Goal: Task Accomplishment & Management: Use online tool/utility

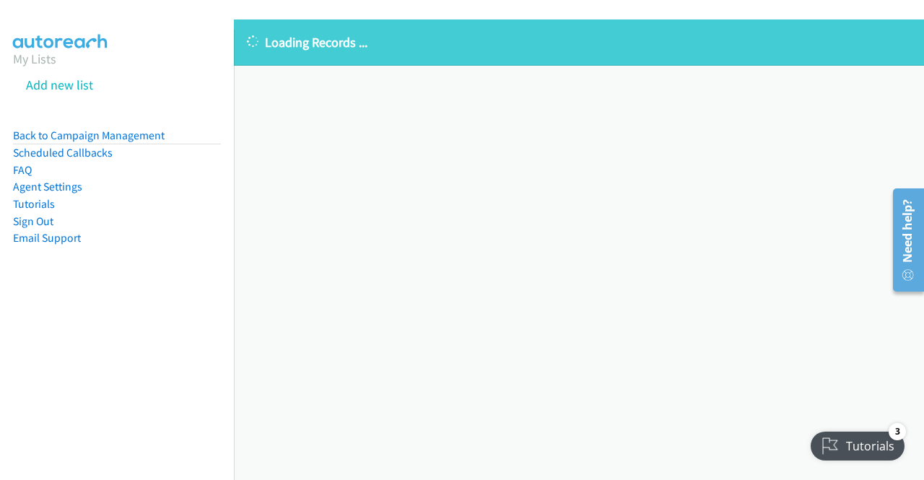
drag, startPoint x: 410, startPoint y: 194, endPoint x: 411, endPoint y: 158, distance: 36.1
click at [411, 158] on div "Loading Records ... Sorry, something went wrong please try again." at bounding box center [579, 250] width 690 height 461
click at [413, 247] on div "Loading Records ... Sorry, something went wrong please try again." at bounding box center [579, 250] width 690 height 461
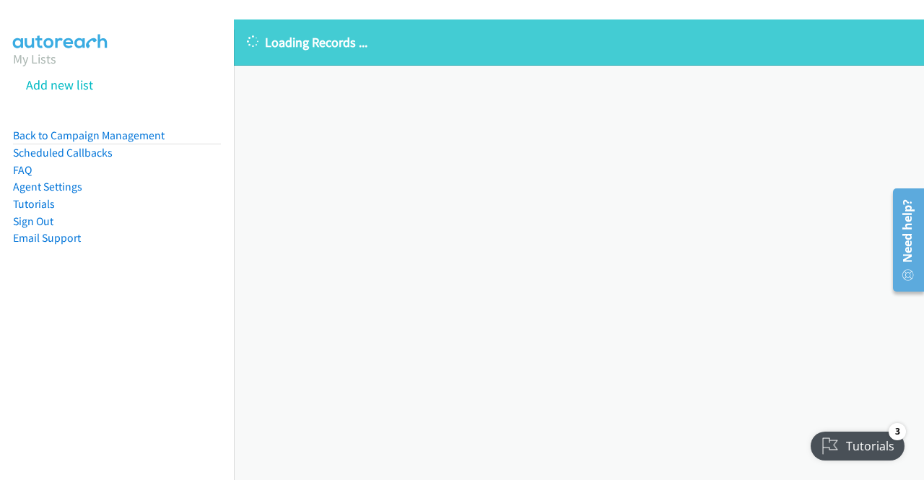
click at [451, 229] on div "Loading Records ... Sorry, something went wrong please try again." at bounding box center [579, 250] width 690 height 461
click at [144, 135] on link "Back to Campaign Management" at bounding box center [89, 136] width 152 height 14
click at [566, 245] on div "Loading Records ... Sorry, something went wrong please try again." at bounding box center [579, 250] width 690 height 461
click at [415, 277] on div "Loading Records ... Sorry, something went wrong please try again." at bounding box center [579, 250] width 690 height 461
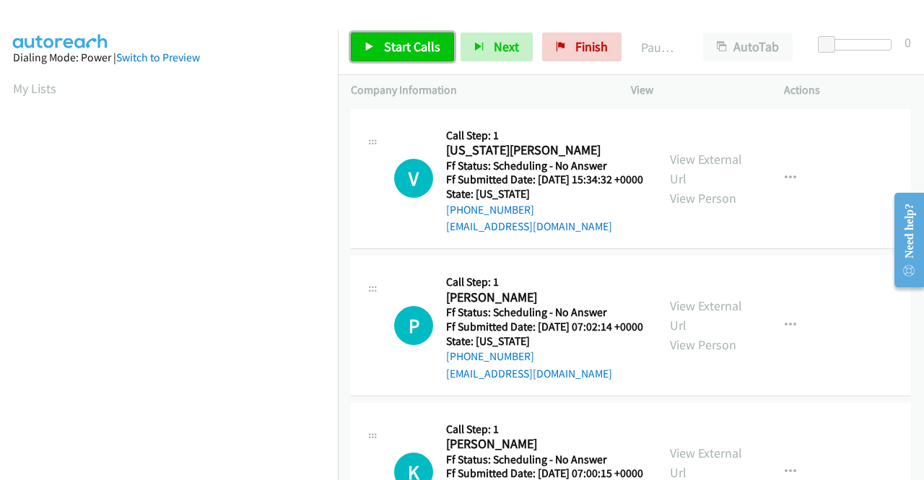
click at [386, 40] on span "Start Calls" at bounding box center [412, 46] width 56 height 17
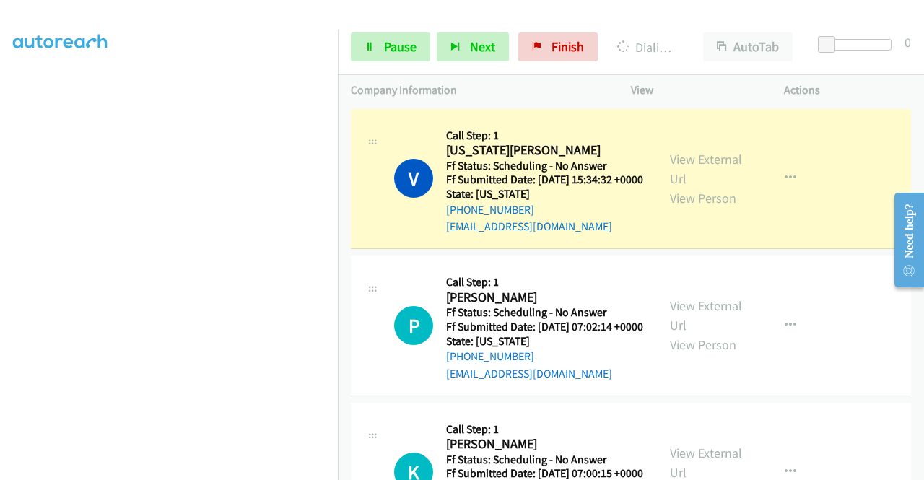
scroll to position [329, 0]
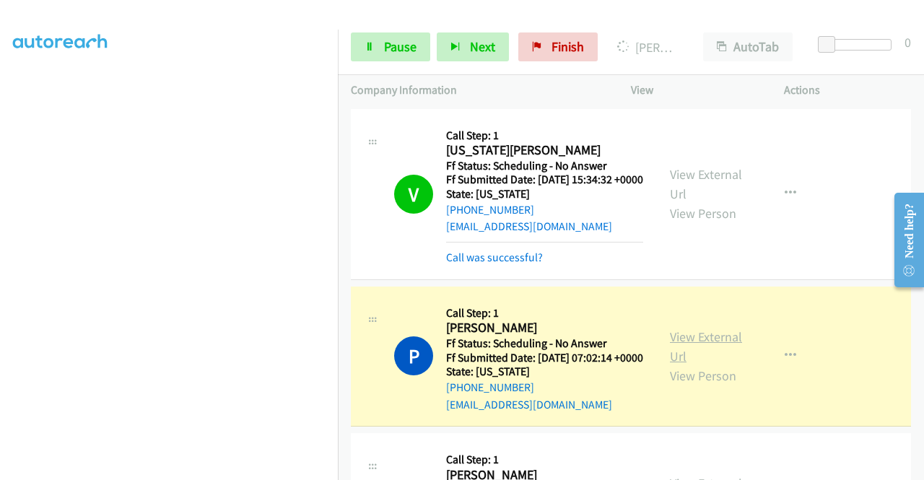
click at [696, 363] on link "View External Url" at bounding box center [706, 347] width 72 height 36
click at [711, 188] on link "View External Url" at bounding box center [706, 184] width 72 height 36
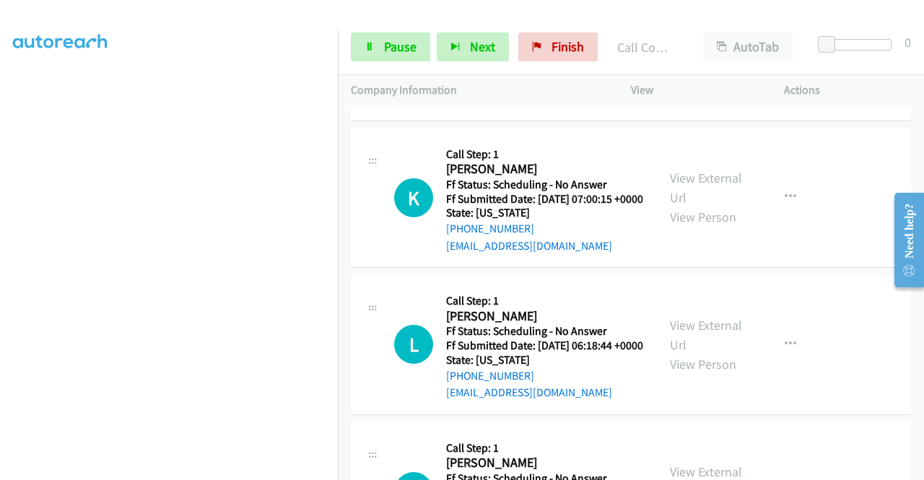
scroll to position [356, 0]
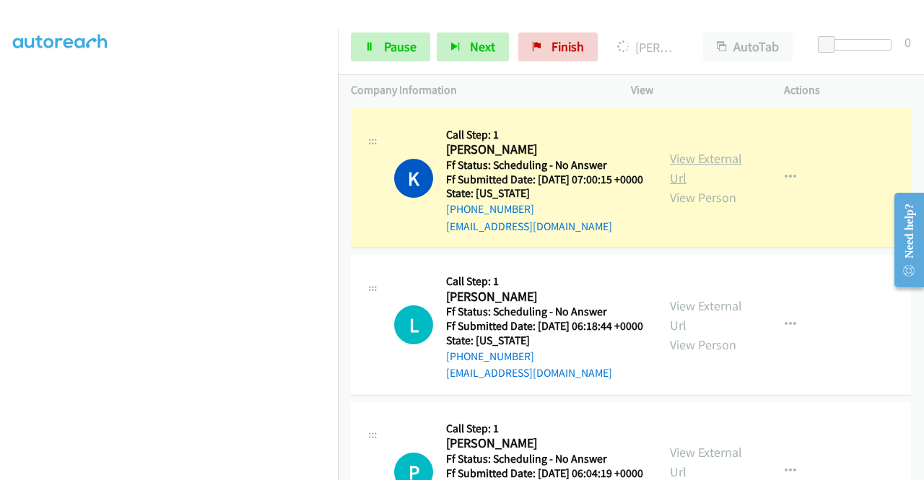
click at [701, 186] on link "View External Url" at bounding box center [706, 168] width 72 height 36
click at [377, 50] on link "Pause" at bounding box center [390, 47] width 79 height 29
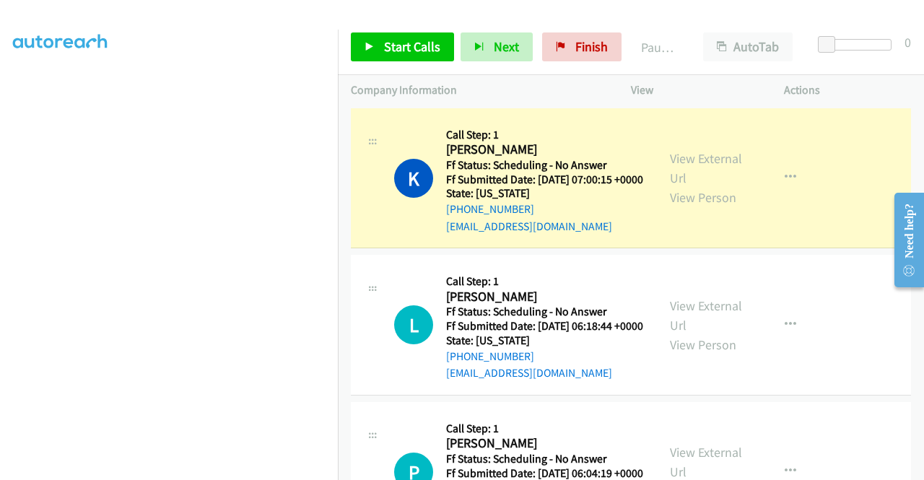
scroll to position [0, 0]
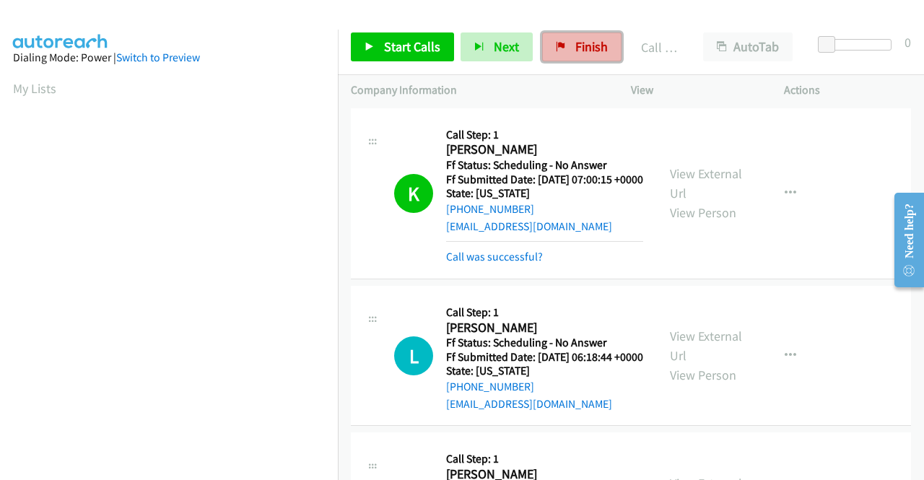
click at [564, 61] on link "Finish" at bounding box center [581, 47] width 79 height 29
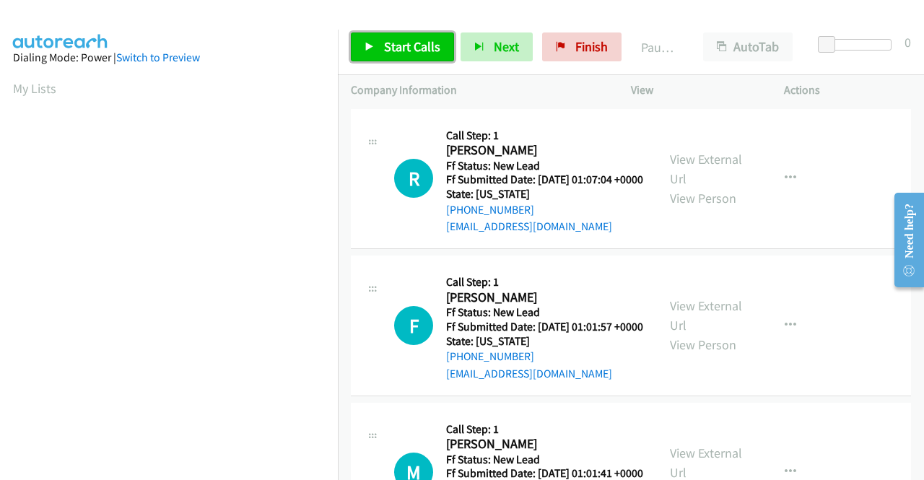
click at [392, 43] on span "Start Calls" at bounding box center [412, 46] width 56 height 17
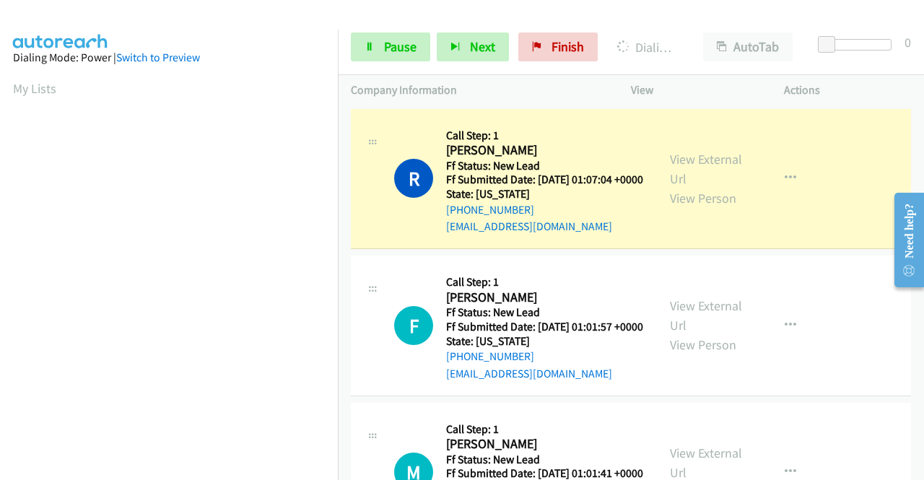
scroll to position [329, 0]
click at [704, 164] on link "View External Url" at bounding box center [706, 169] width 72 height 36
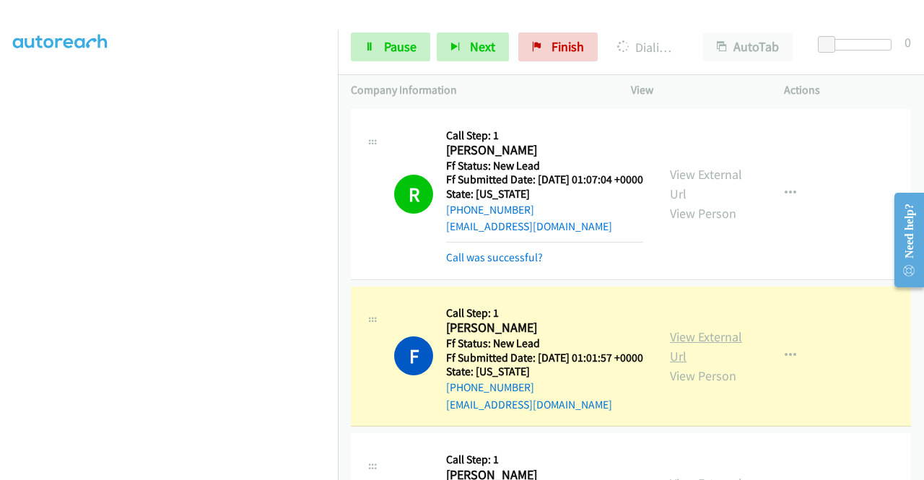
click at [698, 352] on link "View External Url" at bounding box center [706, 347] width 72 height 36
click at [339, 189] on td "R Callback Scheduled Call Step: 1 Rodrigo Pedroso America/Chicago Ff Status: Ne…" at bounding box center [631, 194] width 586 height 178
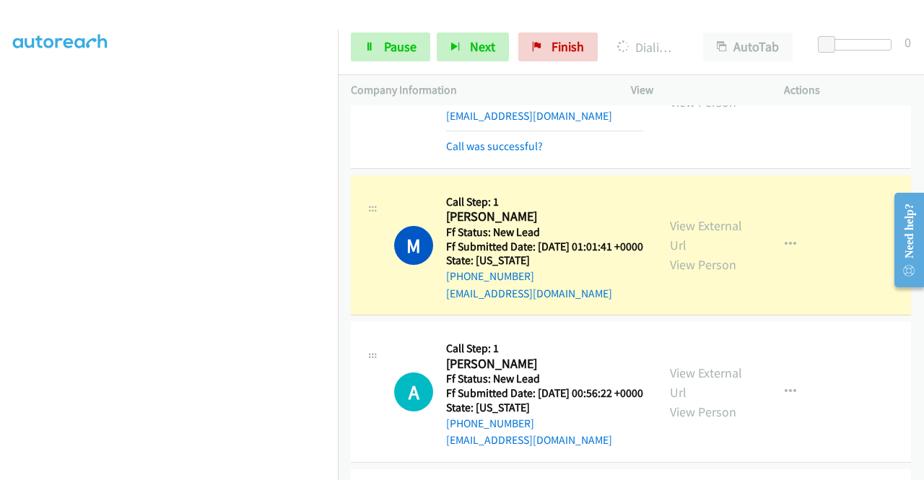
scroll to position [337, 0]
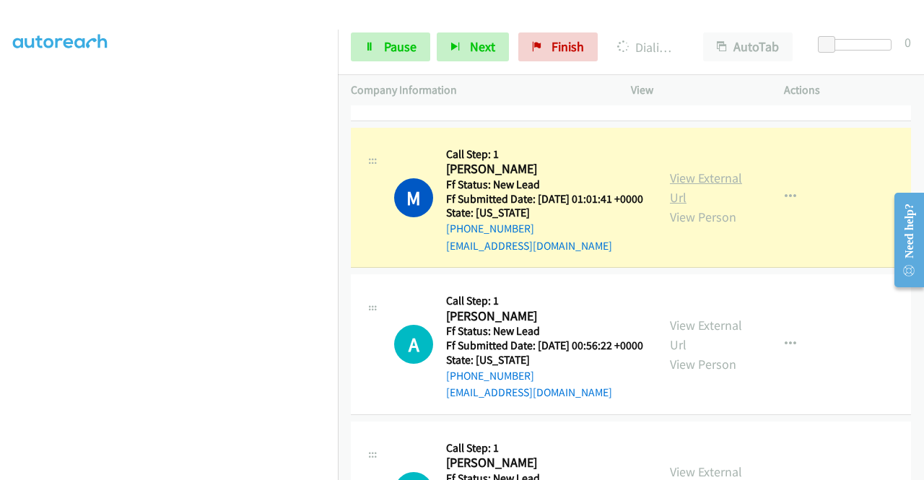
click at [706, 206] on link "View External Url" at bounding box center [706, 188] width 72 height 36
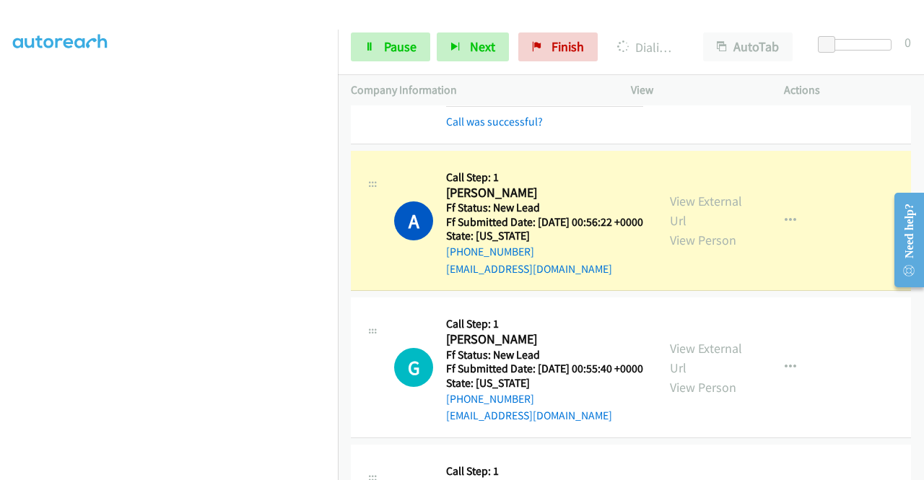
scroll to position [568, 0]
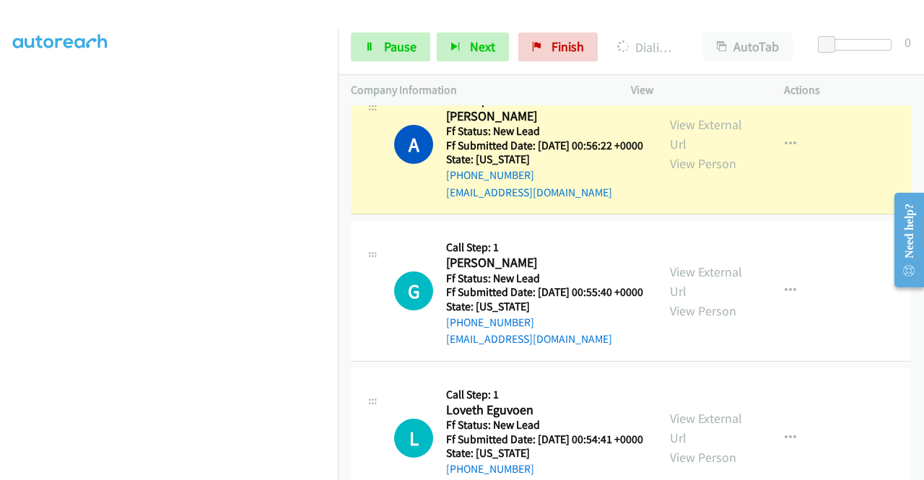
click at [702, 173] on div "View External Url View Person" at bounding box center [707, 144] width 75 height 59
click at [697, 152] on link "View External Url" at bounding box center [706, 134] width 72 height 36
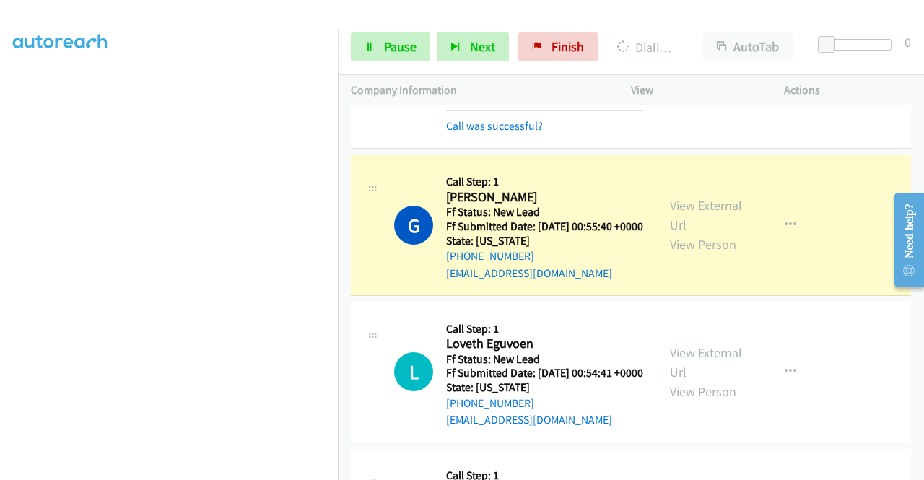
scroll to position [751, 0]
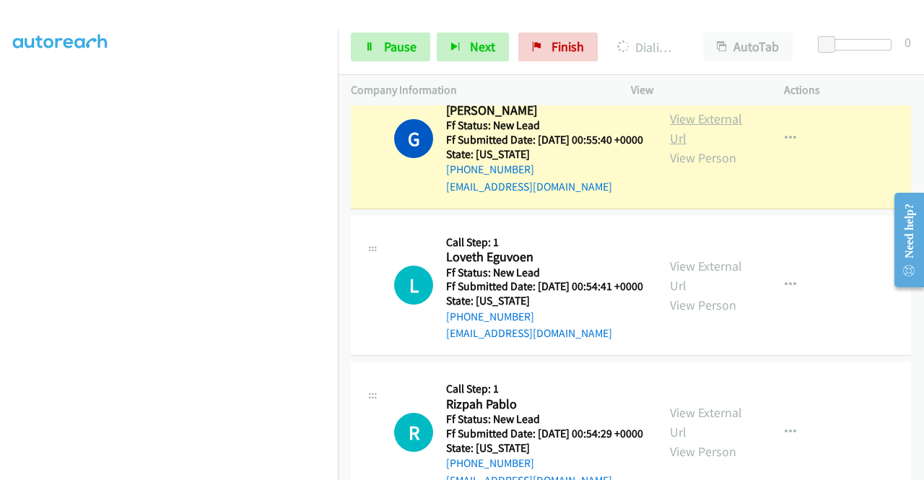
click at [674, 147] on link "View External Url" at bounding box center [706, 129] width 72 height 36
click at [393, 53] on span "Pause" at bounding box center [400, 46] width 33 height 17
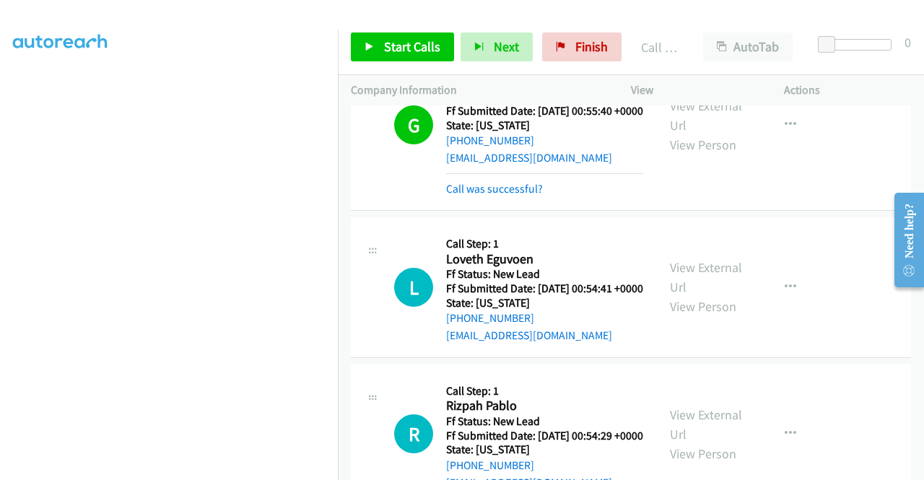
scroll to position [799, 0]
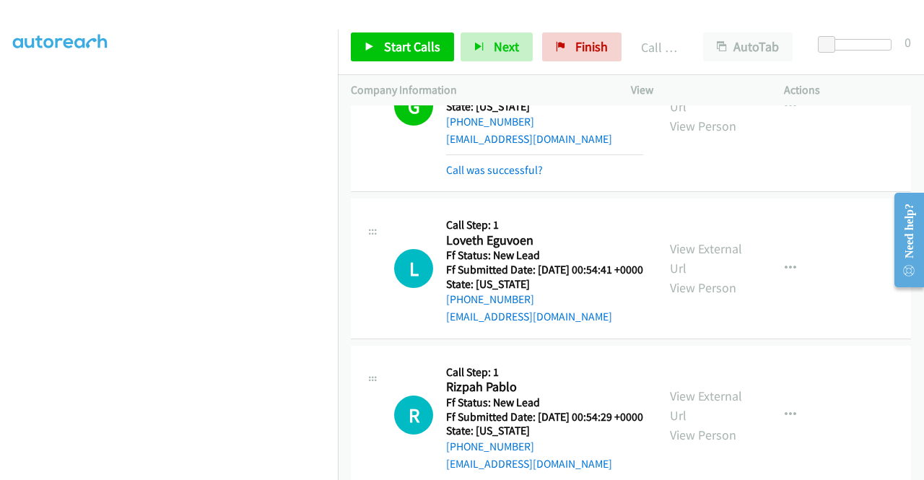
click at [524, 192] on div "G Callback Scheduled Call Step: 1 Gertrude Conklin America/New_York Ff Status: …" at bounding box center [631, 106] width 560 height 171
click at [530, 177] on link "Call was successful?" at bounding box center [494, 170] width 97 height 14
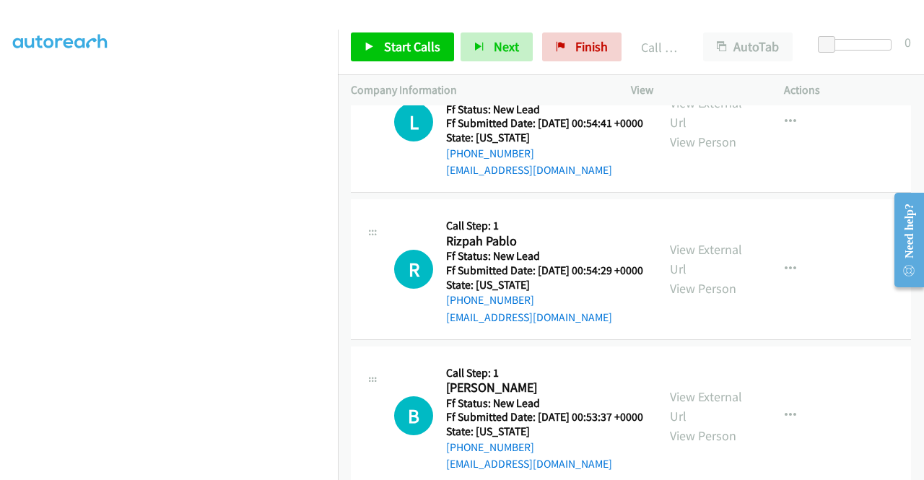
scroll to position [943, 0]
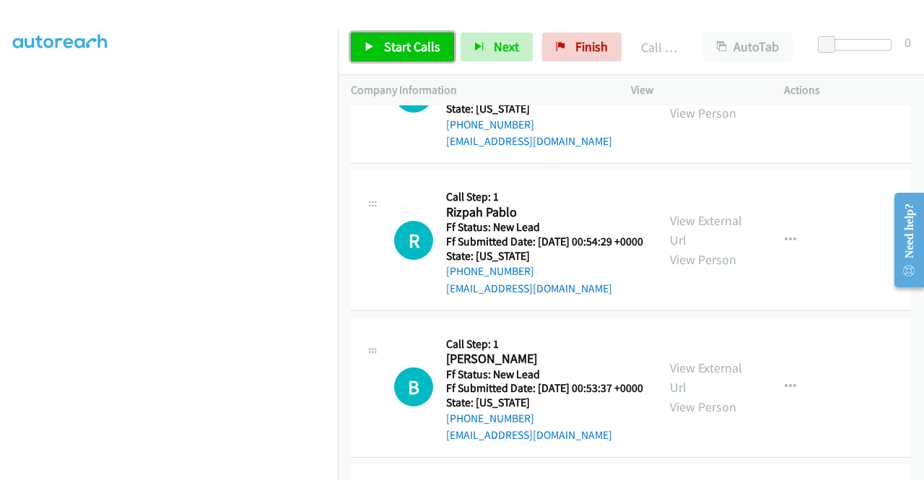
click at [388, 37] on link "Start Calls" at bounding box center [402, 47] width 103 height 29
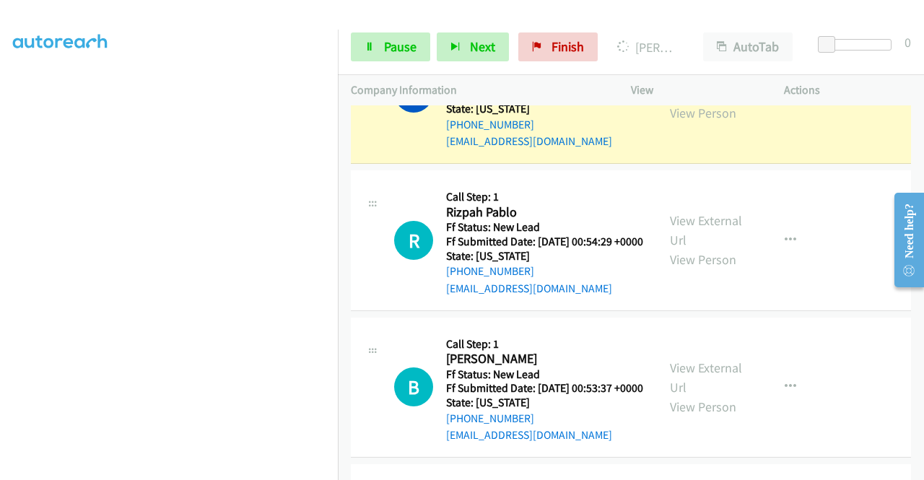
click at [693, 102] on link "View External Url" at bounding box center [706, 84] width 72 height 36
click at [349, 315] on td "R Callback Scheduled Call Step: 1 Rizpah Pablo America/Los_Angeles Ff Status: N…" at bounding box center [631, 241] width 586 height 147
click at [338, 344] on nav "Dialing Mode: Power | Switch to Preview My Lists" at bounding box center [169, 270] width 339 height 480
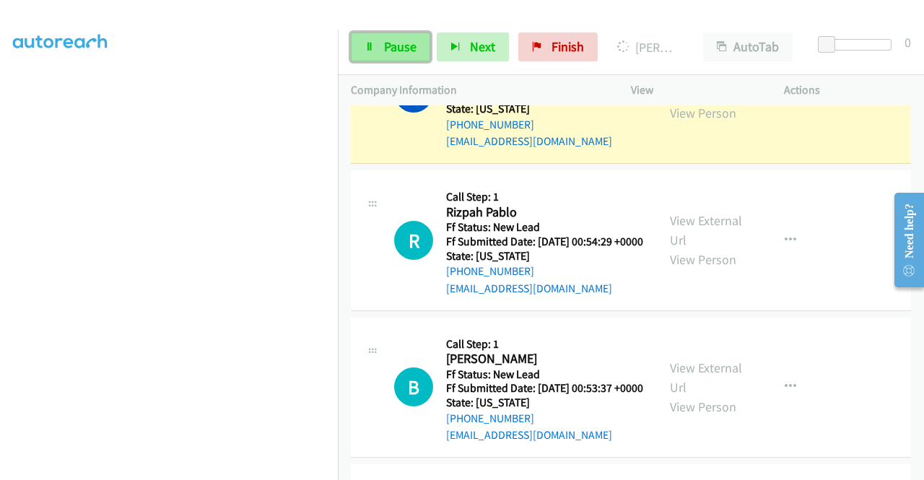
click at [389, 50] on span "Pause" at bounding box center [400, 46] width 33 height 17
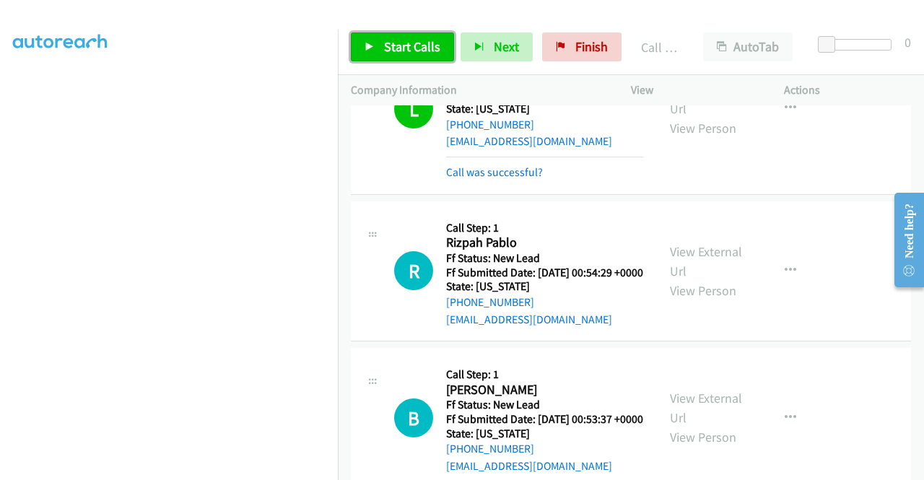
click at [376, 43] on link "Start Calls" at bounding box center [402, 47] width 103 height 29
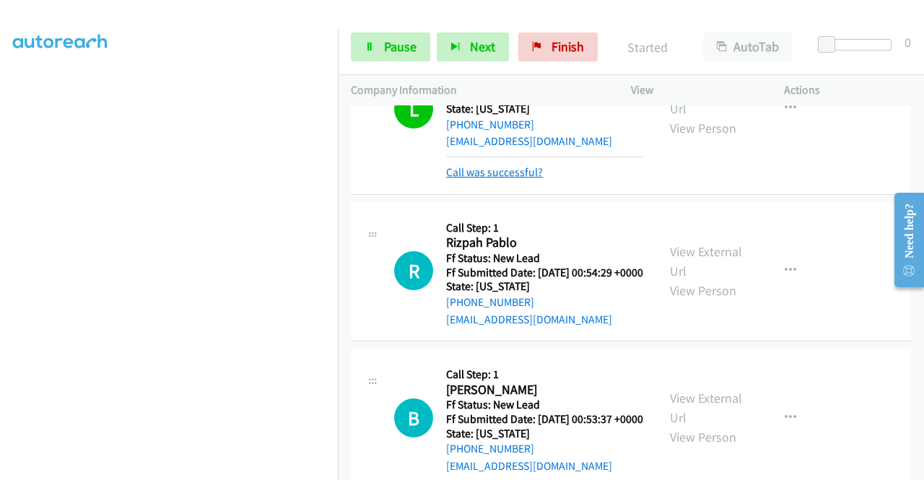
click at [539, 179] on link "Call was successful?" at bounding box center [494, 172] width 97 height 14
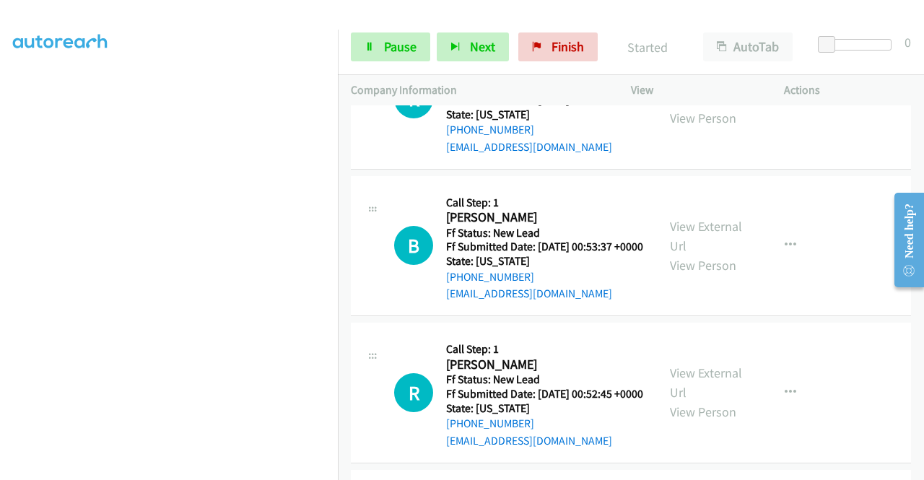
scroll to position [1098, 0]
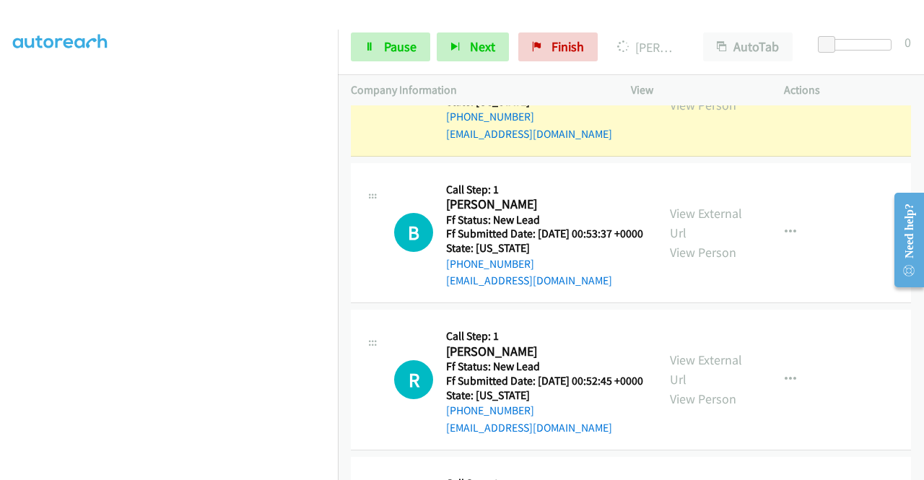
click at [677, 115] on div "View External Url View Person" at bounding box center [707, 85] width 75 height 59
click at [675, 94] on link "View External Url" at bounding box center [706, 76] width 72 height 36
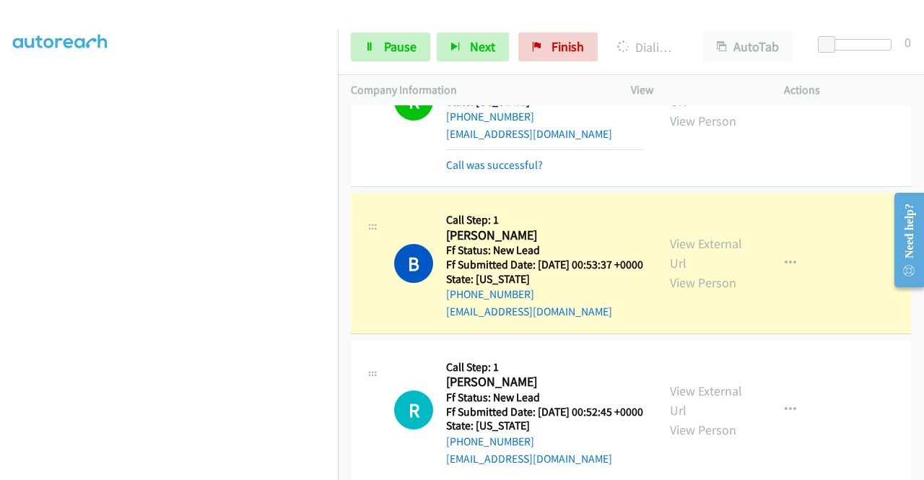
click at [676, 293] on div "View External Url View Person" at bounding box center [707, 263] width 75 height 59
click at [686, 272] on link "View External Url" at bounding box center [706, 253] width 72 height 36
click at [0, 163] on aside "Dialing Mode: Power | Switch to Preview My Lists" at bounding box center [169, 110] width 338 height 800
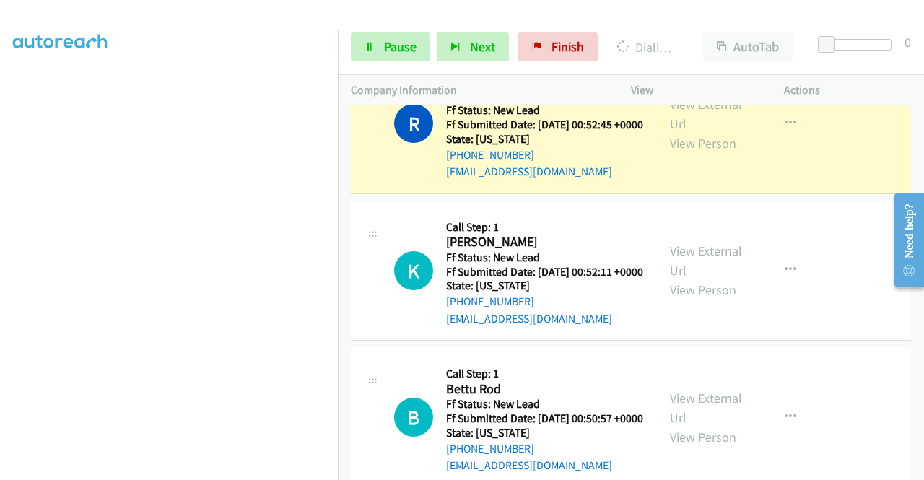
scroll to position [329, 0]
click at [713, 132] on link "View External Url" at bounding box center [706, 114] width 72 height 36
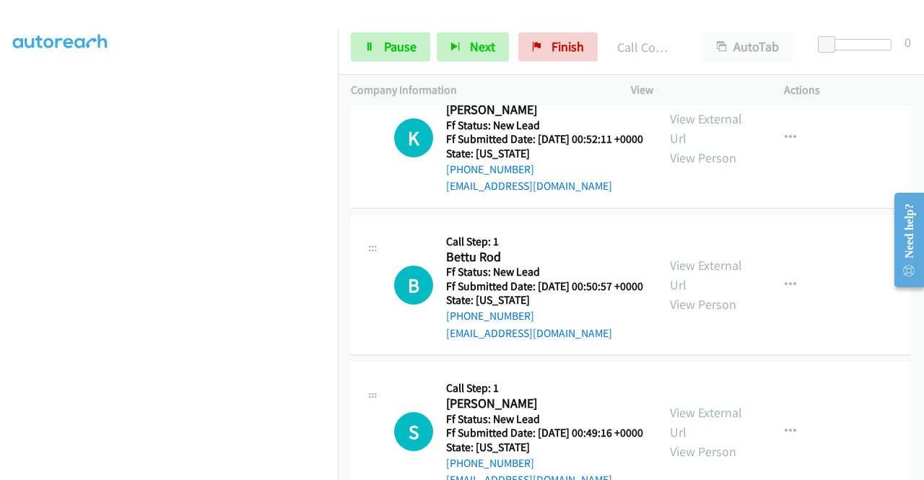
scroll to position [1598, 0]
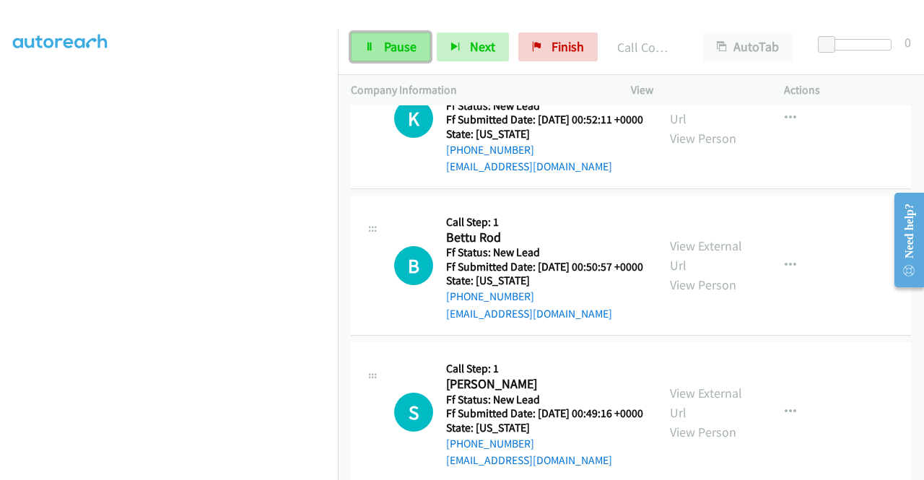
click at [402, 43] on span "Pause" at bounding box center [400, 46] width 33 height 17
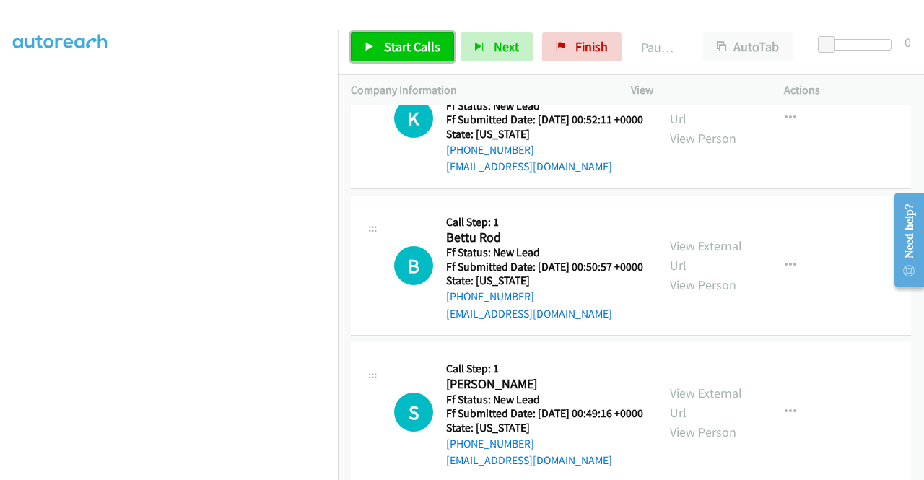
click at [402, 43] on span "Start Calls" at bounding box center [412, 46] width 56 height 17
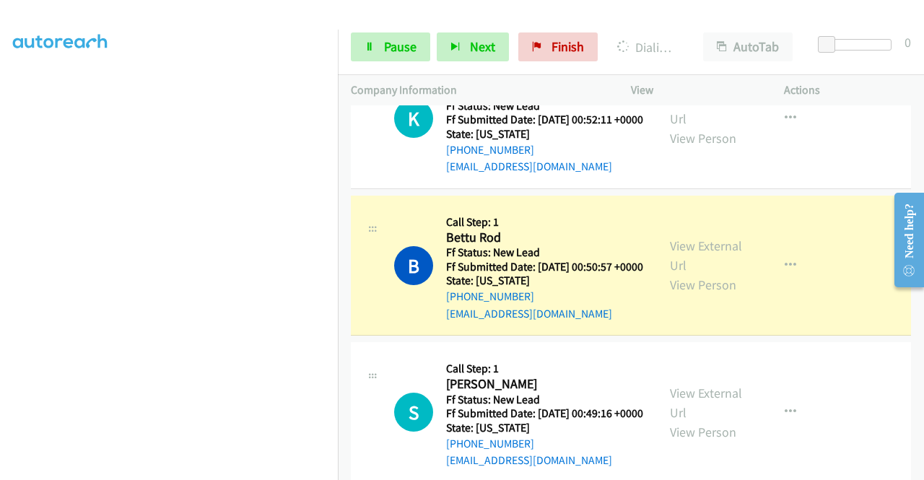
click at [683, 295] on div "View External Url View Person" at bounding box center [707, 265] width 75 height 59
click at [683, 274] on link "View External Url" at bounding box center [706, 256] width 72 height 36
click at [0, 217] on aside "Dialing Mode: Power | Switch to Preview My Lists" at bounding box center [169, 147] width 338 height 800
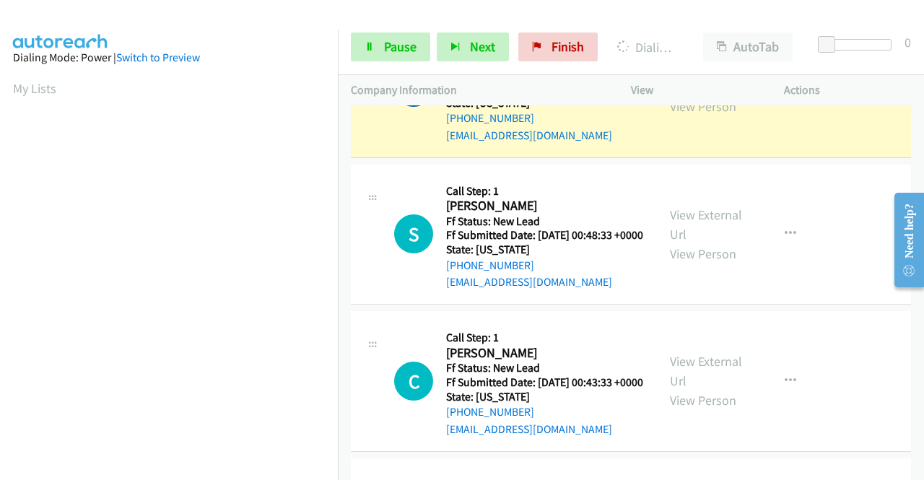
scroll to position [2022, 0]
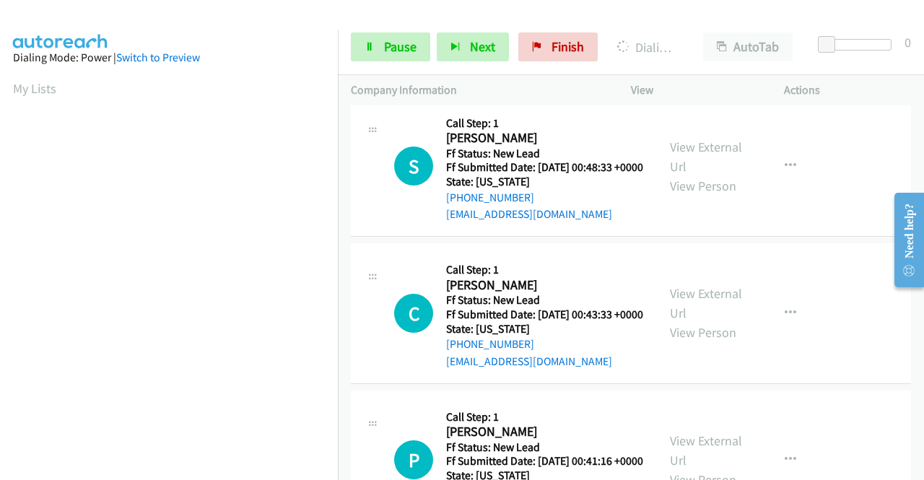
click at [709, 27] on link "View External Url" at bounding box center [706, 9] width 72 height 36
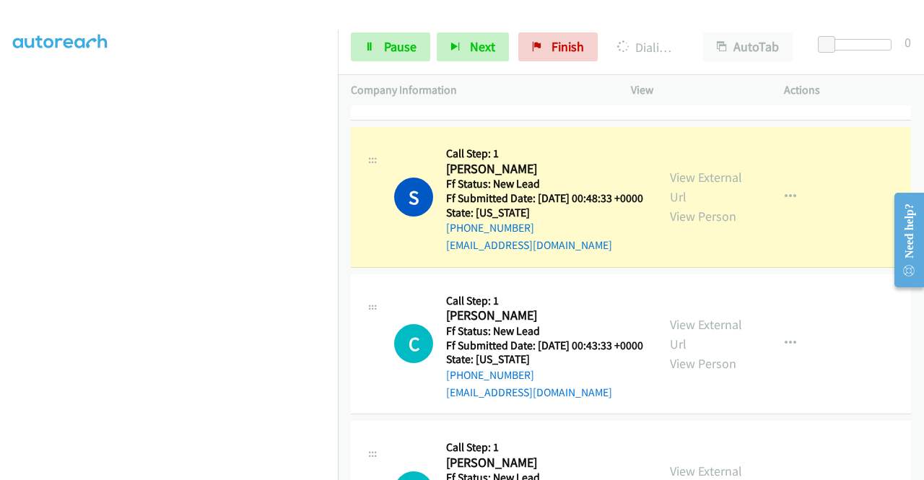
click at [675, 254] on div "View External Url View Person View External Url Email Schedule/Manage Callback …" at bounding box center [740, 197] width 166 height 114
click at [682, 205] on link "View External Url" at bounding box center [706, 187] width 72 height 36
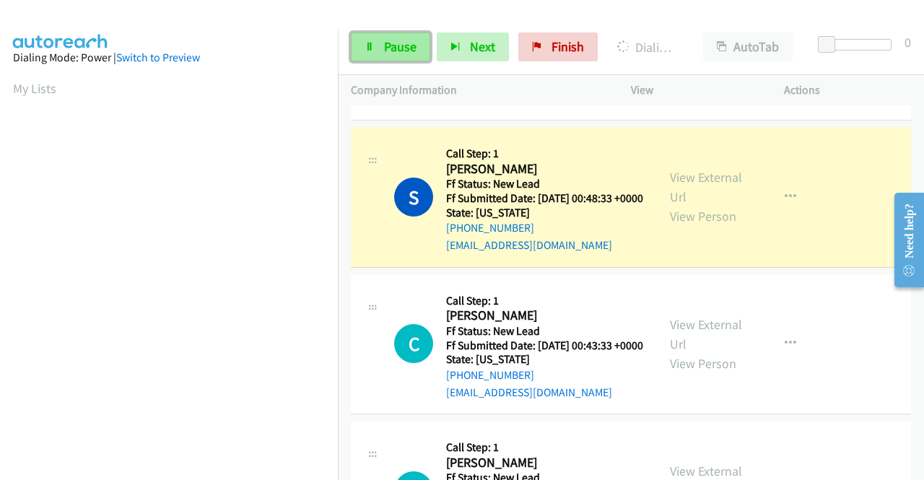
click at [420, 46] on link "Pause" at bounding box center [390, 47] width 79 height 29
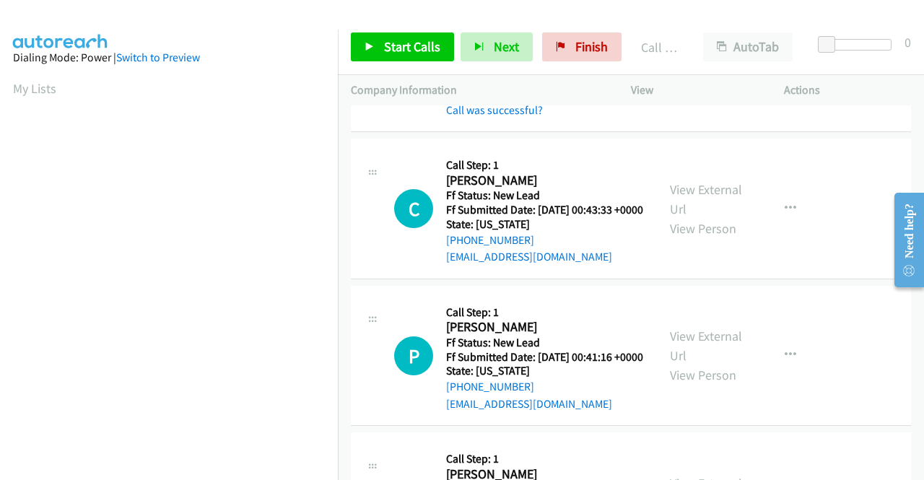
scroll to position [2194, 0]
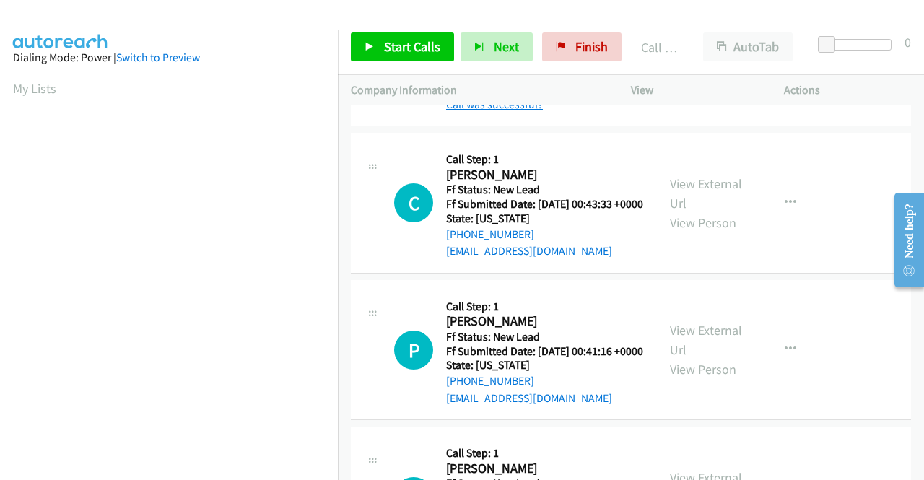
click at [524, 111] on link "Call was successful?" at bounding box center [494, 105] width 97 height 14
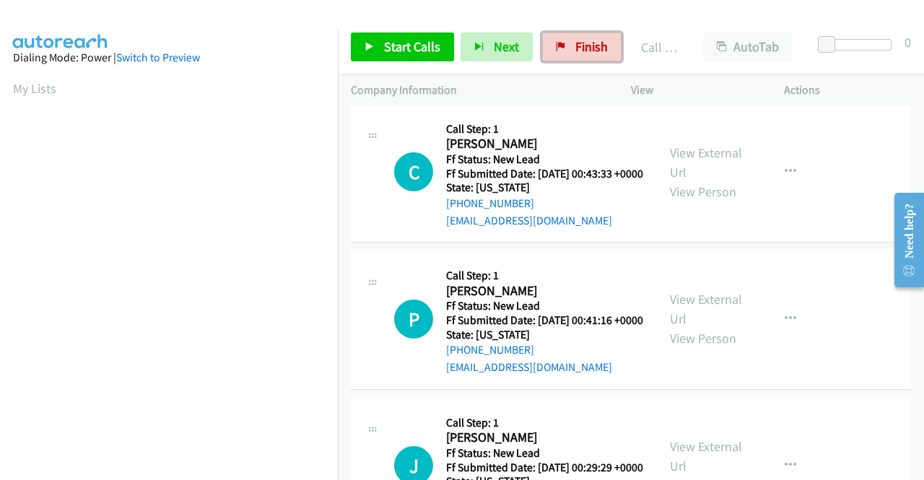
drag, startPoint x: 592, startPoint y: 43, endPoint x: 520, endPoint y: 72, distance: 77.1
click at [592, 43] on span "Finish" at bounding box center [592, 46] width 33 height 17
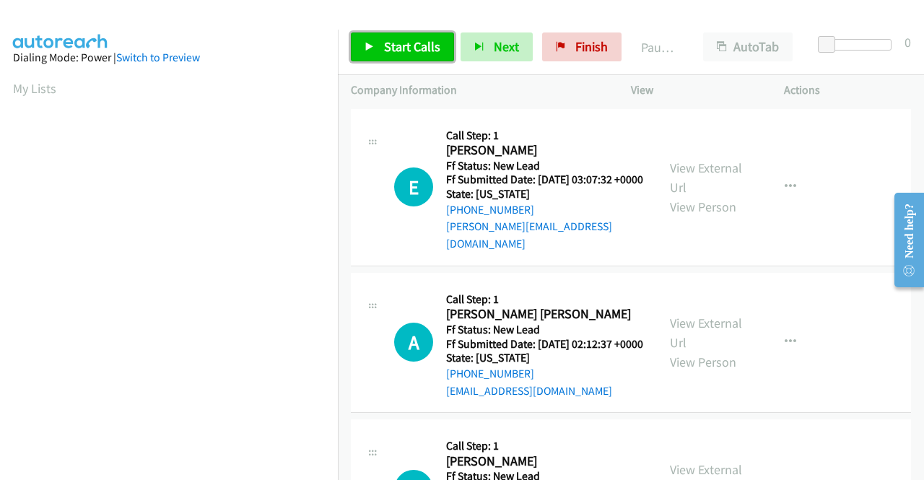
click at [386, 38] on span "Start Calls" at bounding box center [412, 46] width 56 height 17
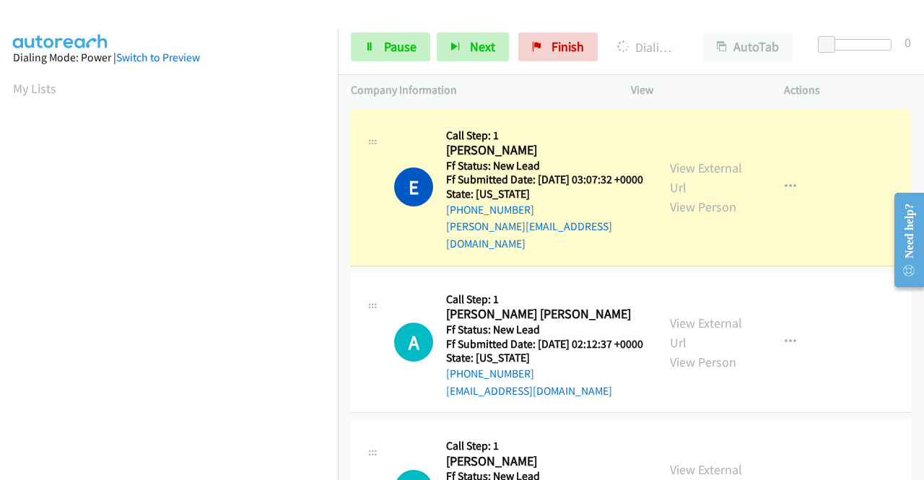
scroll to position [329, 0]
click at [709, 164] on link "View External Url" at bounding box center [706, 178] width 72 height 36
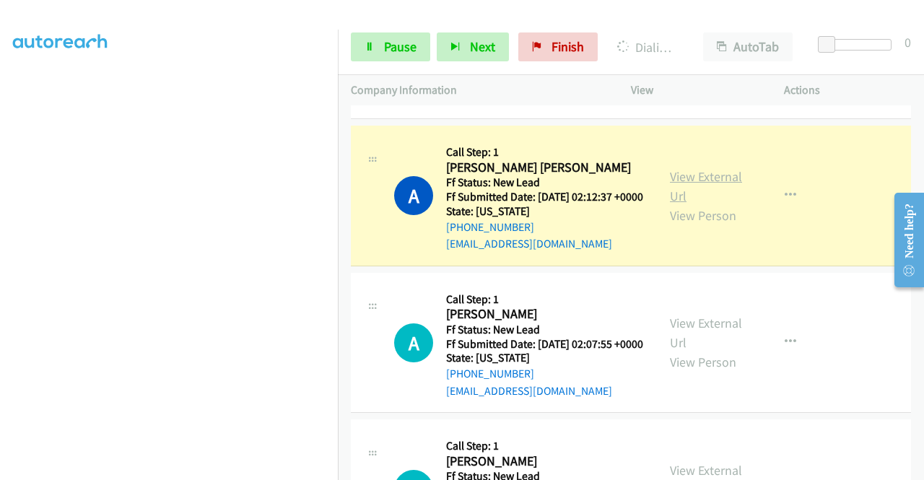
click at [683, 177] on link "View External Url" at bounding box center [706, 186] width 72 height 36
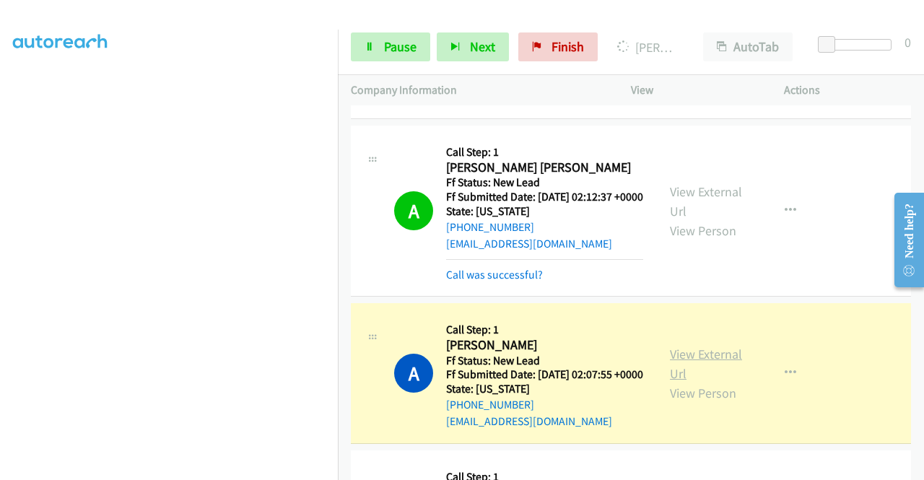
click at [694, 368] on link "View External Url" at bounding box center [706, 364] width 72 height 36
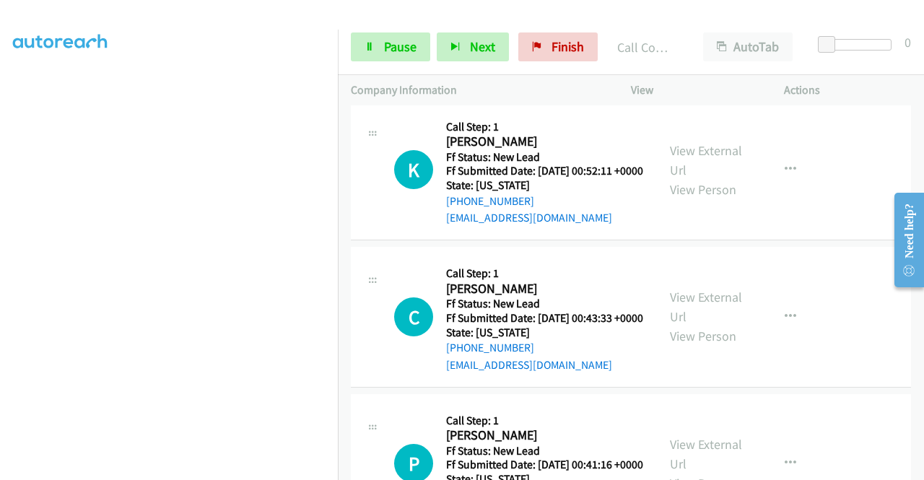
scroll to position [579, 0]
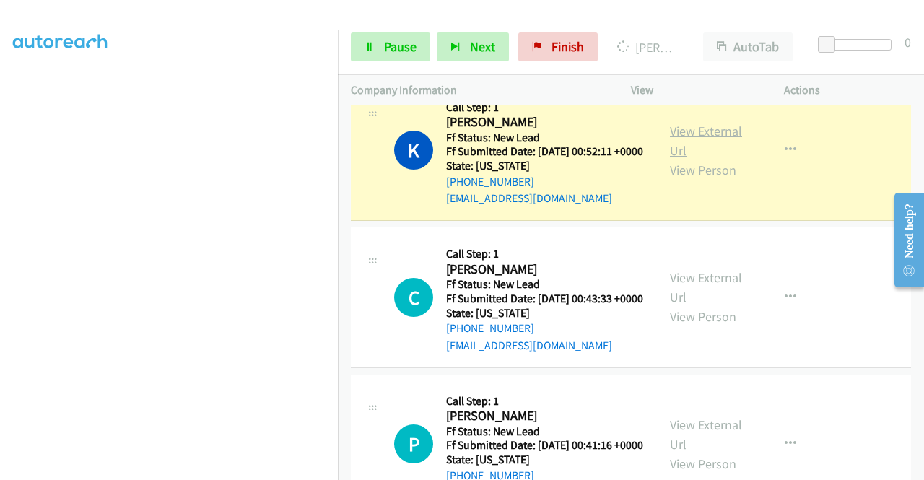
click at [731, 159] on link "View External Url" at bounding box center [706, 141] width 72 height 36
click at [243, 472] on section at bounding box center [169, 137] width 312 height 691
click at [423, 70] on div "Start Calls Pause Next Finish Dialing Kim Garrett AutoTab AutoTab 0" at bounding box center [631, 48] width 586 height 56
click at [416, 43] on link "Pause" at bounding box center [390, 47] width 79 height 29
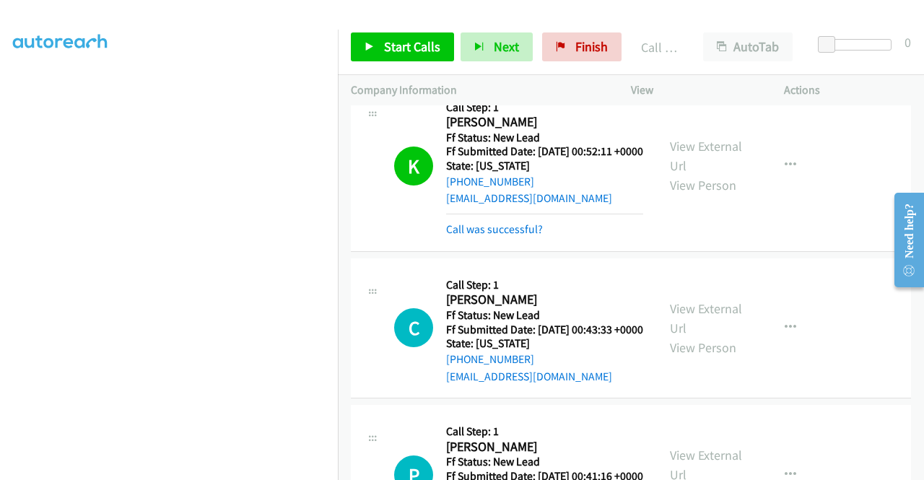
scroll to position [329, 0]
click at [407, 40] on span "Start Calls" at bounding box center [412, 46] width 56 height 17
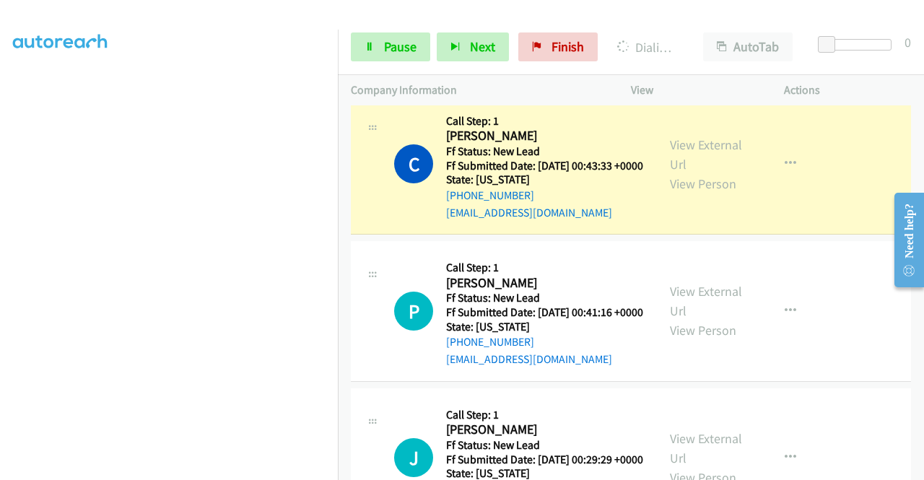
scroll to position [752, 0]
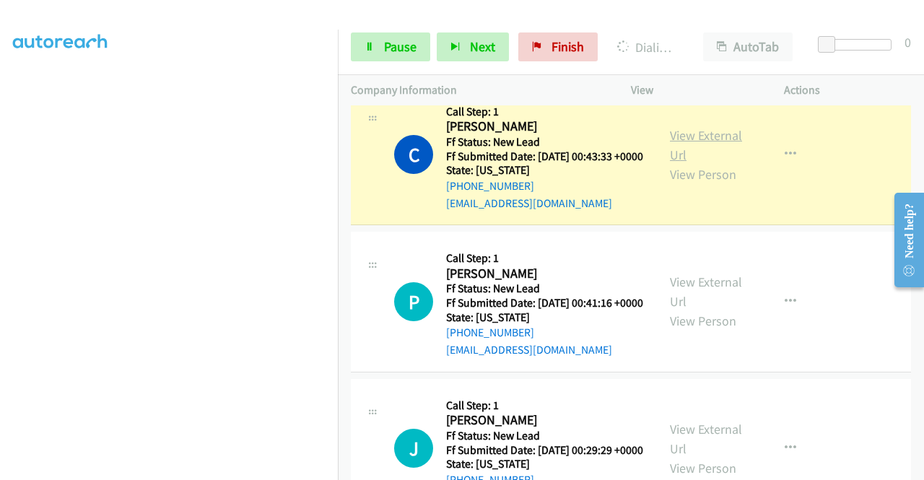
click at [703, 163] on link "View External Url" at bounding box center [706, 145] width 72 height 36
click at [381, 56] on link "Pause" at bounding box center [390, 47] width 79 height 29
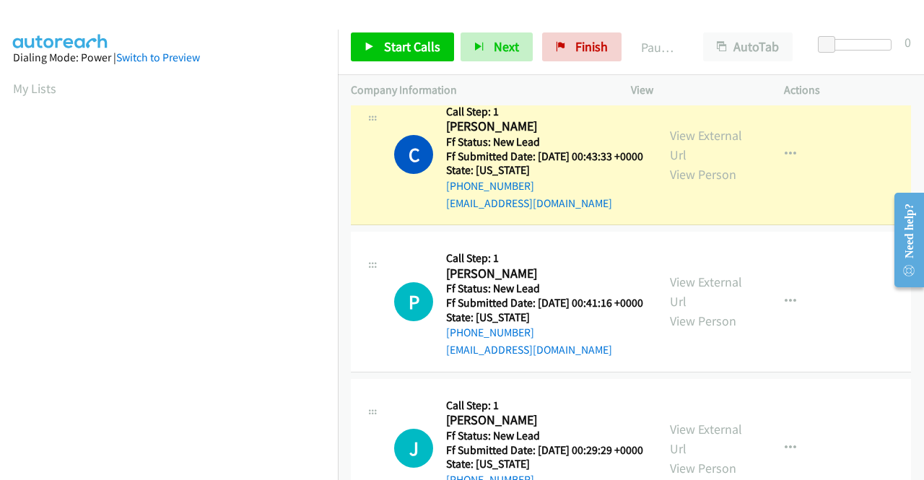
scroll to position [329, 0]
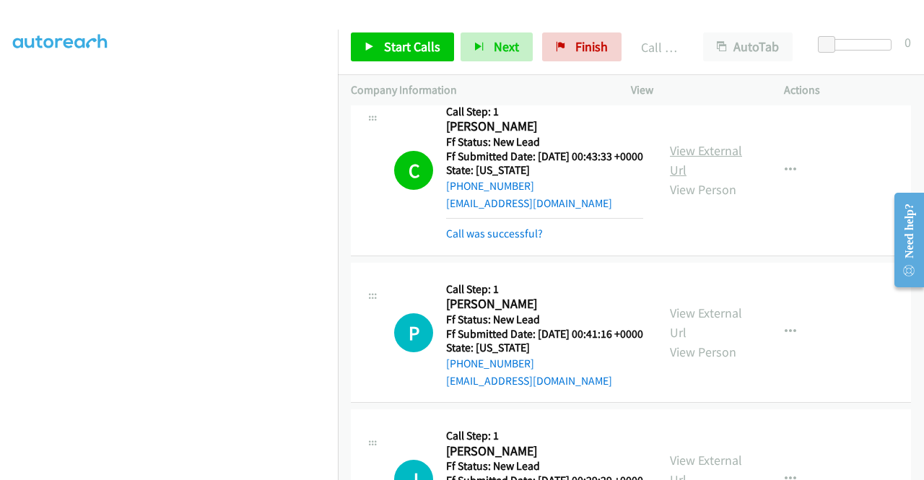
click at [672, 178] on link "View External Url" at bounding box center [706, 160] width 72 height 36
click at [399, 44] on span "Start Calls" at bounding box center [412, 46] width 56 height 17
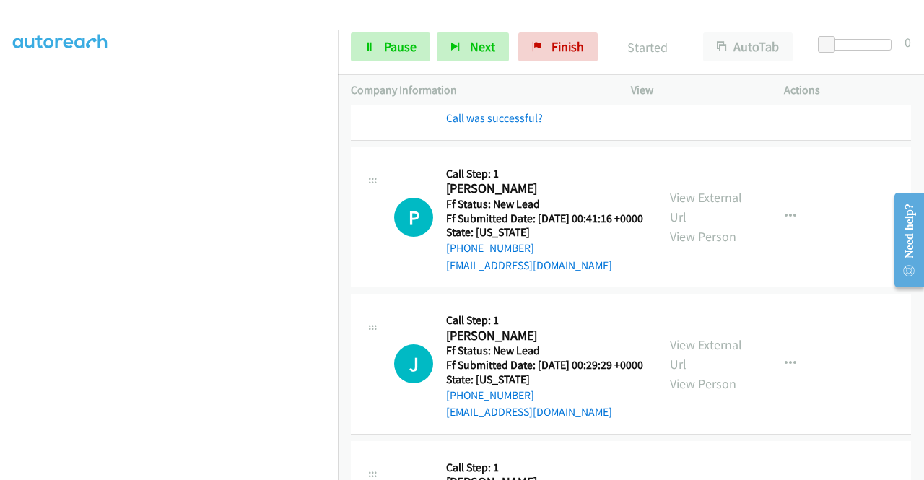
scroll to position [896, 0]
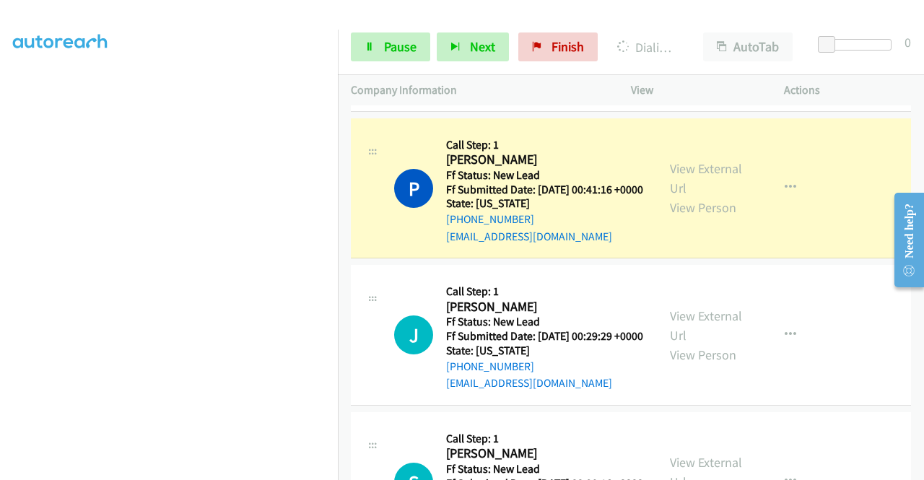
click at [707, 217] on div "View External Url View Person" at bounding box center [707, 188] width 75 height 59
click at [702, 217] on div "View External Url View Person" at bounding box center [707, 188] width 75 height 59
click at [701, 196] on link "View External Url" at bounding box center [706, 178] width 72 height 36
click at [0, 269] on aside "Dialing Mode: Power | Switch to Preview My Lists" at bounding box center [169, 110] width 338 height 800
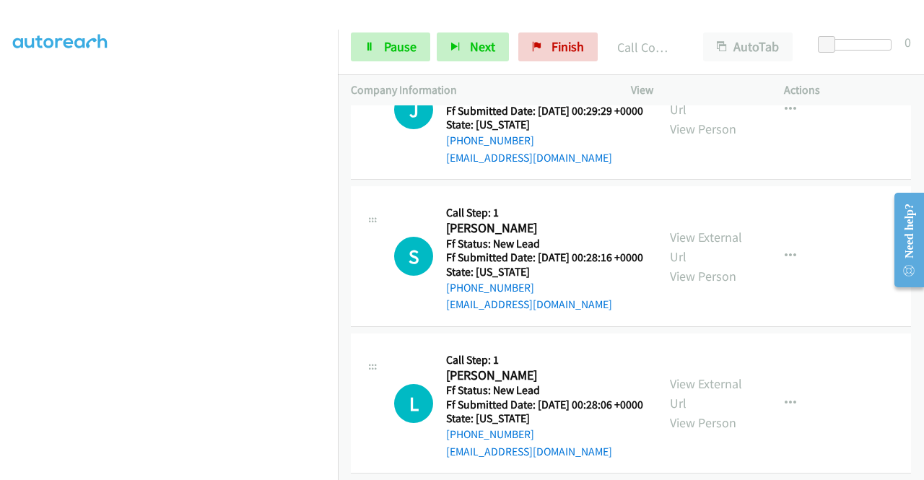
scroll to position [1156, 0]
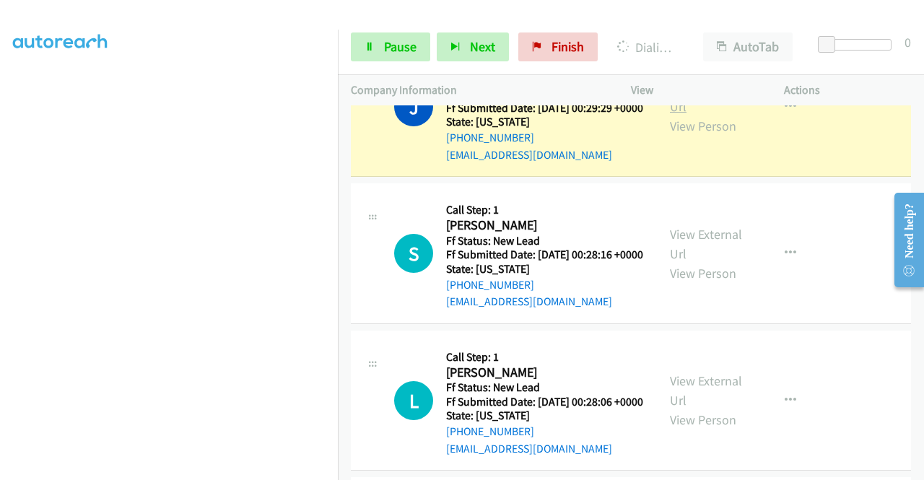
click at [696, 115] on link "View External Url" at bounding box center [706, 97] width 72 height 36
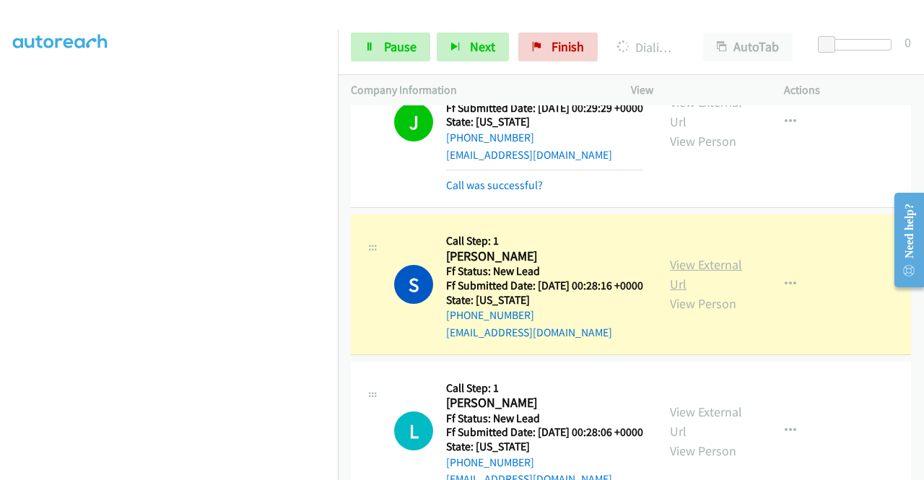
click at [712, 293] on link "View External Url" at bounding box center [706, 274] width 72 height 36
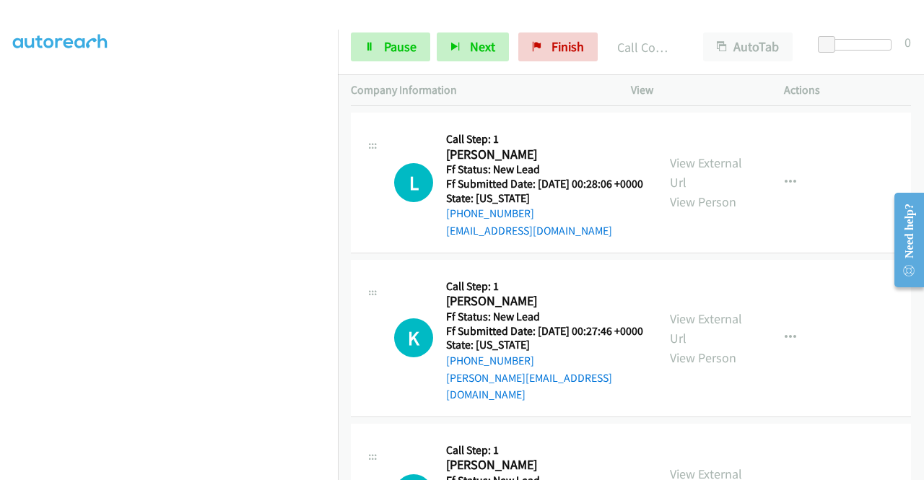
scroll to position [1522, 0]
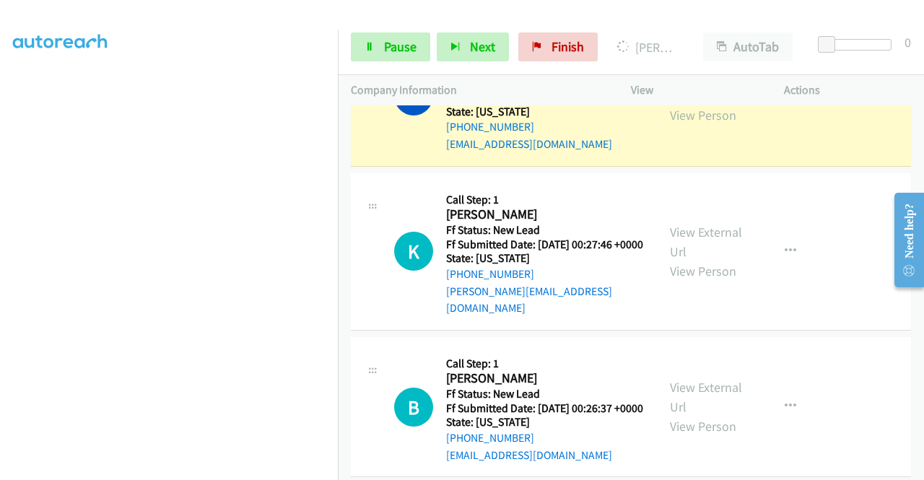
click at [685, 104] on link "View External Url" at bounding box center [706, 86] width 72 height 36
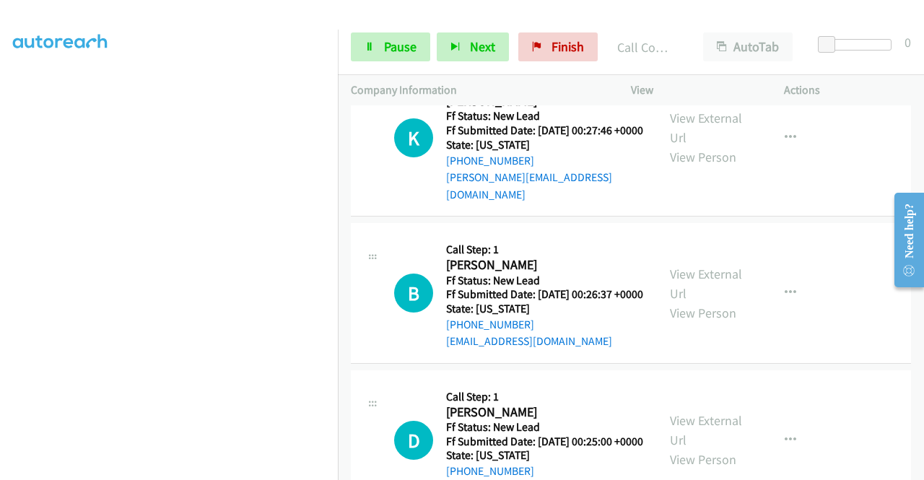
scroll to position [1744, 0]
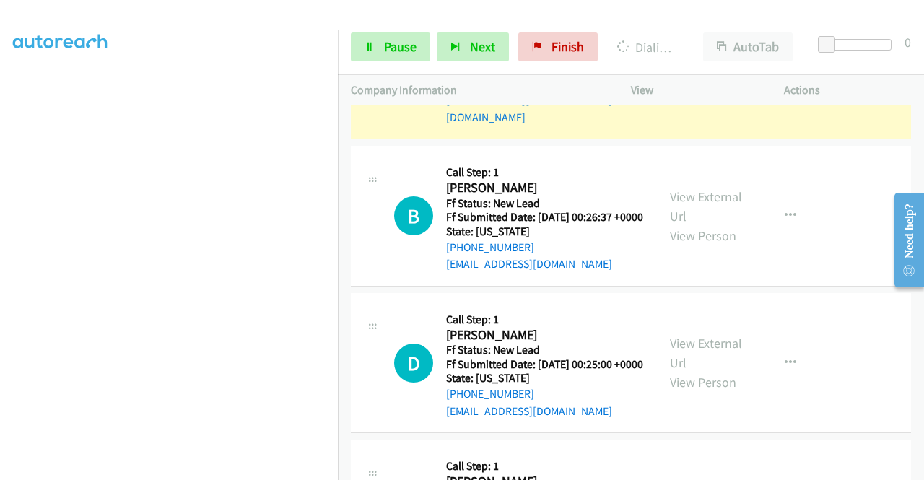
click at [690, 69] on link "View External Url" at bounding box center [706, 51] width 72 height 36
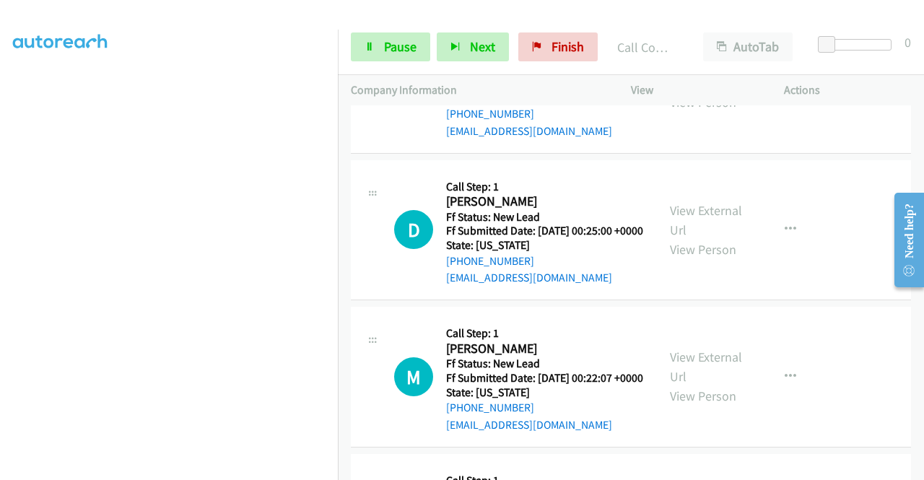
scroll to position [1936, 0]
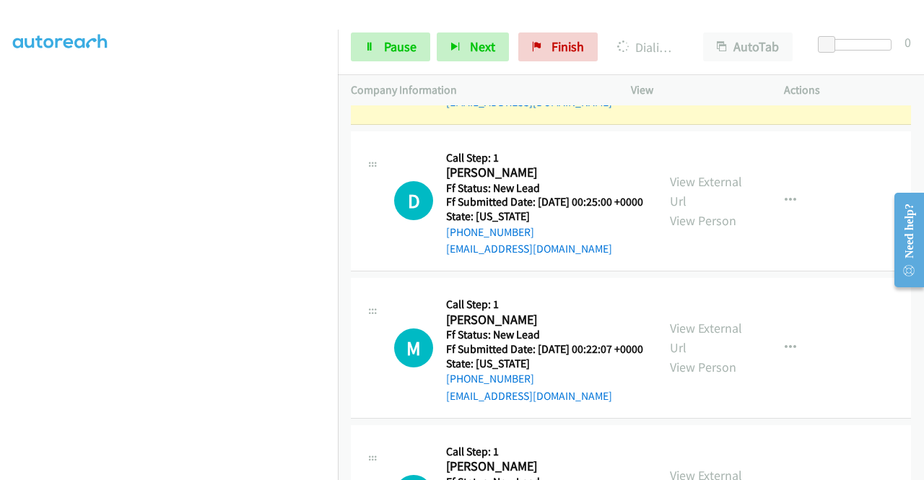
click at [729, 62] on link "View External Url" at bounding box center [706, 44] width 72 height 36
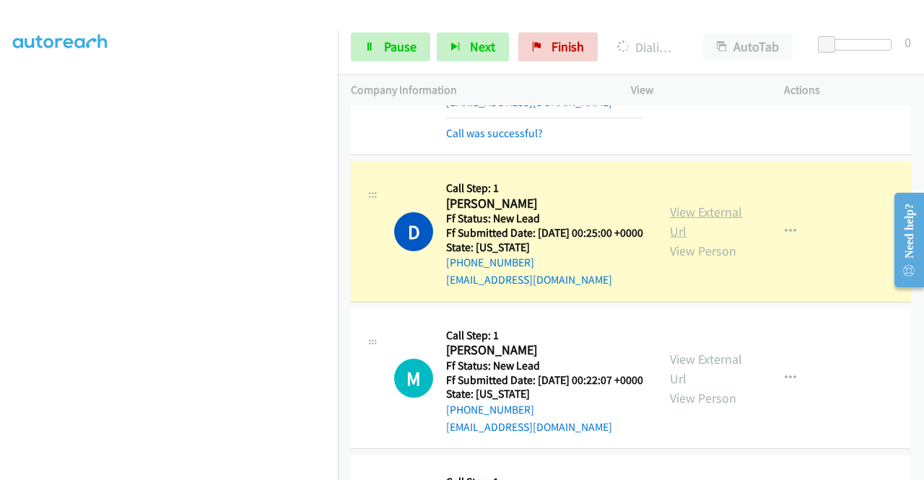
click at [689, 240] on link "View External Url" at bounding box center [706, 222] width 72 height 36
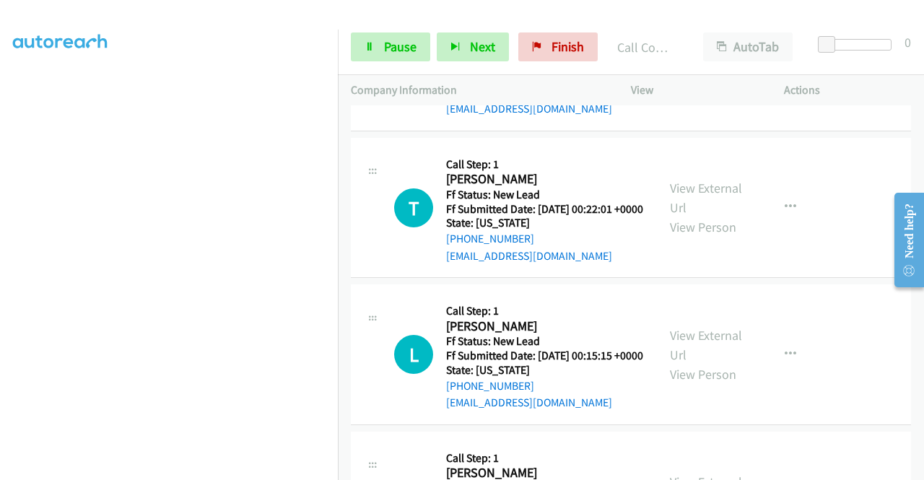
scroll to position [2293, 0]
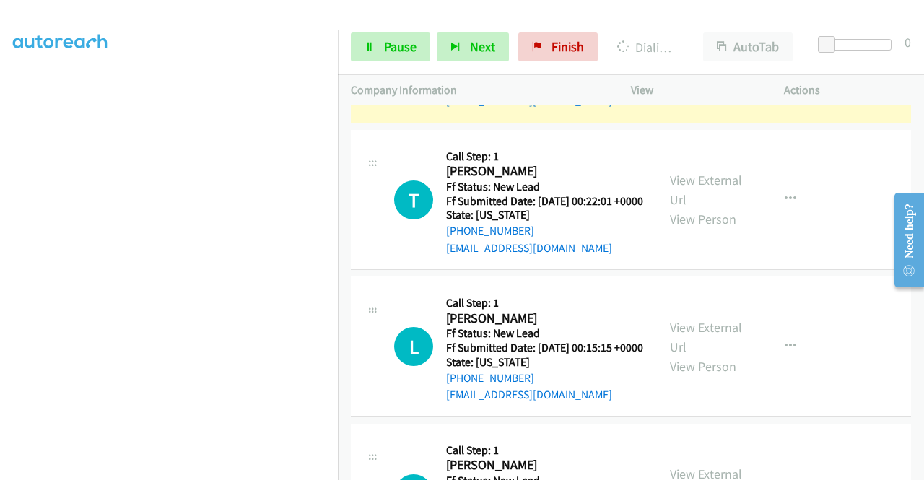
click at [670, 61] on link "View External Url" at bounding box center [706, 43] width 72 height 36
click at [386, 66] on div "Start Calls Pause Next Finish Dialing Mary Ellen Pifer AutoTab AutoTab 0" at bounding box center [631, 48] width 586 height 56
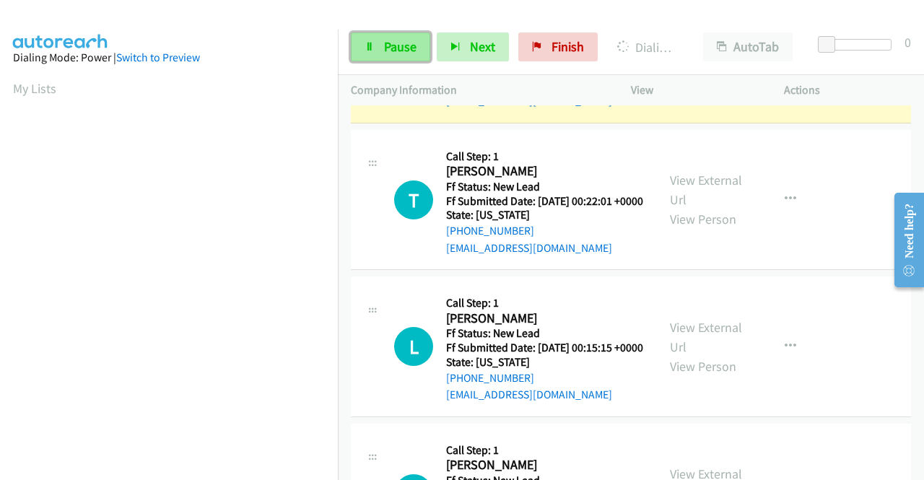
click at [390, 35] on link "Pause" at bounding box center [390, 47] width 79 height 29
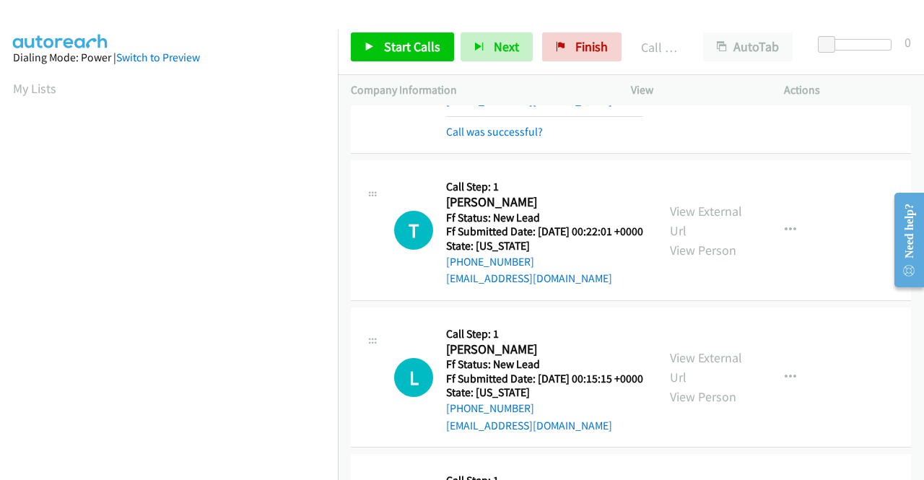
click at [694, 77] on link "View External Url" at bounding box center [706, 58] width 72 height 36
click at [510, 139] on link "Call was successful?" at bounding box center [494, 132] width 97 height 14
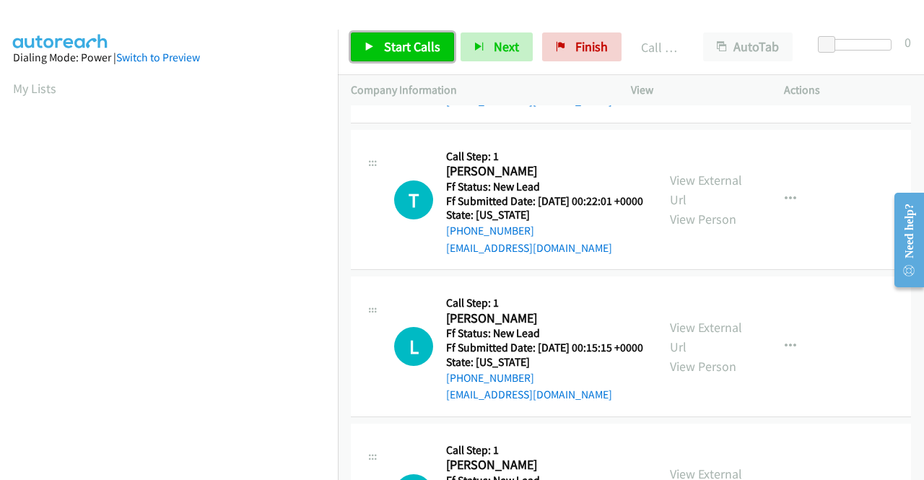
click at [404, 54] on span "Start Calls" at bounding box center [412, 46] width 56 height 17
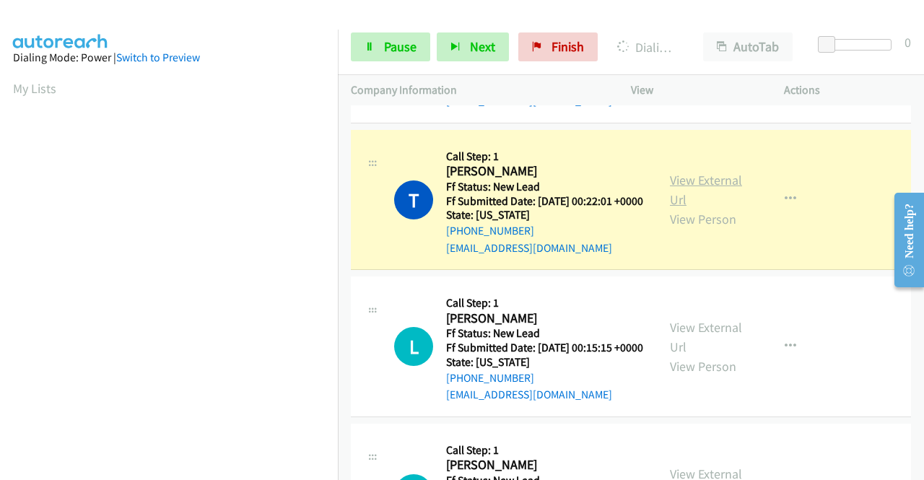
click at [693, 208] on link "View External Url" at bounding box center [706, 190] width 72 height 36
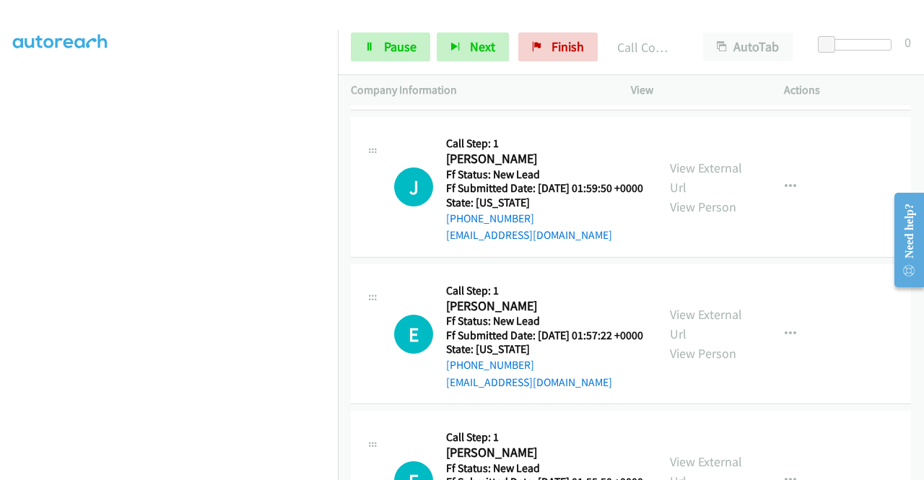
scroll to position [2659, 0]
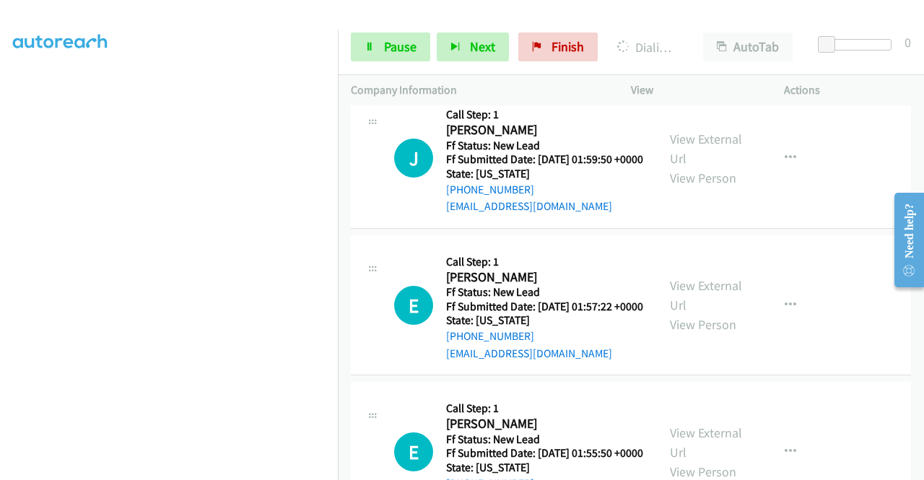
click at [701, 20] on link "View External Url" at bounding box center [706, 1] width 72 height 36
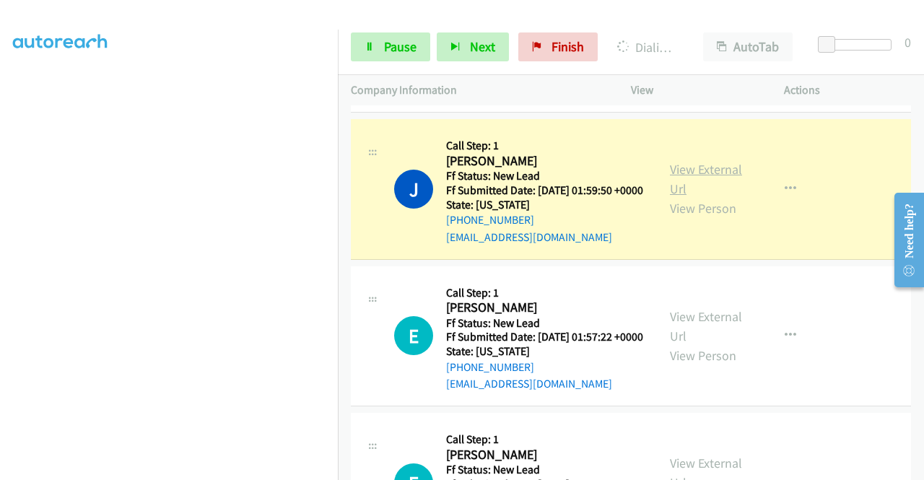
click at [716, 197] on link "View External Url" at bounding box center [706, 179] width 72 height 36
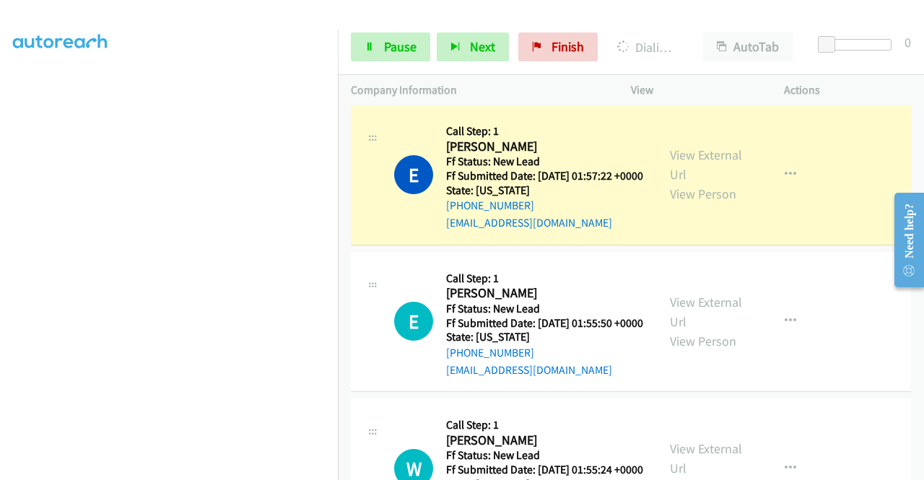
click at [404, 30] on div "Start Calls Pause Next Finish Dialing Emma Young AutoTab AutoTab 0" at bounding box center [631, 48] width 586 height 56
click at [395, 44] on span "Pause" at bounding box center [400, 46] width 33 height 17
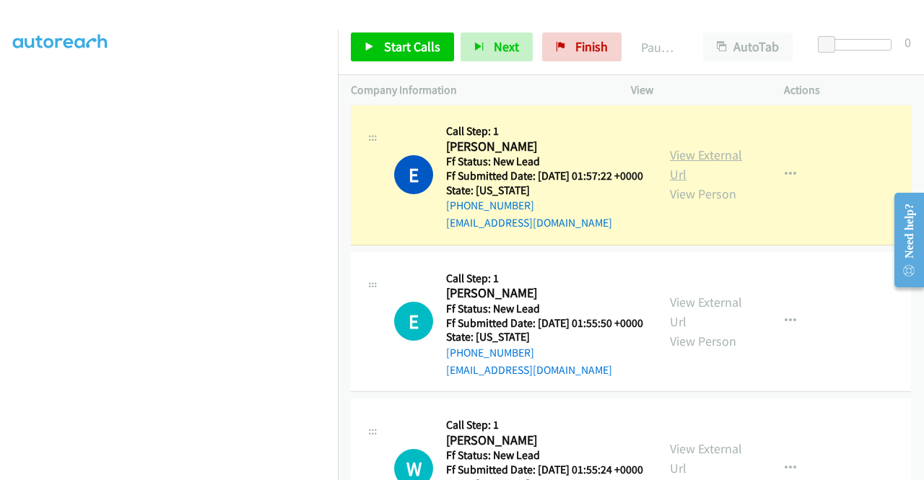
click at [703, 183] on link "View External Url" at bounding box center [706, 165] width 72 height 36
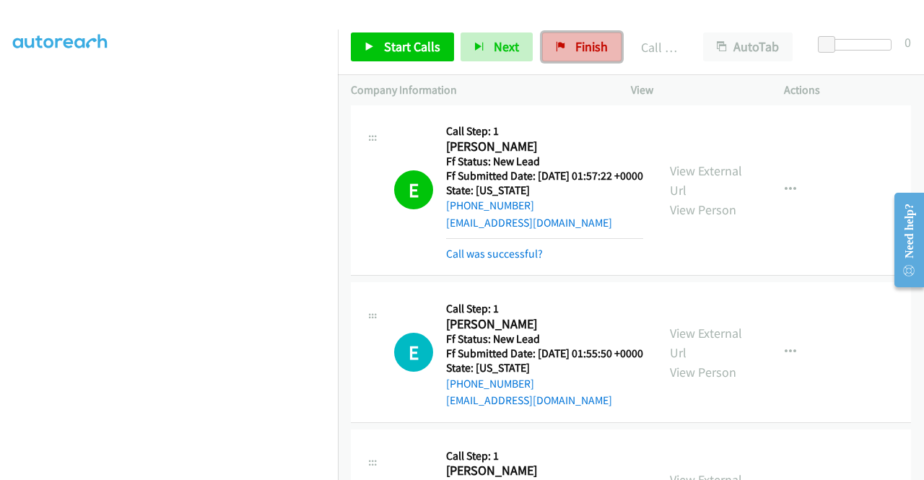
click at [590, 54] on span "Finish" at bounding box center [592, 46] width 33 height 17
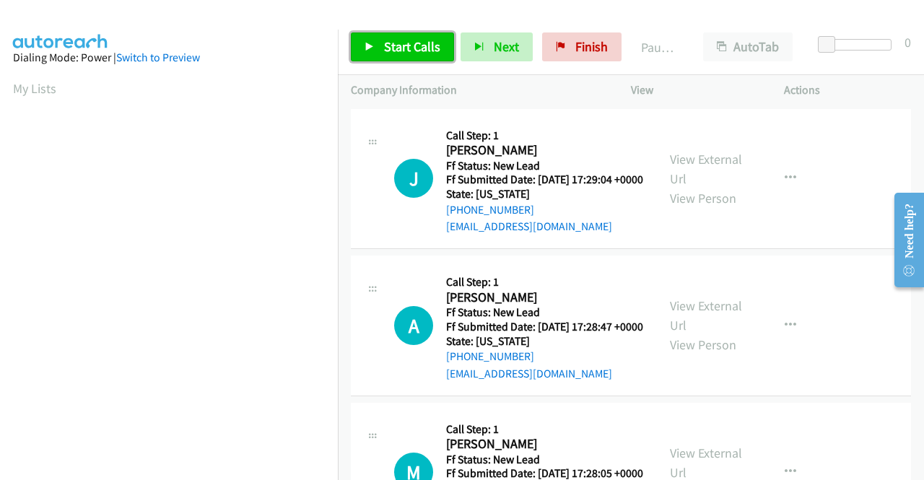
click at [396, 51] on span "Start Calls" at bounding box center [412, 46] width 56 height 17
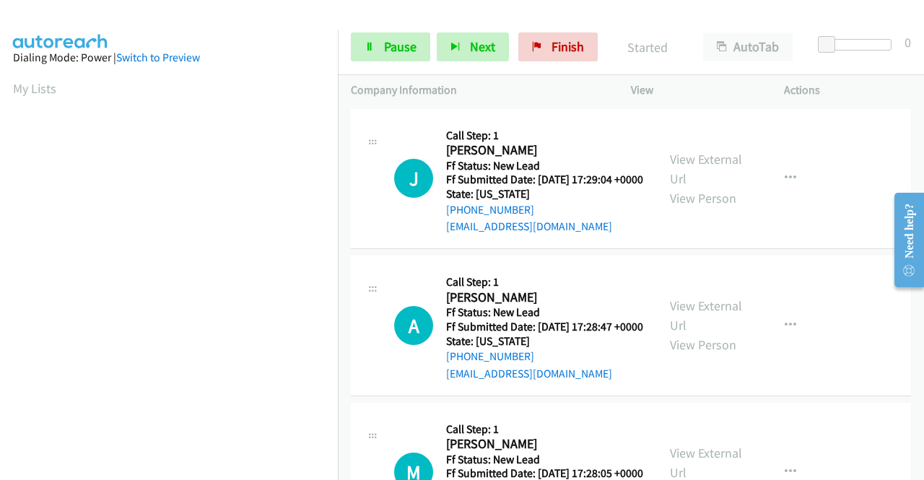
click at [378, 118] on div "J Callback Scheduled Call Step: 1 [PERSON_NAME] America/[GEOGRAPHIC_DATA] Ff St…" at bounding box center [631, 179] width 560 height 141
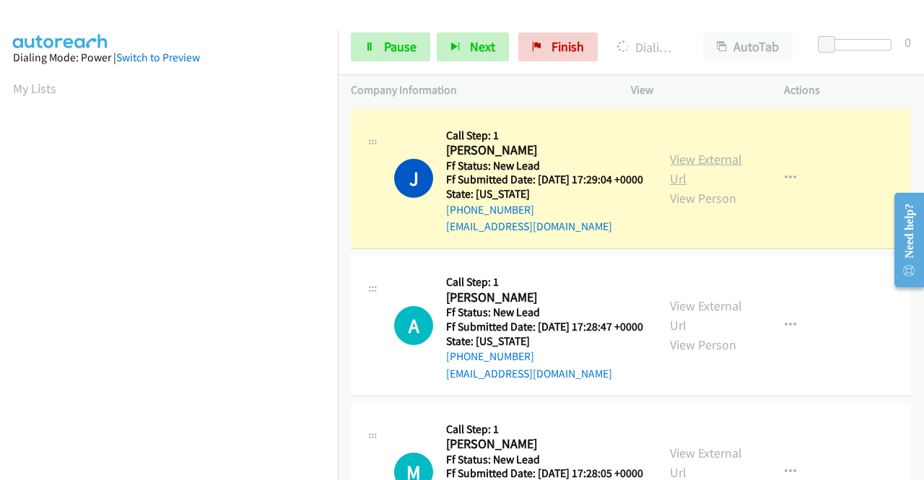
click at [718, 159] on link "View External Url" at bounding box center [706, 169] width 72 height 36
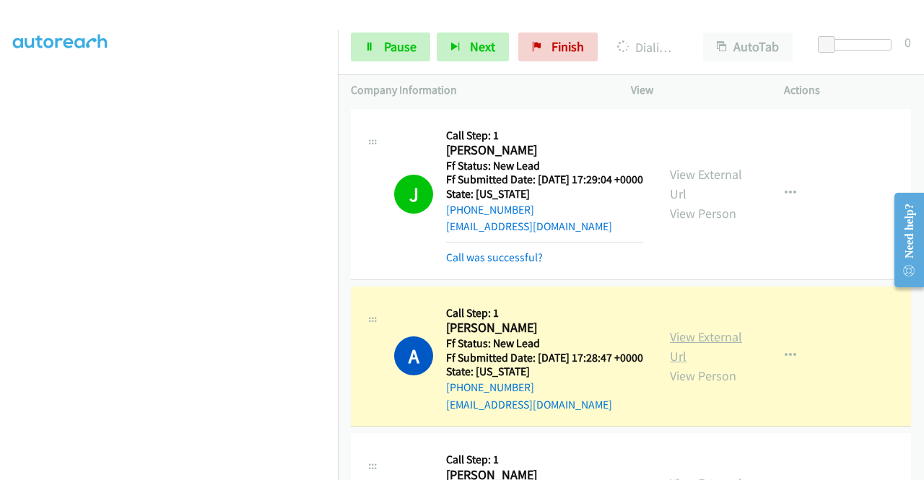
click at [677, 358] on link "View External Url" at bounding box center [706, 347] width 72 height 36
click at [376, 47] on link "Pause" at bounding box center [390, 47] width 79 height 29
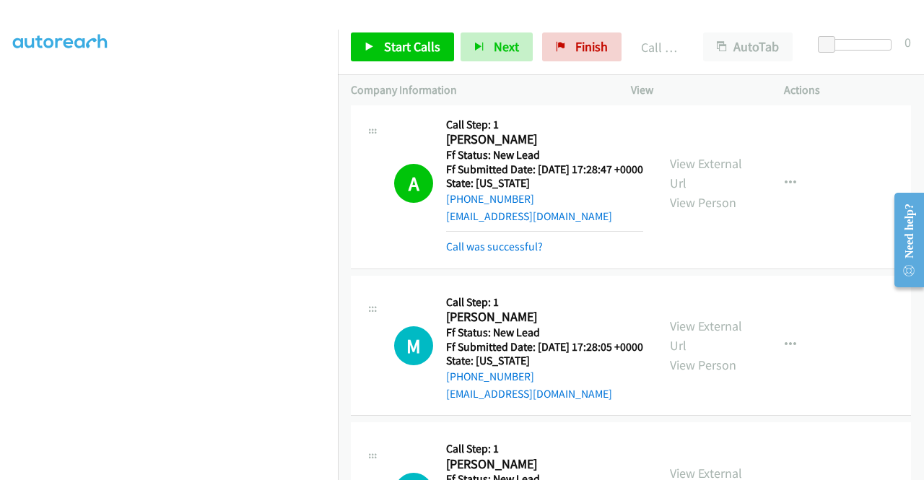
scroll to position [220, 0]
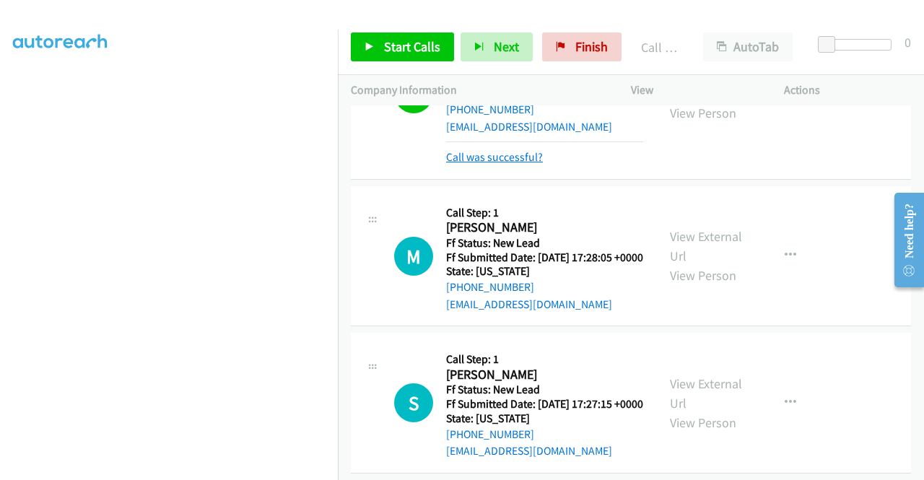
click at [529, 164] on link "Call was successful?" at bounding box center [494, 157] width 97 height 14
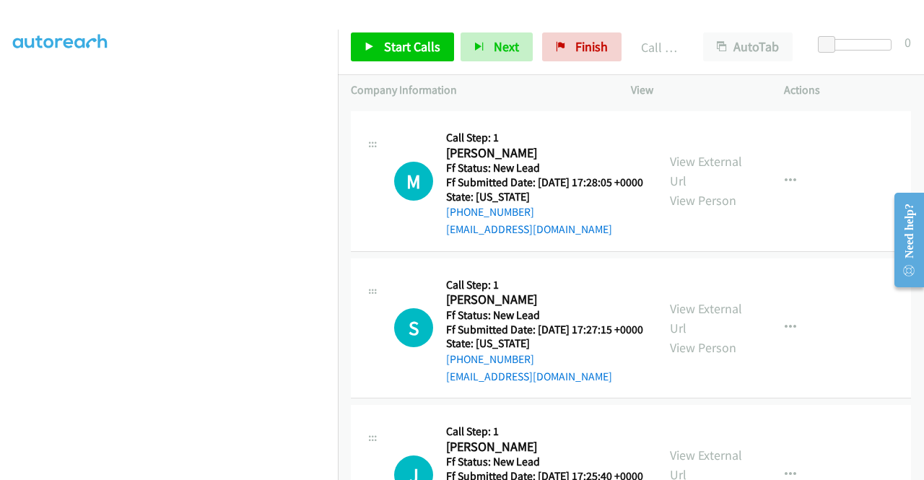
scroll to position [321, 0]
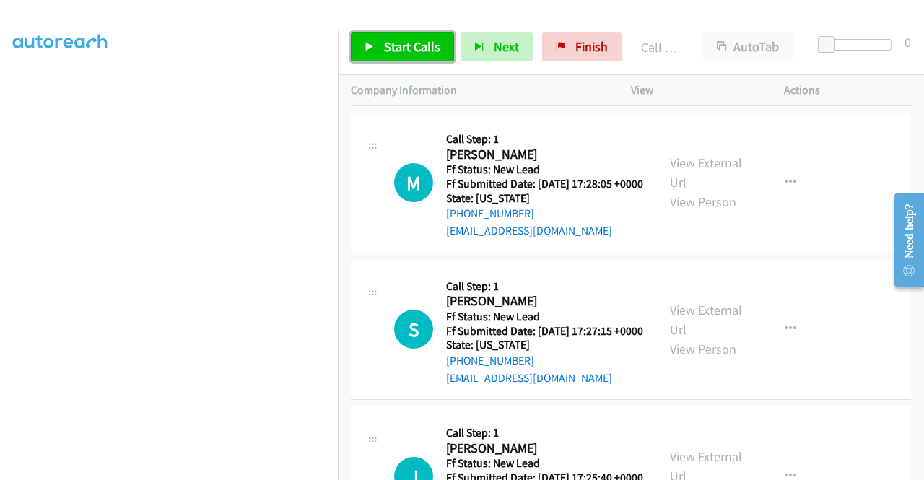
click at [420, 46] on span "Start Calls" at bounding box center [412, 46] width 56 height 17
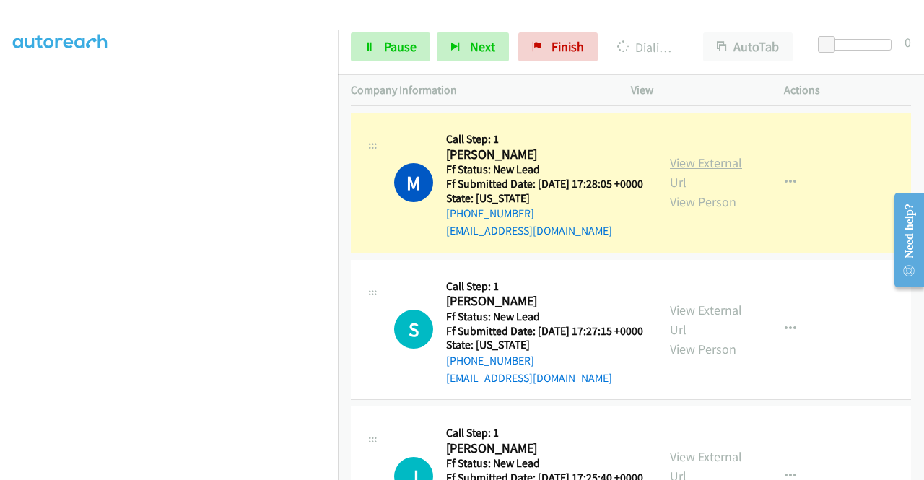
click at [693, 191] on link "View External Url" at bounding box center [706, 173] width 72 height 36
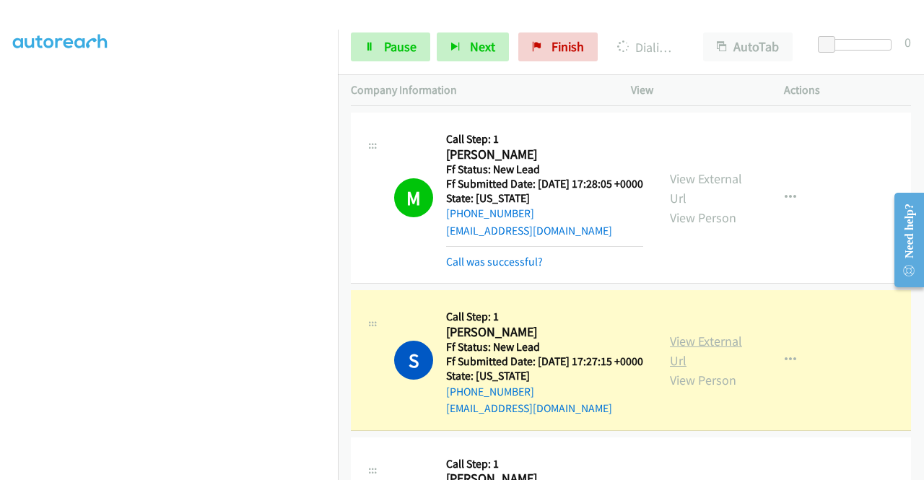
click at [689, 369] on link "View External Url" at bounding box center [706, 351] width 72 height 36
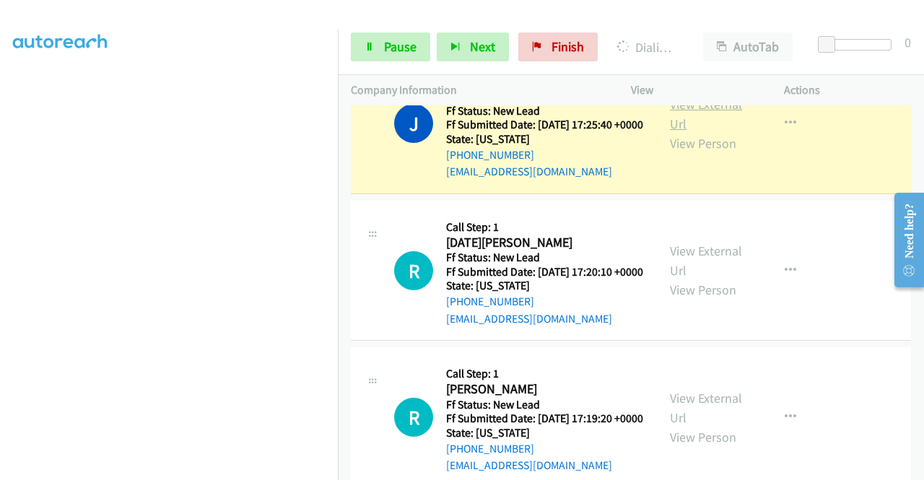
click at [680, 132] on link "View External Url" at bounding box center [706, 114] width 72 height 36
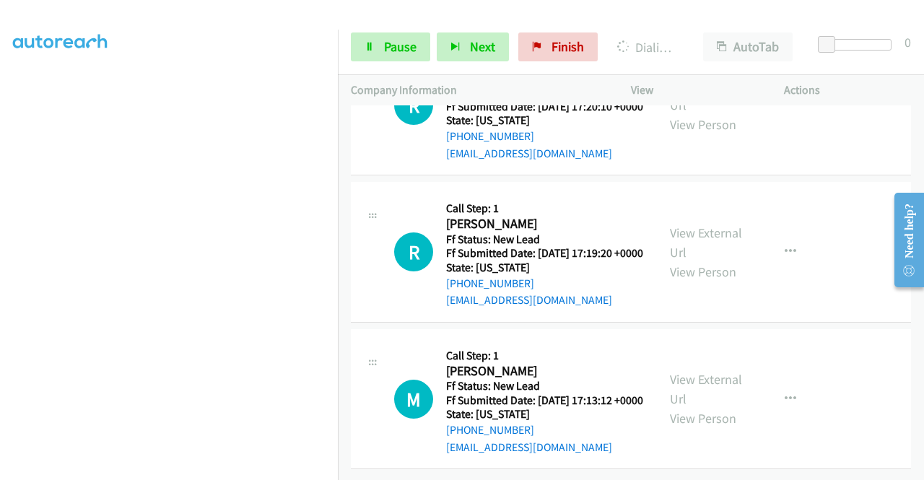
scroll to position [949, 0]
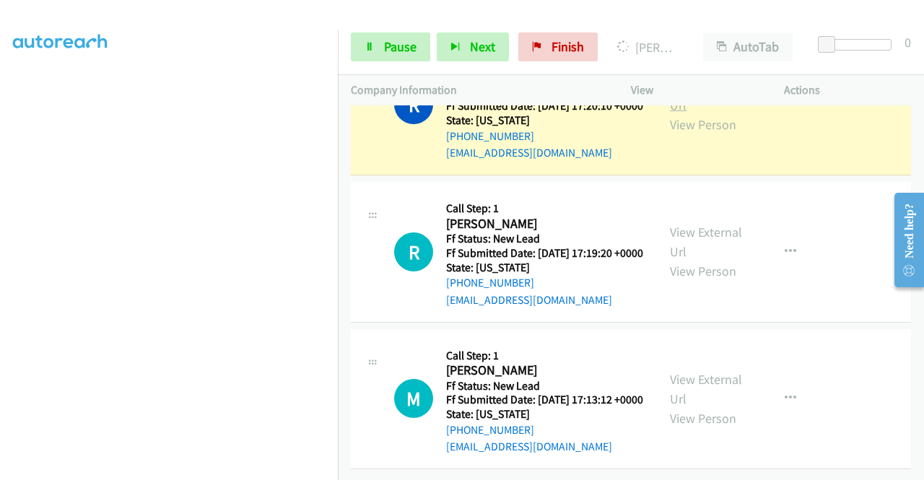
click at [675, 113] on link "View External Url" at bounding box center [706, 95] width 72 height 36
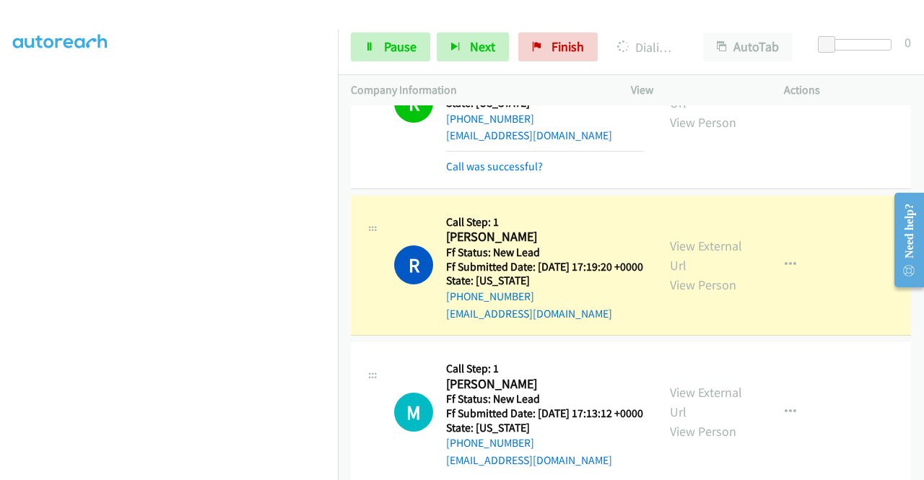
click at [657, 323] on div "View External Url View Person View External Url Email Schedule/Manage Callback …" at bounding box center [740, 266] width 166 height 114
click at [689, 274] on link "View External Url" at bounding box center [706, 256] width 72 height 36
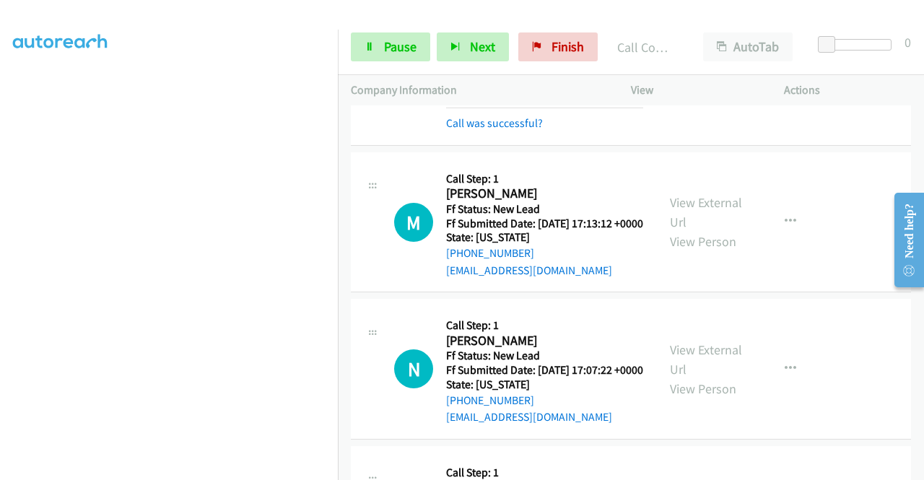
scroll to position [1218, 0]
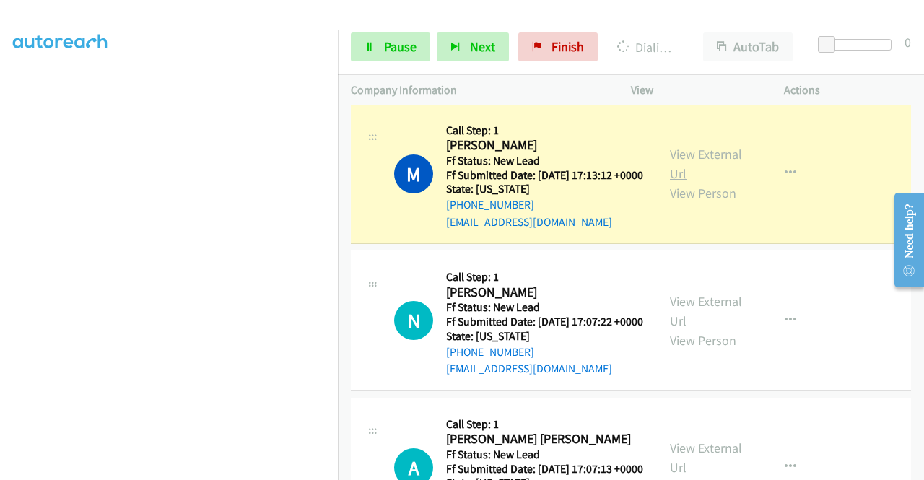
click at [705, 182] on link "View External Url" at bounding box center [706, 164] width 72 height 36
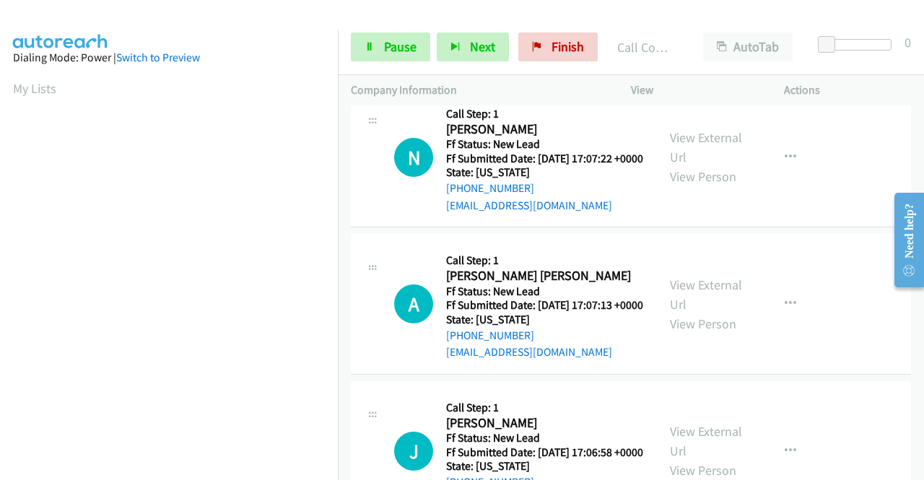
scroll to position [1421, 0]
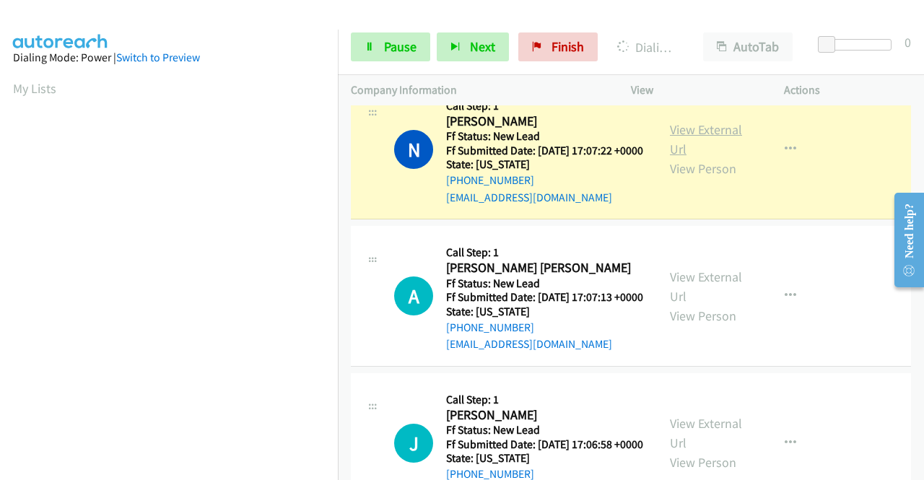
click at [699, 157] on link "View External Url" at bounding box center [706, 139] width 72 height 36
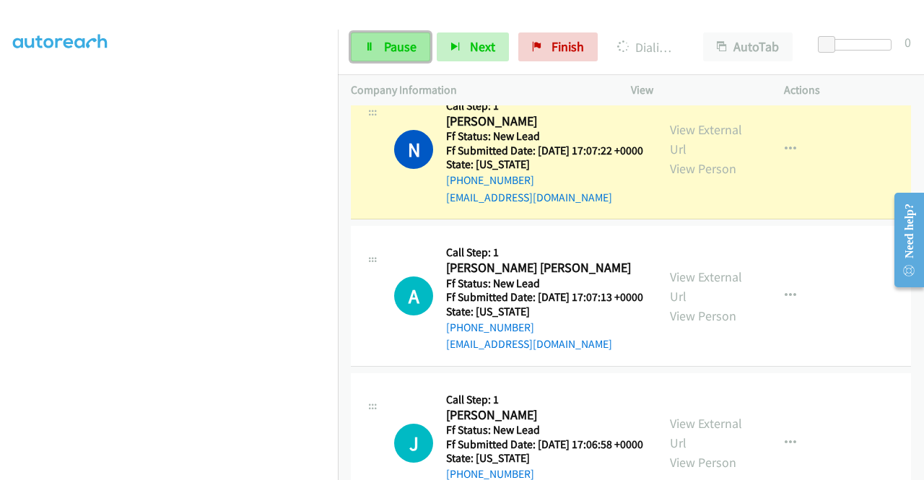
click at [389, 55] on link "Pause" at bounding box center [390, 47] width 79 height 29
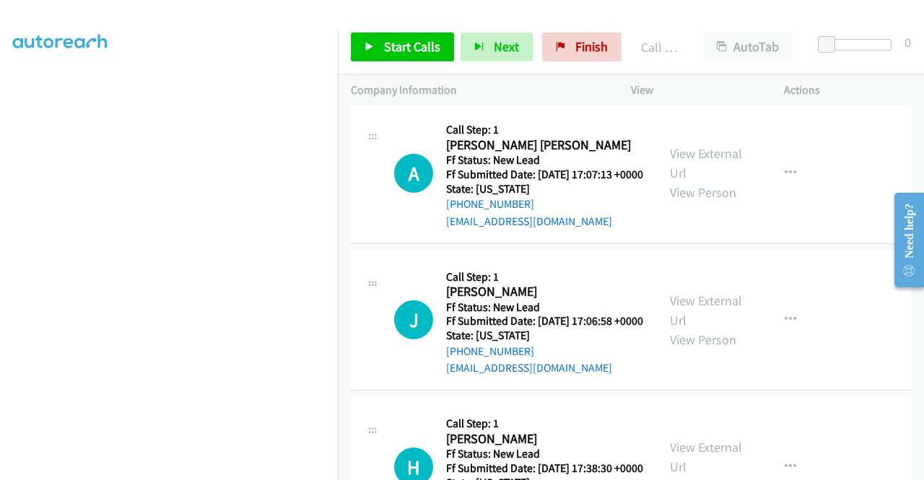
scroll to position [1642, 0]
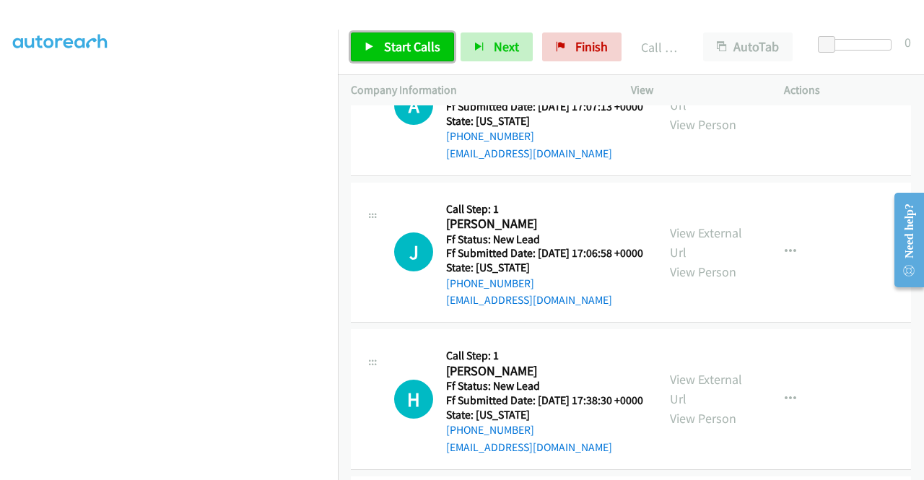
click at [399, 51] on span "Start Calls" at bounding box center [412, 46] width 56 height 17
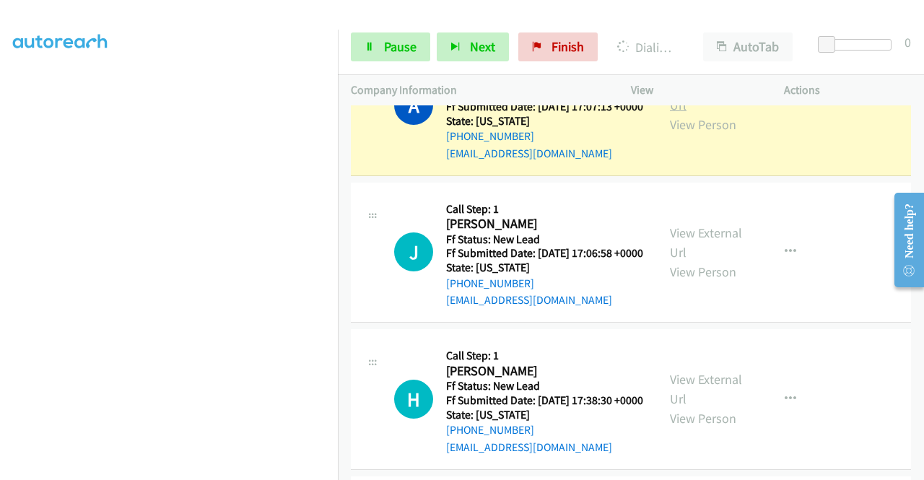
click at [670, 113] on link "View External Url" at bounding box center [706, 95] width 72 height 36
click at [12, 233] on aside "Dialing Mode: Power | Switch to Preview My Lists" at bounding box center [169, 110] width 338 height 800
click at [393, 50] on span "Pause" at bounding box center [400, 46] width 33 height 17
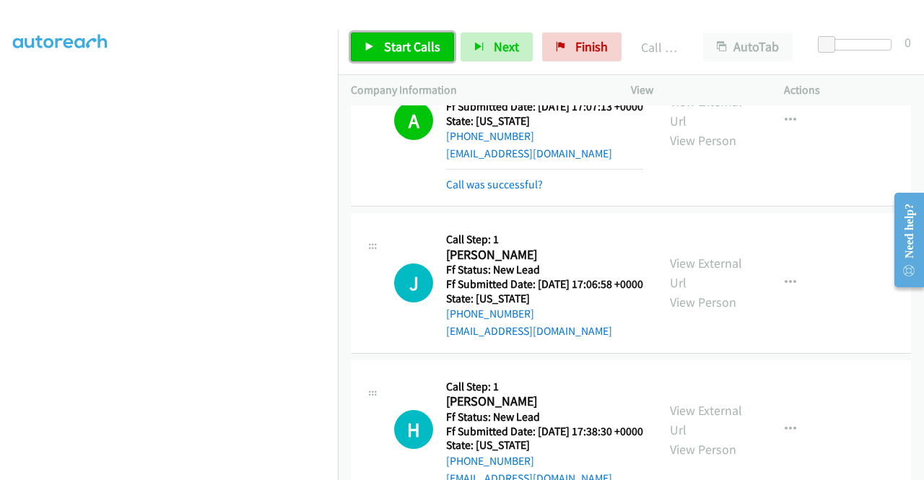
click at [423, 54] on span "Start Calls" at bounding box center [412, 46] width 56 height 17
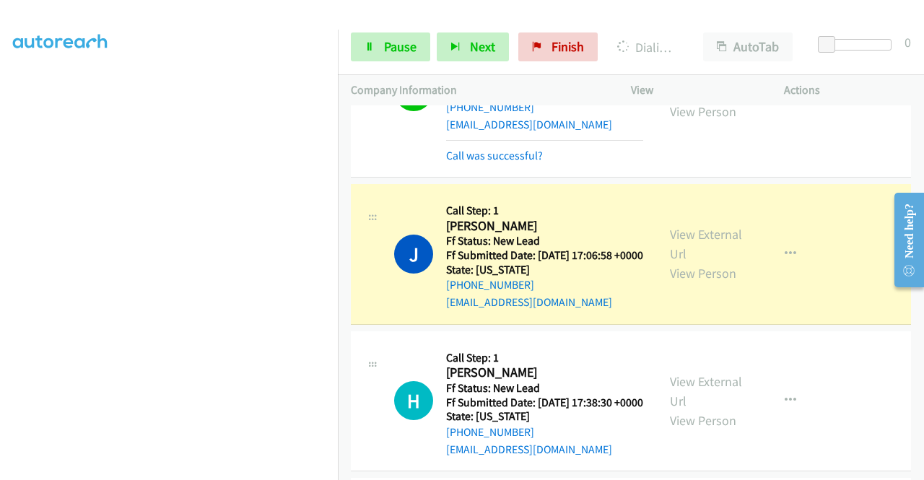
scroll to position [1806, 0]
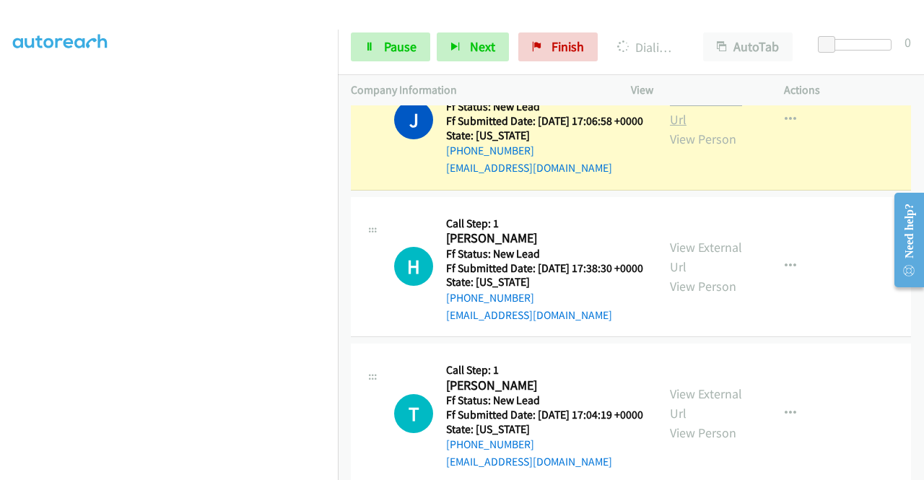
click at [690, 128] on link "View External Url" at bounding box center [706, 110] width 72 height 36
click at [0, 206] on aside "Dialing Mode: Power | Switch to Preview My Lists" at bounding box center [169, 110] width 338 height 800
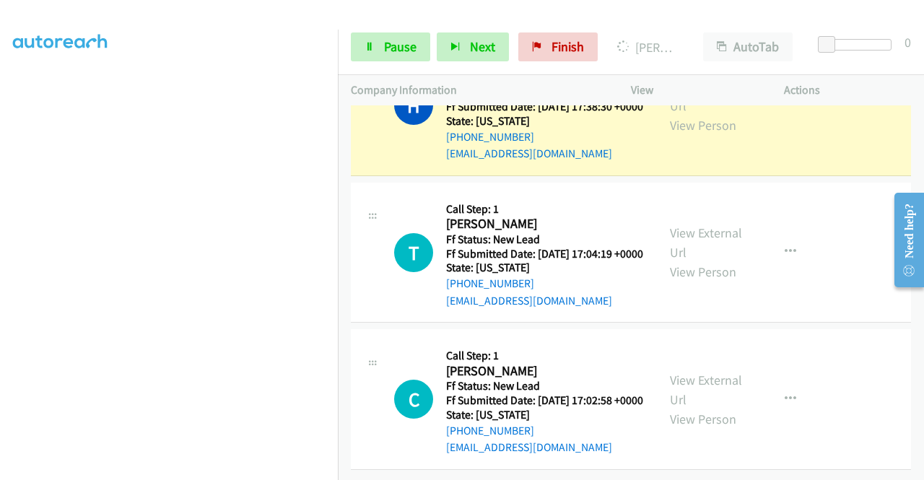
scroll to position [2027, 0]
click at [688, 114] on link "View External Url" at bounding box center [706, 96] width 72 height 36
click at [338, 155] on nav "Dialing Mode: Power | Switch to Preview My Lists" at bounding box center [169, 270] width 339 height 480
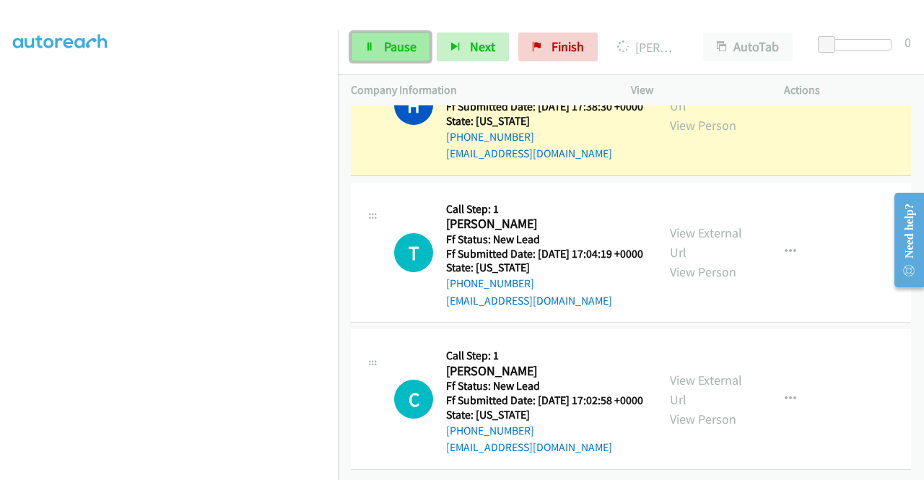
click at [386, 35] on link "Pause" at bounding box center [390, 47] width 79 height 29
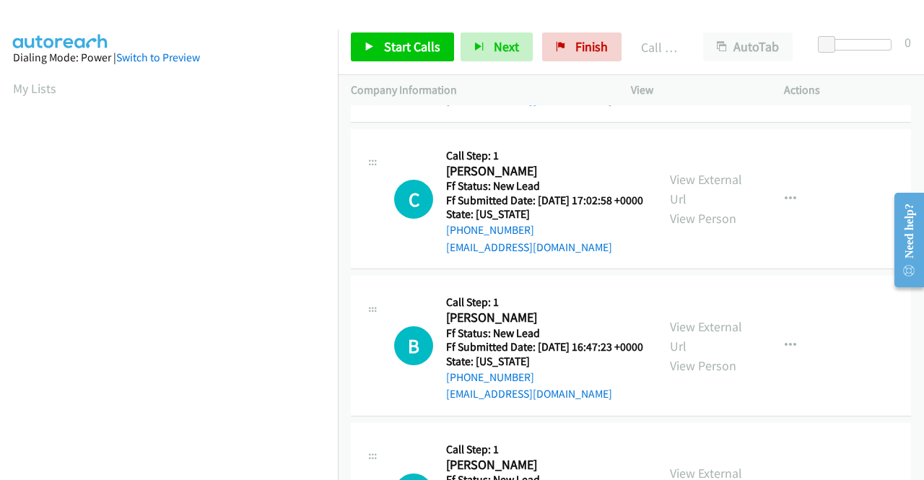
scroll to position [2277, 0]
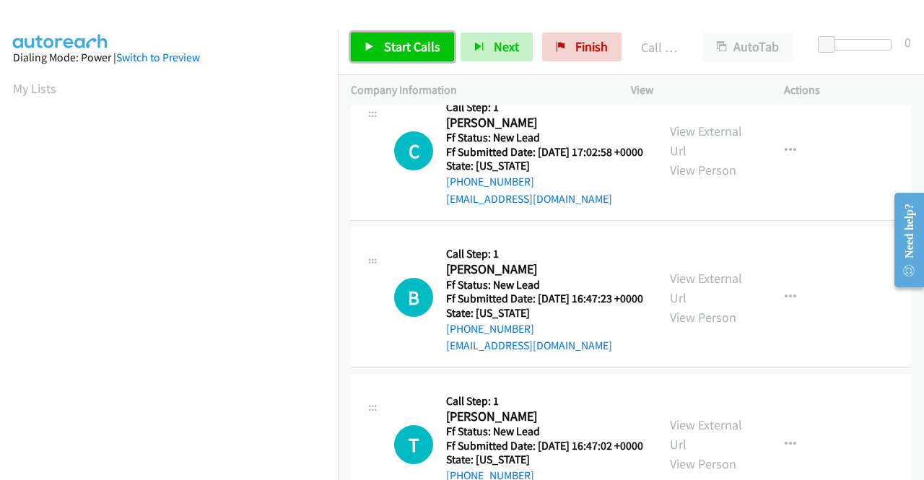
click at [403, 53] on span "Start Calls" at bounding box center [412, 46] width 56 height 17
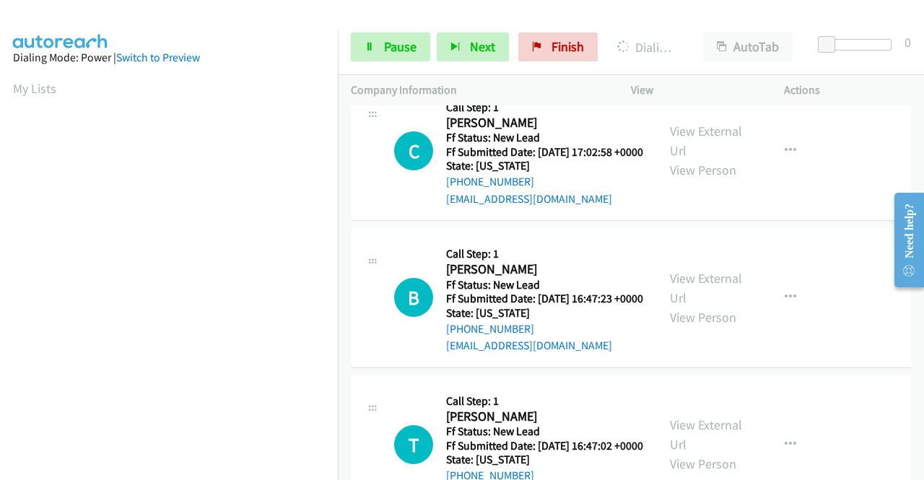
click at [0, 253] on aside "Dialing Mode: Power | Switch to Preview My Lists" at bounding box center [169, 110] width 338 height 800
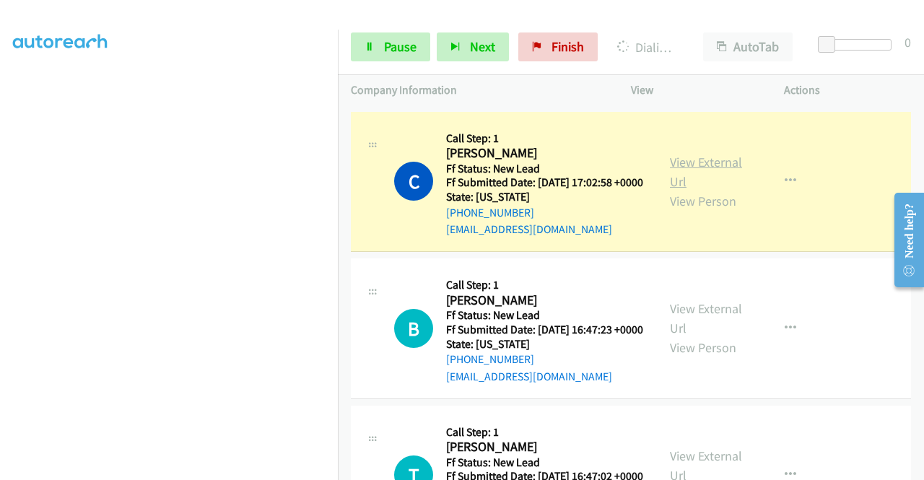
click at [682, 190] on link "View External Url" at bounding box center [706, 172] width 72 height 36
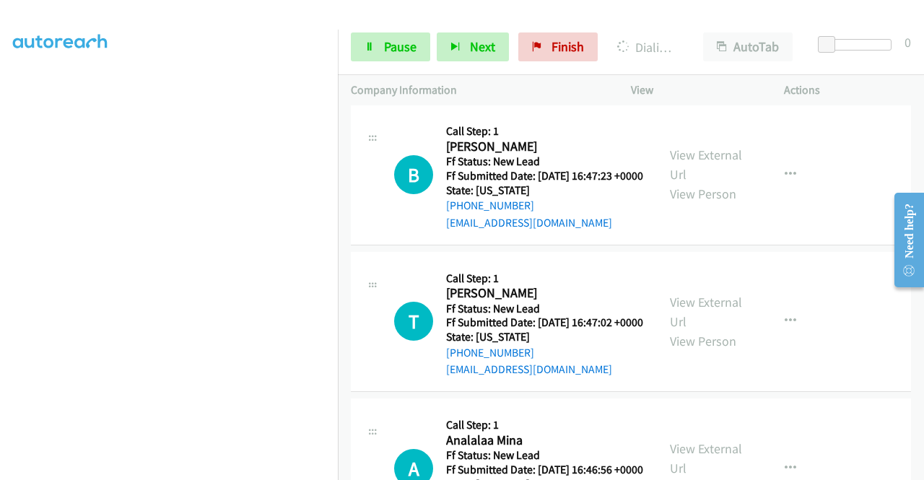
scroll to position [2460, 0]
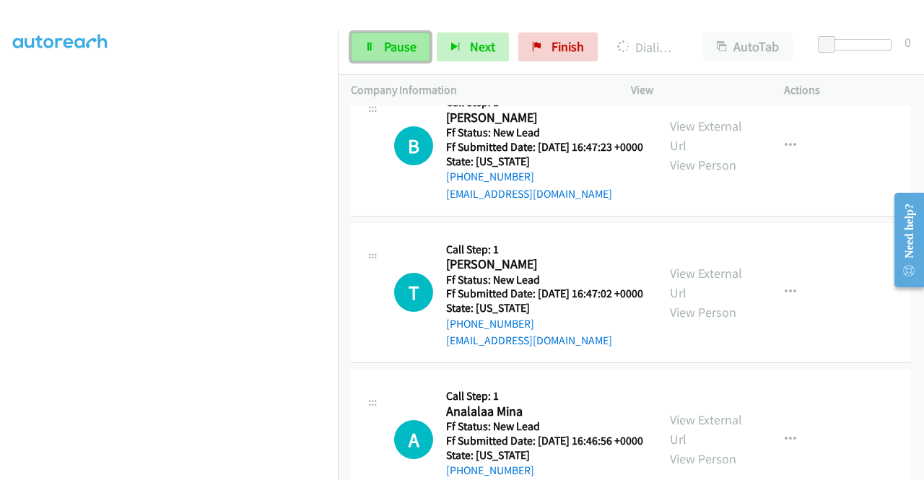
click at [386, 59] on link "Pause" at bounding box center [390, 47] width 79 height 29
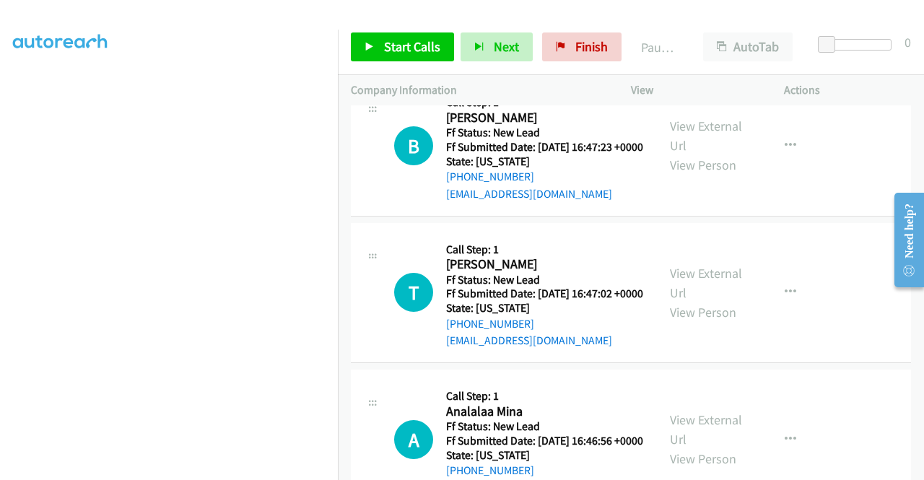
scroll to position [0, 0]
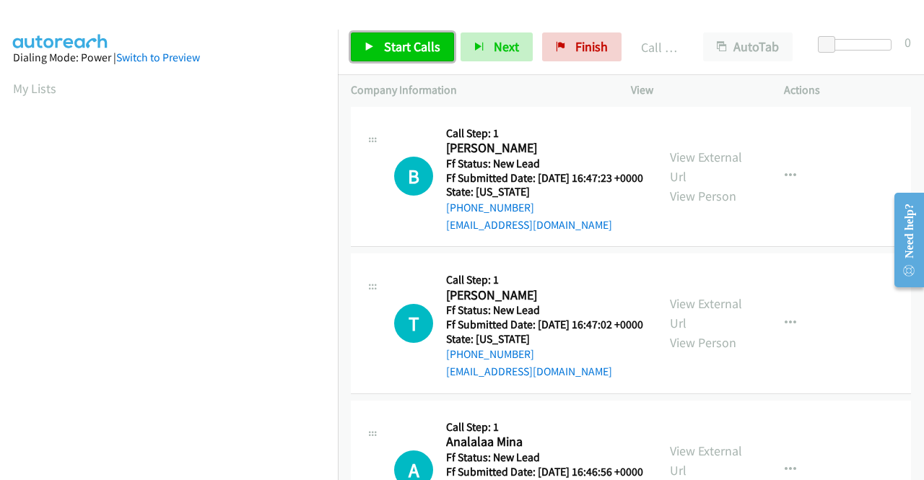
click at [422, 59] on link "Start Calls" at bounding box center [402, 47] width 103 height 29
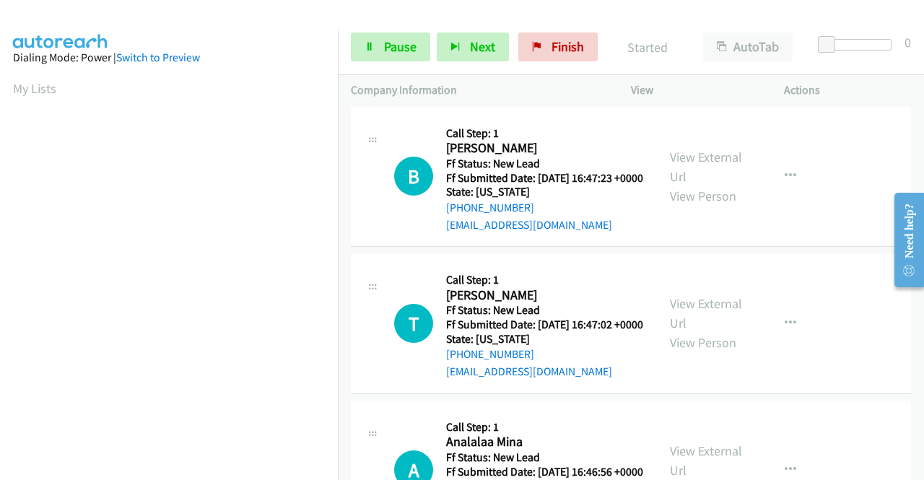
click at [506, 85] on link "Call was successful?" at bounding box center [494, 78] width 97 height 14
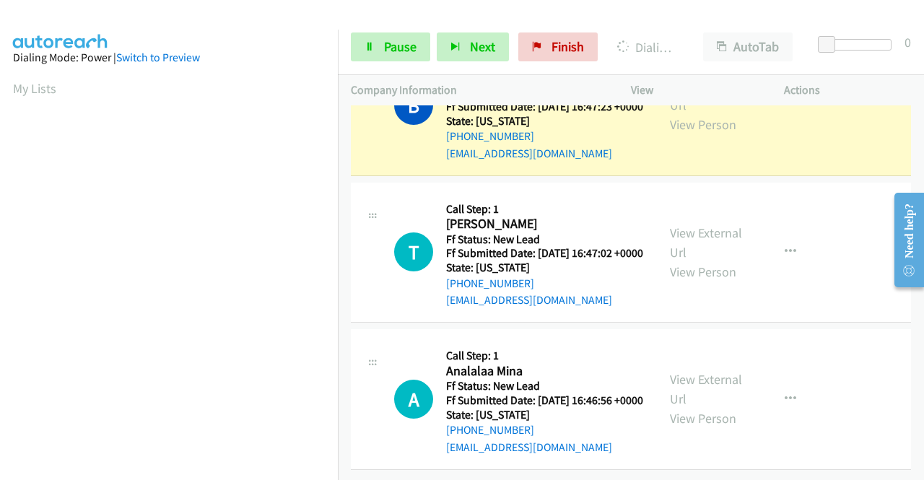
scroll to position [2626, 0]
drag, startPoint x: 0, startPoint y: 280, endPoint x: 29, endPoint y: 273, distance: 29.6
click at [0, 280] on aside "Dialing Mode: Power | Switch to Preview My Lists" at bounding box center [169, 430] width 338 height 800
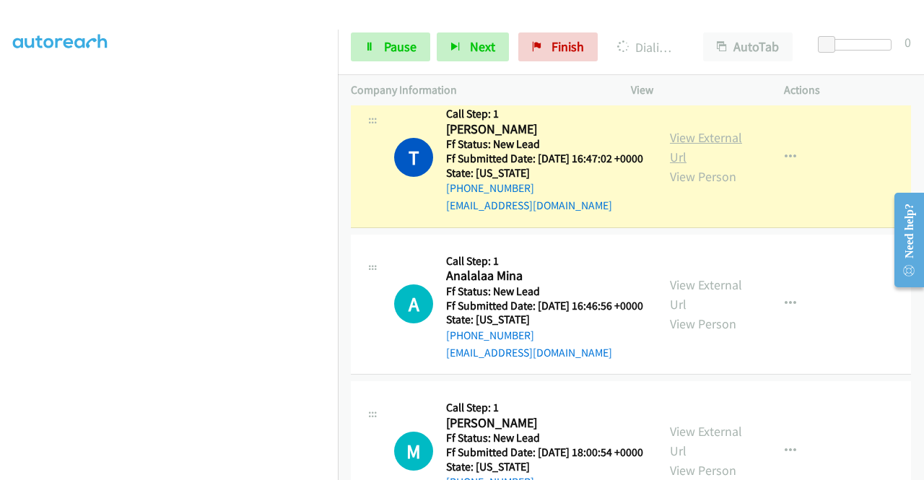
click at [688, 165] on link "View External Url" at bounding box center [706, 147] width 72 height 36
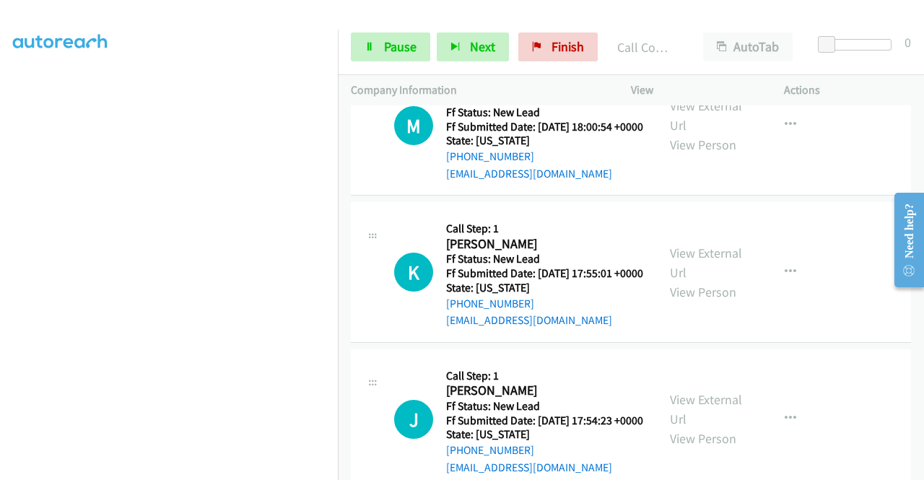
scroll to position [2993, 0]
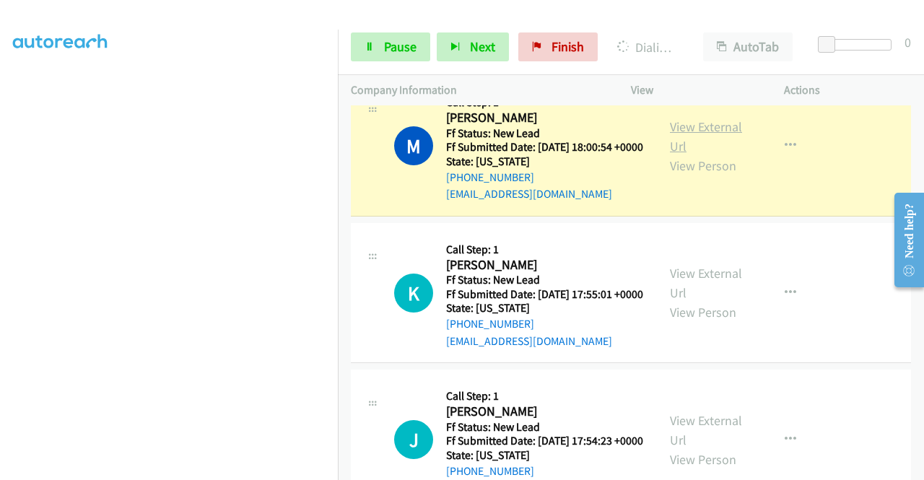
click at [689, 155] on link "View External Url" at bounding box center [706, 136] width 72 height 36
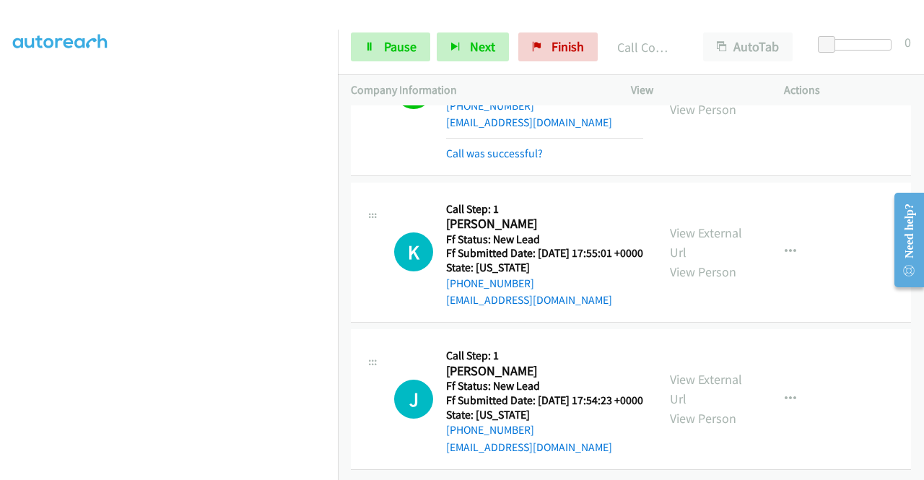
scroll to position [3351, 0]
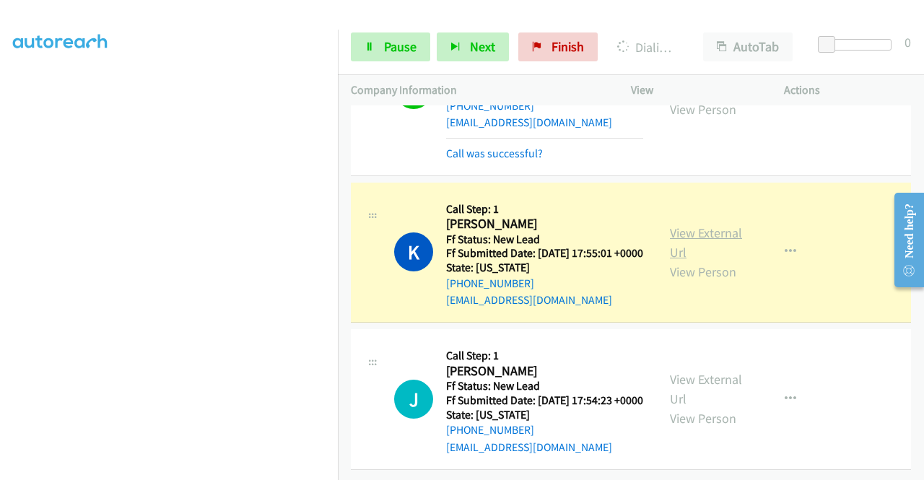
click at [670, 225] on link "View External Url" at bounding box center [706, 243] width 72 height 36
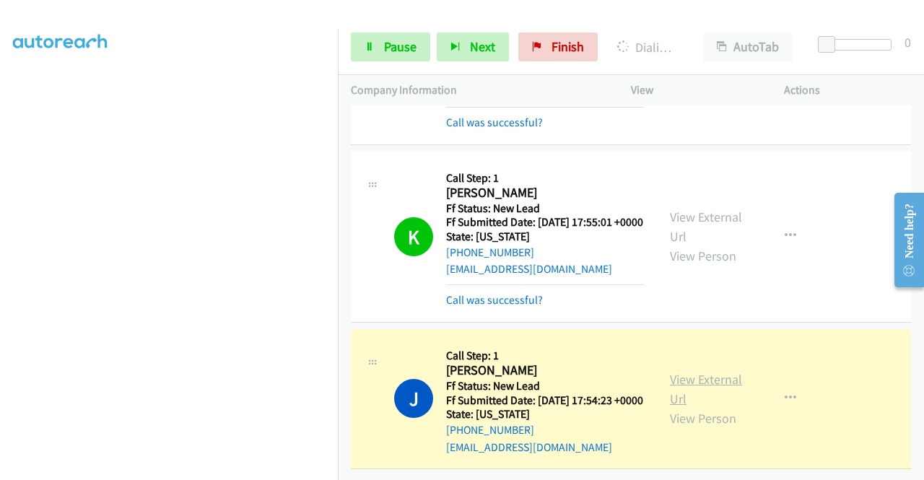
click at [715, 399] on link "View External Url" at bounding box center [706, 389] width 72 height 36
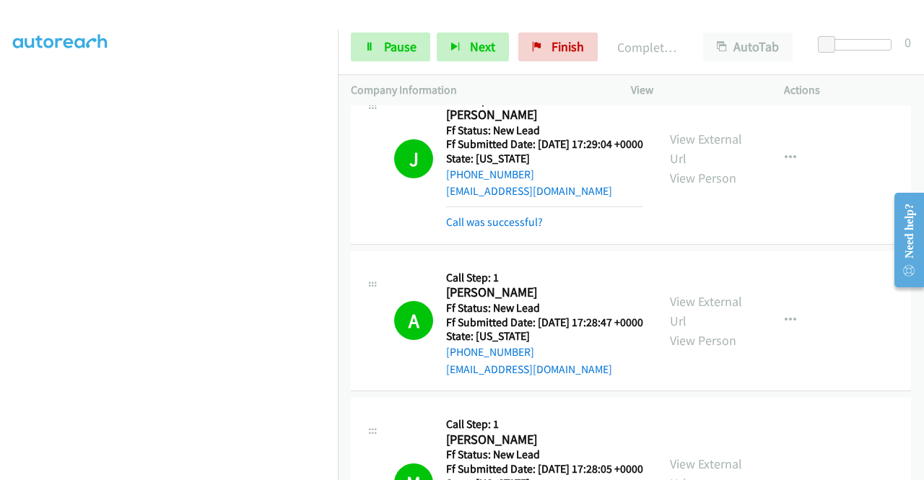
scroll to position [0, 0]
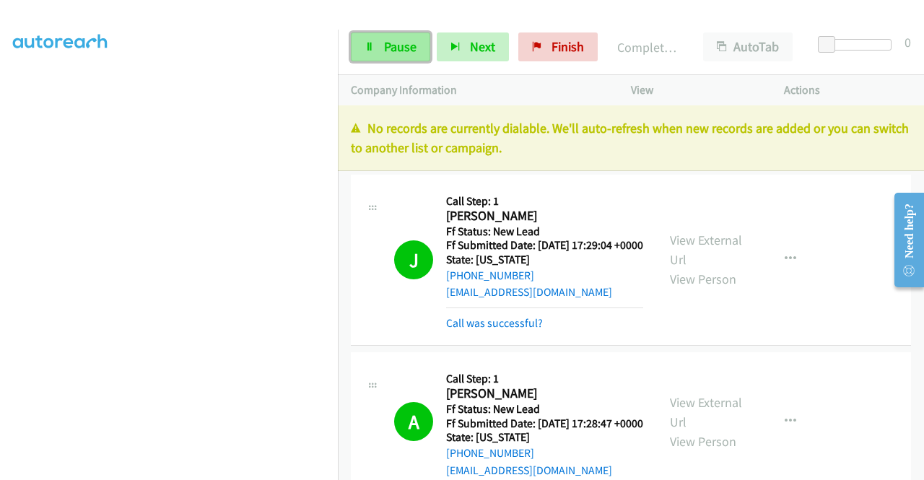
click at [405, 58] on link "Pause" at bounding box center [390, 47] width 79 height 29
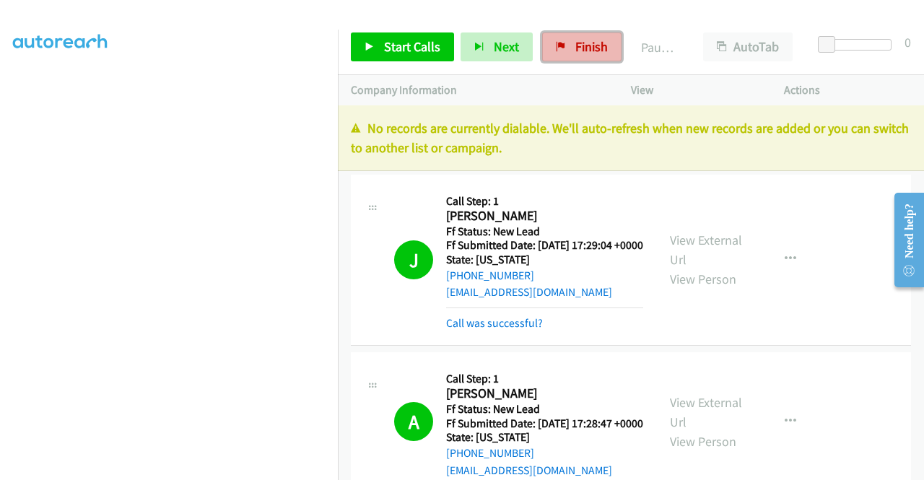
click at [556, 59] on link "Finish" at bounding box center [581, 47] width 79 height 29
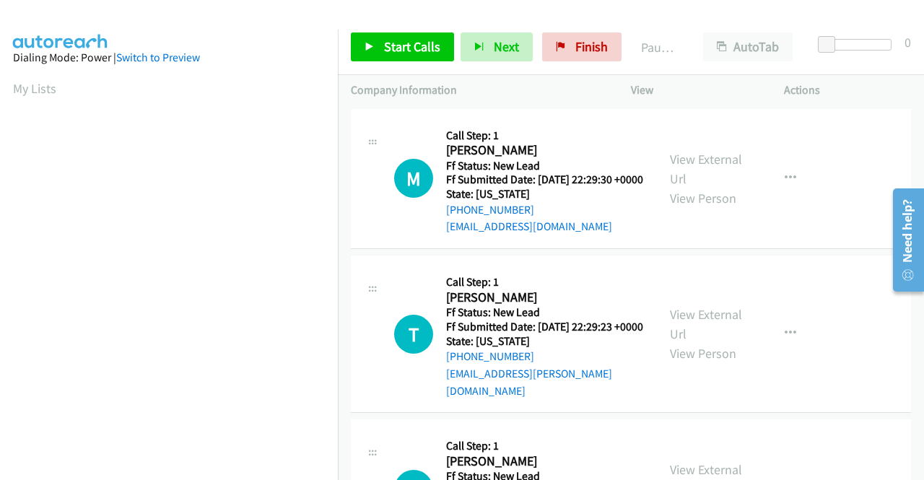
click at [644, 250] on div "M Callback Scheduled Call Step: 1 [PERSON_NAME] America/New_York Ff Status: New…" at bounding box center [631, 179] width 560 height 141
click at [422, 47] on span "Start Calls" at bounding box center [412, 46] width 56 height 17
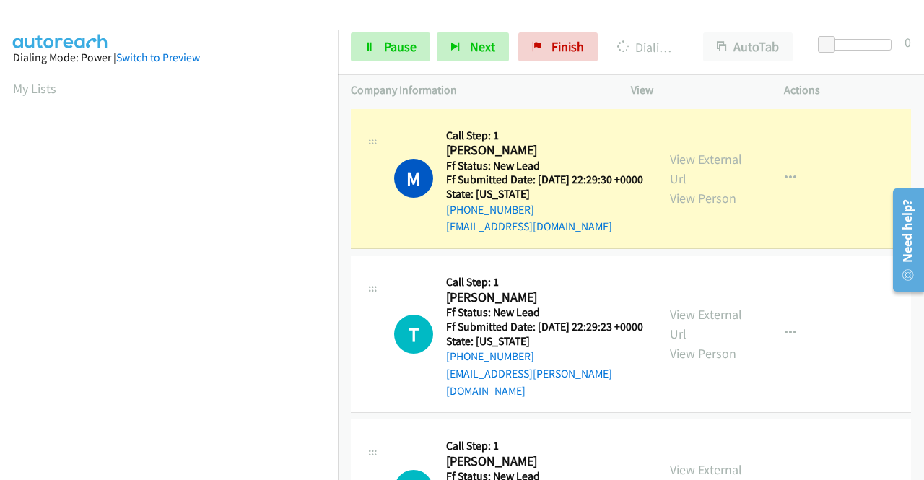
click at [700, 151] on div "View External Url View Person View External Url Email Schedule/Manage Callback …" at bounding box center [740, 179] width 166 height 114
click at [680, 174] on div "View External Url View Person" at bounding box center [707, 179] width 75 height 59
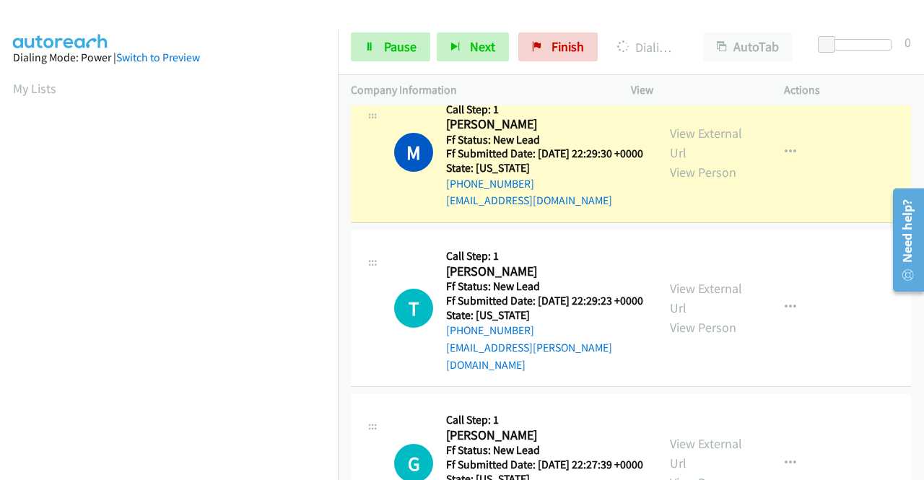
scroll to position [25, 0]
click at [686, 147] on link "View External Url" at bounding box center [706, 144] width 72 height 36
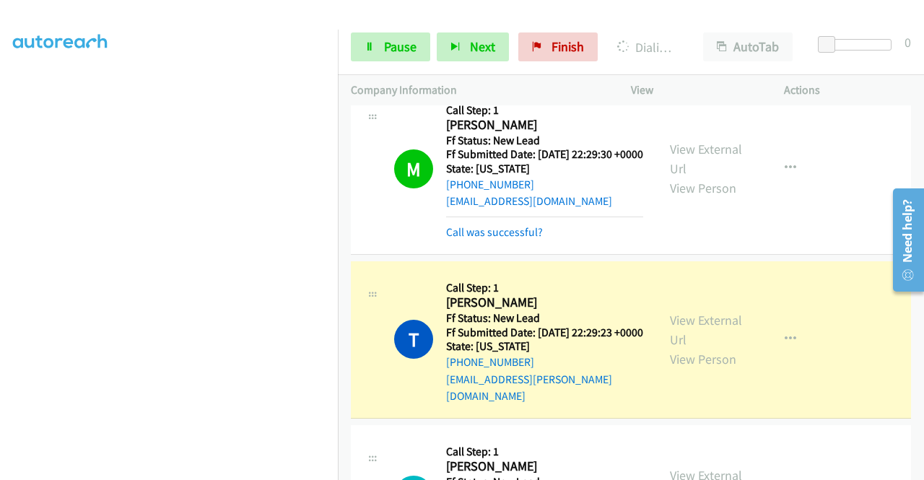
click at [712, 315] on div "View External Url View Person View External Url Email Schedule/Manage Callback …" at bounding box center [740, 339] width 166 height 131
click at [677, 329] on link "View External Url" at bounding box center [706, 330] width 72 height 36
click at [924, 470] on div "[PHONE_NUMBER] Call failed - Please reload the list and try again The Callbar F…" at bounding box center [631, 292] width 586 height 375
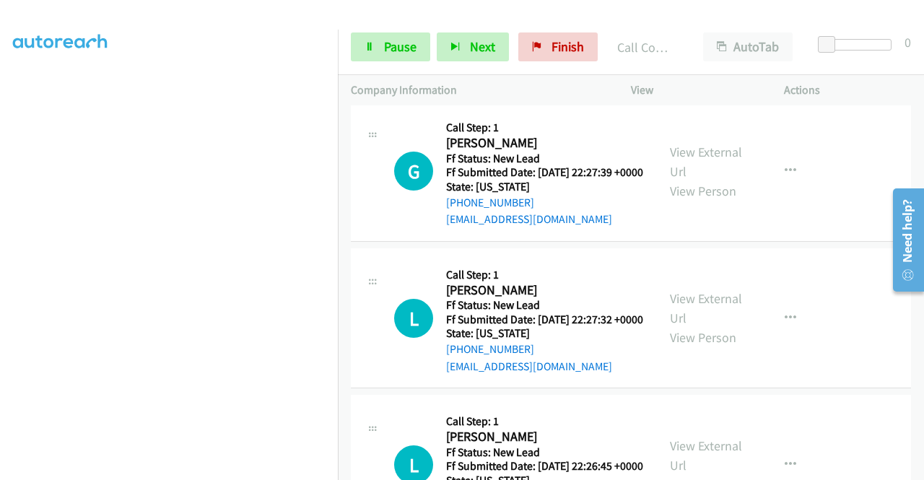
scroll to position [383, 0]
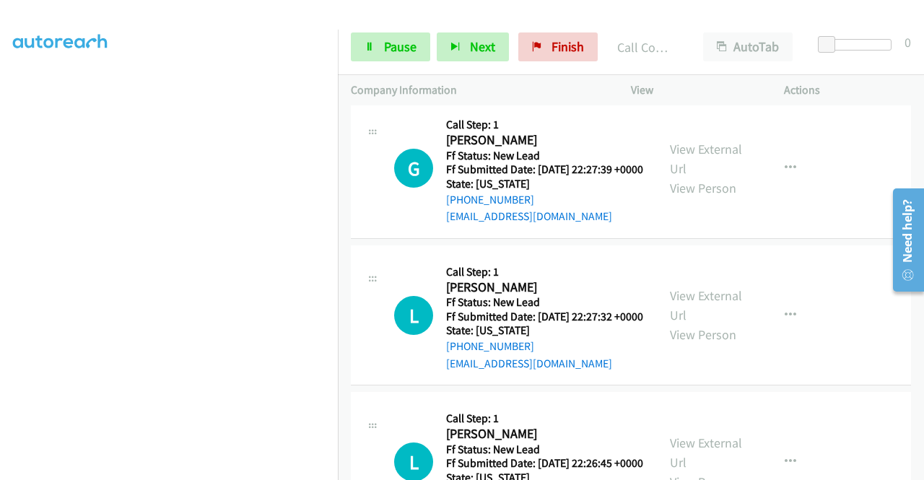
drag, startPoint x: 922, startPoint y: 163, endPoint x: 40, endPoint y: 14, distance: 893.5
click at [722, 170] on link "View External Url" at bounding box center [706, 159] width 72 height 36
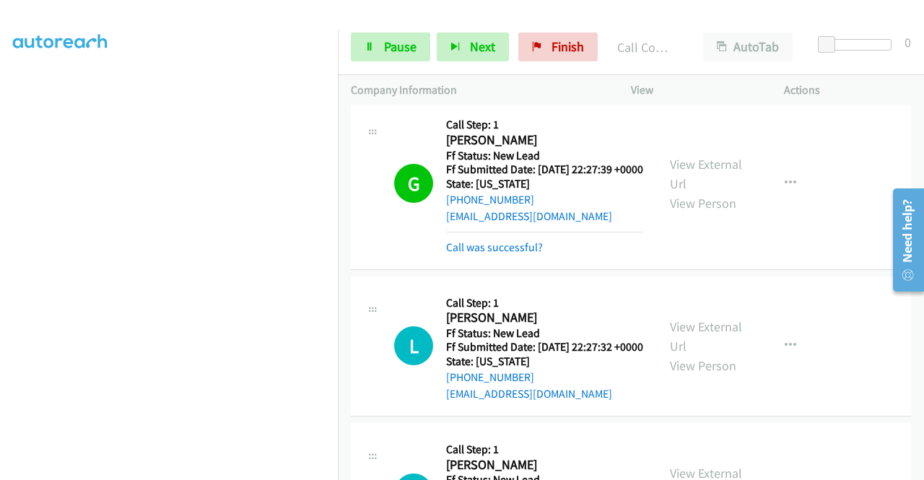
scroll to position [290, 0]
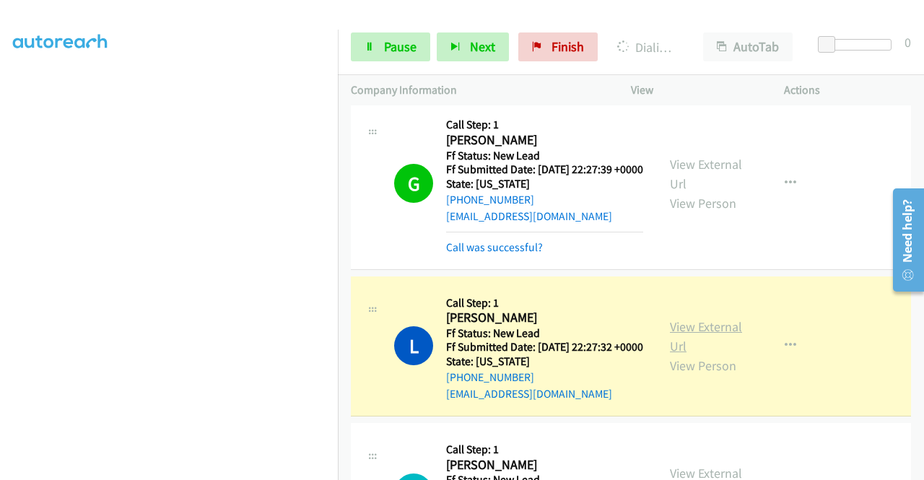
click at [728, 355] on link "View External Url" at bounding box center [706, 337] width 72 height 36
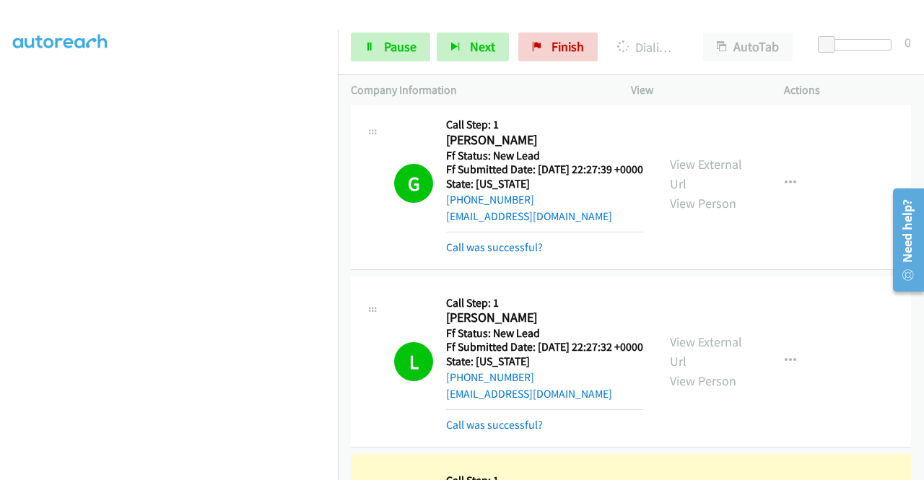
scroll to position [701, 0]
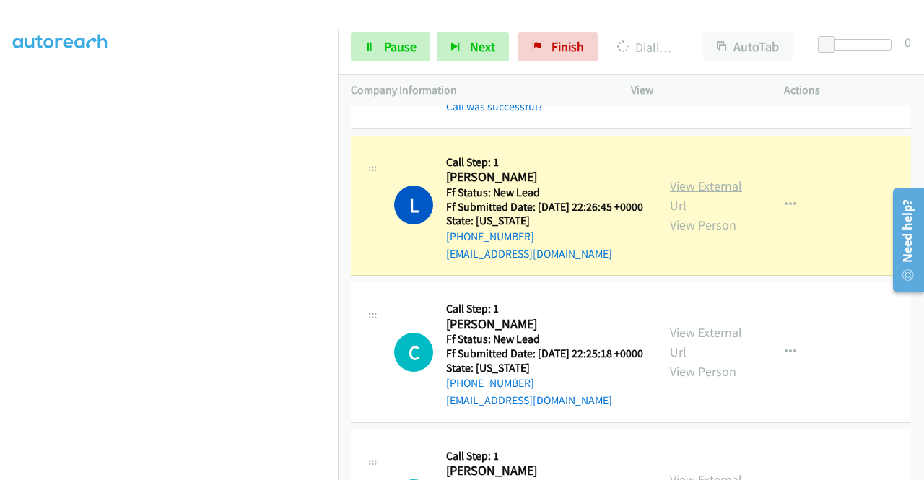
click at [711, 214] on link "View External Url" at bounding box center [706, 196] width 72 height 36
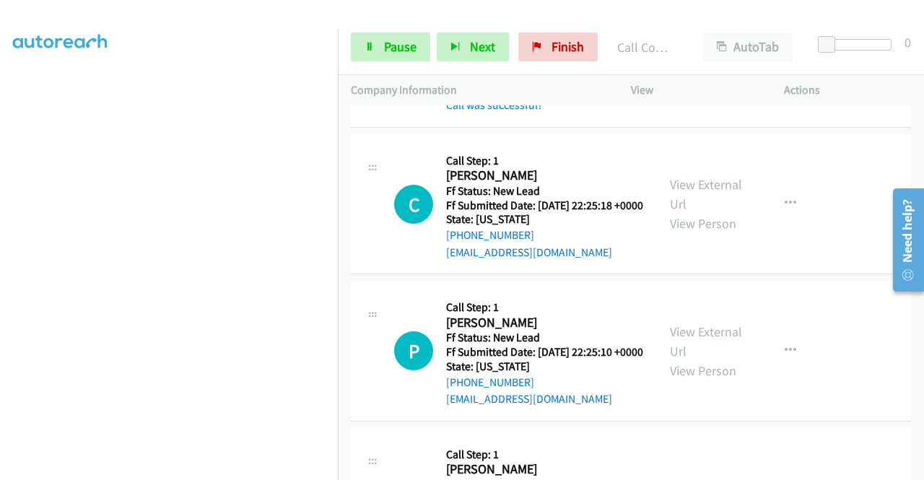
scroll to position [894, 0]
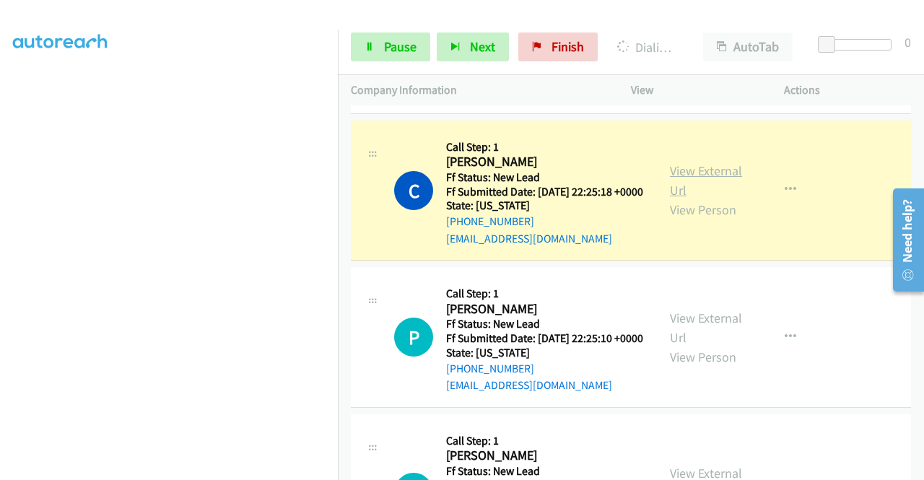
click at [688, 199] on link "View External Url" at bounding box center [706, 181] width 72 height 36
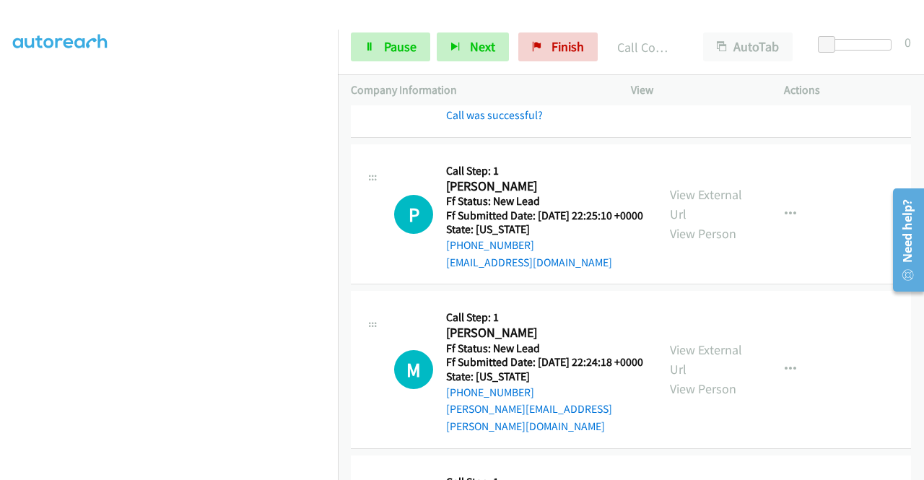
scroll to position [1077, 0]
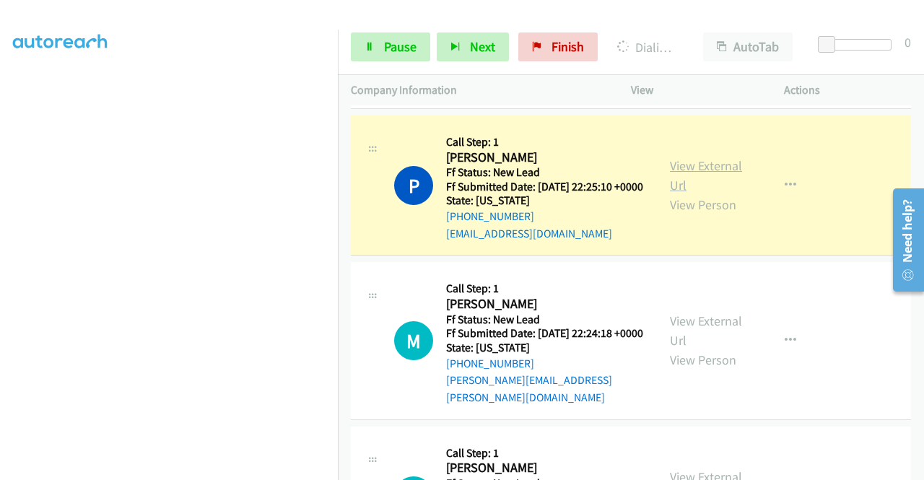
click at [696, 194] on link "View External Url" at bounding box center [706, 175] width 72 height 36
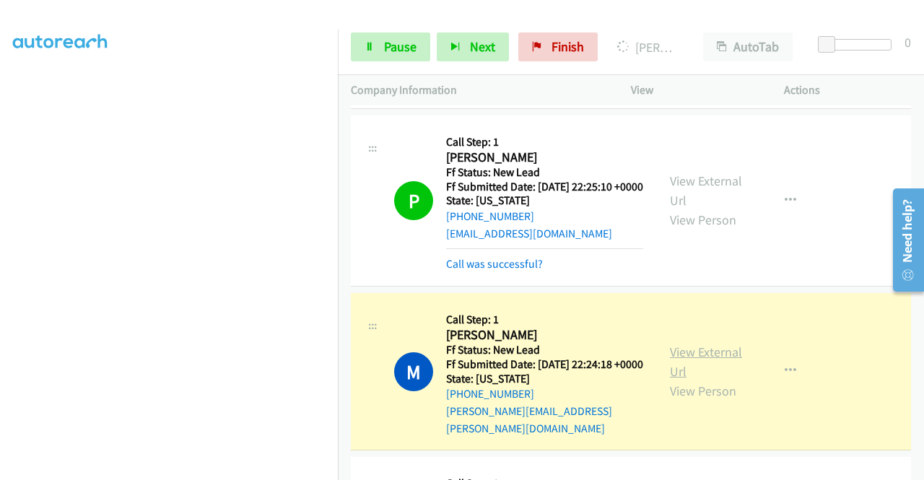
click at [676, 380] on link "View External Url" at bounding box center [706, 362] width 72 height 36
click at [373, 52] on link "Pause" at bounding box center [390, 47] width 79 height 29
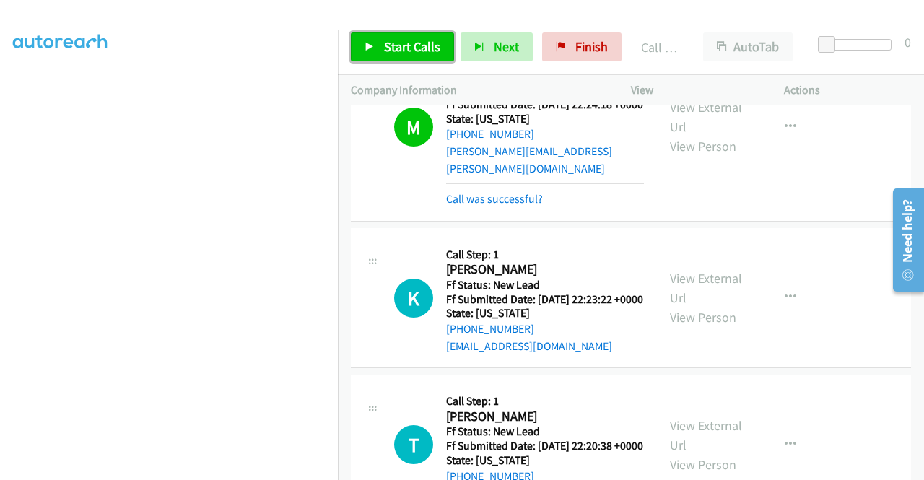
click at [415, 46] on span "Start Calls" at bounding box center [412, 46] width 56 height 17
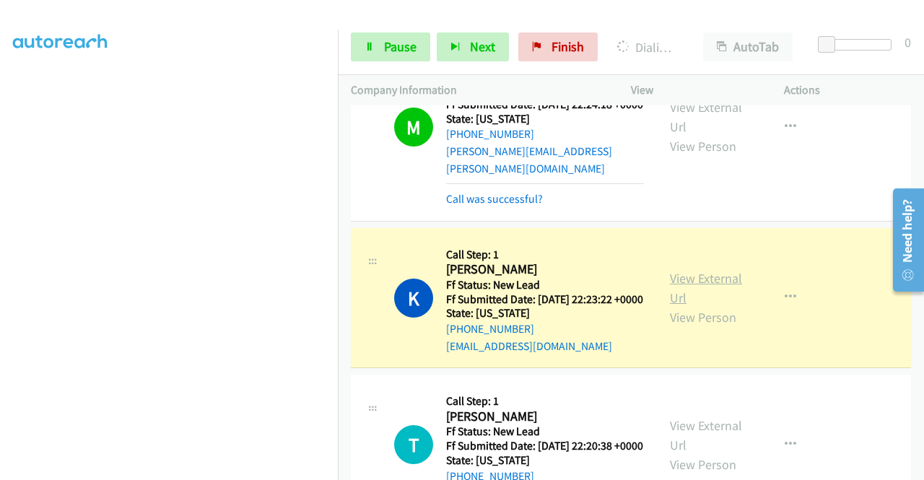
click at [672, 306] on link "View External Url" at bounding box center [706, 288] width 72 height 36
click at [12, 236] on aside "Dialing Mode: Power | Switch to Preview My Lists" at bounding box center [169, 110] width 338 height 800
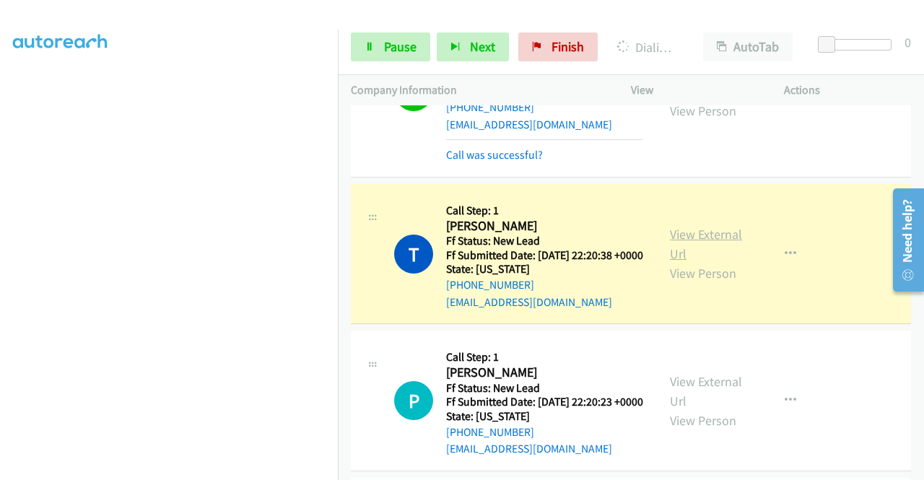
click at [700, 262] on link "View External Url" at bounding box center [706, 244] width 72 height 36
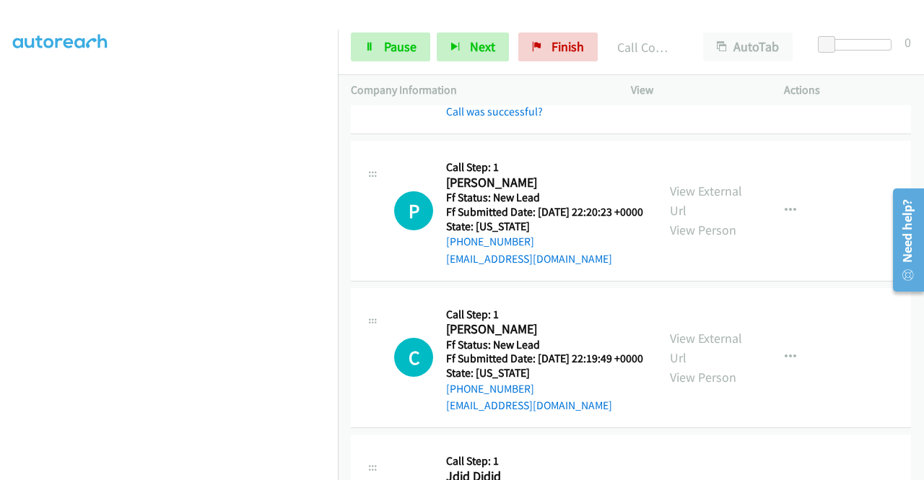
scroll to position [1886, 0]
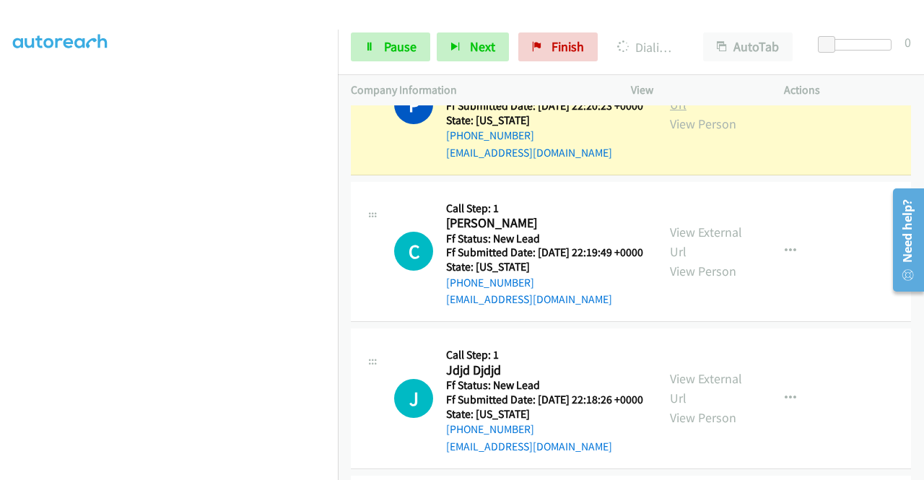
click at [683, 113] on link "View External Url" at bounding box center [706, 95] width 72 height 36
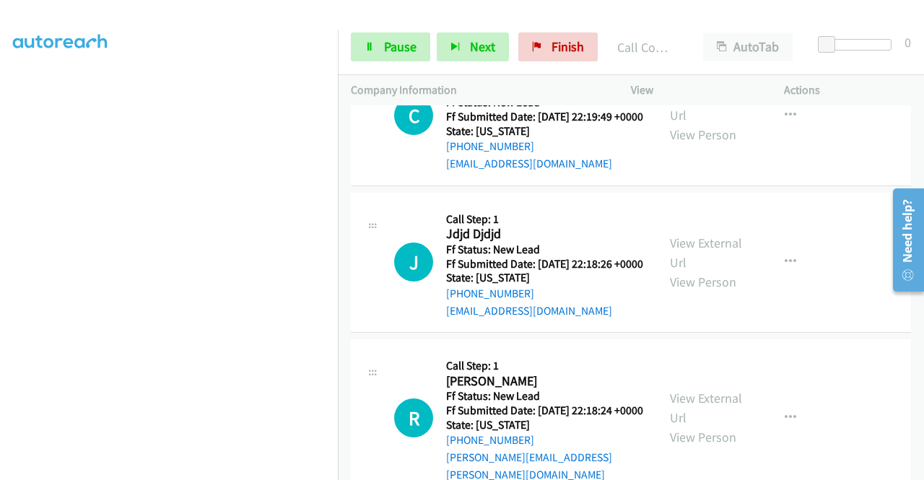
scroll to position [2091, 0]
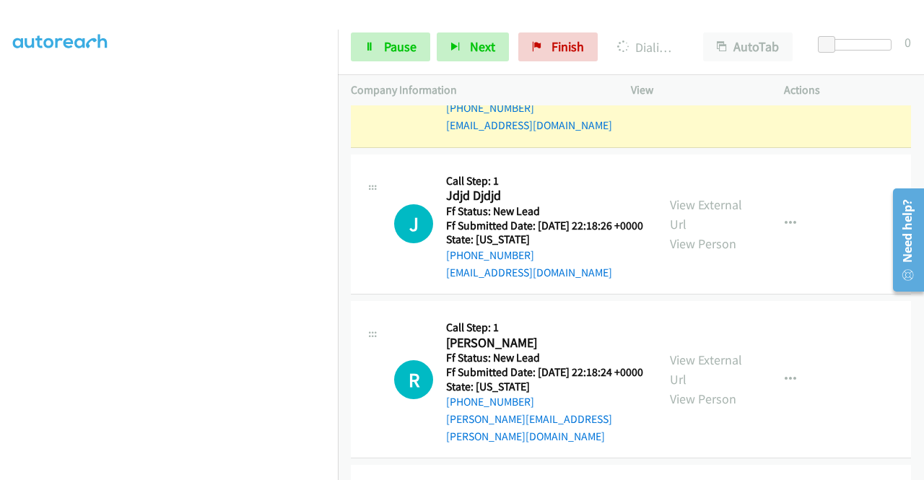
click at [697, 85] on link "View External Url" at bounding box center [706, 67] width 72 height 36
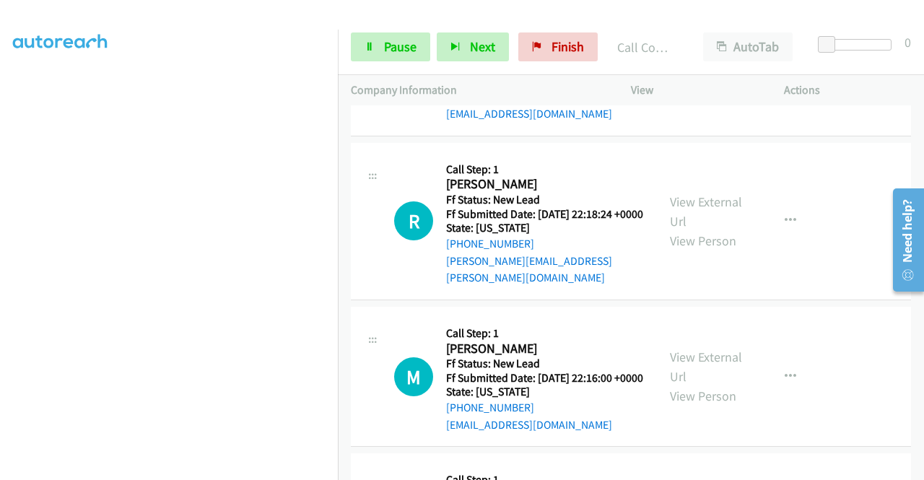
scroll to position [2293, 0]
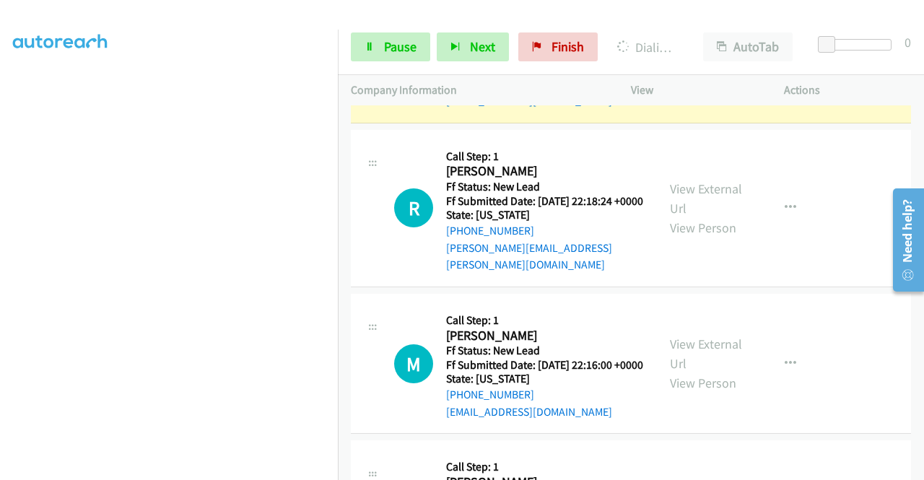
click at [702, 61] on link "View External Url" at bounding box center [706, 43] width 72 height 36
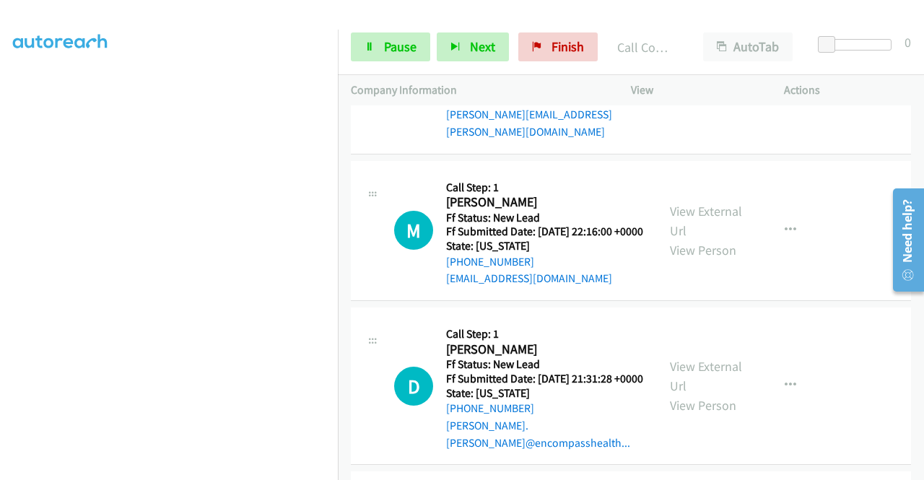
scroll to position [2476, 0]
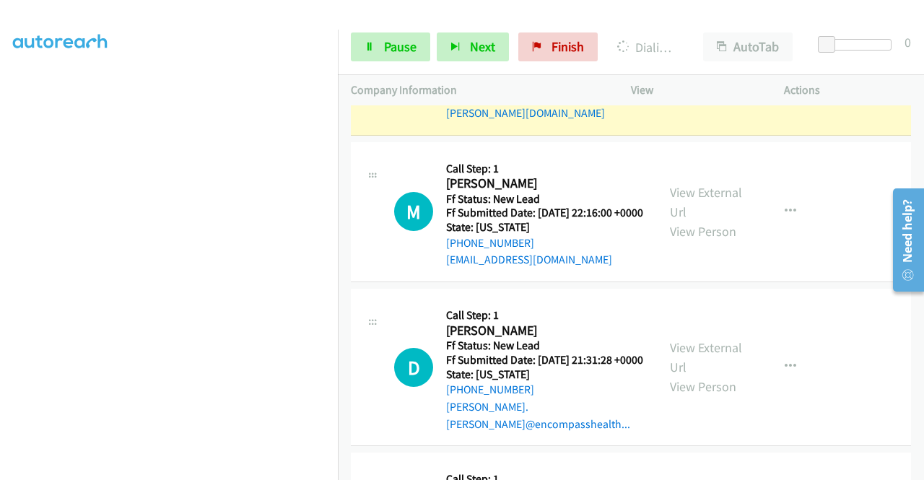
click at [676, 64] on link "View External Url" at bounding box center [706, 46] width 72 height 36
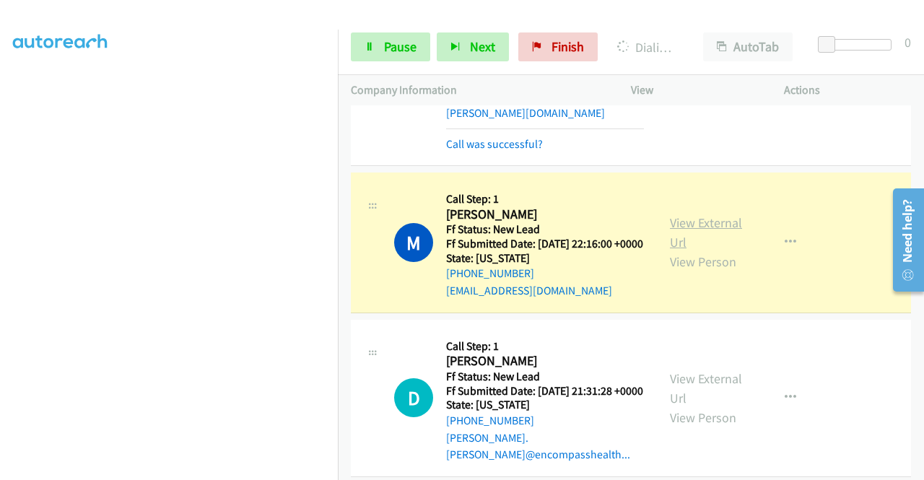
click at [688, 251] on link "View External Url" at bounding box center [706, 233] width 72 height 36
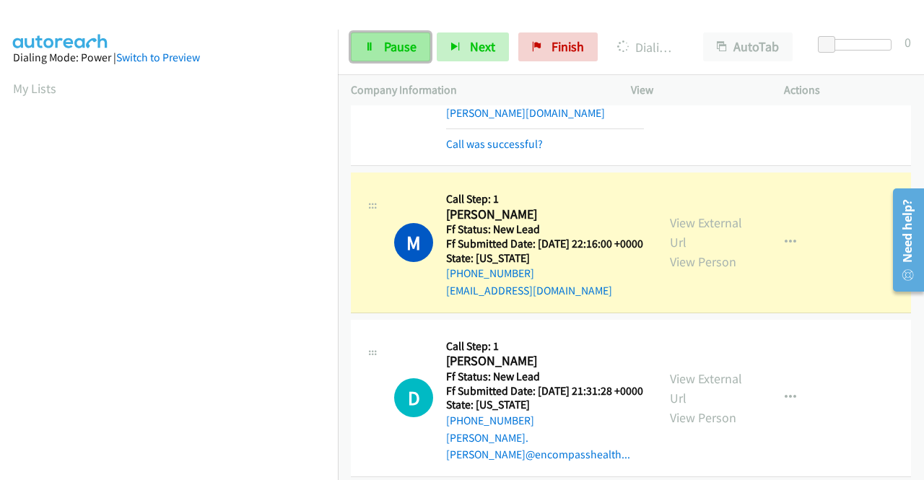
click at [387, 47] on span "Pause" at bounding box center [400, 46] width 33 height 17
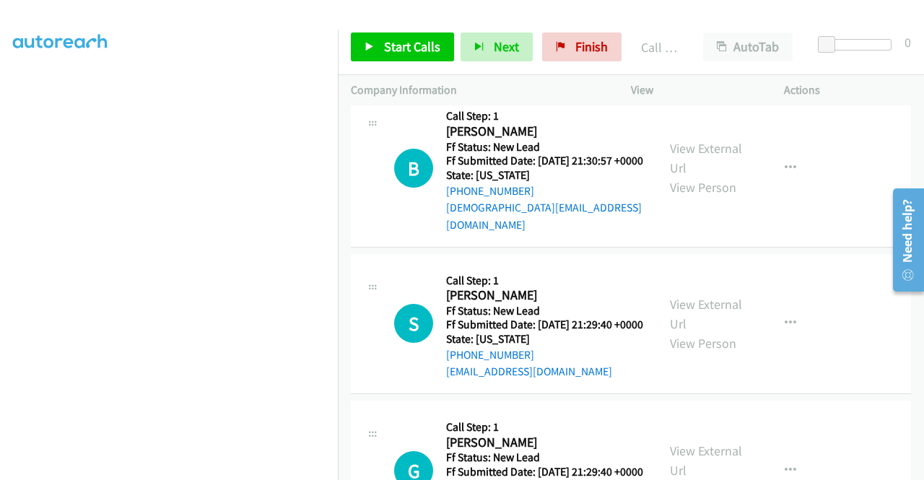
scroll to position [2929, 0]
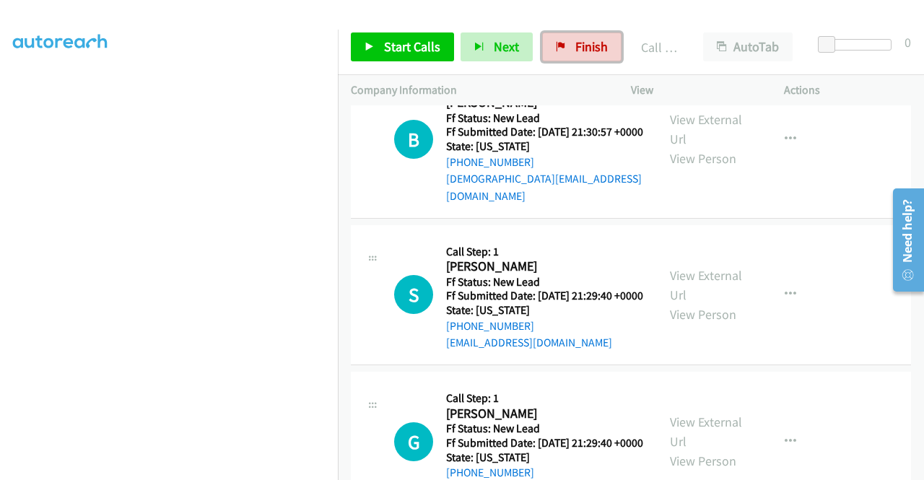
click at [591, 48] on span "Finish" at bounding box center [592, 46] width 33 height 17
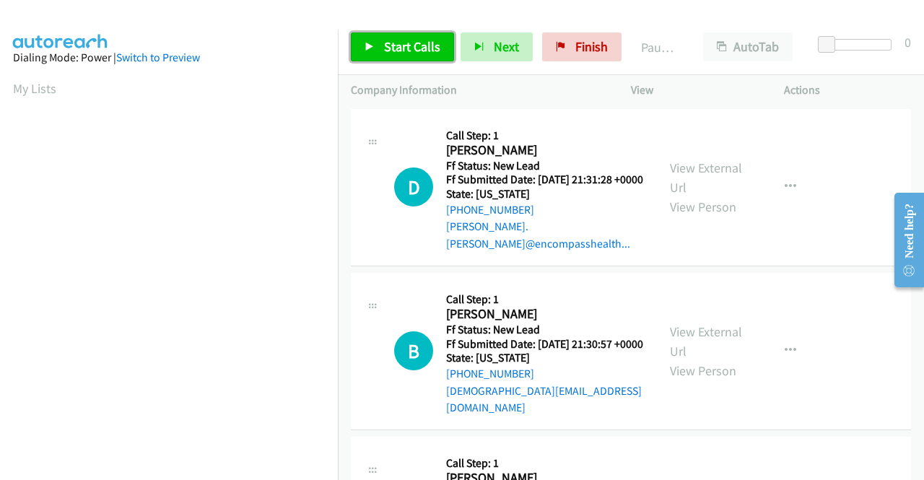
click at [380, 40] on link "Start Calls" at bounding box center [402, 47] width 103 height 29
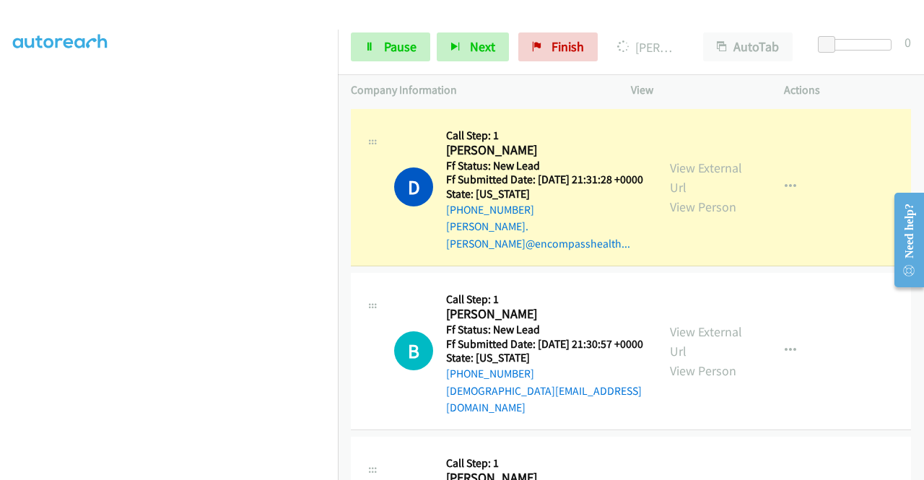
scroll to position [329, 0]
click at [718, 163] on link "View External Url" at bounding box center [706, 178] width 72 height 36
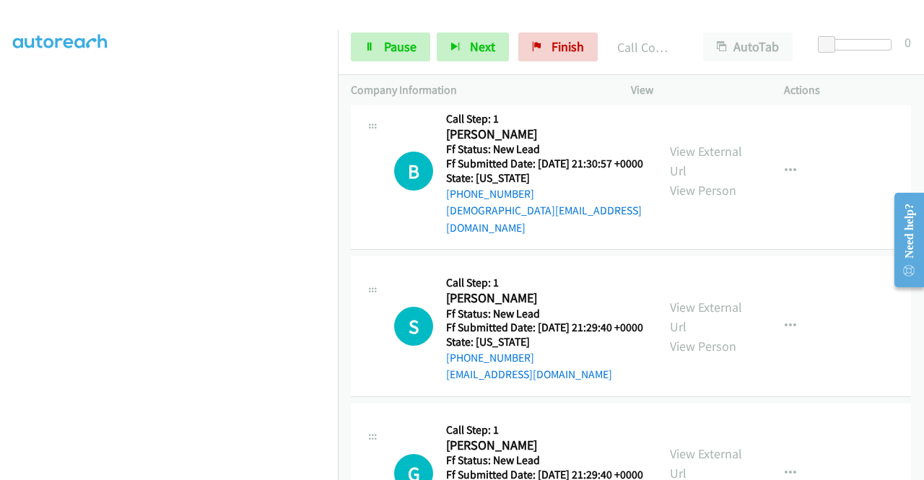
scroll to position [188, 0]
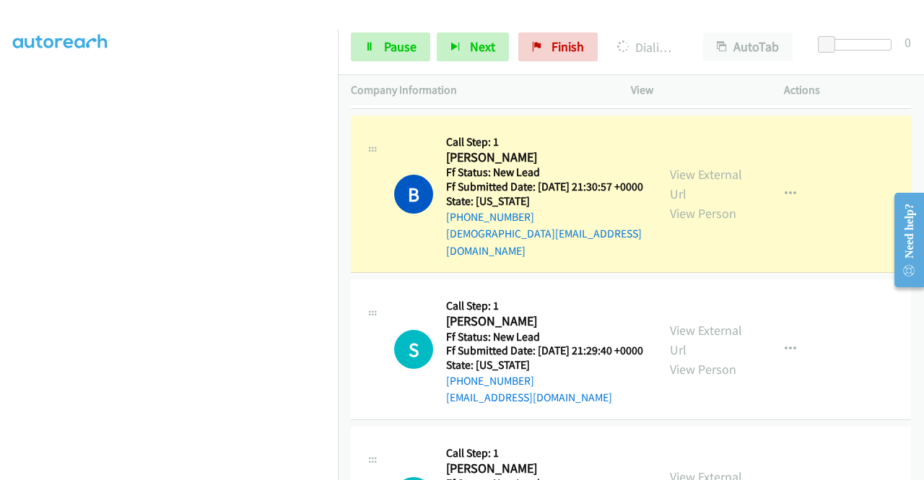
click at [659, 153] on div "View External Url View Person View External Url Email Schedule/Manage Callback …" at bounding box center [740, 194] width 166 height 131
click at [688, 168] on link "View External Url" at bounding box center [706, 184] width 72 height 36
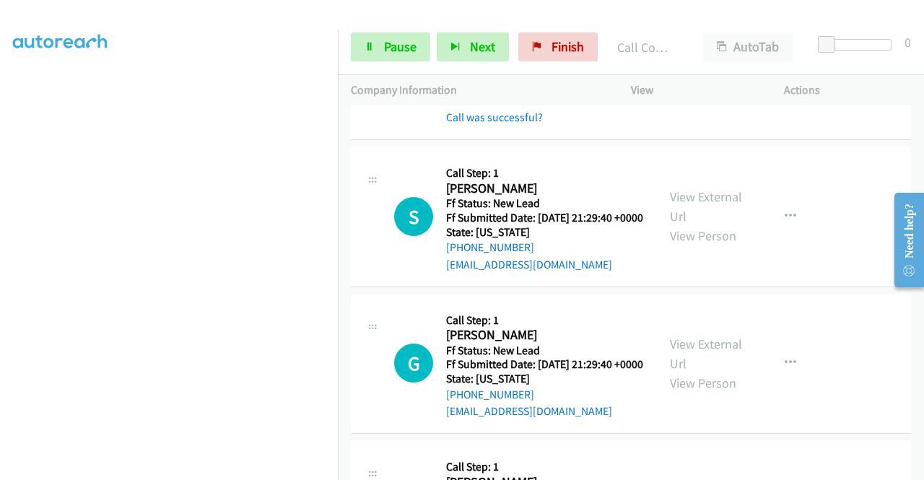
scroll to position [390, 0]
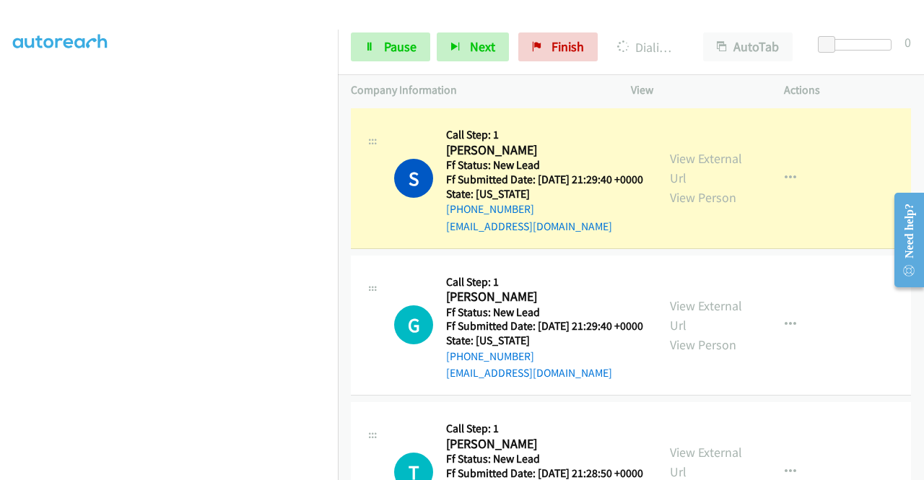
click at [685, 167] on div "View External Url View Person" at bounding box center [707, 178] width 75 height 59
click at [682, 161] on link "View External Url" at bounding box center [706, 168] width 72 height 36
click at [340, 195] on td "S Callback Scheduled Call Step: 1 Sam Samhaoui America/New_York Ff Status: New …" at bounding box center [631, 178] width 586 height 147
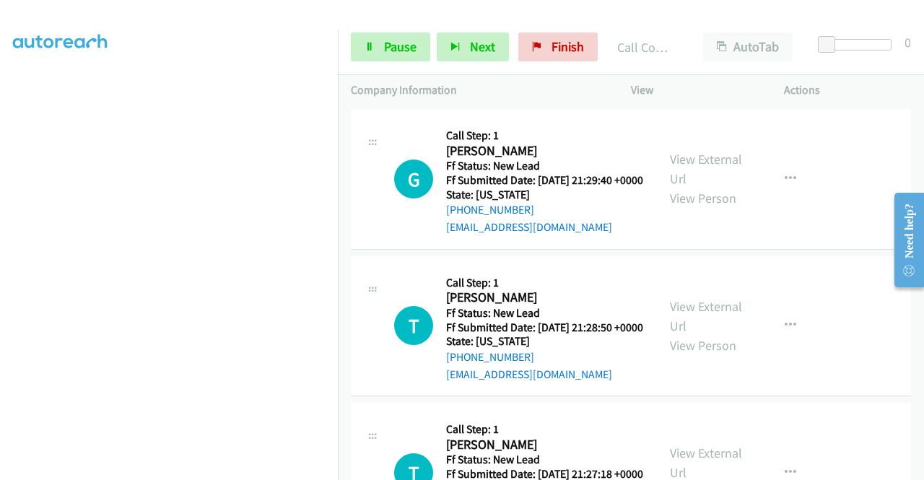
scroll to position [573, 0]
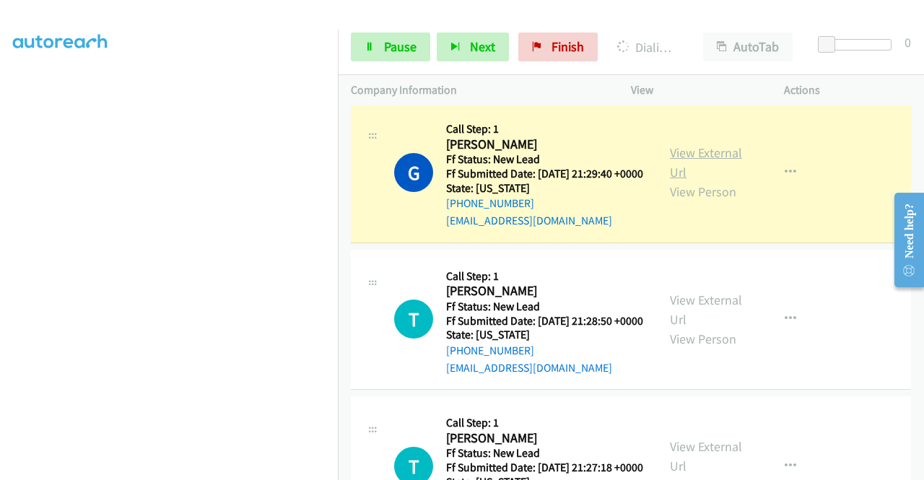
click at [691, 170] on link "View External Url" at bounding box center [706, 162] width 72 height 36
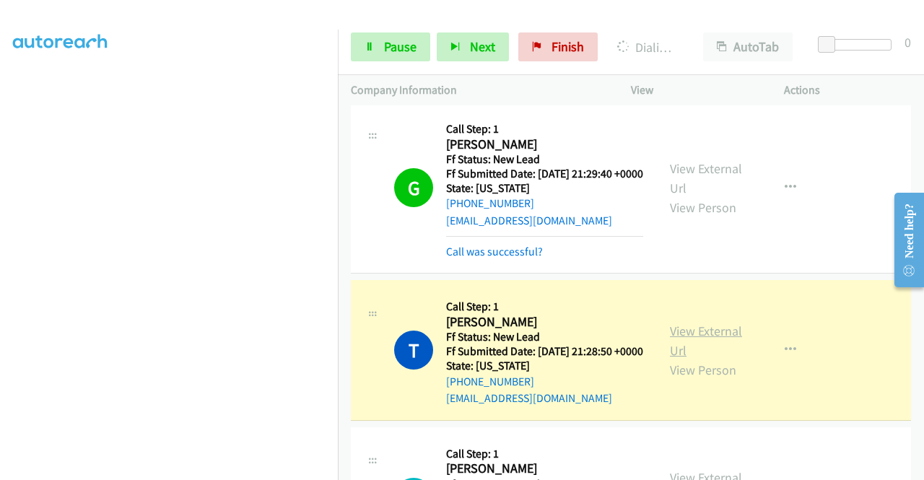
click at [700, 359] on link "View External Url" at bounding box center [706, 341] width 72 height 36
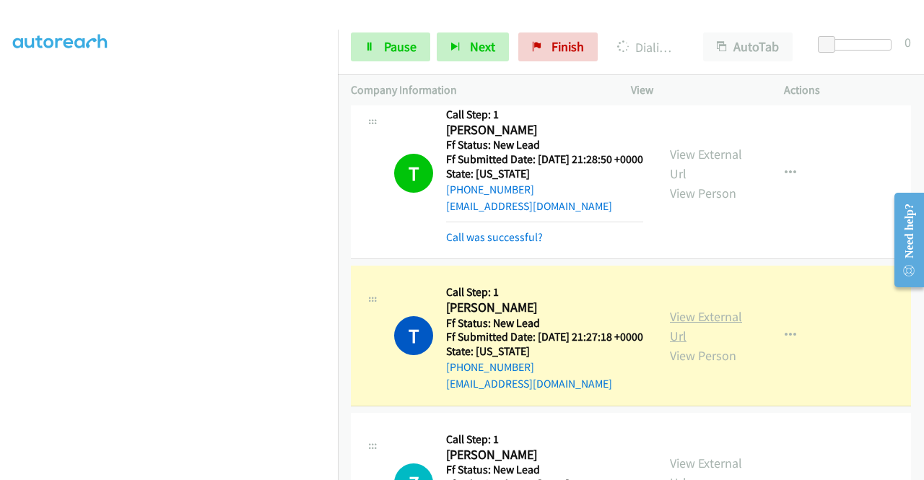
click at [682, 345] on link "View External Url" at bounding box center [706, 326] width 72 height 36
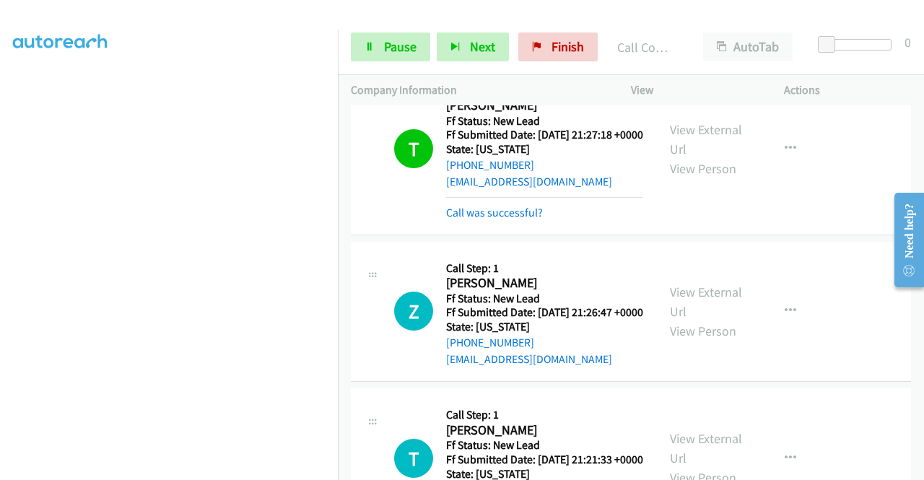
scroll to position [1114, 0]
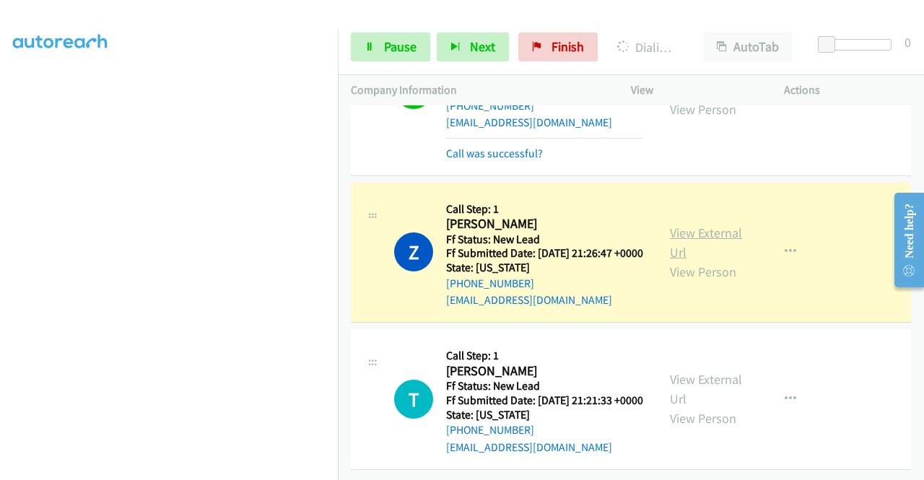
click at [682, 225] on link "View External Url" at bounding box center [706, 243] width 72 height 36
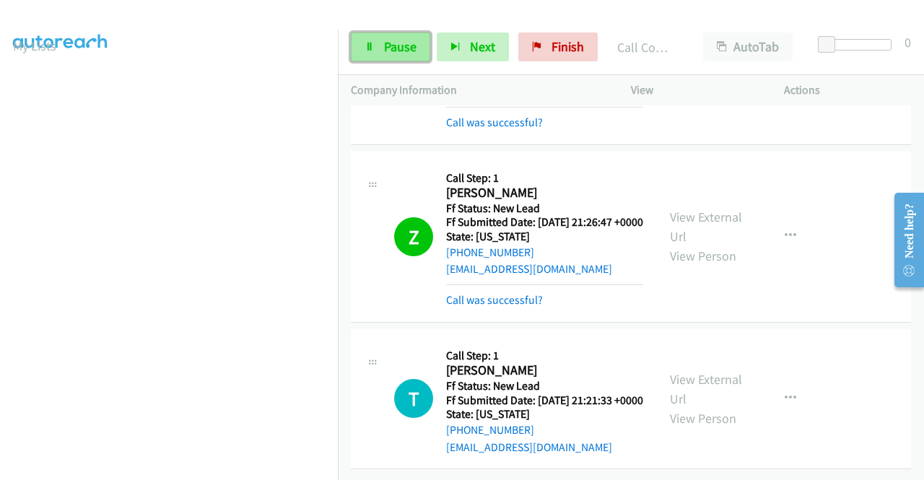
click at [370, 48] on icon at bounding box center [370, 48] width 10 height 10
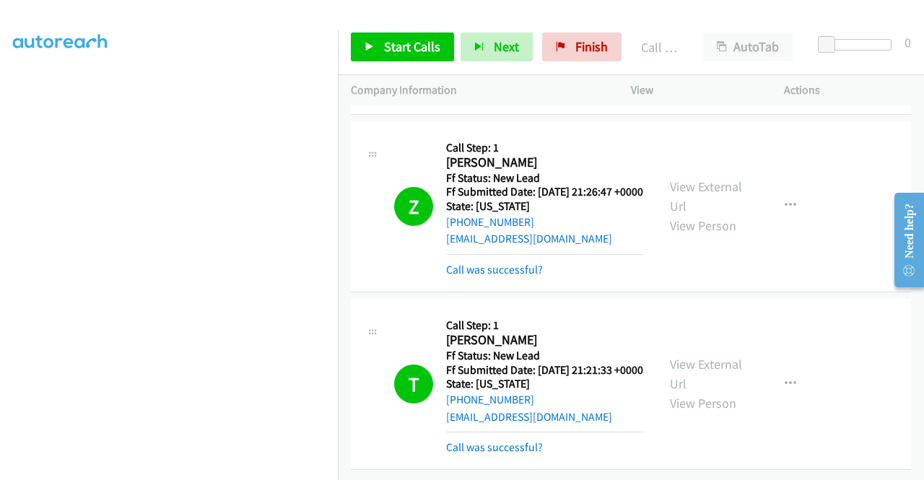
scroll to position [1241, 0]
click at [686, 356] on link "View External Url" at bounding box center [706, 374] width 72 height 36
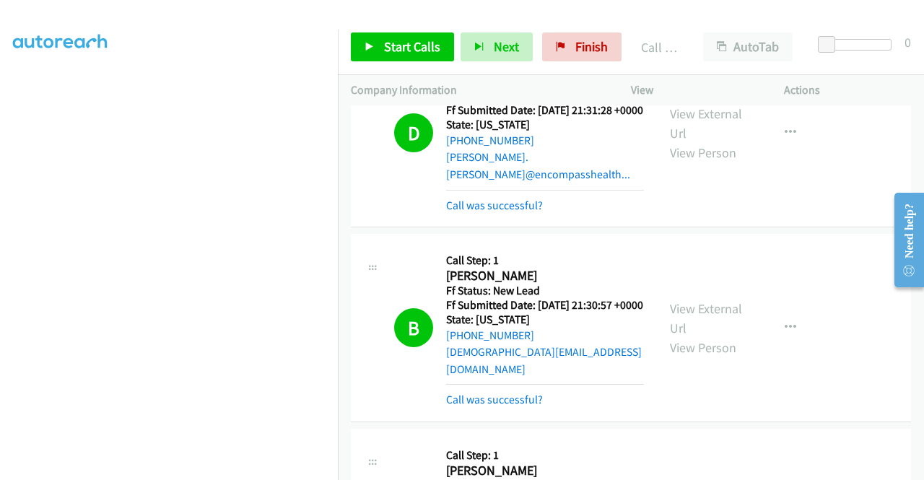
scroll to position [0, 0]
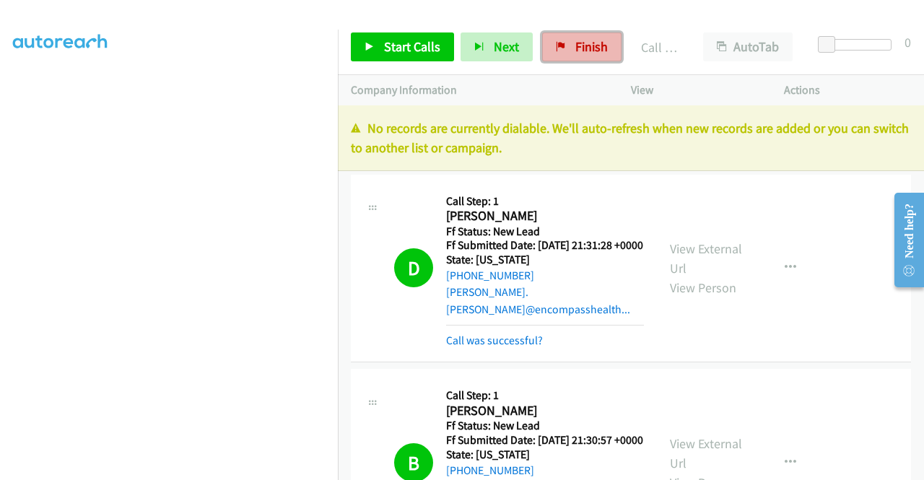
click at [597, 43] on span "Finish" at bounding box center [592, 46] width 33 height 17
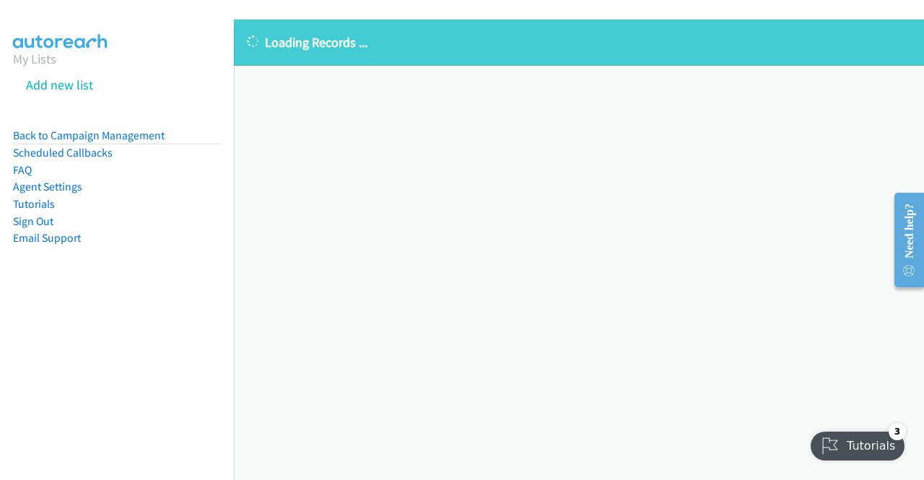
click at [516, 363] on div "Loading Records ... Sorry, something went wrong please try again." at bounding box center [579, 250] width 690 height 461
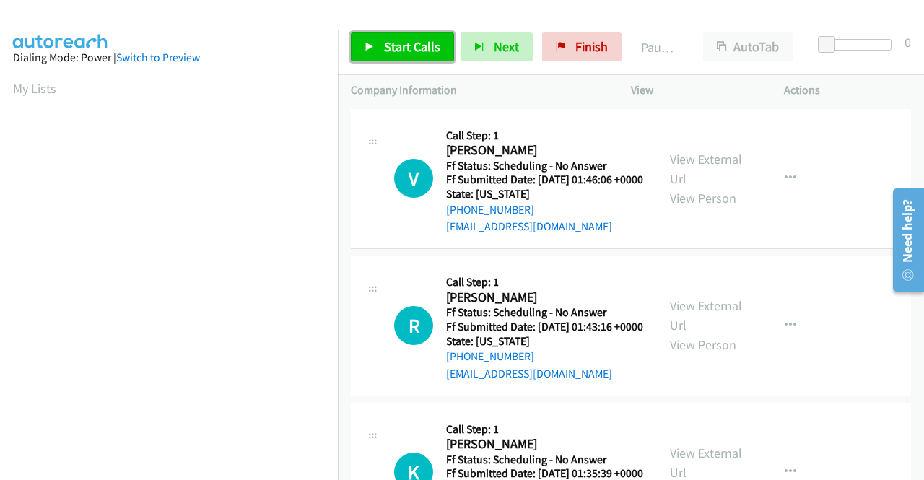
click at [397, 59] on link "Start Calls" at bounding box center [402, 47] width 103 height 29
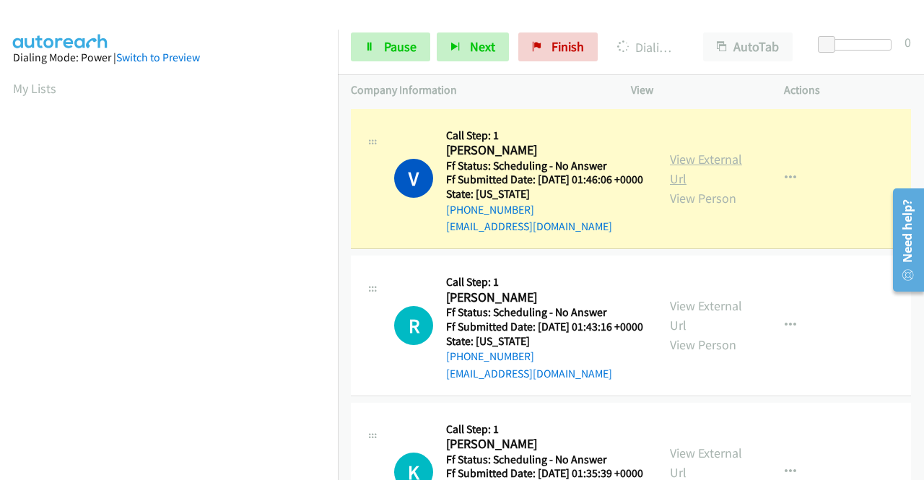
click at [703, 167] on link "View External Url" at bounding box center [706, 169] width 72 height 36
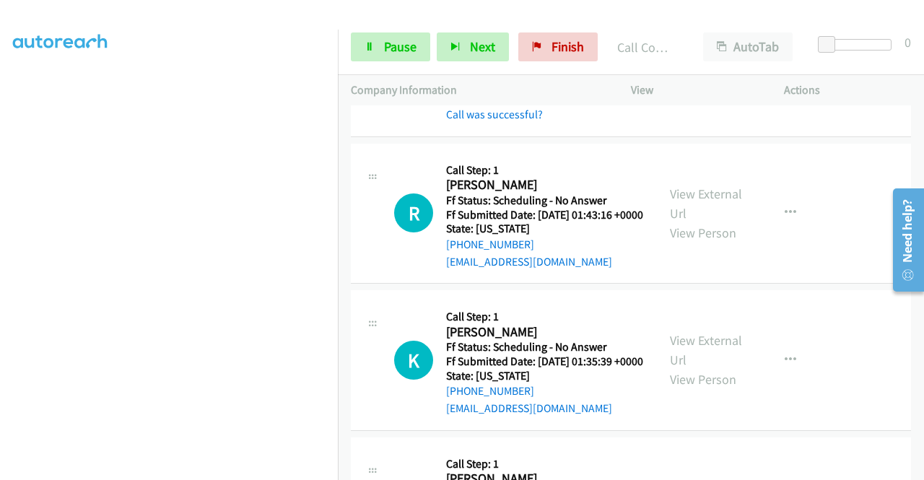
scroll to position [173, 0]
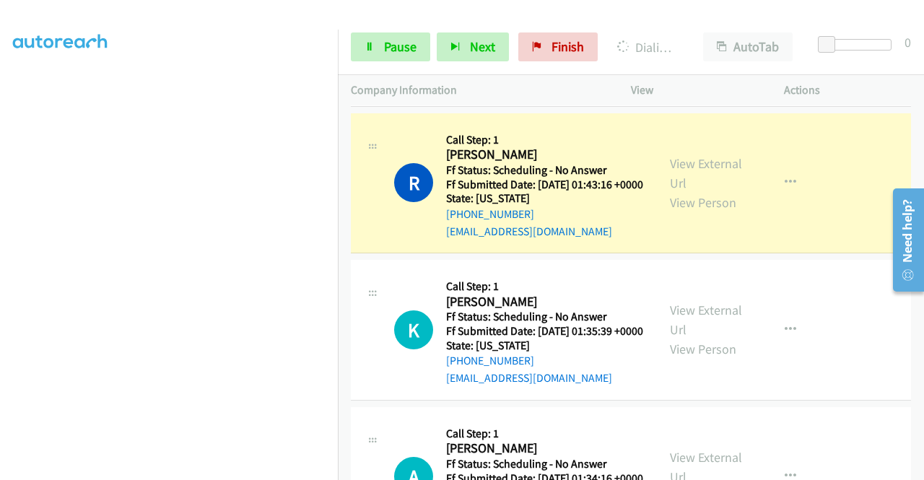
click at [688, 175] on div "View External Url View Person" at bounding box center [707, 183] width 75 height 59
click at [698, 182] on link "View External Url" at bounding box center [706, 173] width 72 height 36
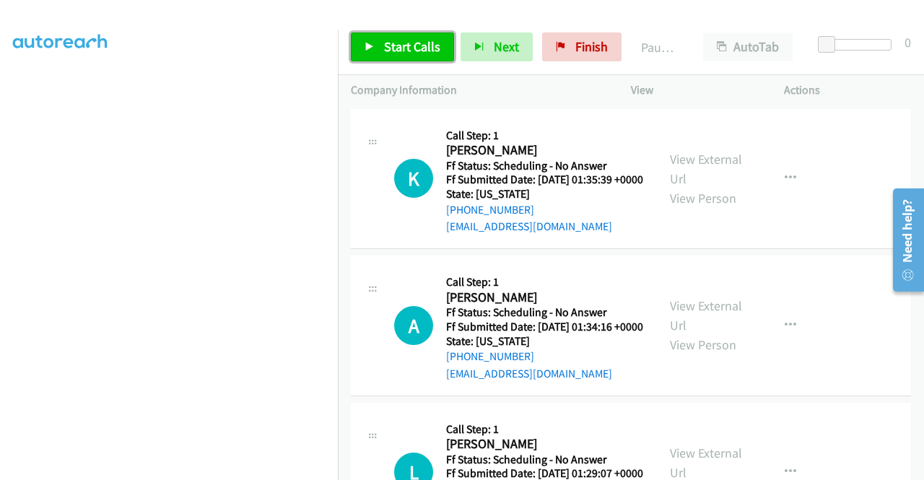
click at [415, 46] on span "Start Calls" at bounding box center [412, 46] width 56 height 17
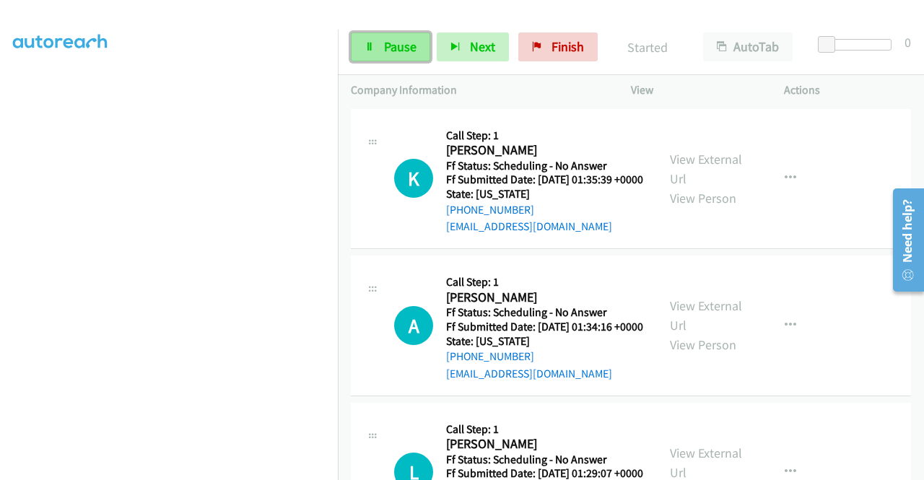
click at [387, 47] on span "Pause" at bounding box center [400, 46] width 33 height 17
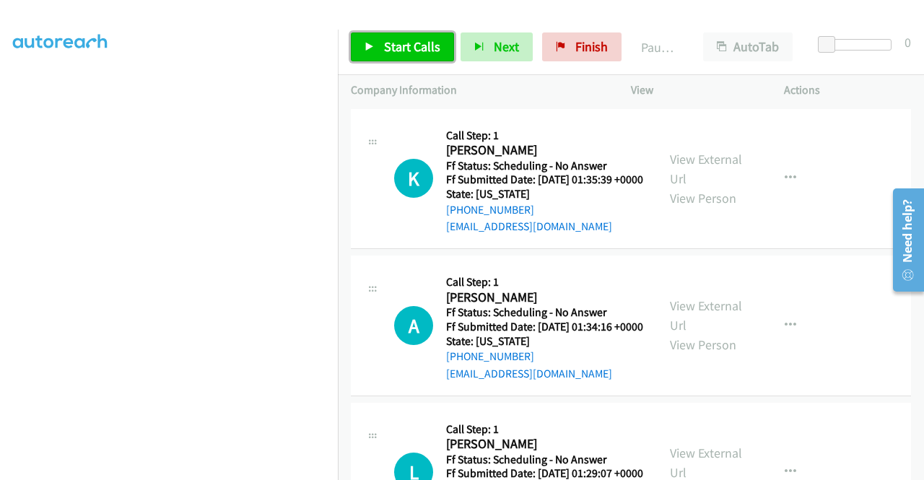
click at [387, 47] on span "Start Calls" at bounding box center [412, 46] width 56 height 17
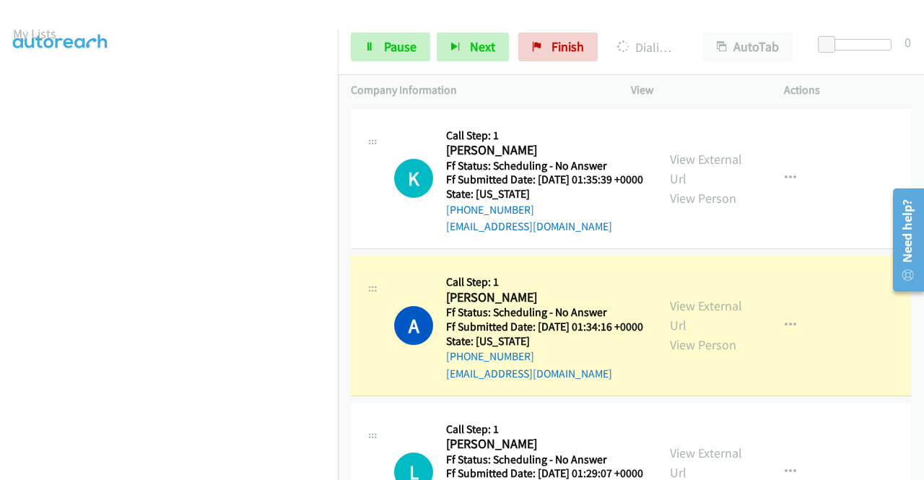
scroll to position [329, 0]
click at [701, 331] on link "View External Url" at bounding box center [706, 316] width 72 height 36
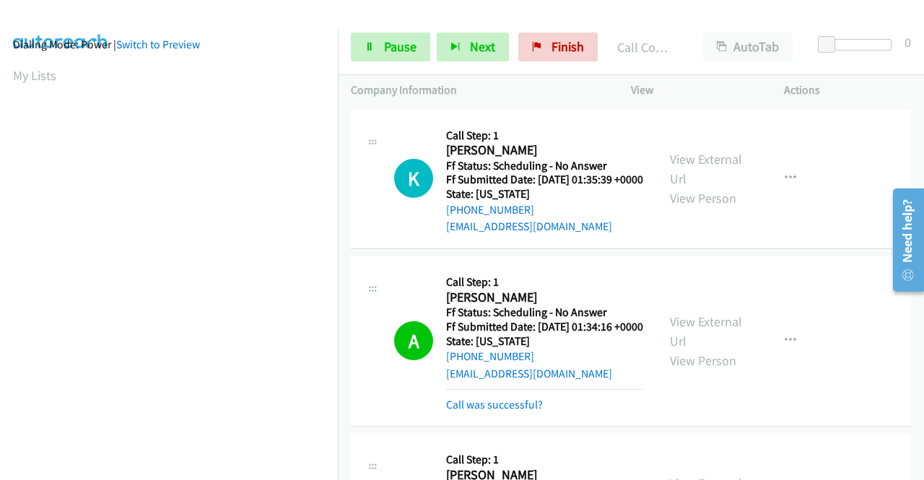
scroll to position [14, 0]
click at [0, 207] on aside "Dialing Mode: Power | Switch to Preview My Lists" at bounding box center [169, 416] width 338 height 800
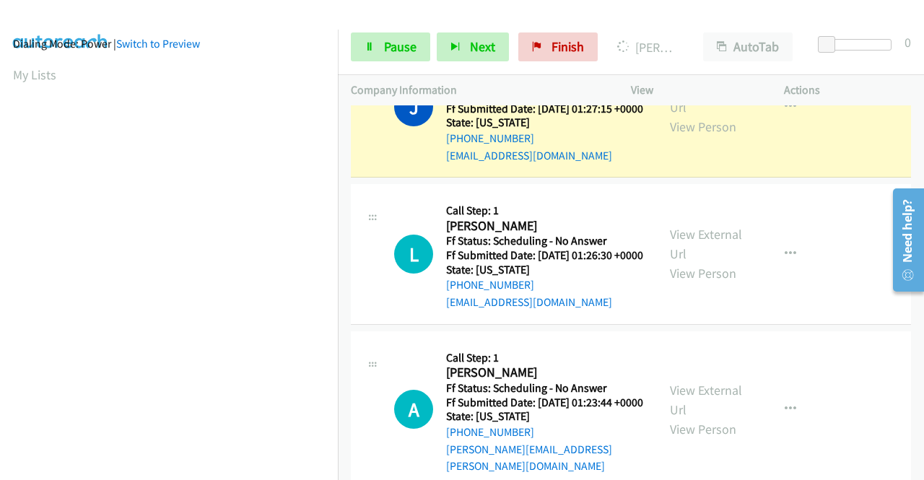
scroll to position [515, 0]
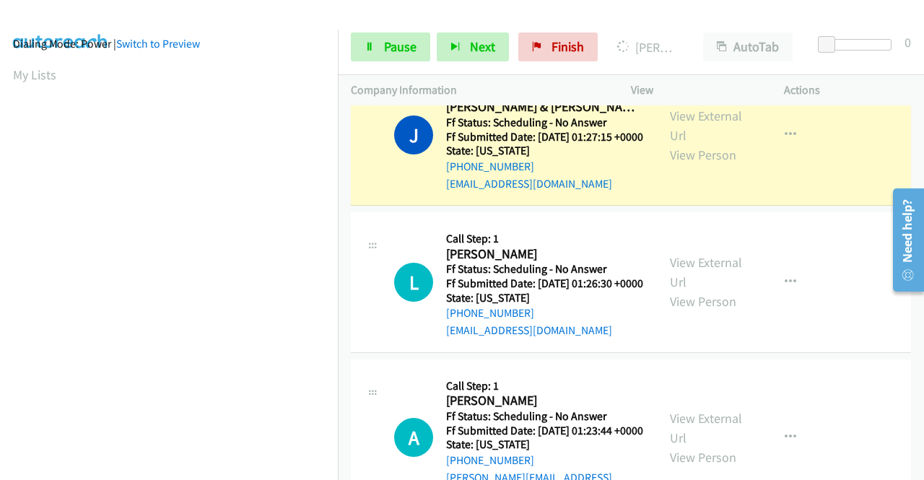
drag, startPoint x: 917, startPoint y: 135, endPoint x: 40, endPoint y: 41, distance: 881.1
click at [711, 144] on link "View External Url" at bounding box center [706, 126] width 72 height 36
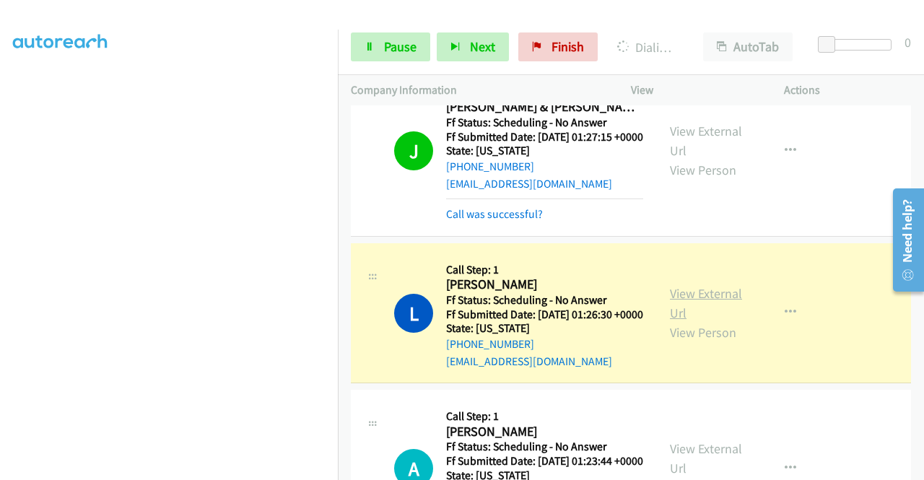
click at [695, 321] on link "View External Url" at bounding box center [706, 303] width 72 height 36
click at [399, 44] on span "Pause" at bounding box center [400, 46] width 33 height 17
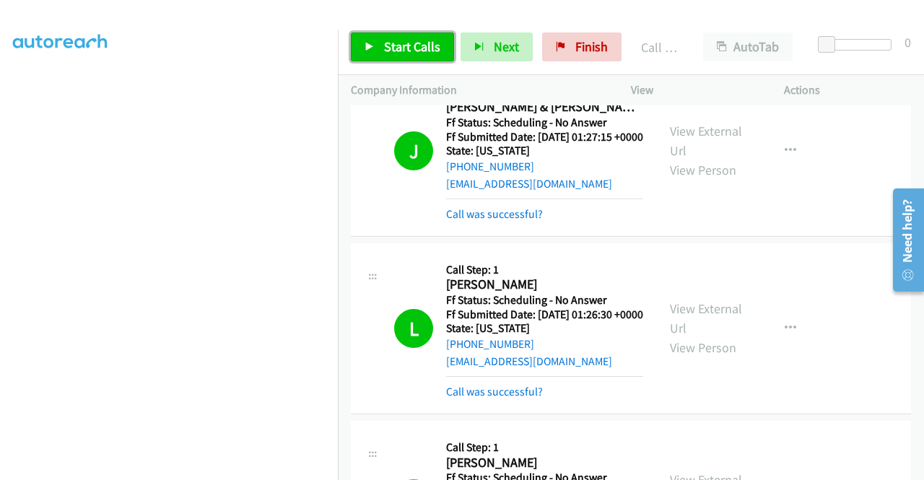
click at [381, 48] on link "Start Calls" at bounding box center [402, 47] width 103 height 29
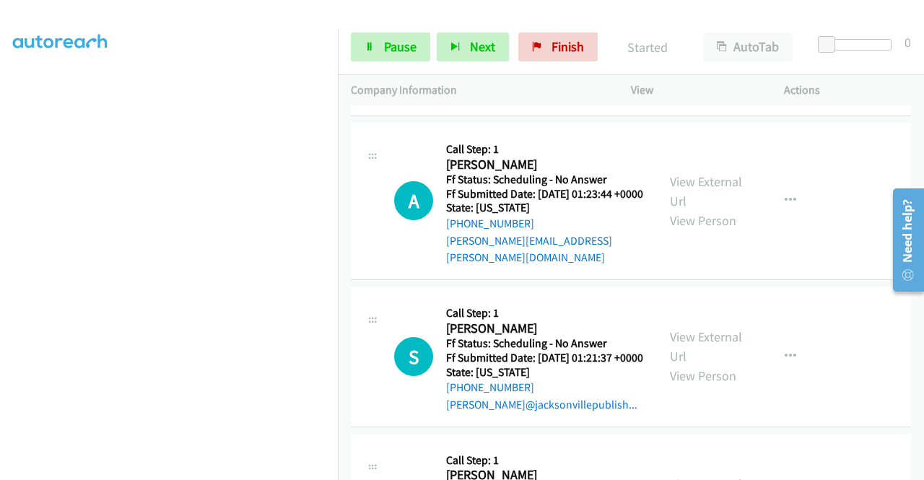
scroll to position [890, 0]
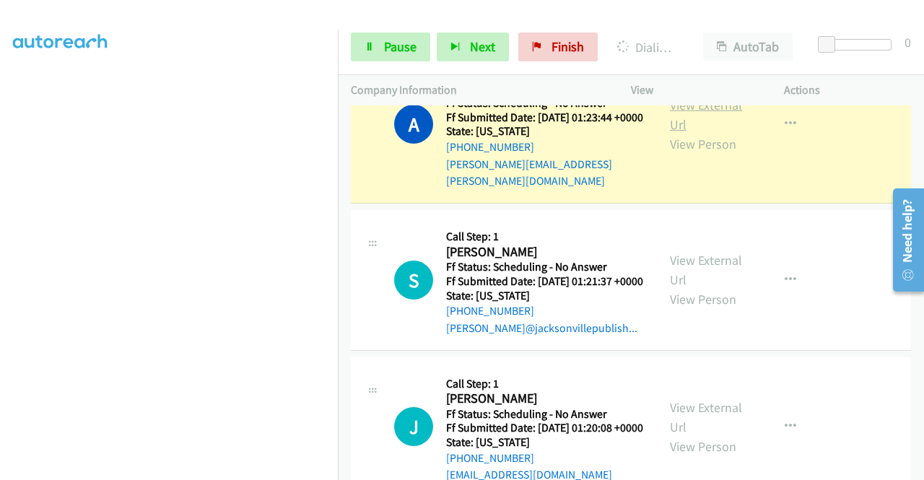
click at [718, 133] on link "View External Url" at bounding box center [706, 115] width 72 height 36
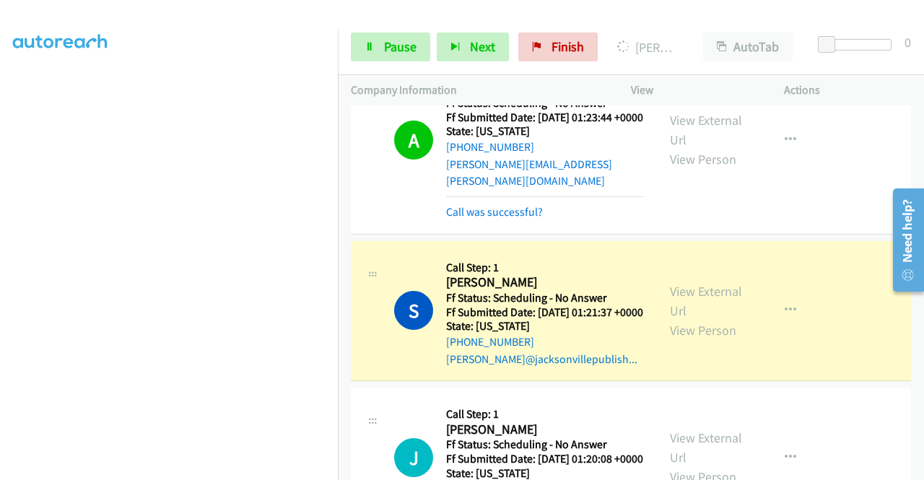
click at [732, 351] on div "View External Url View Person View External Url Email Schedule/Manage Callback …" at bounding box center [740, 311] width 166 height 114
click at [698, 319] on link "View External Url" at bounding box center [706, 301] width 72 height 36
click at [394, 53] on span "Pause" at bounding box center [400, 46] width 33 height 17
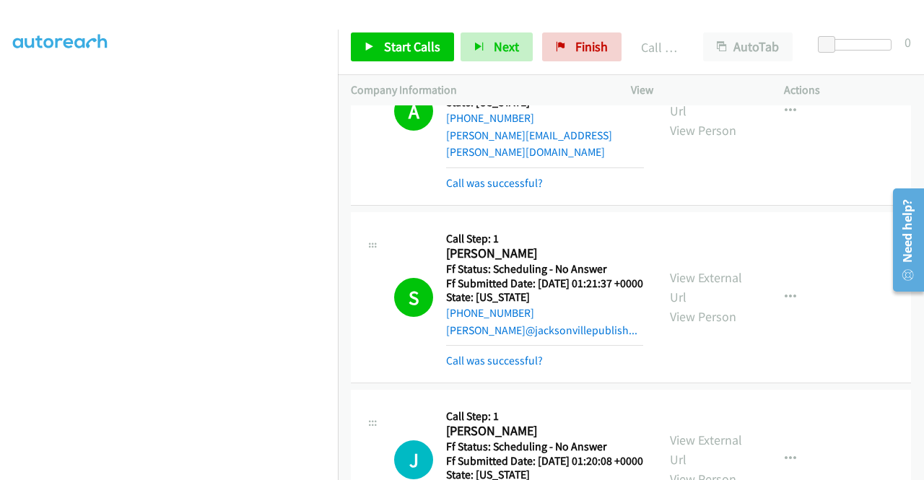
scroll to position [1034, 0]
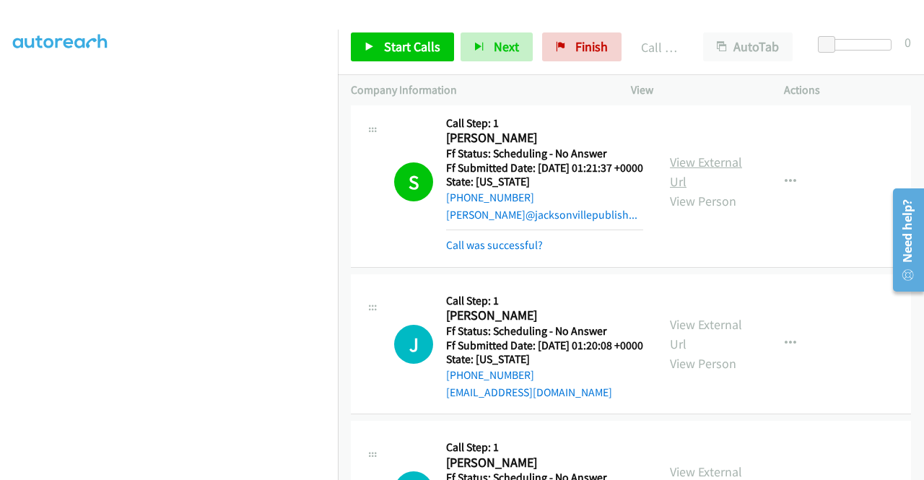
click at [704, 190] on link "View External Url" at bounding box center [706, 172] width 72 height 36
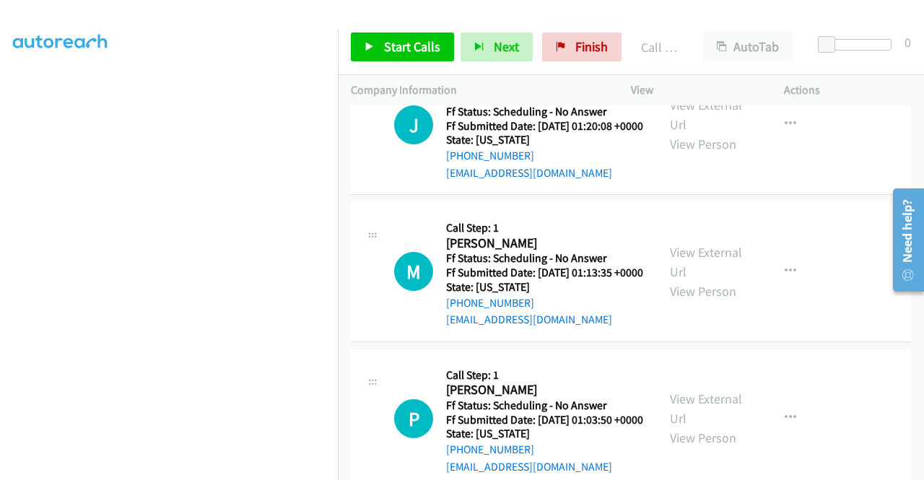
scroll to position [1256, 0]
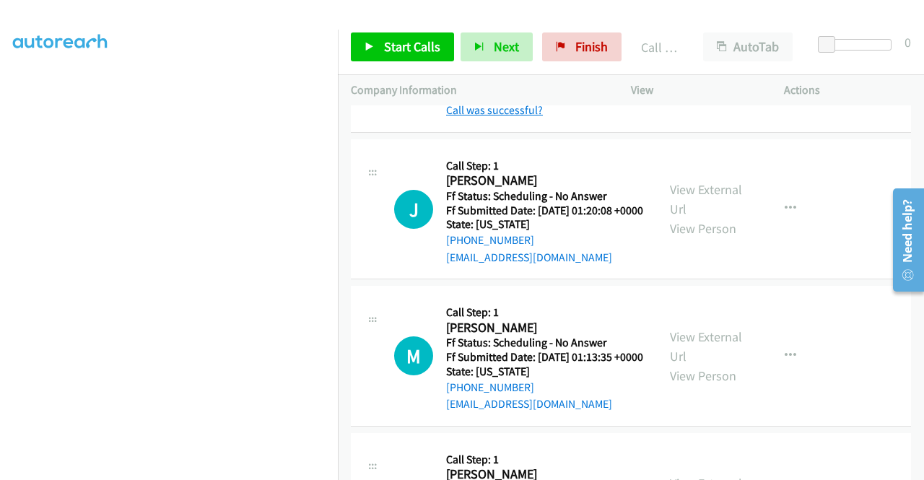
click at [527, 117] on link "Call was successful?" at bounding box center [494, 110] width 97 height 14
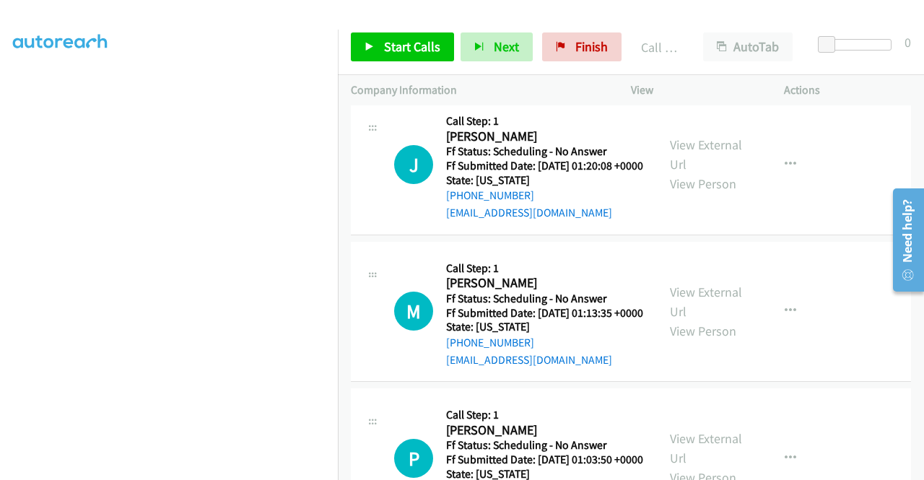
scroll to position [1260, 0]
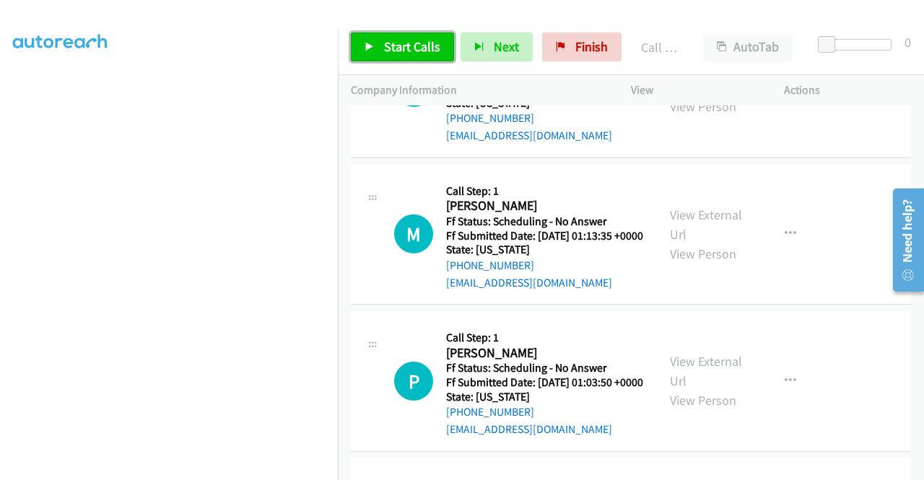
click at [409, 46] on span "Start Calls" at bounding box center [412, 46] width 56 height 17
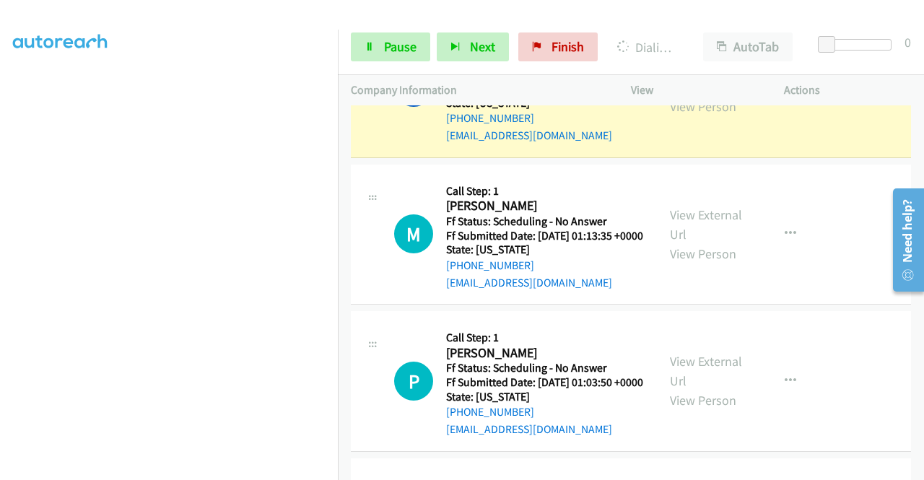
click at [714, 95] on link "View External Url" at bounding box center [706, 77] width 72 height 36
click at [0, 300] on aside "Dialing Mode: Power | Switch to Preview My Lists" at bounding box center [169, 110] width 338 height 800
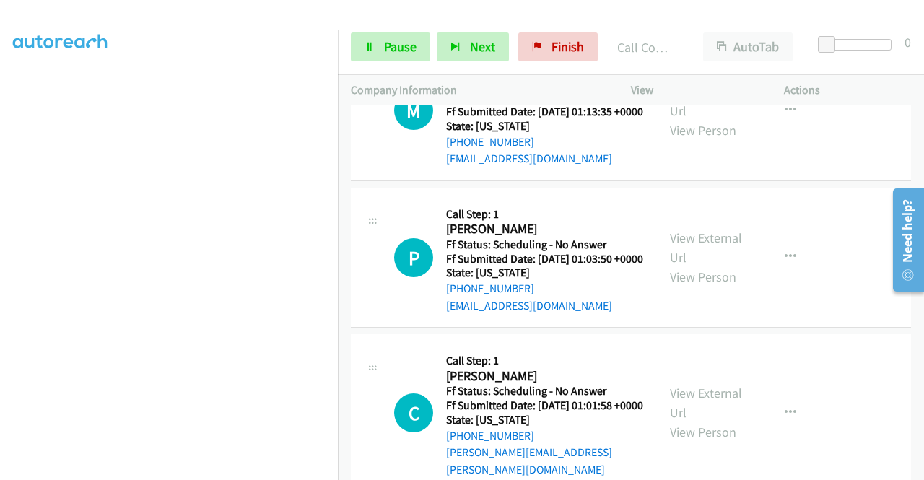
scroll to position [1424, 0]
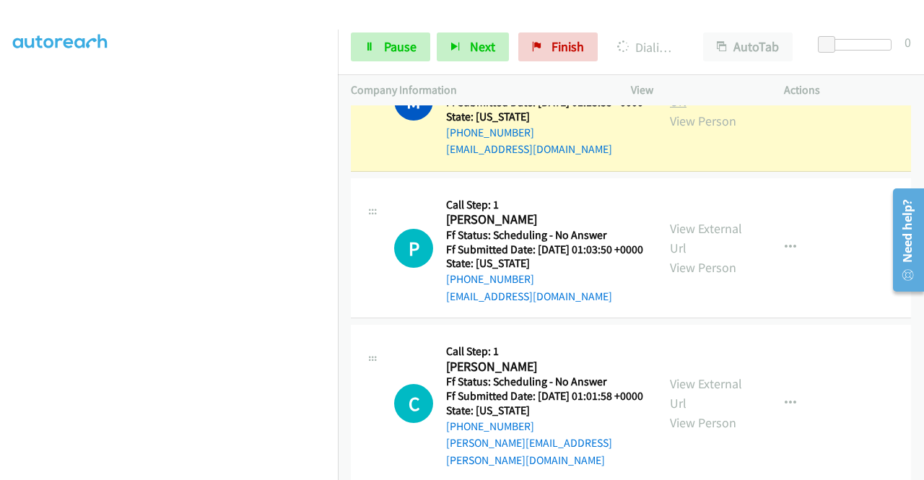
click at [673, 110] on link "View External Url" at bounding box center [706, 92] width 72 height 36
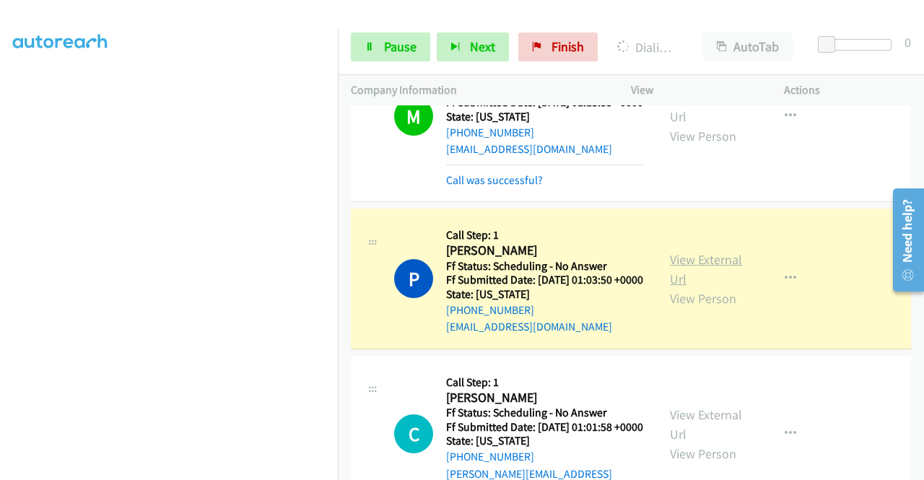
click at [720, 287] on link "View External Url" at bounding box center [706, 269] width 72 height 36
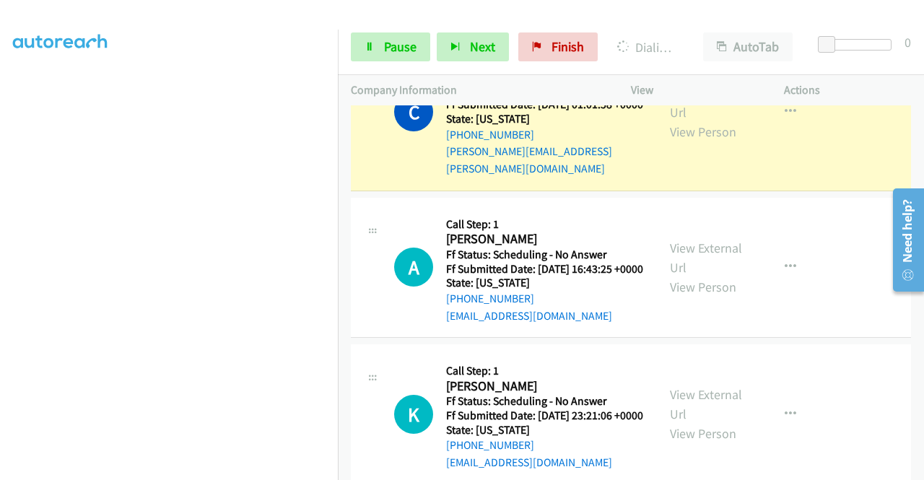
scroll to position [1767, 0]
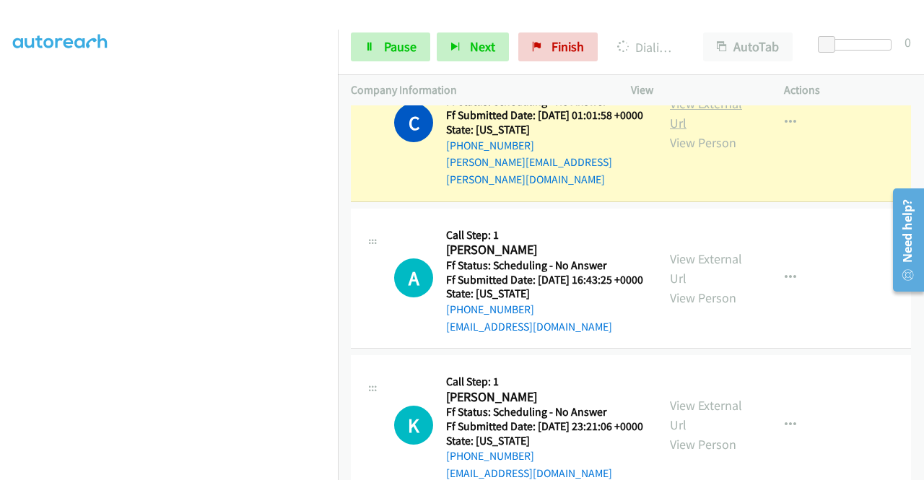
click at [704, 131] on link "View External Url" at bounding box center [706, 113] width 72 height 36
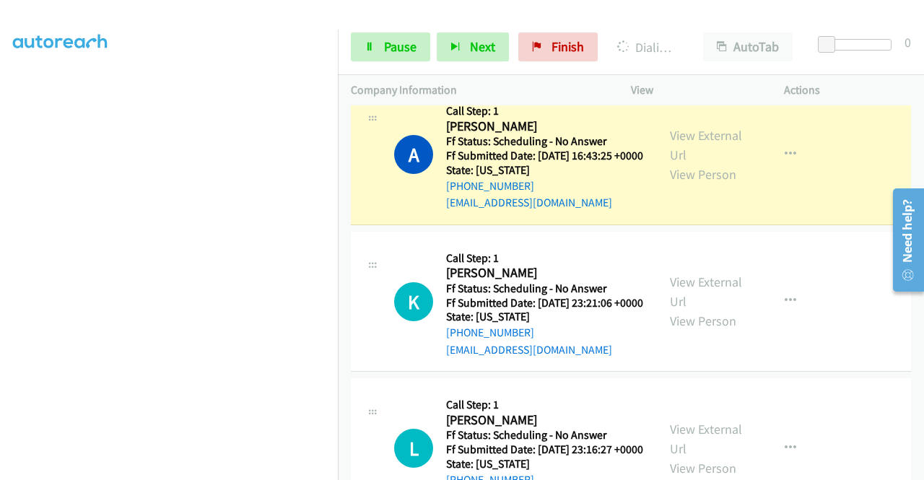
scroll to position [1969, 0]
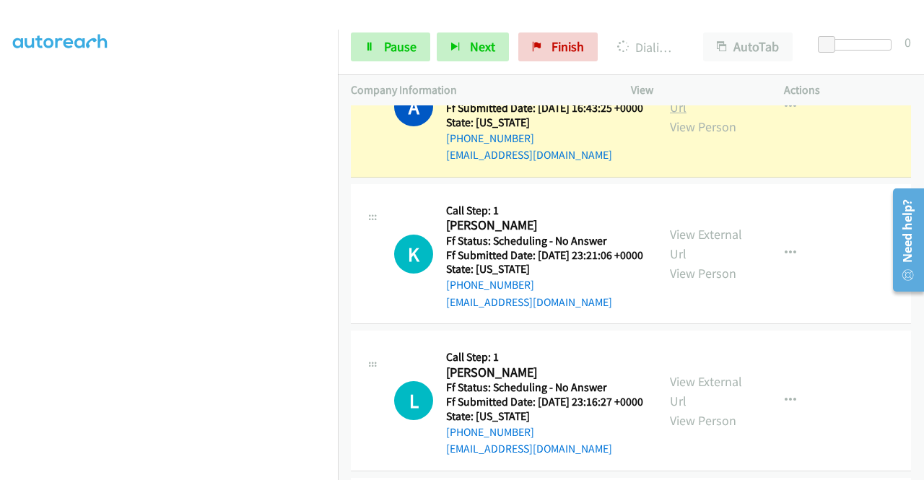
click at [701, 116] on link "View External Url" at bounding box center [706, 97] width 72 height 36
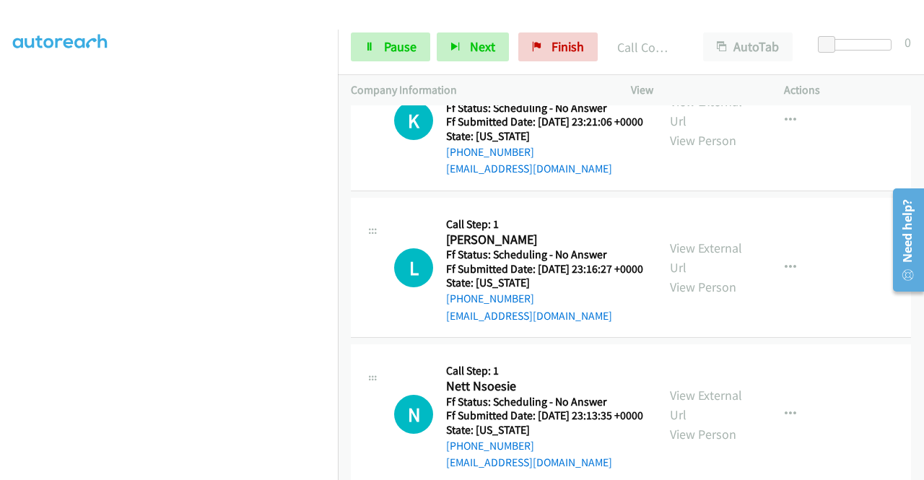
scroll to position [2172, 0]
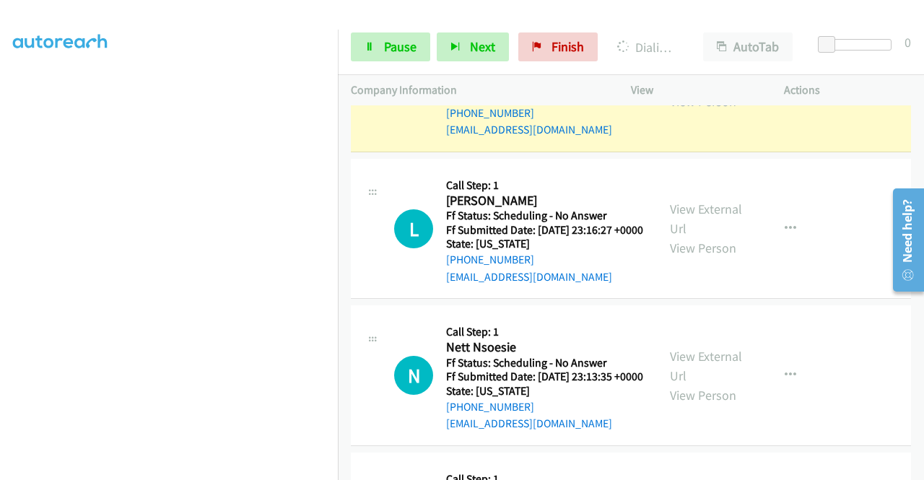
click at [671, 90] on link "View External Url" at bounding box center [706, 72] width 72 height 36
click at [388, 57] on link "Pause" at bounding box center [390, 47] width 79 height 29
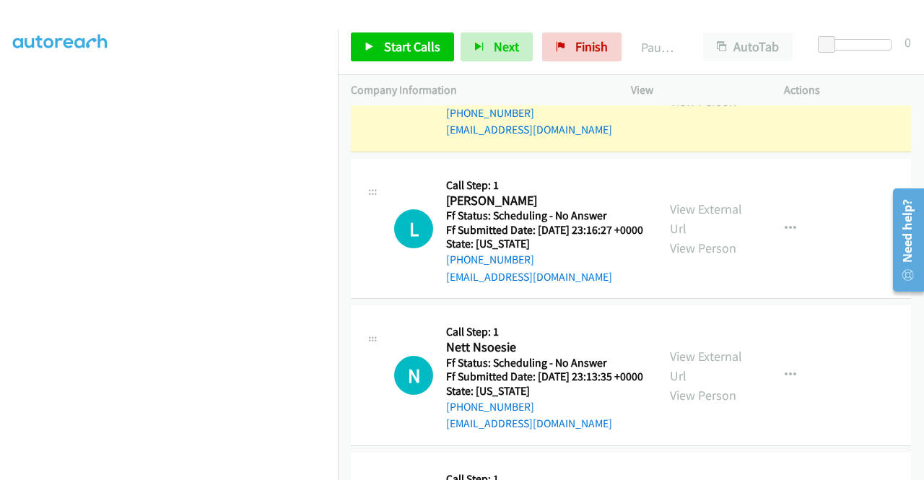
scroll to position [329, 0]
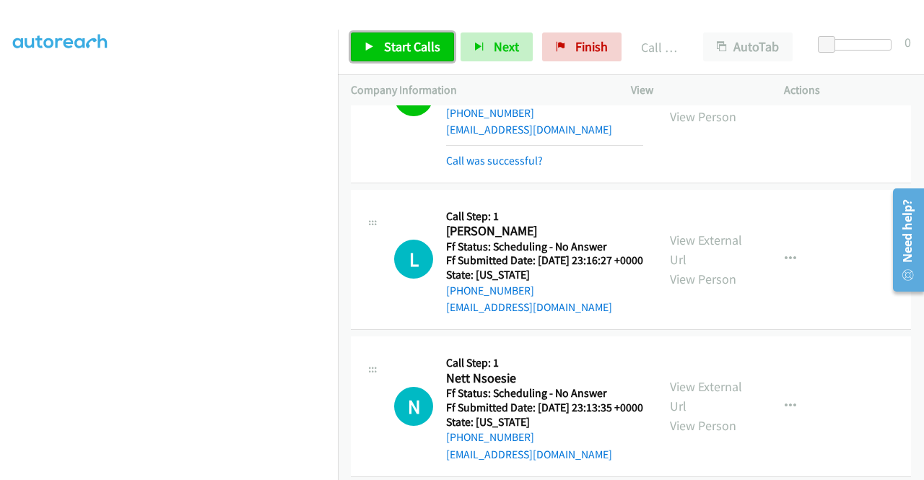
click at [358, 33] on link "Start Calls" at bounding box center [402, 47] width 103 height 29
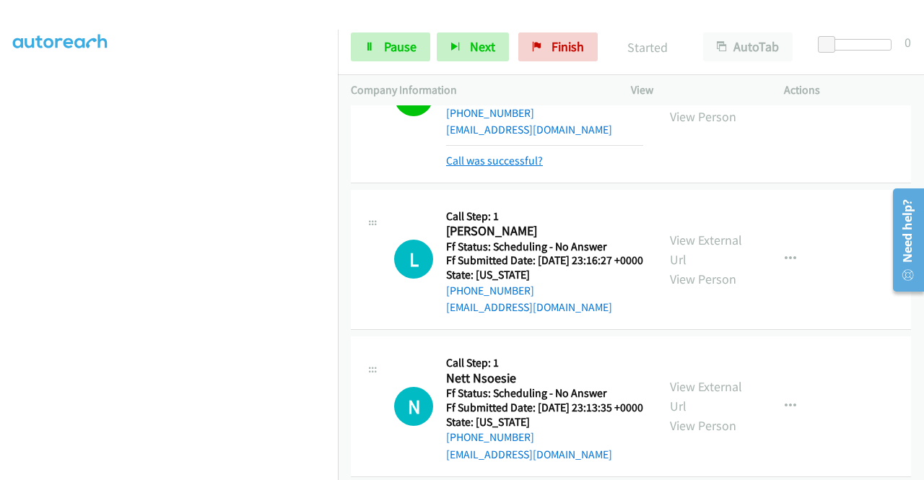
click at [528, 168] on link "Call was successful?" at bounding box center [494, 161] width 97 height 14
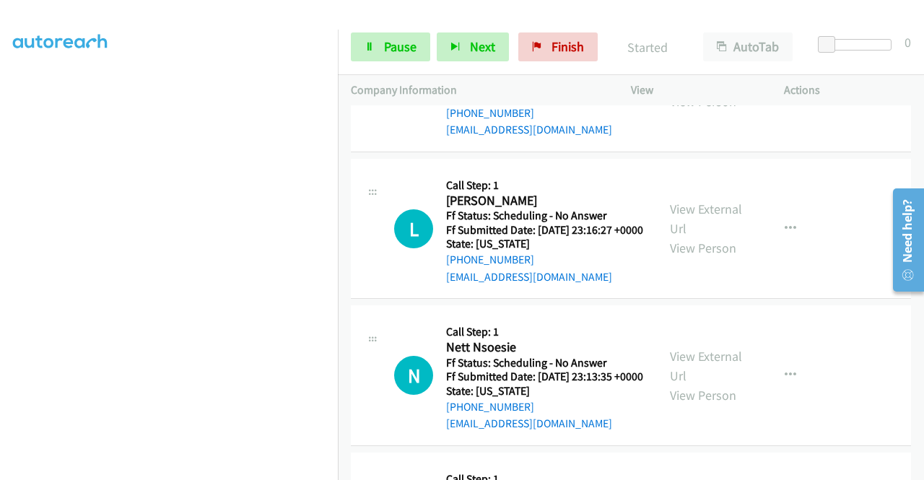
drag, startPoint x: 767, startPoint y: 217, endPoint x: 766, endPoint y: 232, distance: 14.5
click at [771, 96] on button "button" at bounding box center [790, 81] width 39 height 29
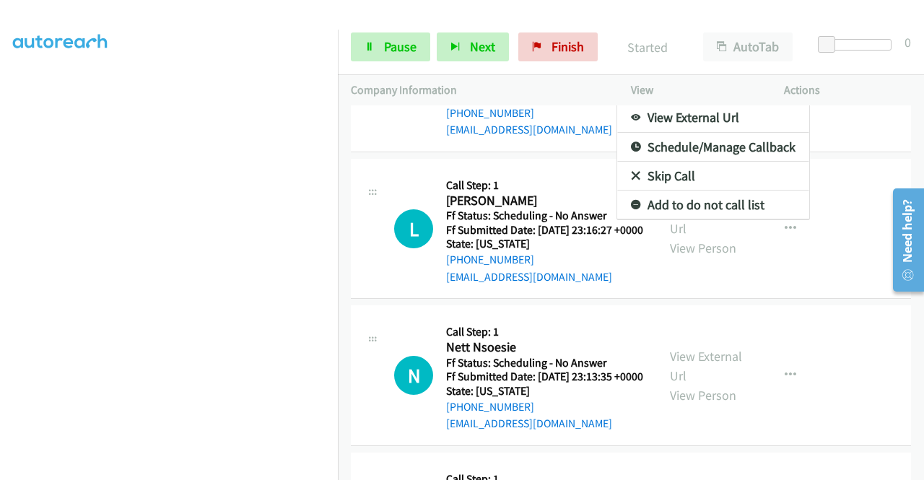
click at [731, 220] on link "Add to do not call list" at bounding box center [714, 205] width 192 height 29
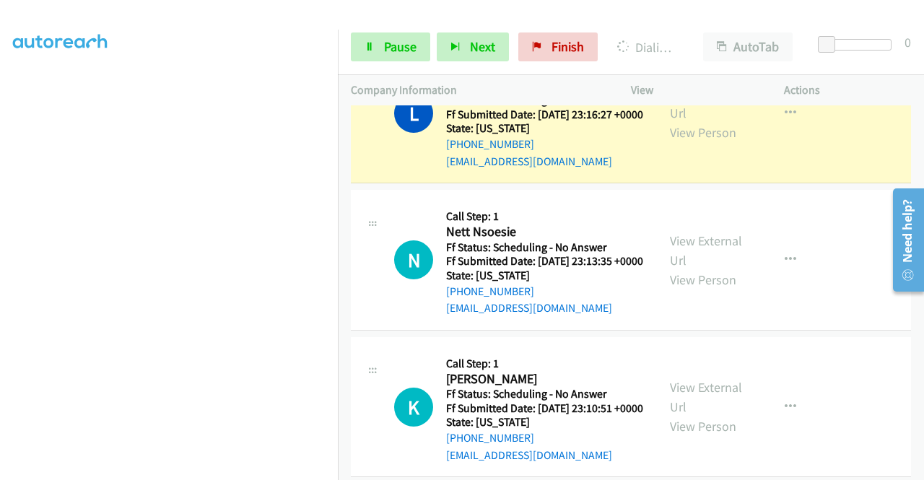
scroll to position [2336, 0]
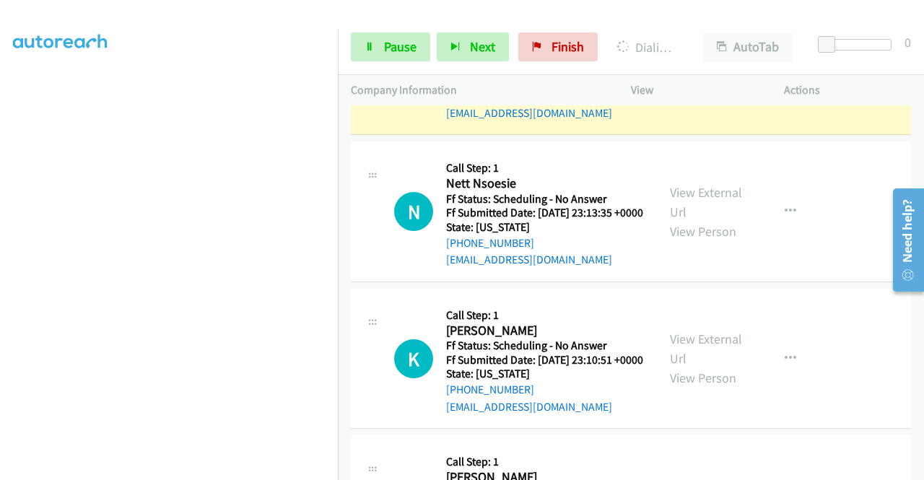
click at [685, 73] on link "View External Url" at bounding box center [706, 55] width 72 height 36
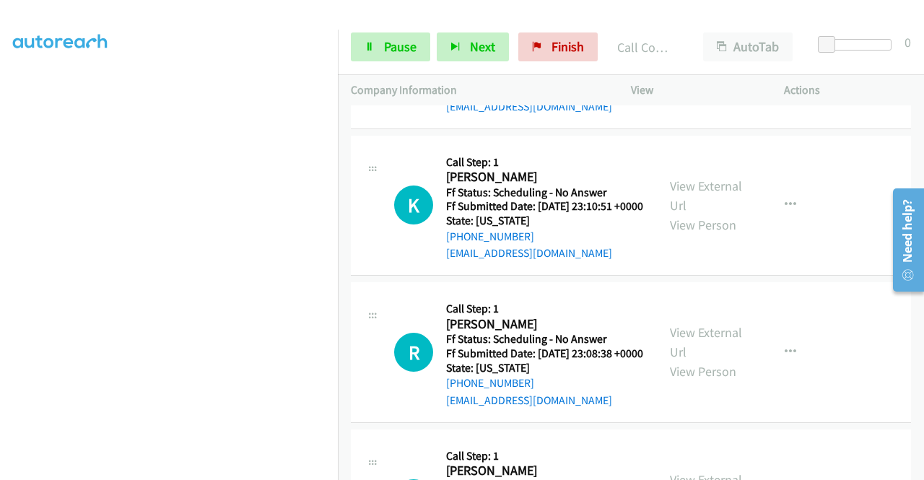
scroll to position [2528, 0]
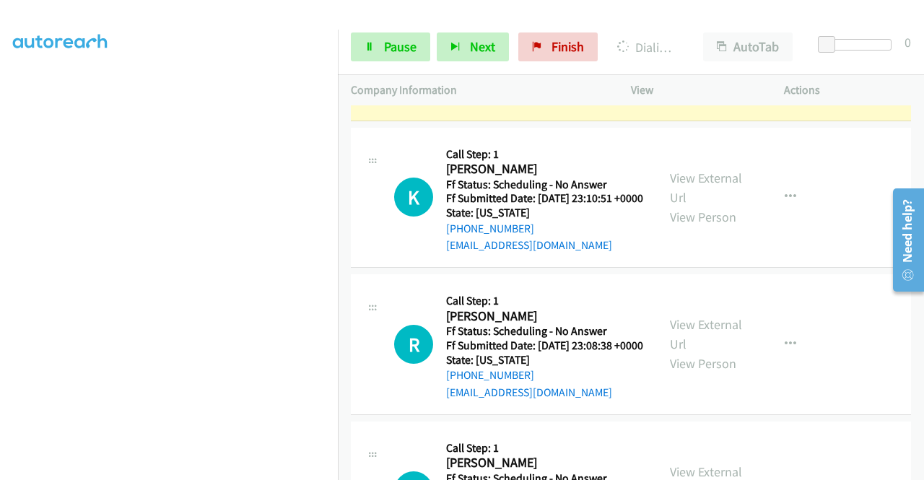
click at [879, 121] on div "N Callback Scheduled Call Step: 1 Nett Nsoesie America/Chicago Ff Status: Sched…" at bounding box center [631, 50] width 560 height 141
click at [697, 59] on link "View External Url" at bounding box center [706, 40] width 72 height 36
click at [387, 54] on span "Pause" at bounding box center [400, 46] width 33 height 17
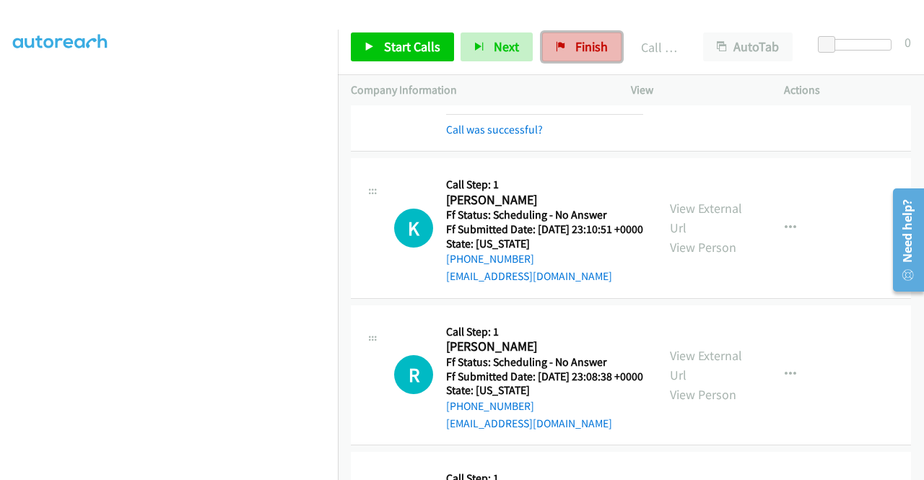
click at [578, 56] on link "Finish" at bounding box center [581, 47] width 79 height 29
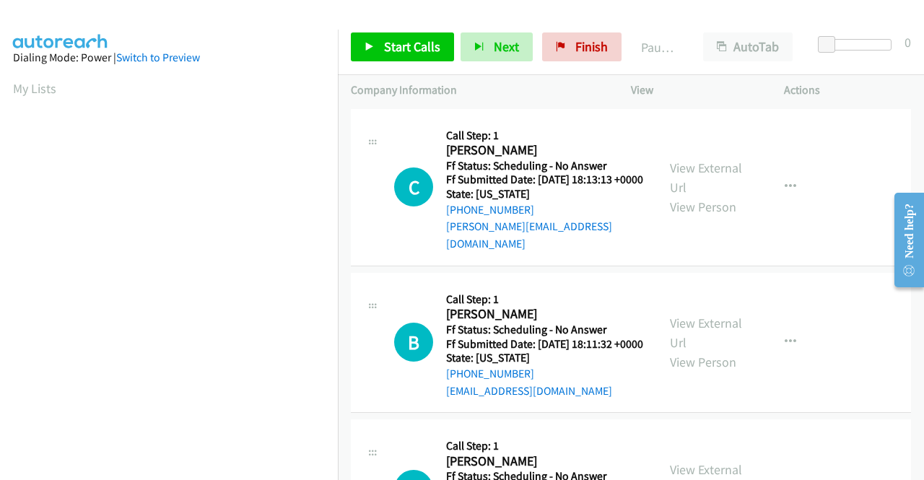
click at [409, 144] on div "C Callback Scheduled Call Step: 1 Carey Sperry America/New_York Ff Status: Sche…" at bounding box center [519, 187] width 250 height 131
click at [403, 38] on span "Start Calls" at bounding box center [412, 46] width 56 height 17
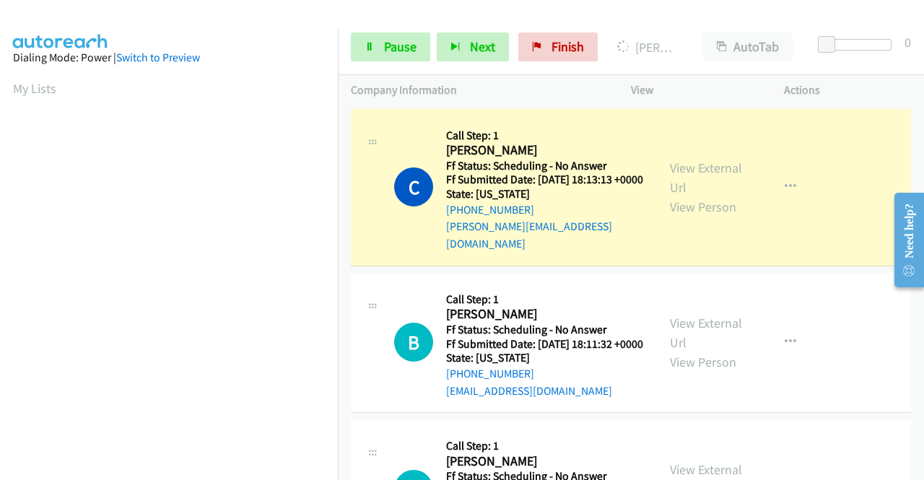
click at [680, 174] on div "View External Url View Person" at bounding box center [707, 187] width 75 height 59
click at [682, 168] on link "View External Url" at bounding box center [706, 178] width 72 height 36
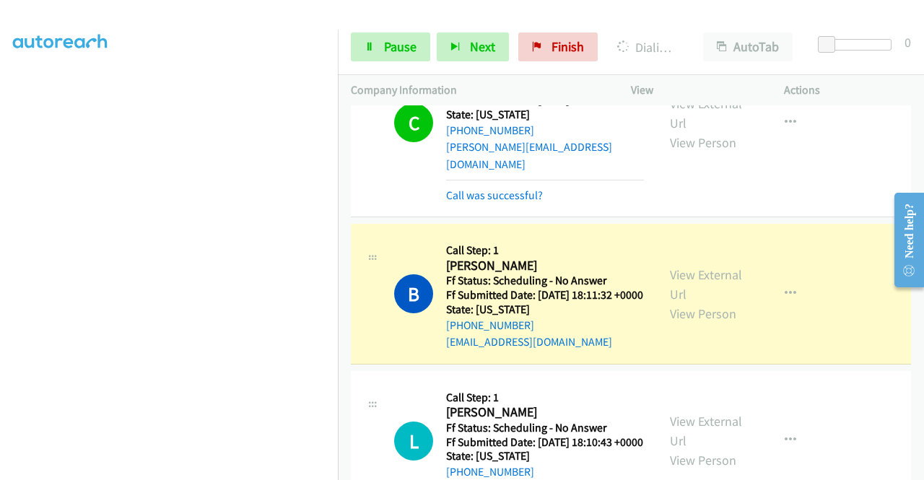
scroll to position [97, 0]
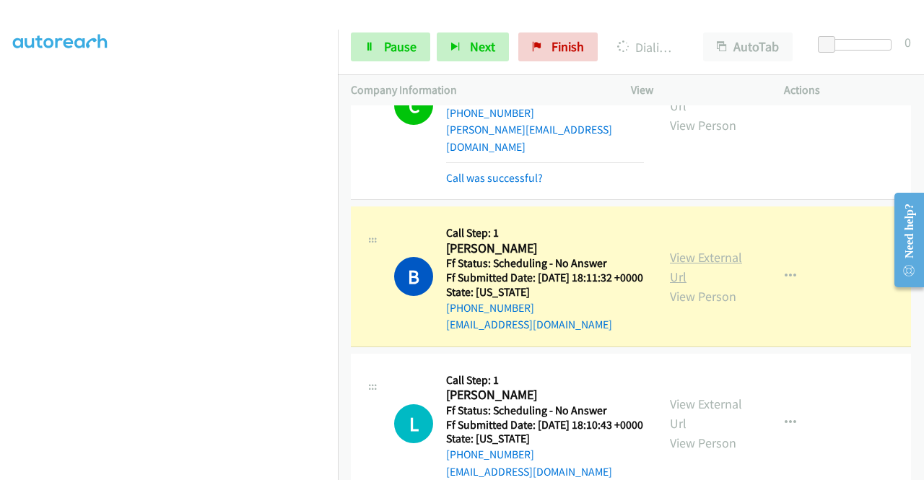
click at [703, 261] on link "View External Url" at bounding box center [706, 267] width 72 height 36
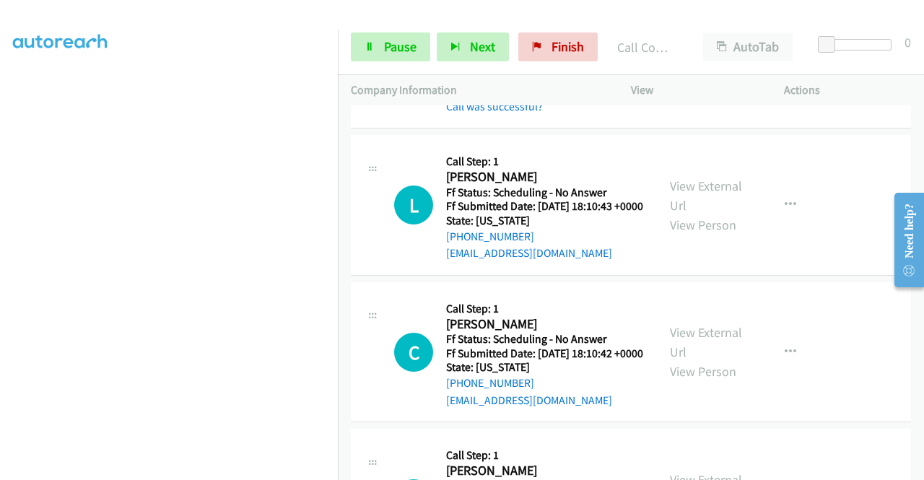
scroll to position [347, 0]
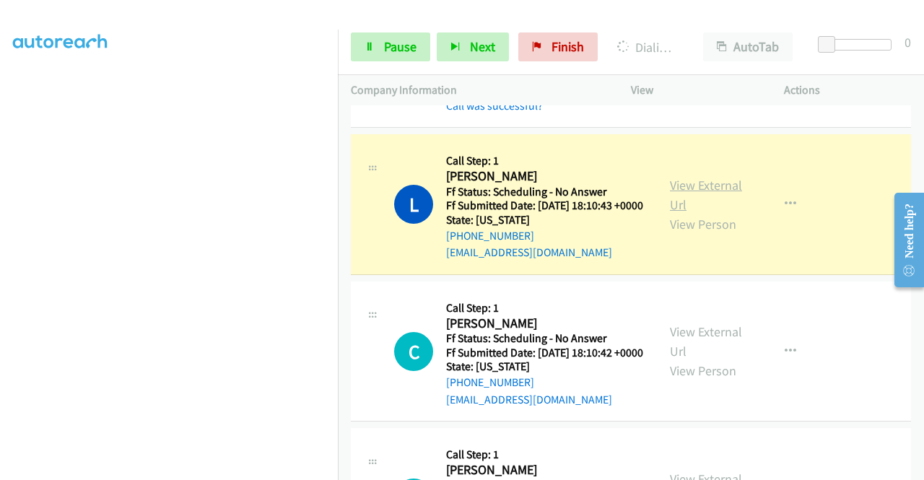
click at [704, 206] on link "View External Url" at bounding box center [706, 195] width 72 height 36
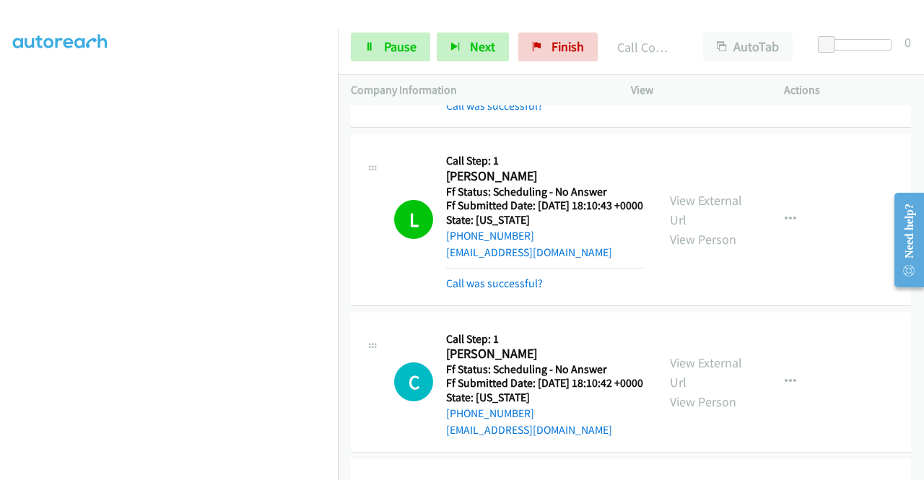
click at [913, 456] on td "C Callback Scheduled Call Step: 1 Cindy Hochberg America/New_York Ff Status: Sc…" at bounding box center [631, 382] width 586 height 147
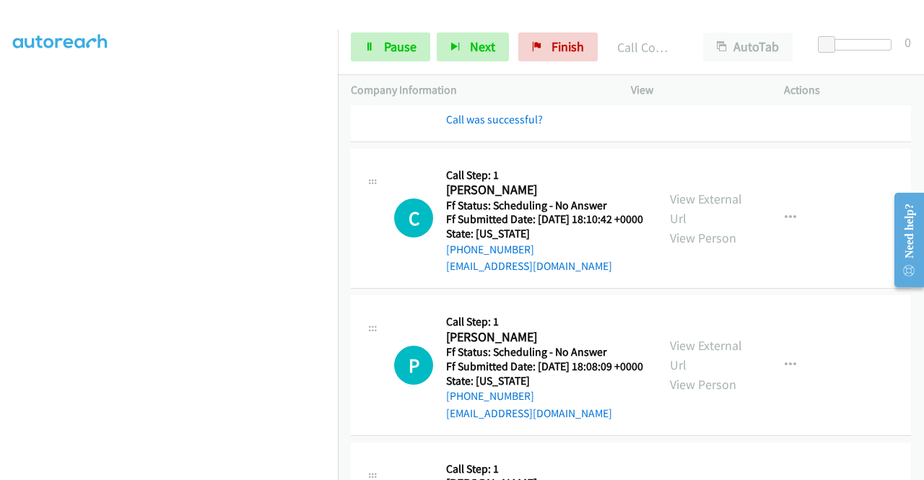
scroll to position [559, 0]
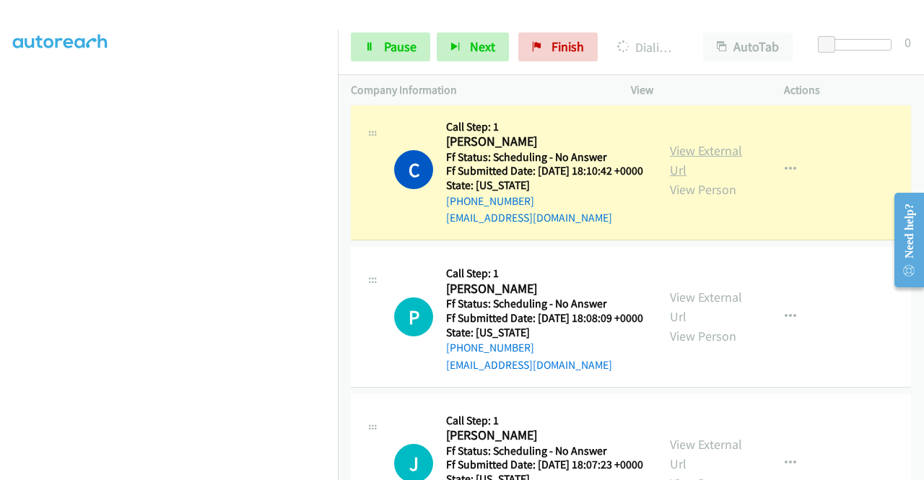
click at [712, 178] on link "View External Url" at bounding box center [706, 160] width 72 height 36
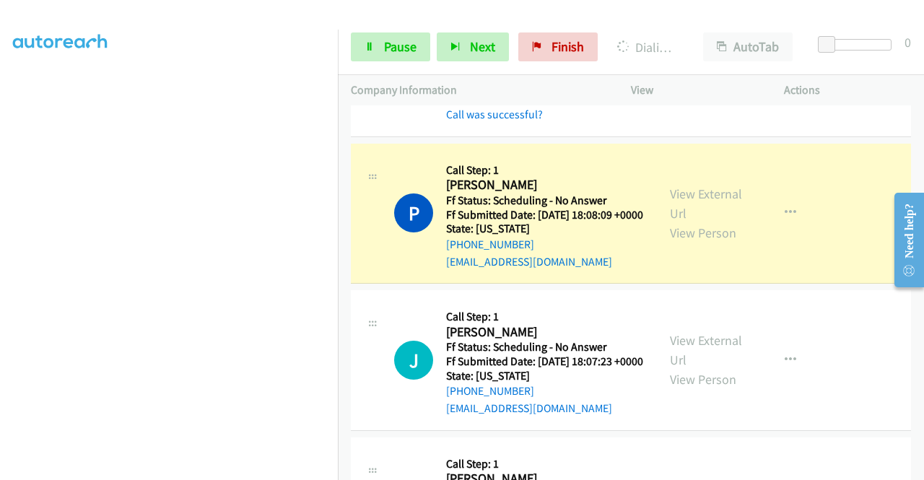
scroll to position [751, 0]
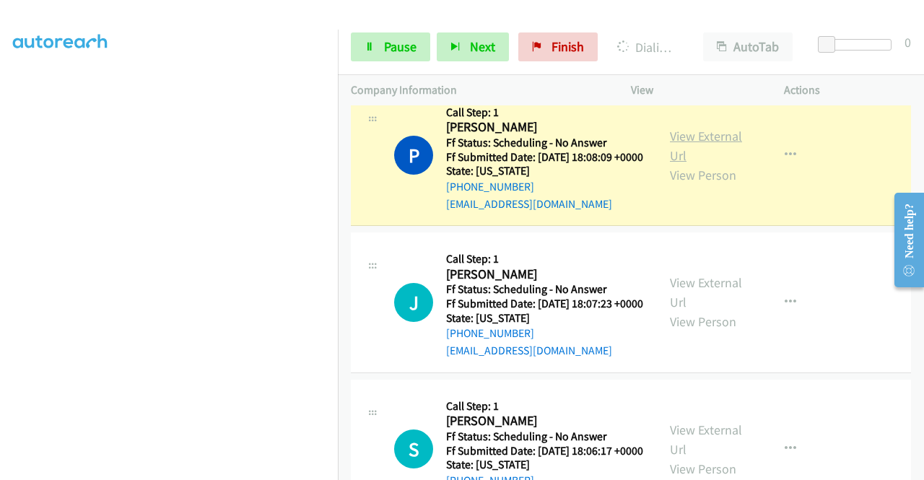
click at [675, 164] on link "View External Url" at bounding box center [706, 146] width 72 height 36
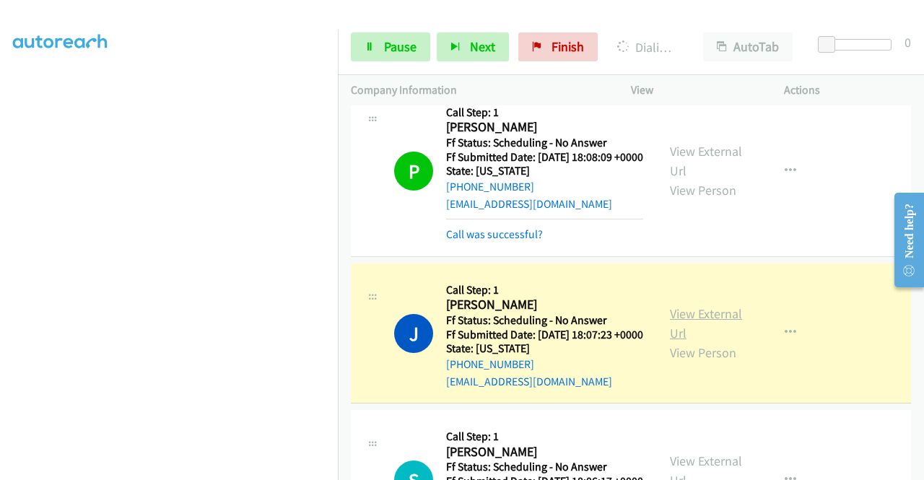
click at [681, 342] on link "View External Url" at bounding box center [706, 324] width 72 height 36
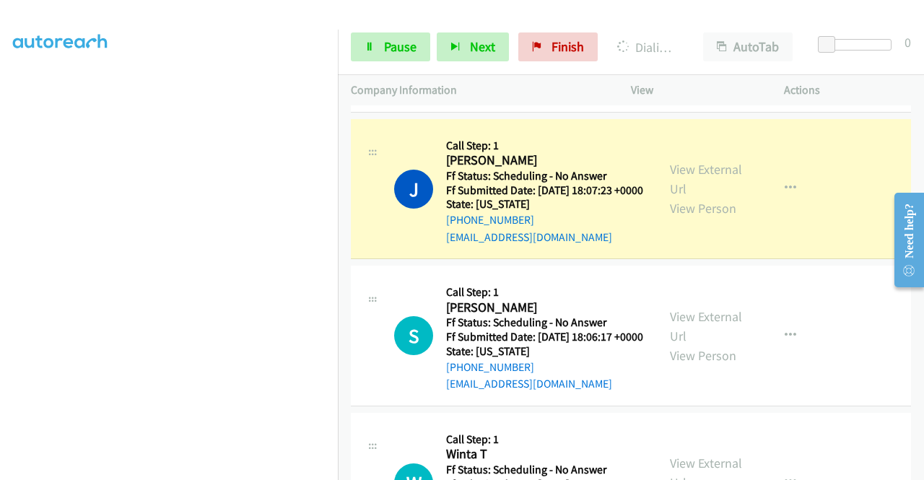
scroll to position [953, 0]
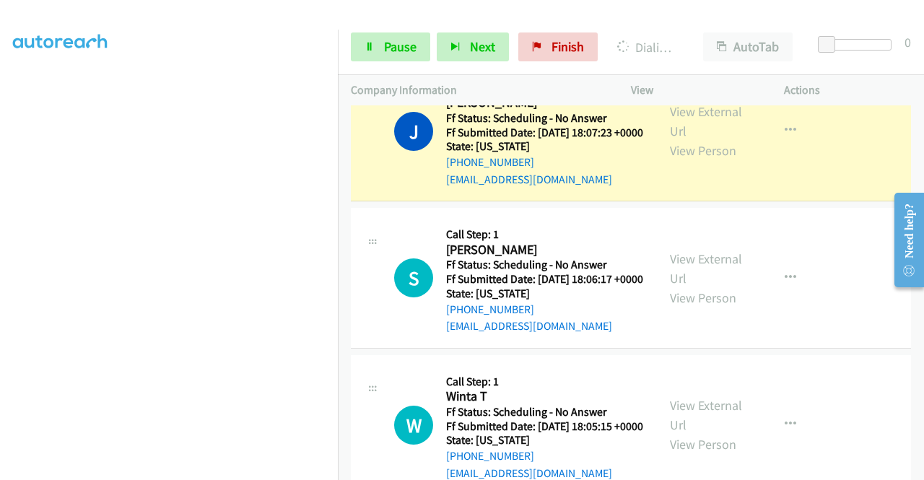
click at [369, 23] on div "Start Calls Pause Next Finish Dialing John Stewart AutoTab AutoTab 0" at bounding box center [631, 48] width 586 height 56
click at [365, 38] on link "Pause" at bounding box center [390, 47] width 79 height 29
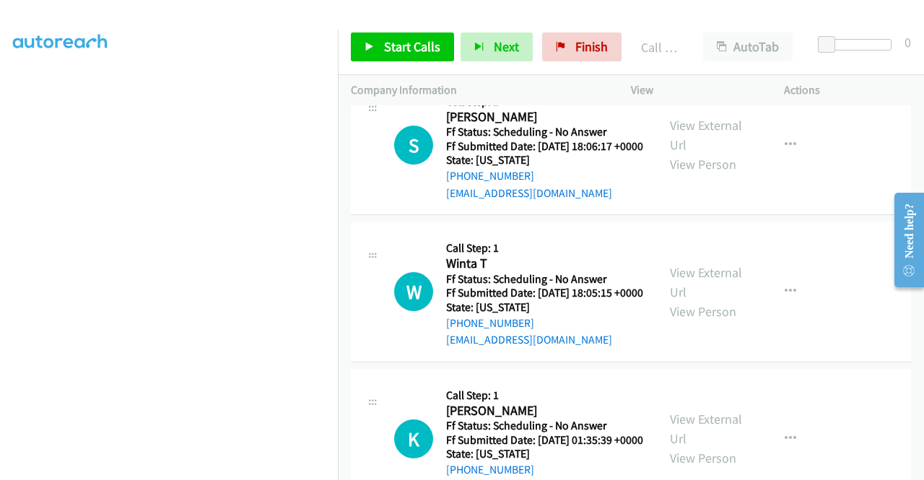
scroll to position [1127, 0]
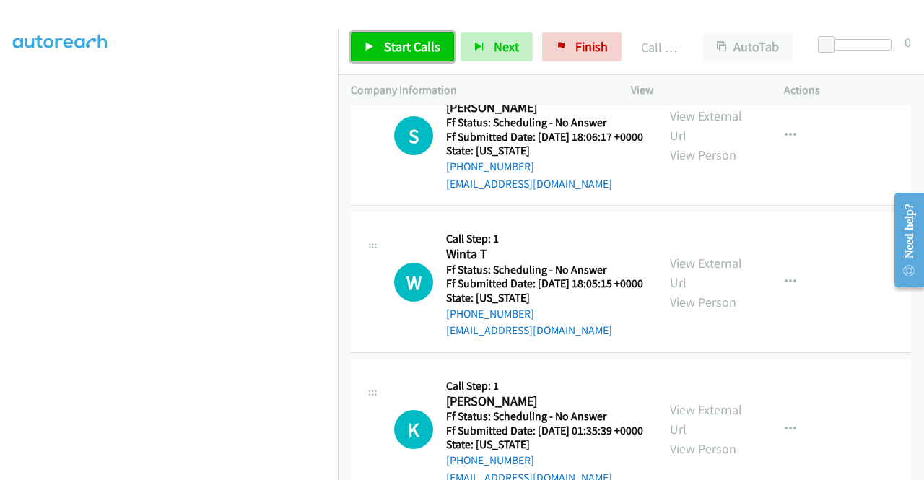
click at [408, 60] on link "Start Calls" at bounding box center [402, 47] width 103 height 29
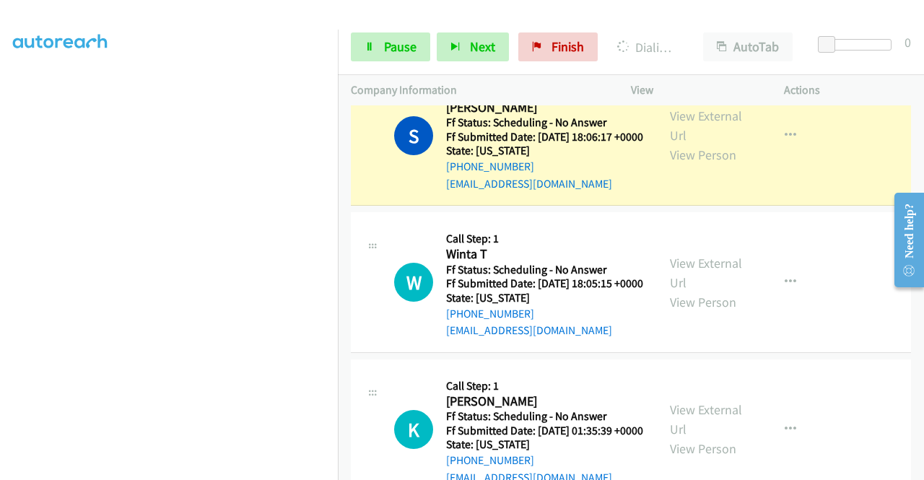
click at [734, 193] on div "View External Url View Person View External Url Email Schedule/Manage Callback …" at bounding box center [740, 136] width 166 height 114
click at [701, 144] on link "View External Url" at bounding box center [706, 126] width 72 height 36
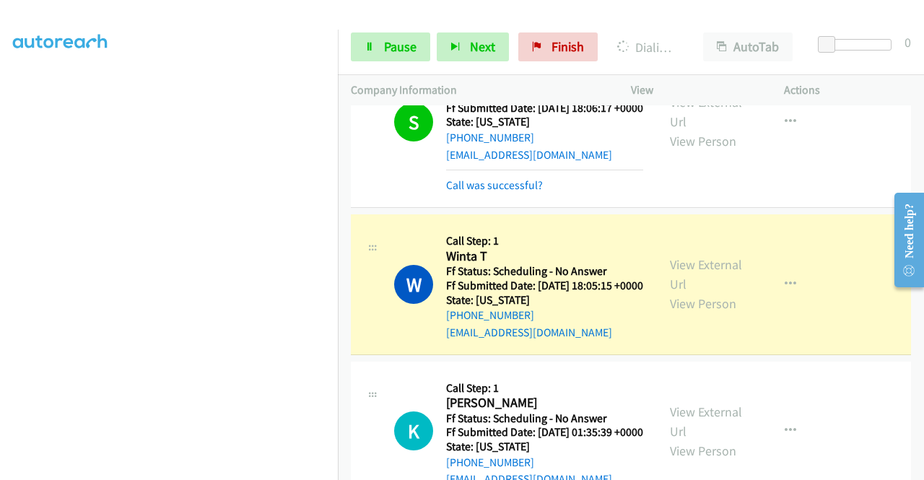
scroll to position [1262, 0]
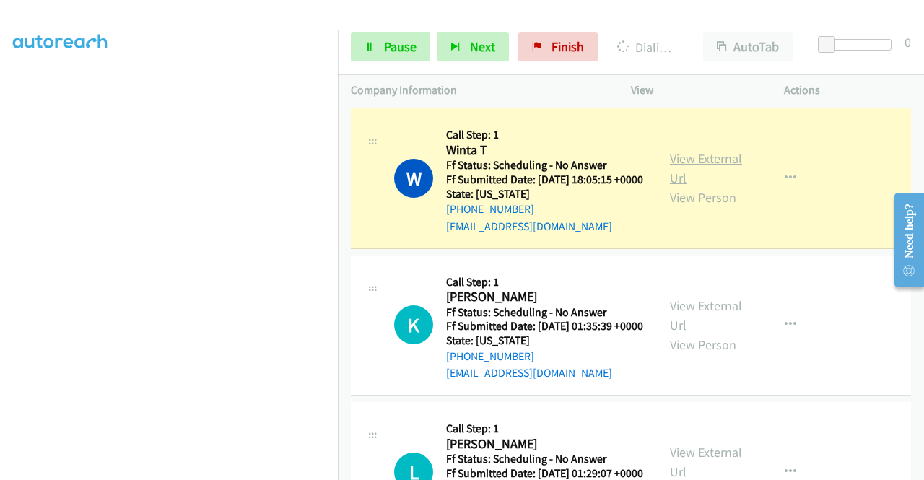
click at [692, 186] on link "View External Url" at bounding box center [706, 168] width 72 height 36
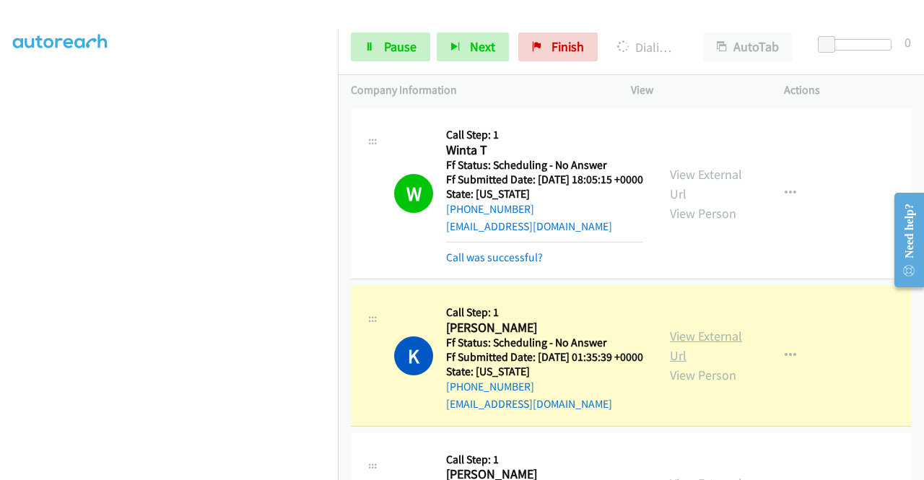
click at [675, 364] on link "View External Url" at bounding box center [706, 346] width 72 height 36
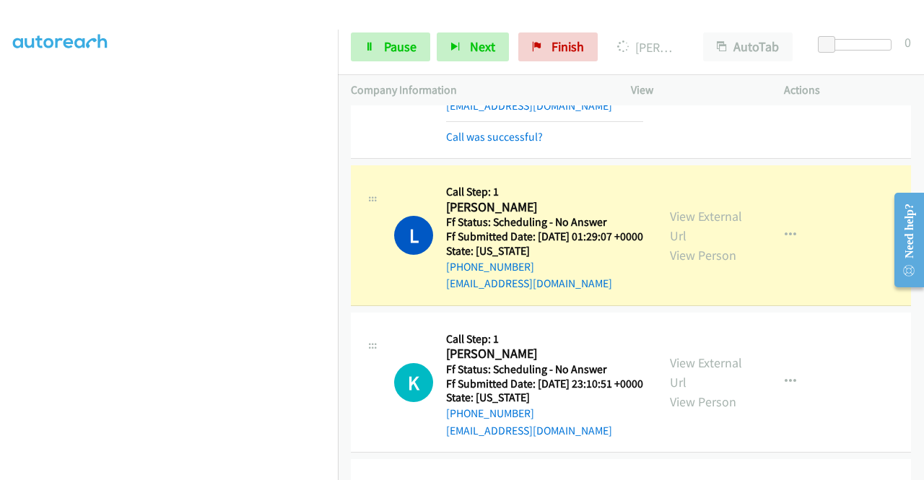
scroll to position [1657, 0]
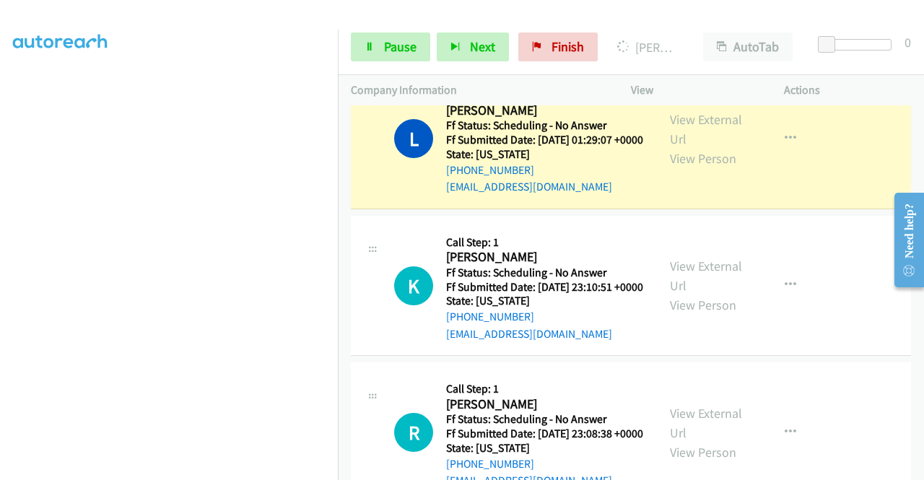
click at [721, 168] on div "View External Url View Person" at bounding box center [707, 139] width 75 height 59
click at [714, 147] on link "View External Url" at bounding box center [706, 129] width 72 height 36
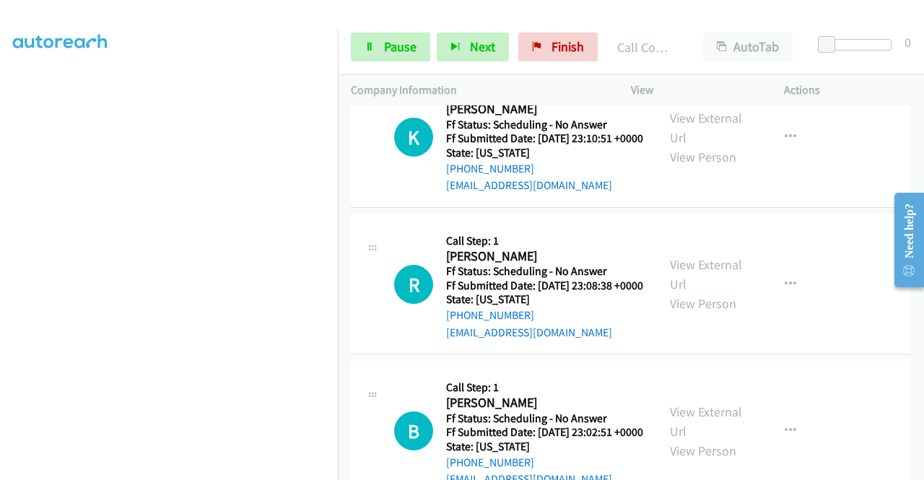
scroll to position [1864, 0]
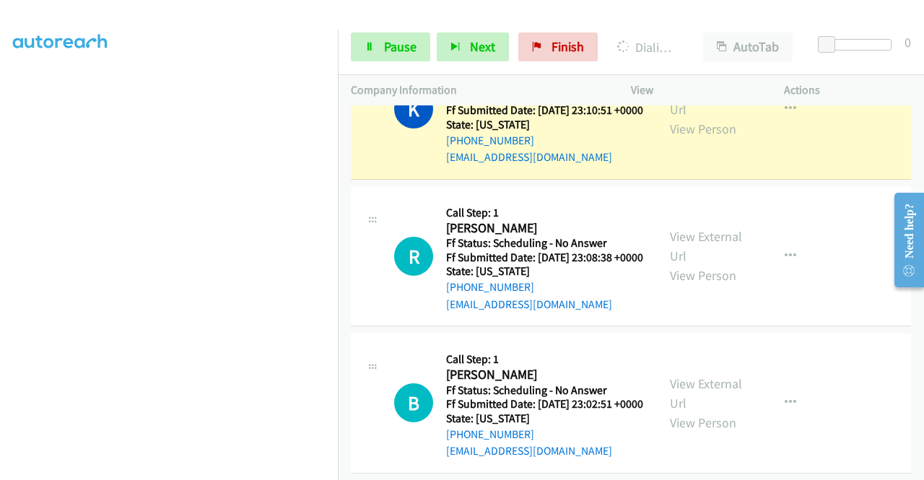
click at [709, 139] on div "View External Url View Person" at bounding box center [707, 109] width 75 height 59
click at [695, 118] on link "View External Url" at bounding box center [706, 100] width 72 height 36
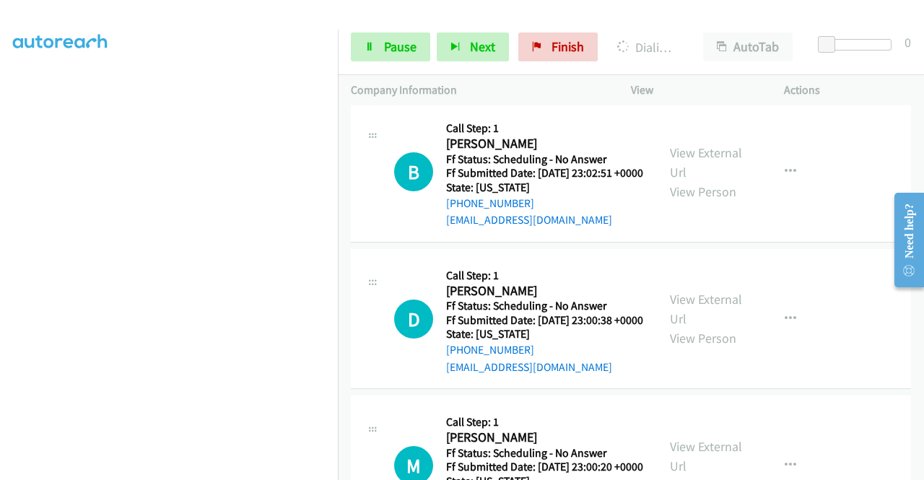
scroll to position [2126, 0]
click at [690, 33] on link "View External Url" at bounding box center [706, 15] width 72 height 36
click at [363, 39] on link "Pause" at bounding box center [390, 47] width 79 height 29
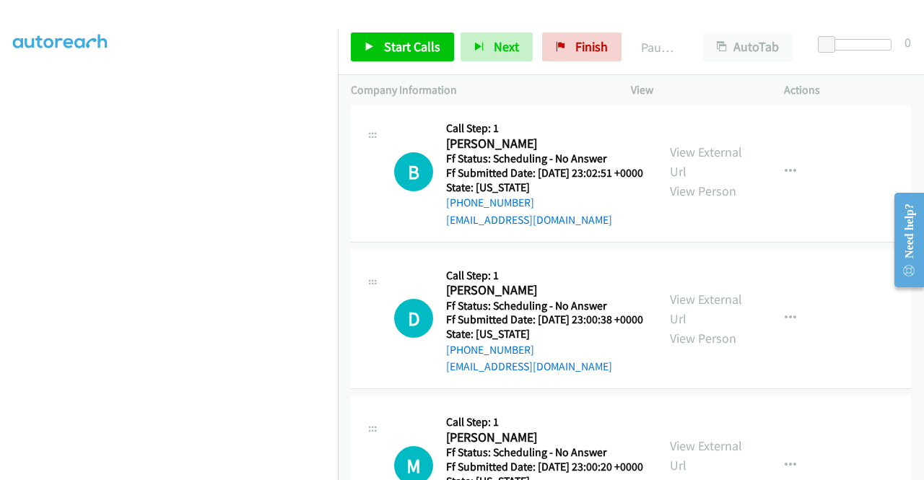
click at [402, 20] on div "Start Calls Pause Next Finish Paused AutoTab AutoTab 0" at bounding box center [631, 48] width 586 height 56
click at [394, 50] on span "Start Calls" at bounding box center [412, 46] width 56 height 17
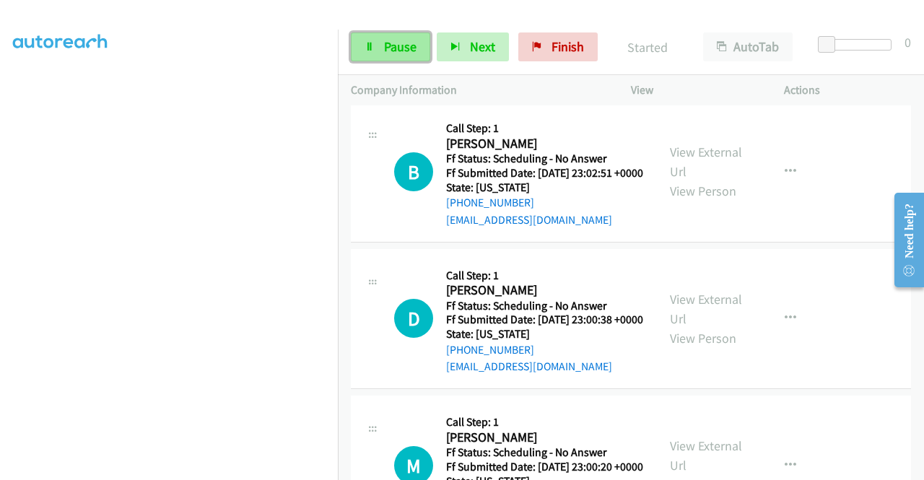
click at [389, 47] on span "Pause" at bounding box center [400, 46] width 33 height 17
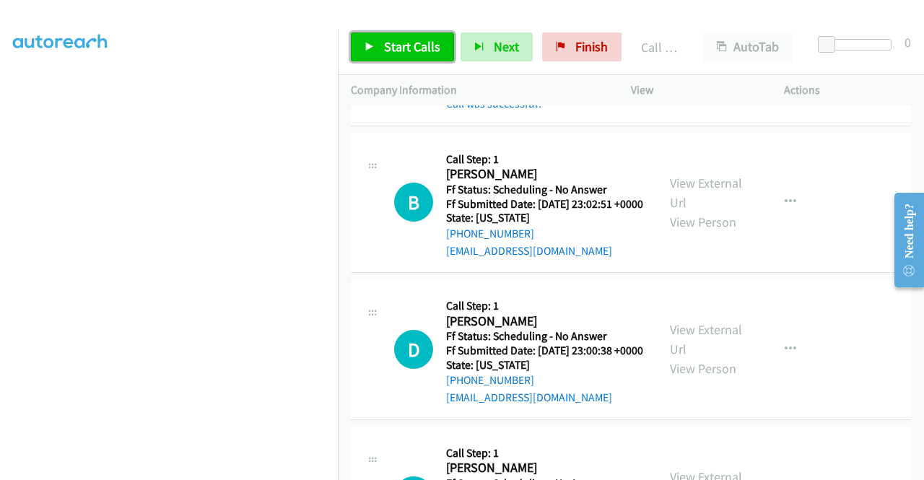
click at [397, 48] on span "Start Calls" at bounding box center [412, 46] width 56 height 17
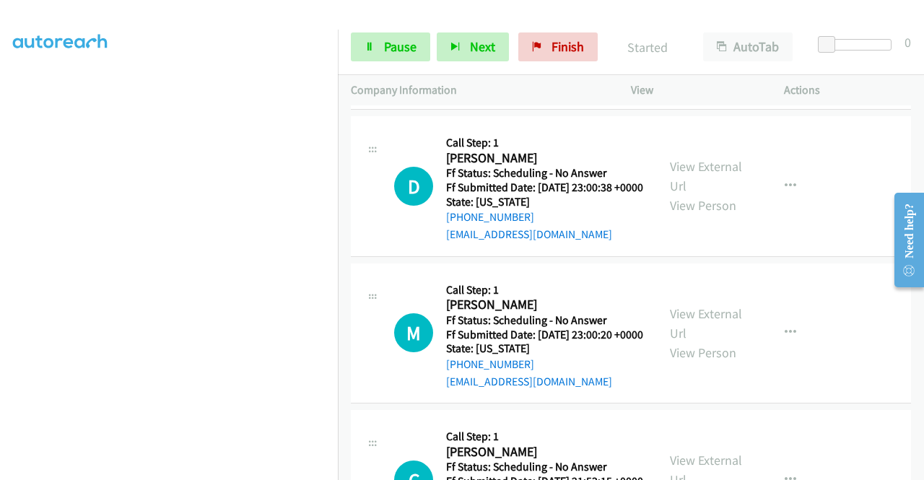
scroll to position [2300, 0]
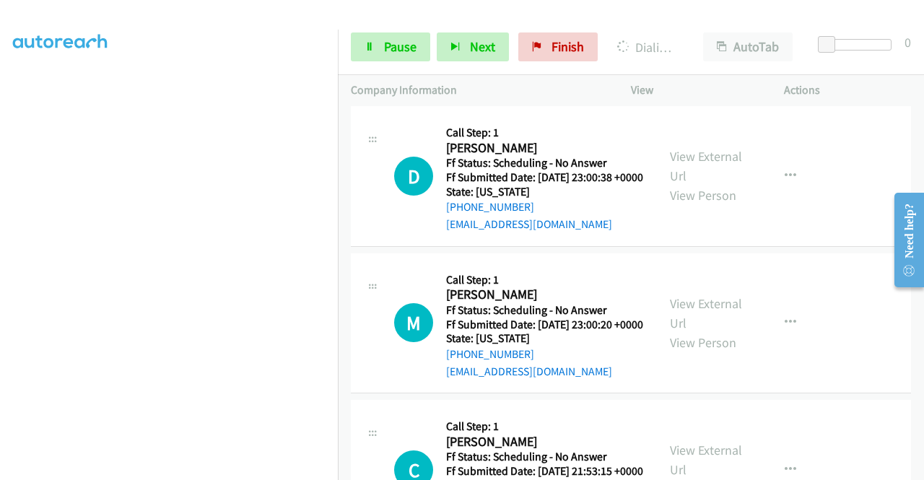
click at [696, 38] on link "View External Url" at bounding box center [706, 19] width 72 height 36
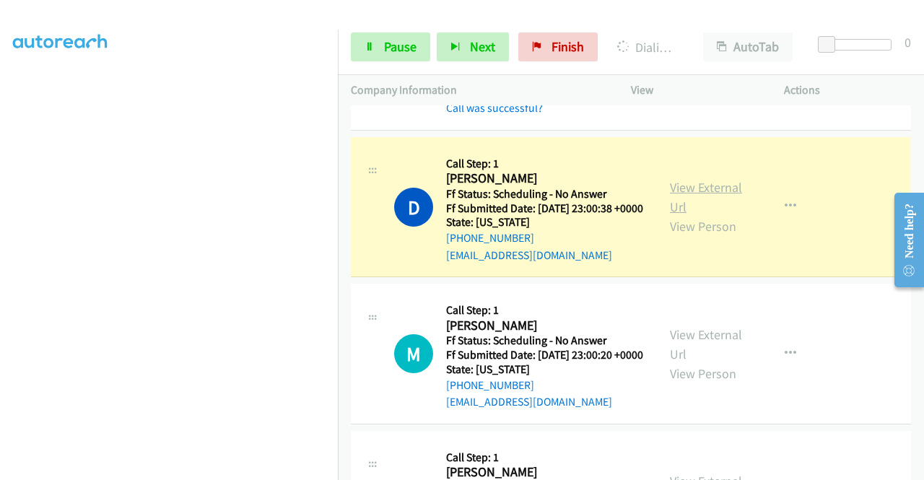
click at [685, 215] on link "View External Url" at bounding box center [706, 197] width 72 height 36
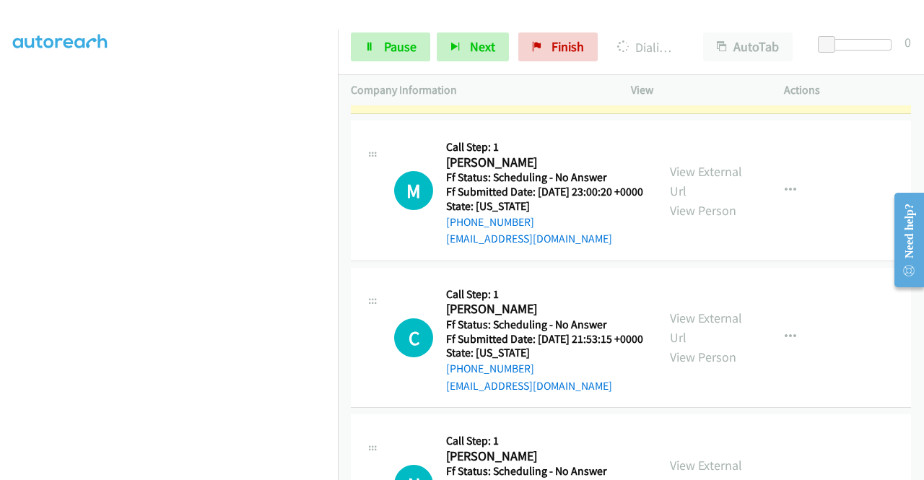
scroll to position [2531, 0]
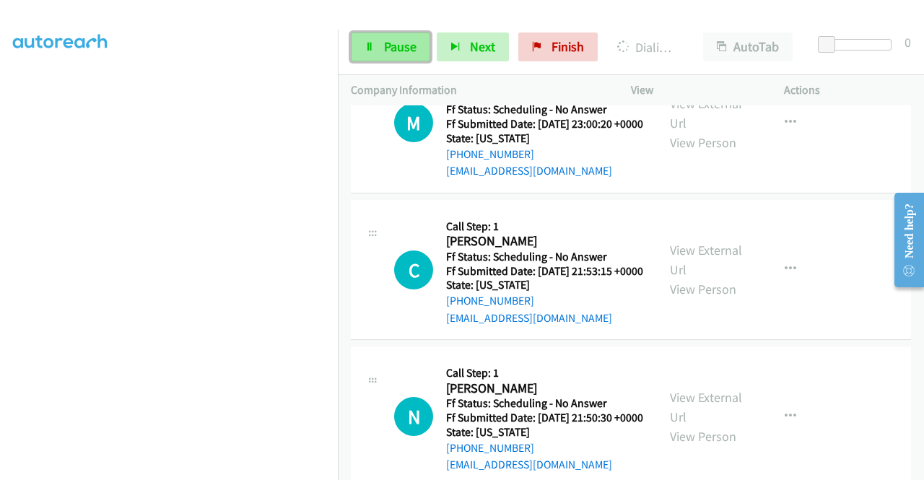
click at [391, 53] on span "Pause" at bounding box center [400, 46] width 33 height 17
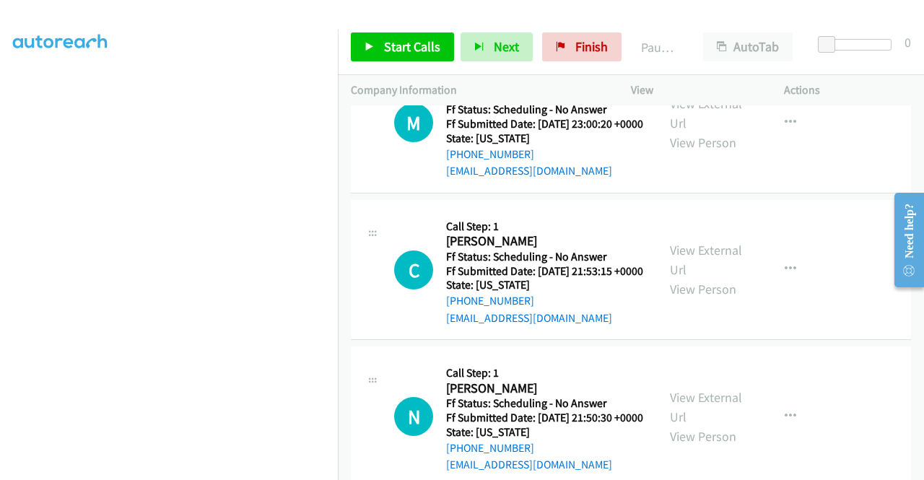
scroll to position [298, 0]
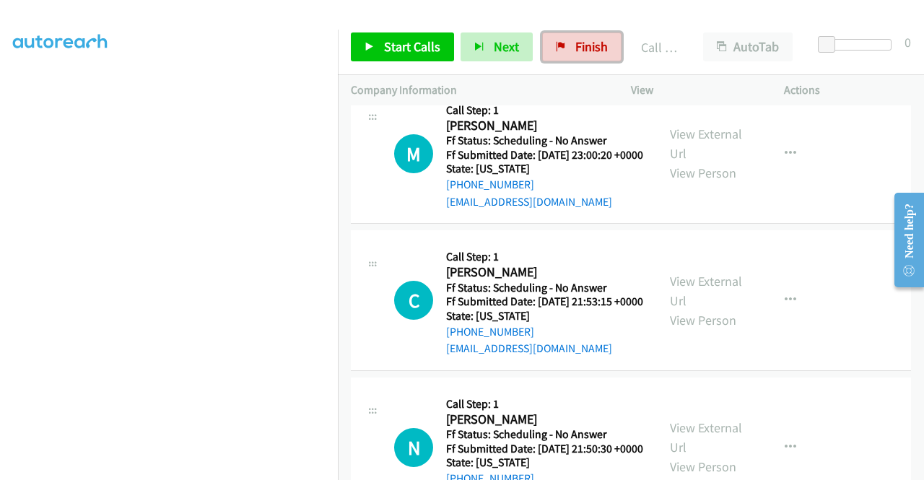
drag, startPoint x: 587, startPoint y: 44, endPoint x: 498, endPoint y: 67, distance: 91.8
click at [587, 44] on span "Finish" at bounding box center [592, 46] width 33 height 17
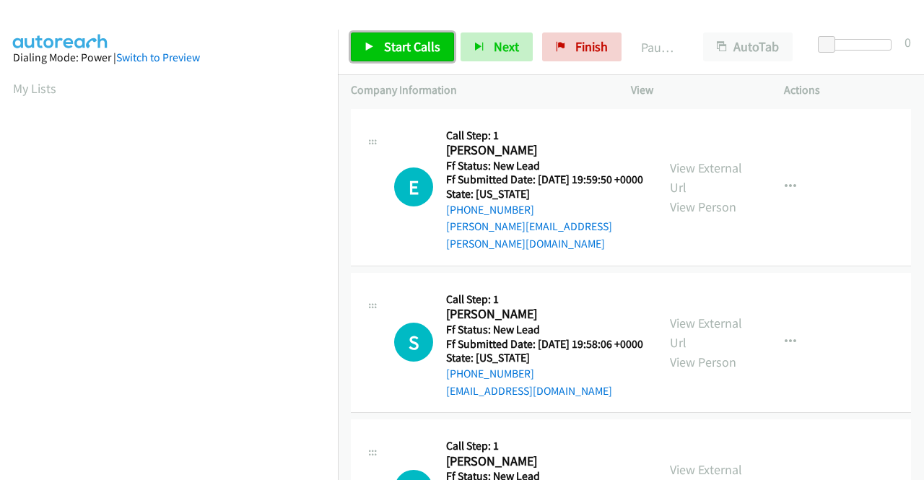
click at [406, 48] on span "Start Calls" at bounding box center [412, 46] width 56 height 17
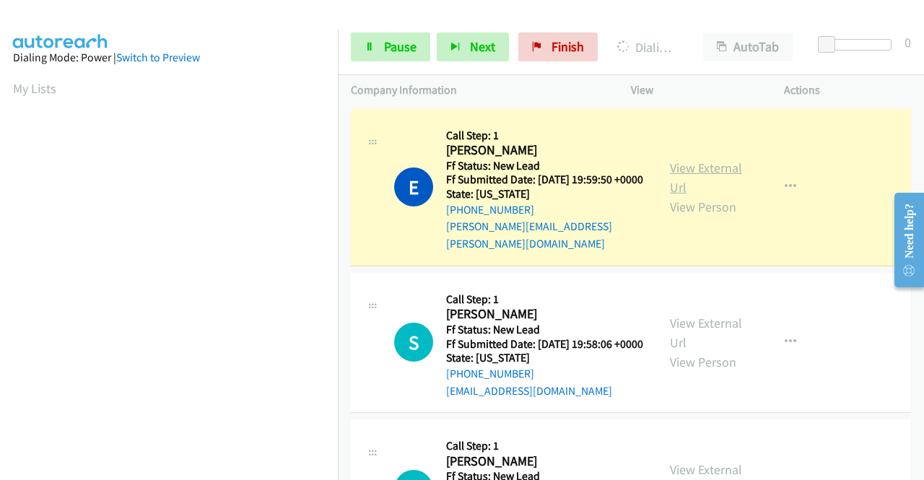
click at [690, 160] on link "View External Url" at bounding box center [706, 178] width 72 height 36
click at [0, 206] on aside "Dialing Mode: Power | Switch to Preview My Lists" at bounding box center [169, 430] width 338 height 800
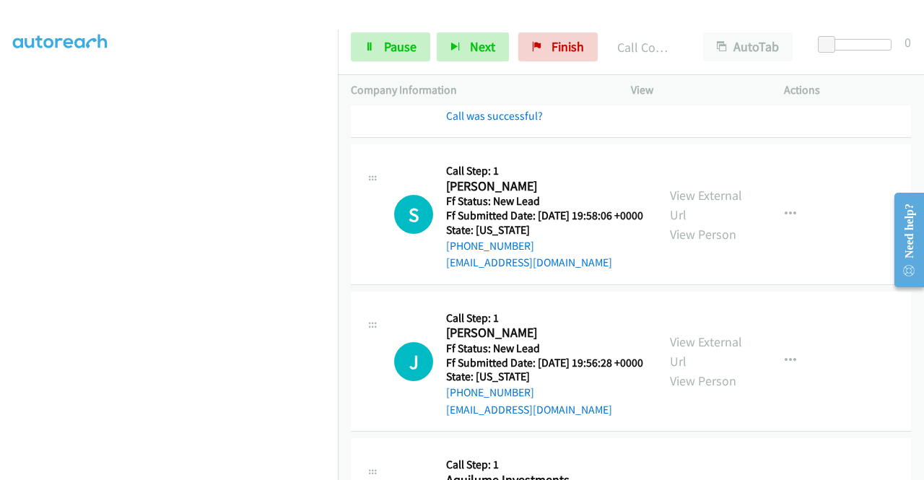
scroll to position [165, 0]
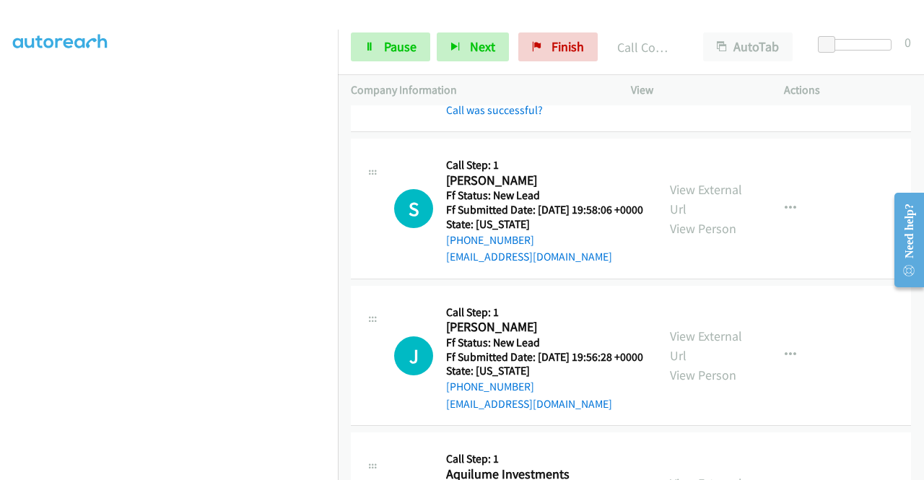
drag, startPoint x: 921, startPoint y: 134, endPoint x: 40, endPoint y: 14, distance: 888.5
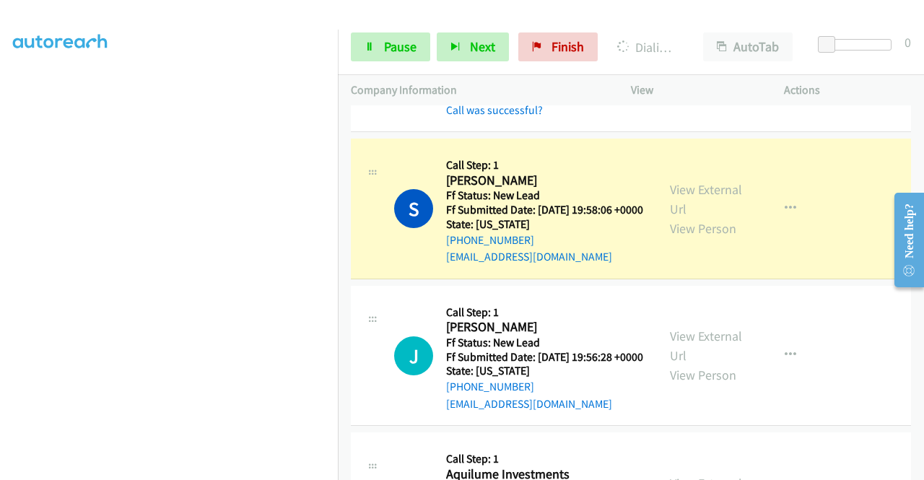
click at [663, 203] on div "View External Url View Person View External Url Email Schedule/Manage Callback …" at bounding box center [740, 209] width 166 height 114
click at [679, 197] on link "View External Url" at bounding box center [706, 199] width 72 height 36
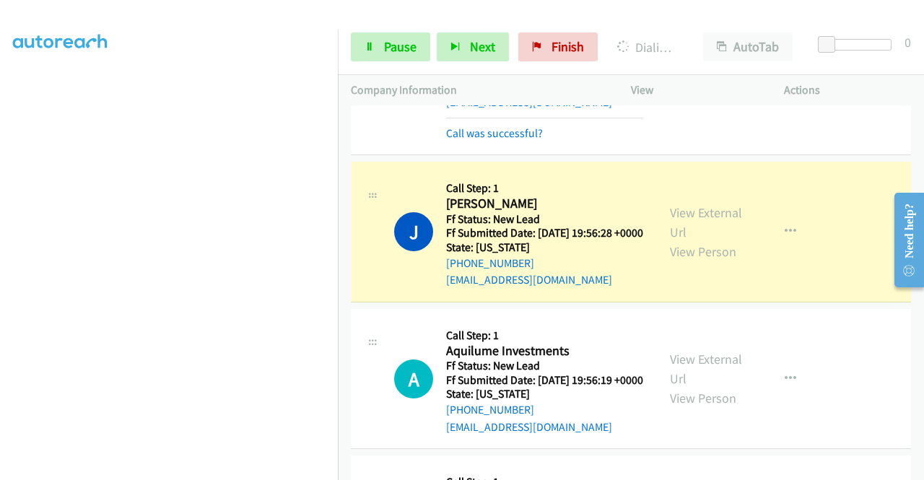
scroll to position [367, 0]
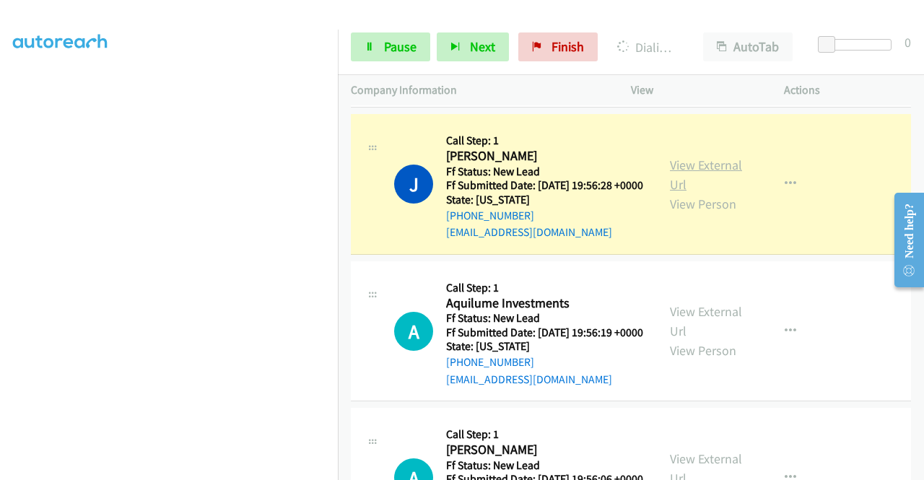
click at [681, 174] on link "View External Url" at bounding box center [706, 175] width 72 height 36
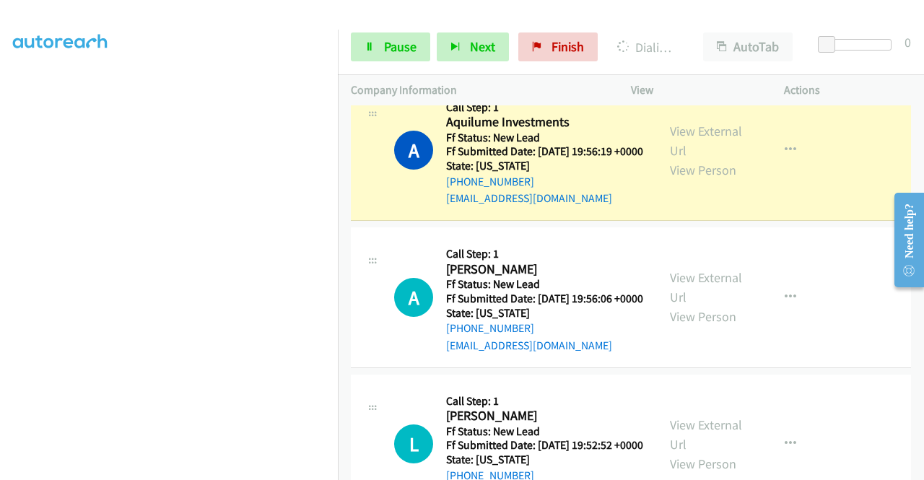
scroll to position [607, 0]
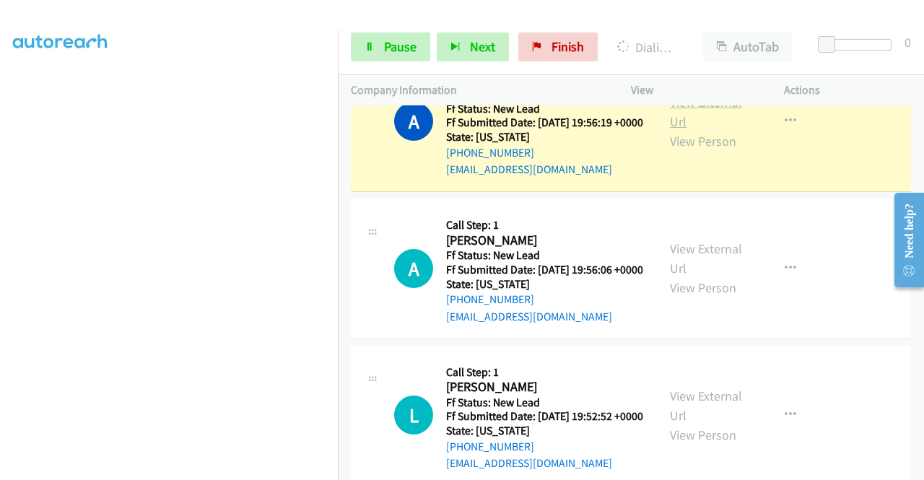
click at [680, 130] on link "View External Url" at bounding box center [706, 112] width 72 height 36
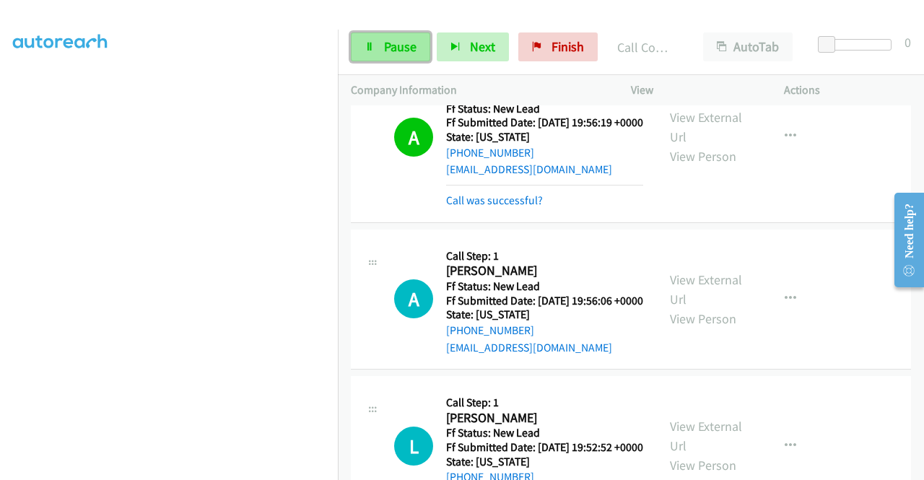
click at [391, 57] on link "Pause" at bounding box center [390, 47] width 79 height 29
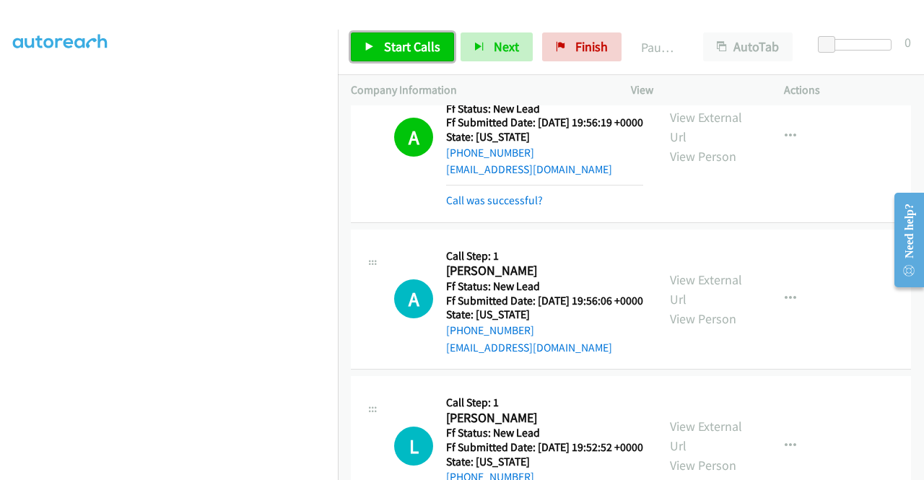
click at [391, 57] on link "Start Calls" at bounding box center [402, 47] width 103 height 29
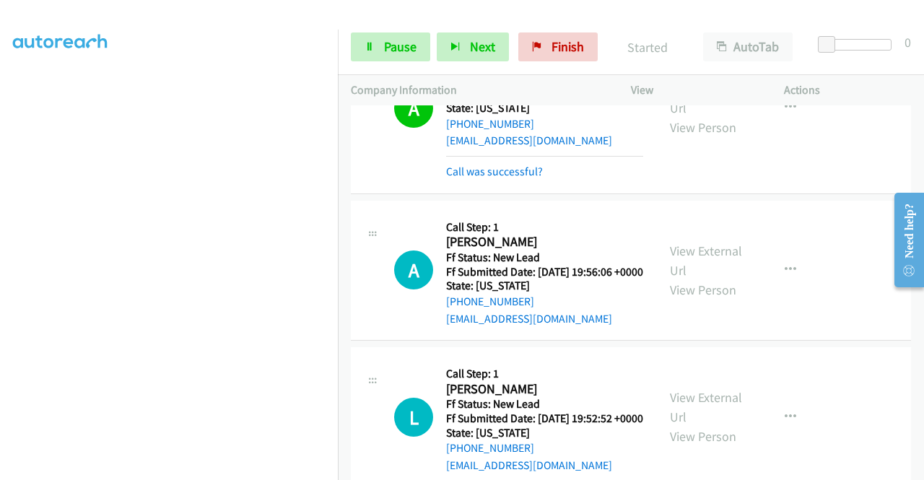
scroll to position [752, 0]
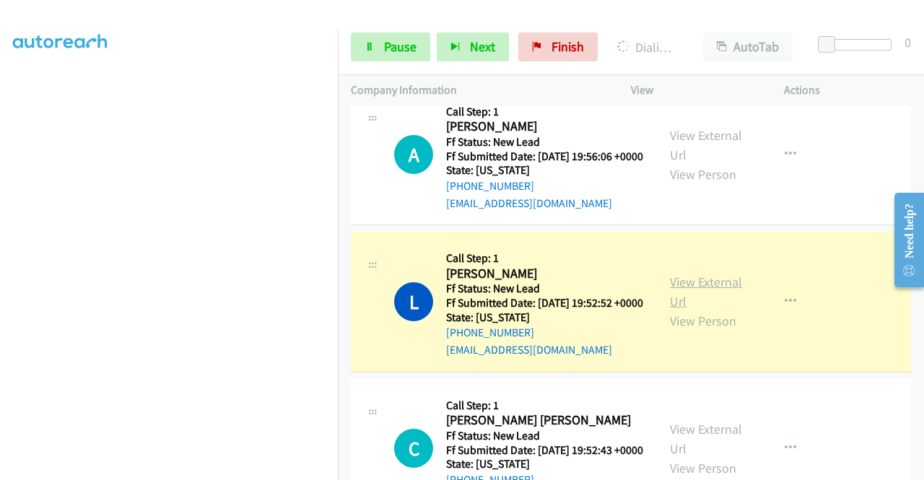
click at [670, 310] on link "View External Url" at bounding box center [706, 292] width 72 height 36
click at [381, 40] on link "Pause" at bounding box center [390, 47] width 79 height 29
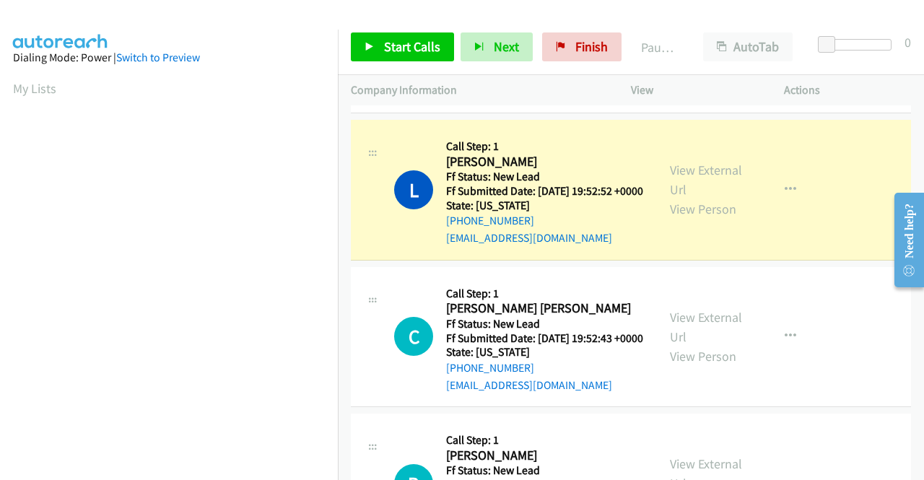
scroll to position [329, 0]
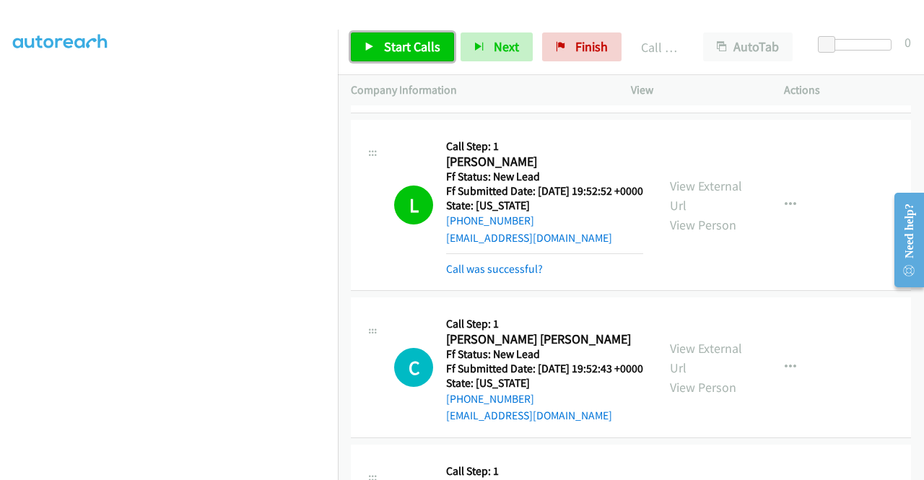
click at [403, 50] on span "Start Calls" at bounding box center [412, 46] width 56 height 17
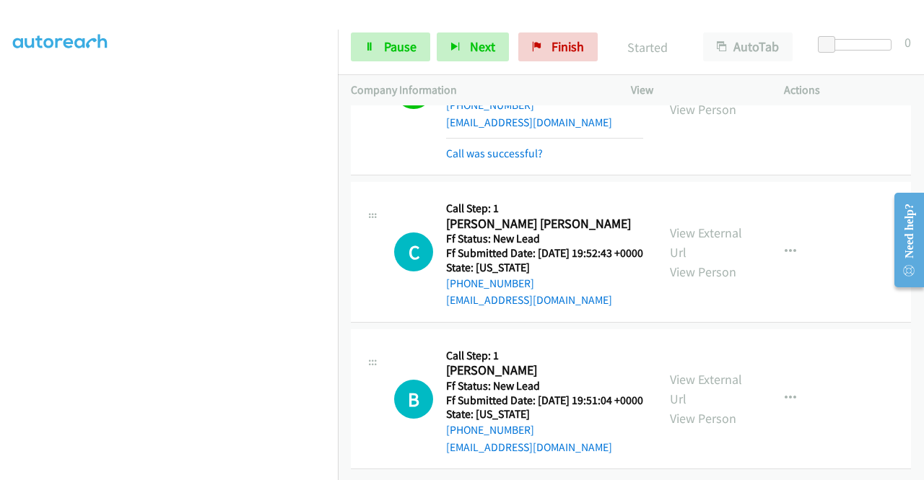
scroll to position [1051, 0]
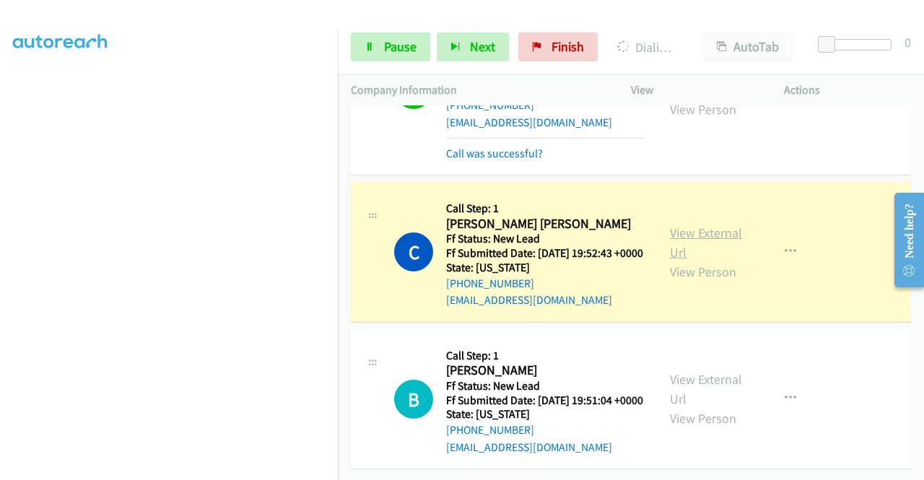
click at [679, 234] on link "View External Url" at bounding box center [706, 243] width 72 height 36
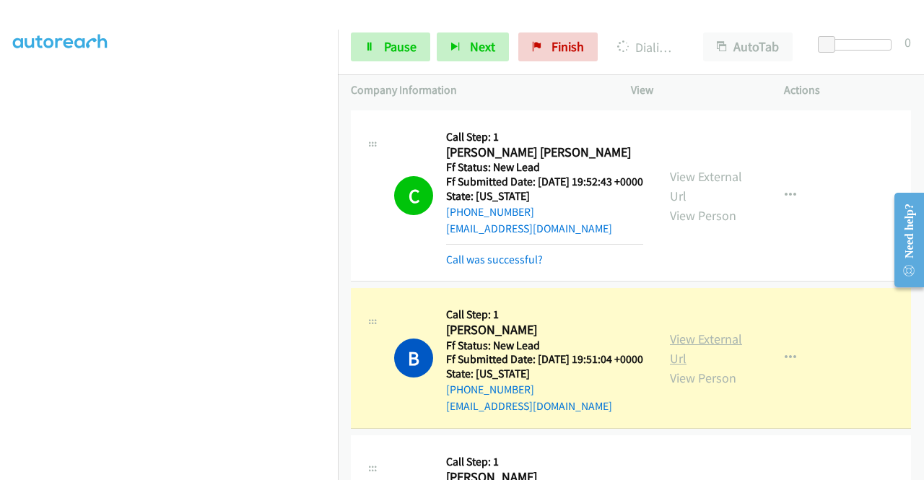
click at [703, 367] on link "View External Url" at bounding box center [706, 349] width 72 height 36
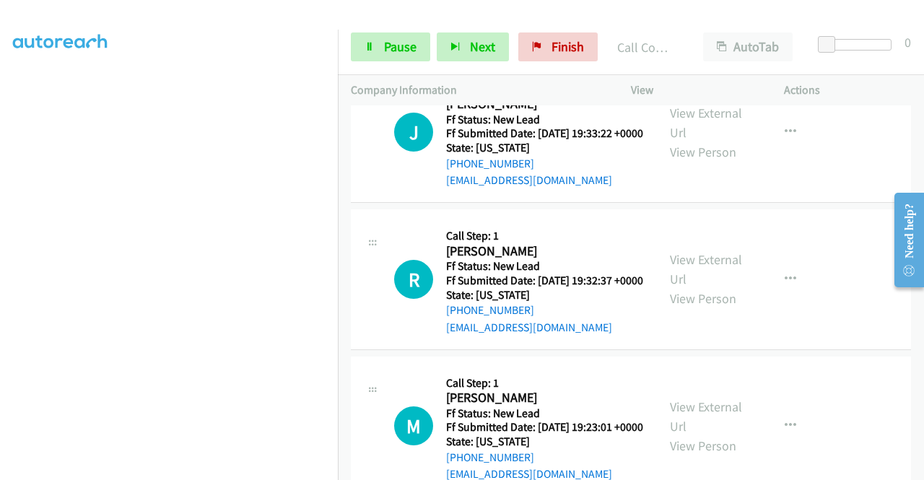
scroll to position [1458, 0]
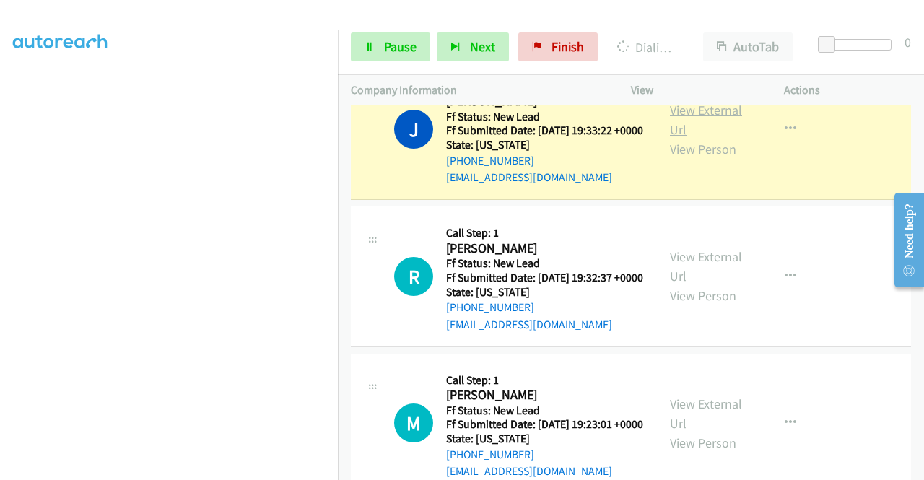
click at [679, 138] on link "View External Url" at bounding box center [706, 120] width 72 height 36
click at [385, 51] on span "Pause" at bounding box center [400, 46] width 33 height 17
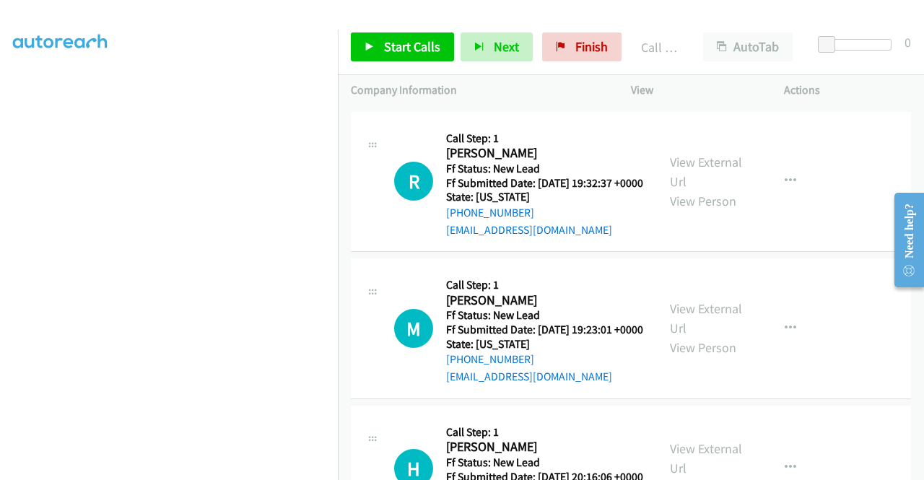
scroll to position [1641, 0]
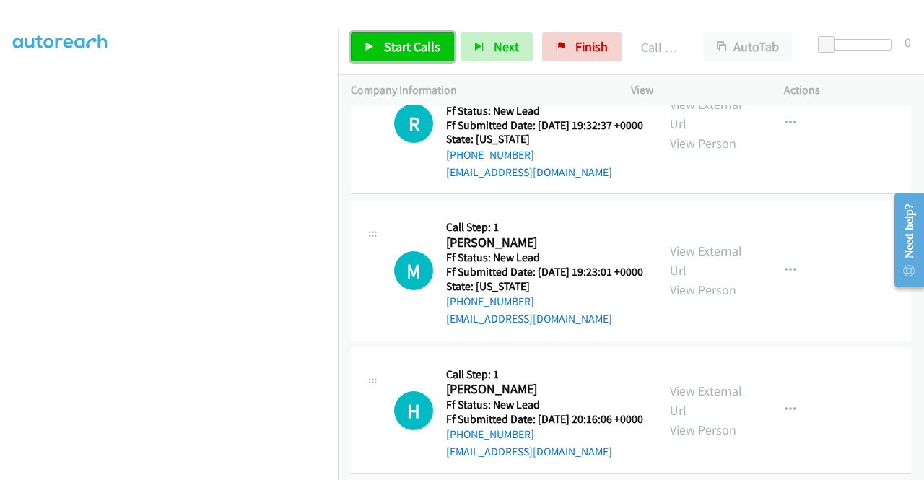
click at [389, 35] on link "Start Calls" at bounding box center [402, 47] width 103 height 29
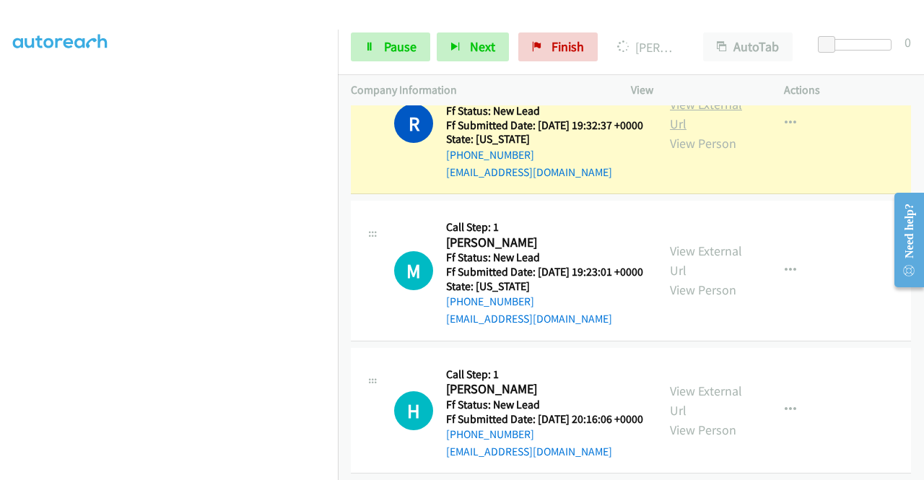
click at [674, 132] on link "View External Url" at bounding box center [706, 114] width 72 height 36
click at [6, 239] on aside "Dialing Mode: Power | Switch to Preview My Lists" at bounding box center [169, 110] width 338 height 800
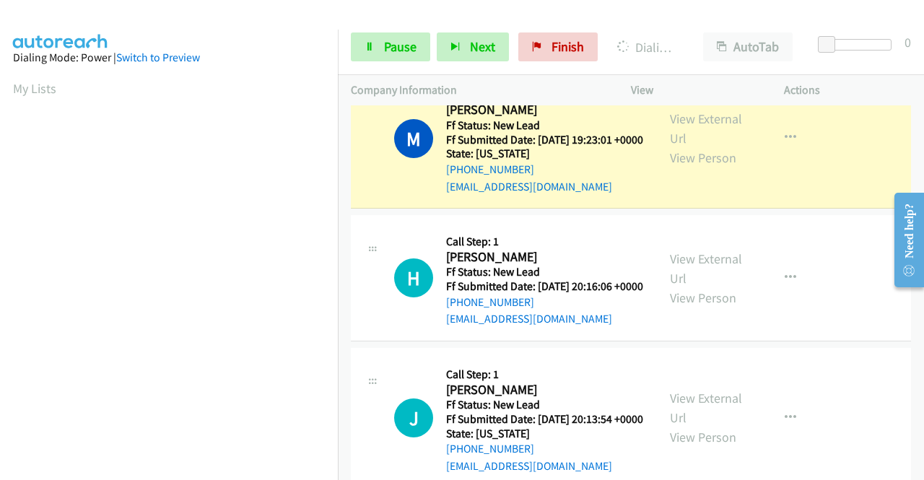
scroll to position [1881, 0]
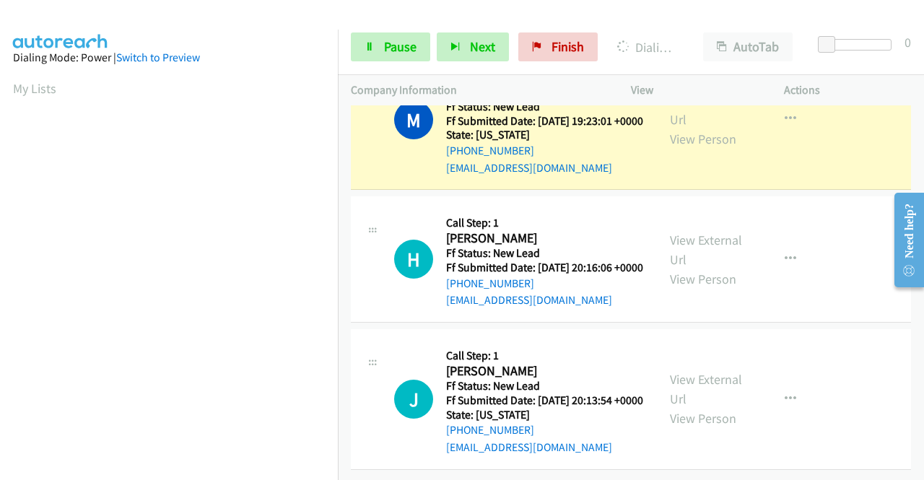
click at [711, 128] on link "View External Url" at bounding box center [706, 110] width 72 height 36
click at [0, 263] on aside "Dialing Mode: Power | Switch to Preview My Lists" at bounding box center [169, 110] width 338 height 800
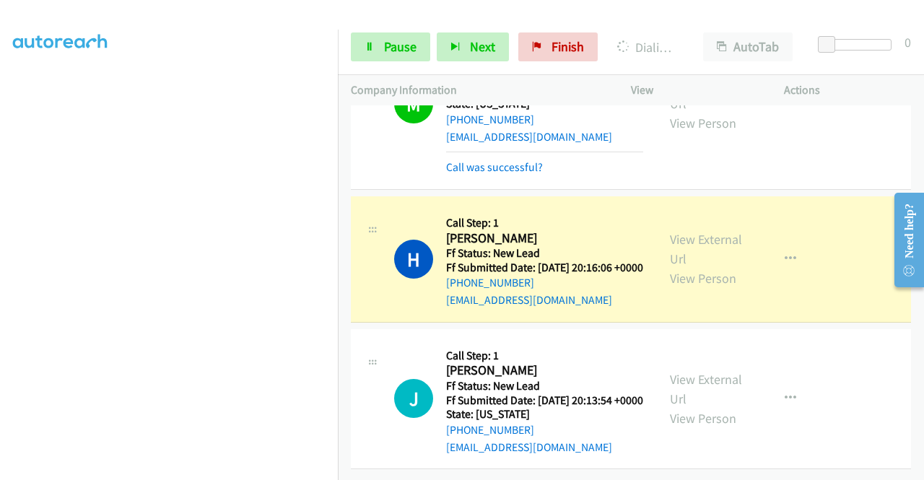
scroll to position [2027, 0]
click at [696, 231] on link "View External Url" at bounding box center [706, 249] width 72 height 36
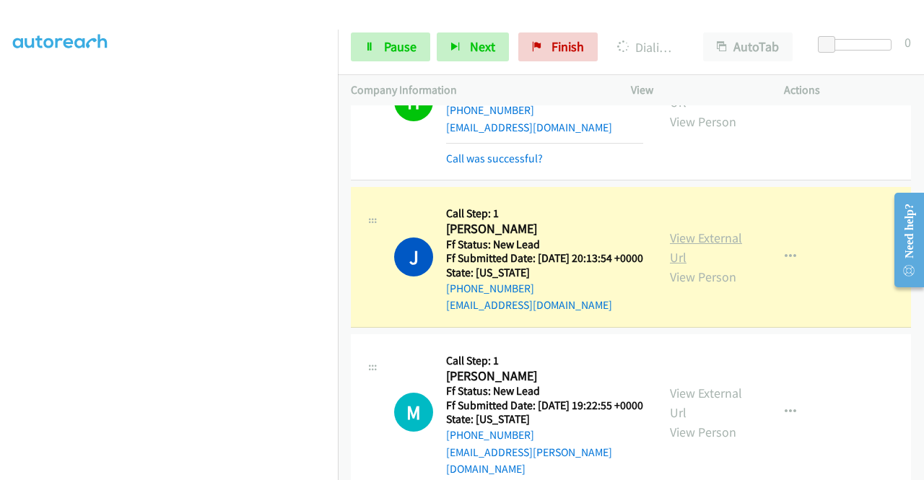
click at [696, 266] on link "View External Url" at bounding box center [706, 248] width 72 height 36
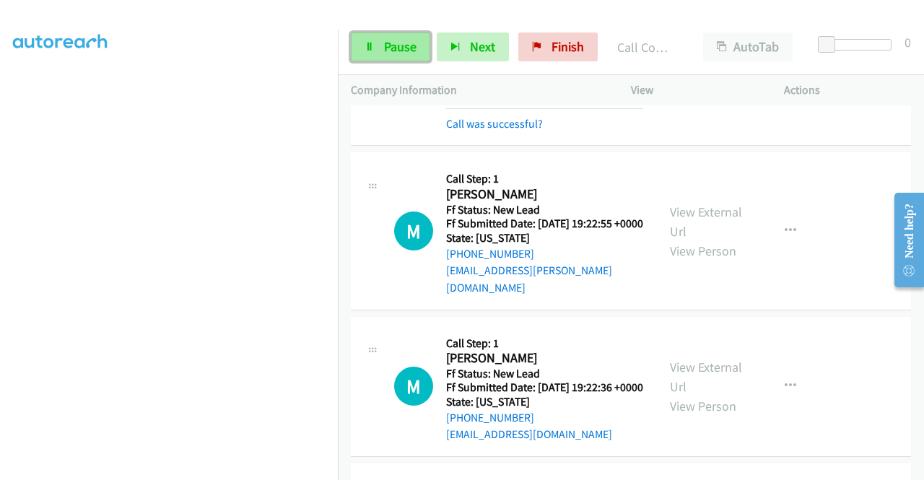
click at [375, 40] on link "Pause" at bounding box center [390, 47] width 79 height 29
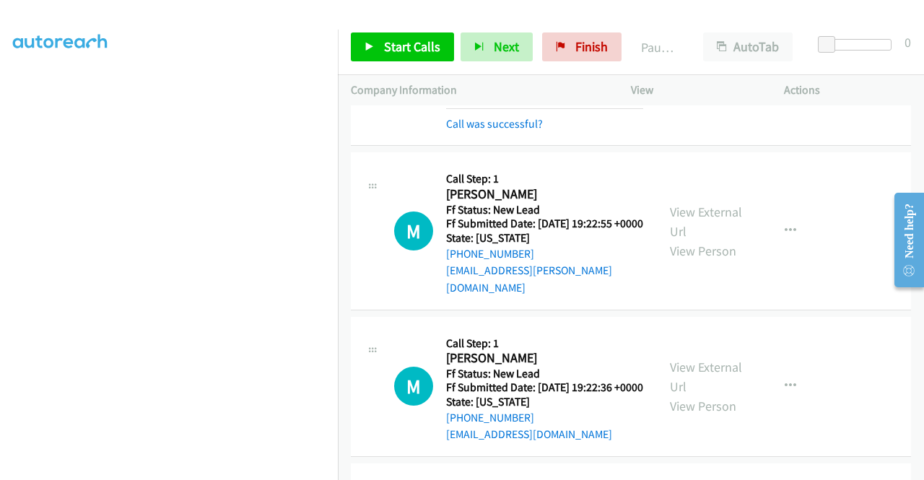
click at [375, 47] on div "Start Calls Pause Next Finish" at bounding box center [489, 47] width 277 height 29
click at [375, 47] on link "Start Calls" at bounding box center [402, 47] width 103 height 29
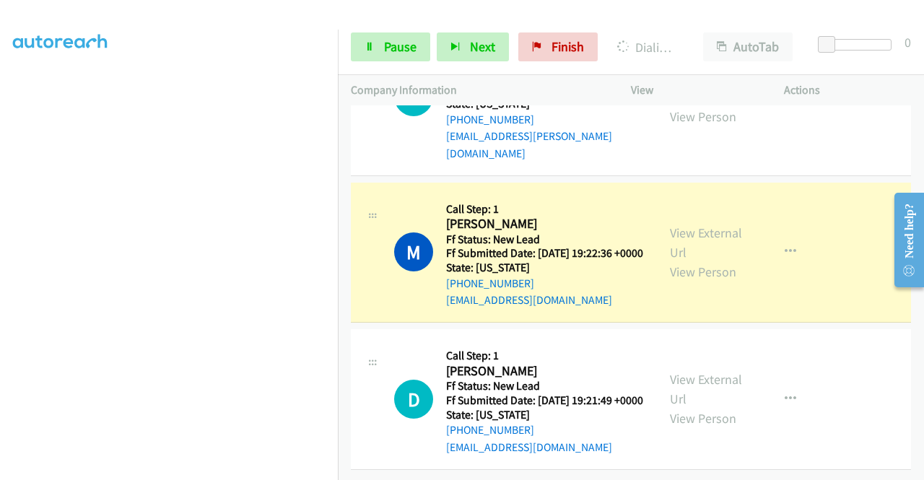
scroll to position [2571, 0]
click at [680, 223] on div "View External Url View Person" at bounding box center [707, 252] width 75 height 59
click at [674, 225] on link "View External Url" at bounding box center [706, 243] width 72 height 36
click at [380, 30] on div "Start Calls Pause Next Finish Dialing Mica Ito AutoTab AutoTab 0" at bounding box center [631, 48] width 586 height 56
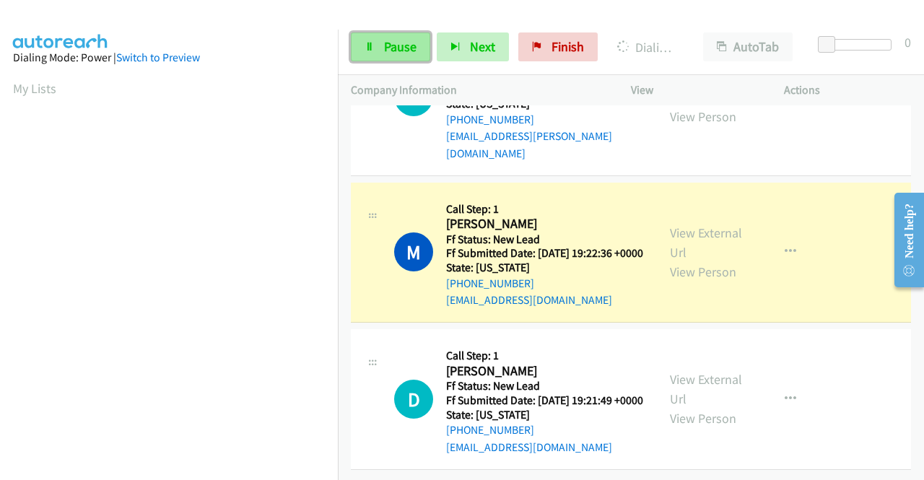
click at [374, 35] on link "Pause" at bounding box center [390, 47] width 79 height 29
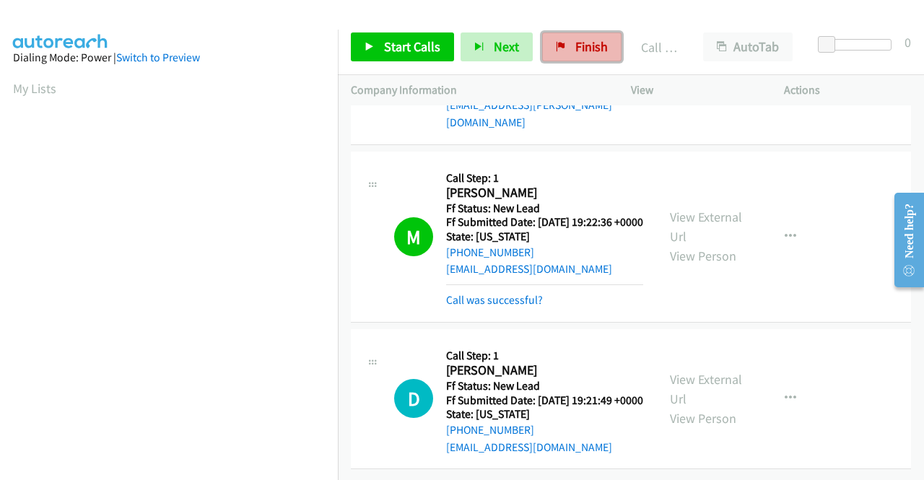
click at [602, 48] on span "Finish" at bounding box center [592, 46] width 33 height 17
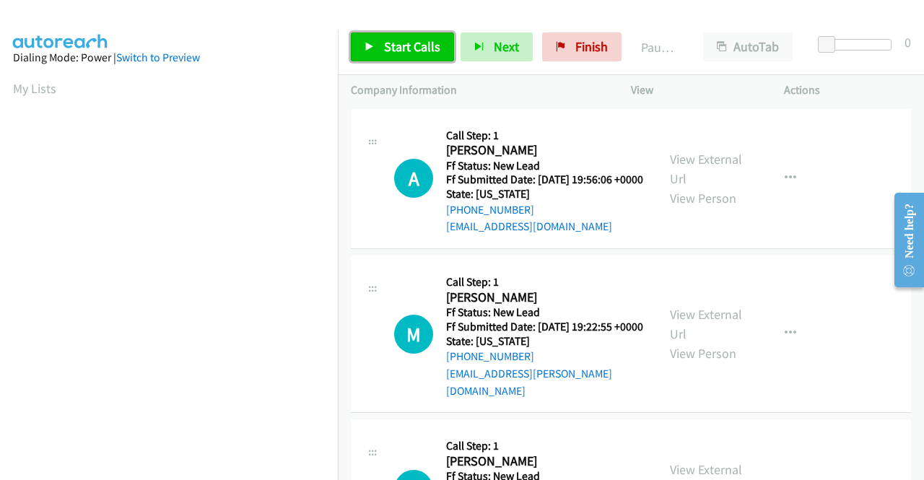
click at [391, 53] on span "Start Calls" at bounding box center [412, 46] width 56 height 17
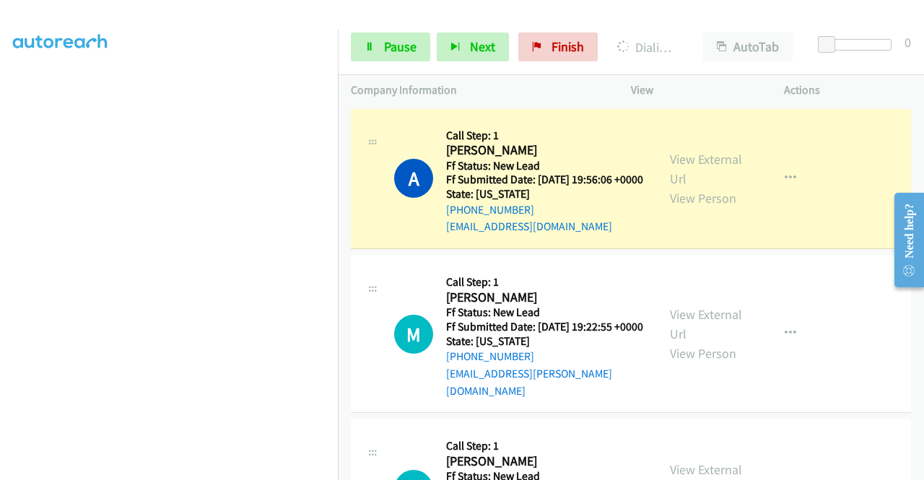
scroll to position [329, 0]
click at [0, 277] on aside "Dialing Mode: Power | Switch to Preview My Lists" at bounding box center [169, 110] width 338 height 800
click at [693, 185] on div "View External Url View Person" at bounding box center [707, 179] width 75 height 59
click at [690, 173] on link "View External Url" at bounding box center [706, 169] width 72 height 36
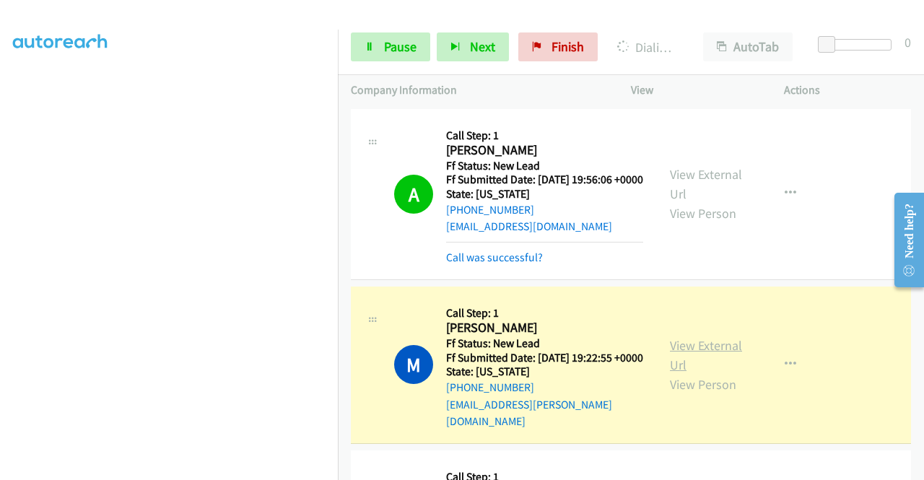
click at [677, 358] on link "View External Url" at bounding box center [706, 355] width 72 height 36
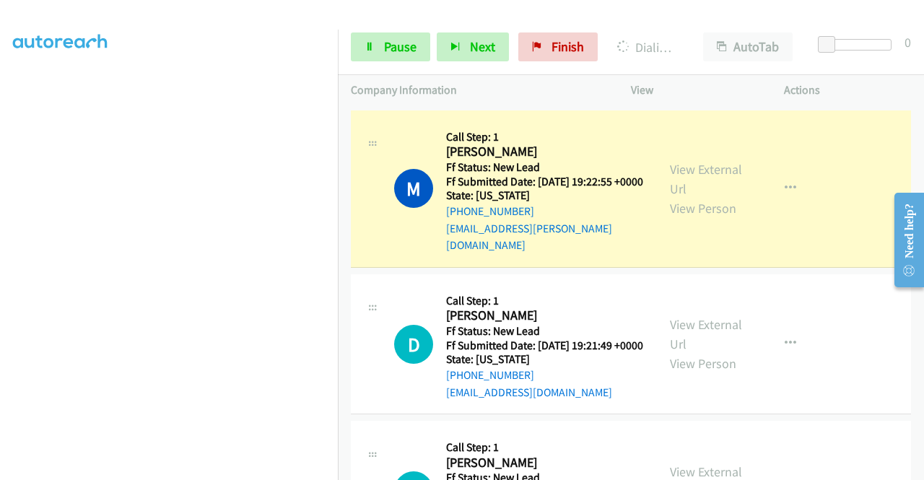
scroll to position [192, 0]
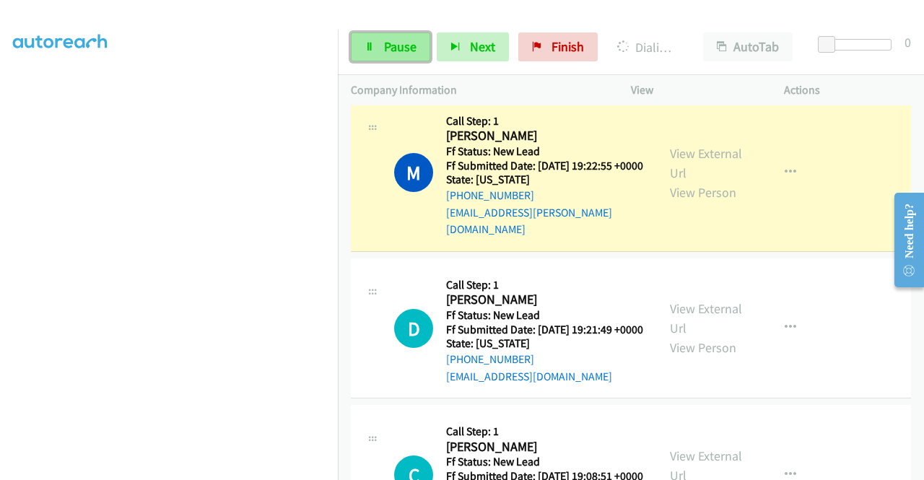
click at [399, 54] on span "Pause" at bounding box center [400, 46] width 33 height 17
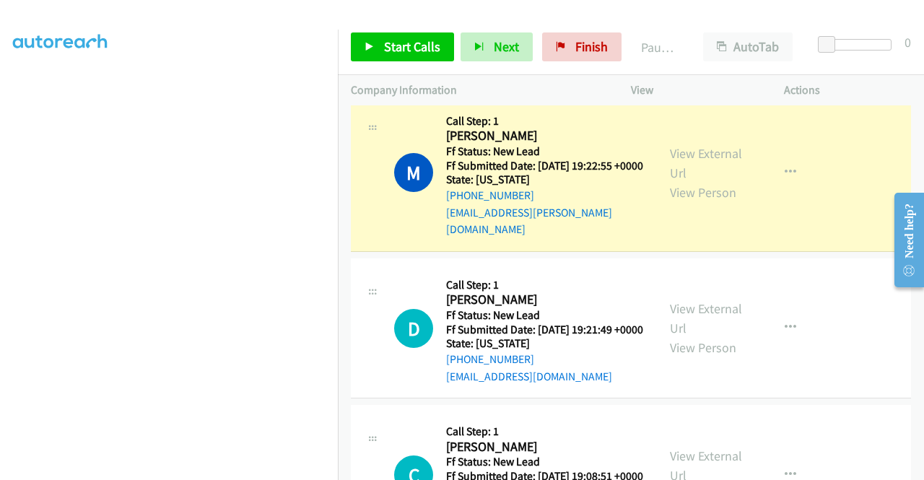
scroll to position [308, 0]
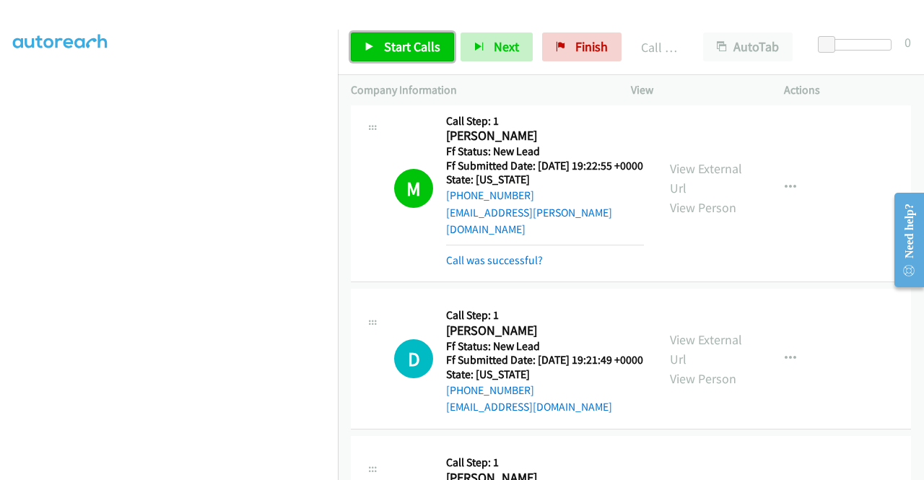
click at [399, 51] on span "Start Calls" at bounding box center [412, 46] width 56 height 17
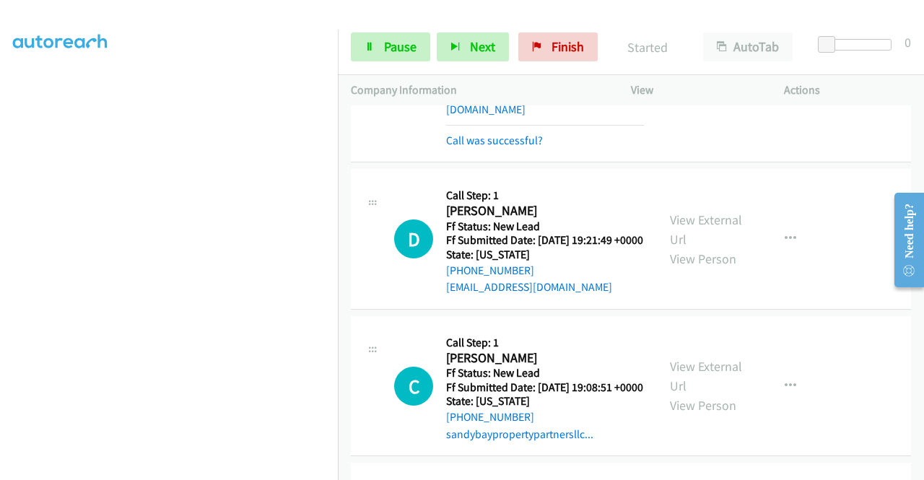
scroll to position [318, 0]
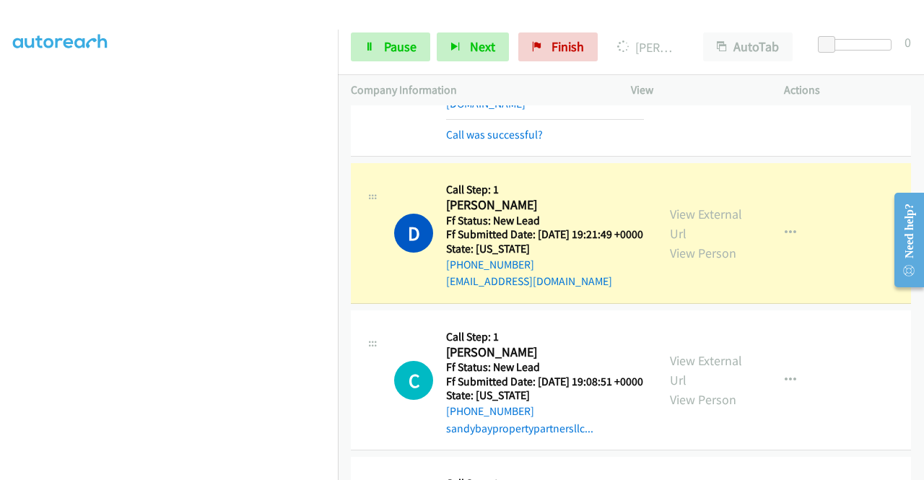
click at [4, 207] on aside "Dialing Mode: Power | Switch to Preview My Lists" at bounding box center [169, 121] width 338 height 800
click at [699, 235] on link "View External Url" at bounding box center [706, 224] width 72 height 36
click at [421, 54] on link "Pause" at bounding box center [390, 47] width 79 height 29
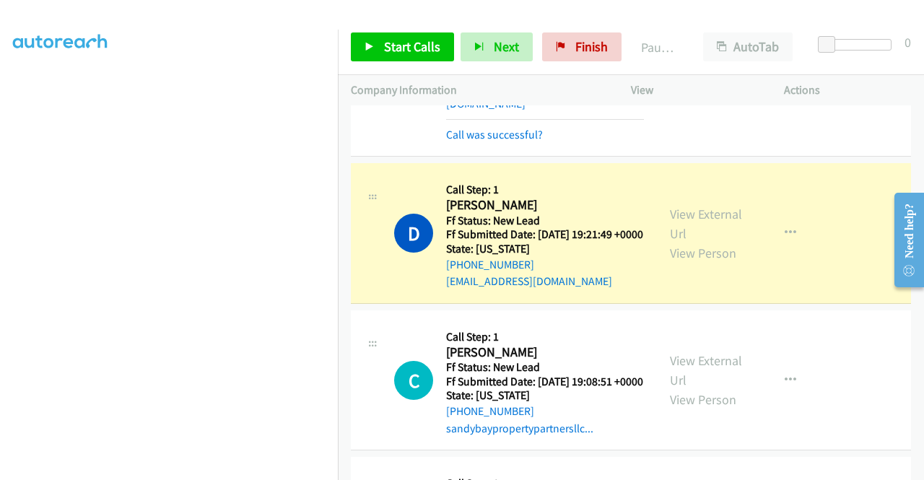
scroll to position [306, 0]
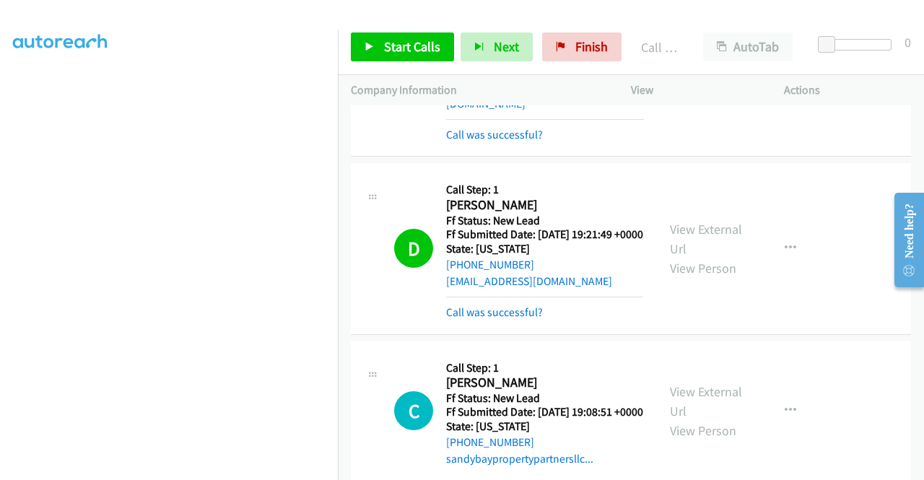
click at [509, 334] on div "D Callback Scheduled Call Step: 1 [PERSON_NAME] America/New_York Ff Status: New…" at bounding box center [631, 248] width 560 height 171
click at [509, 319] on link "Call was successful?" at bounding box center [494, 313] width 97 height 14
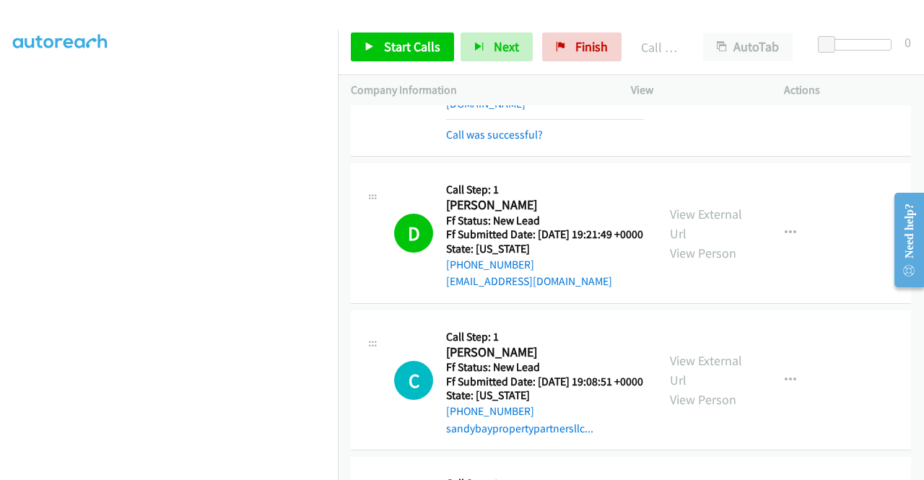
click at [399, 28] on div "Start Calls Pause Next Finish Call Completed AutoTab AutoTab 0" at bounding box center [631, 48] width 586 height 56
click at [390, 40] on span "Start Calls" at bounding box center [412, 46] width 56 height 17
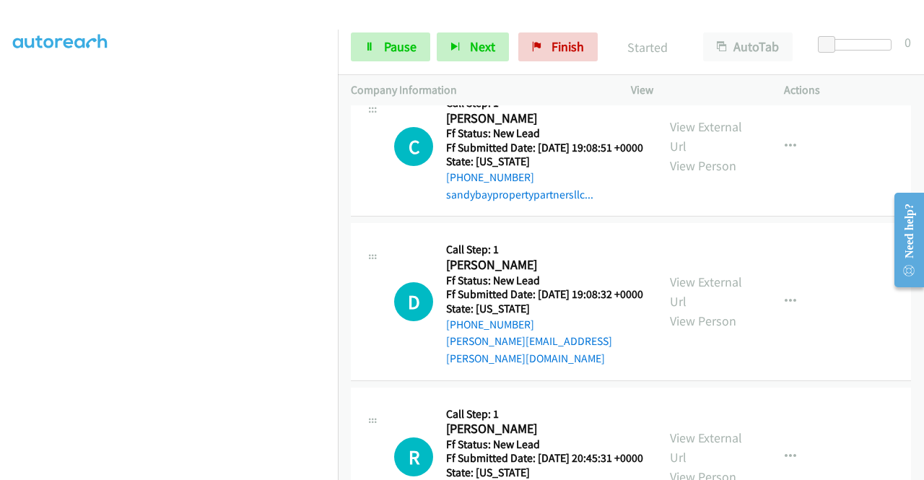
scroll to position [558, 0]
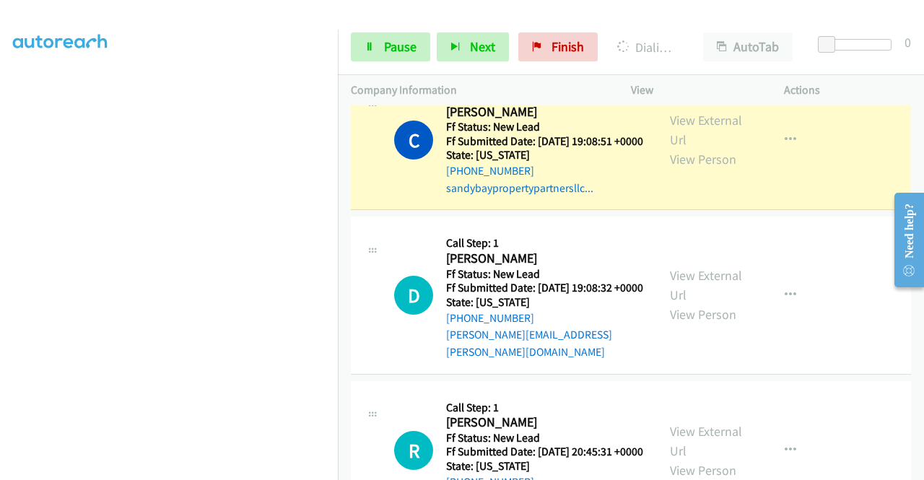
click at [657, 144] on div "View External Url View Person View External Url Email Schedule/Manage Callback …" at bounding box center [740, 140] width 166 height 114
click at [680, 148] on link "View External Url" at bounding box center [706, 130] width 72 height 36
click at [0, 287] on aside "Dialing Mode: Power | Switch to Preview My Lists" at bounding box center [169, 123] width 338 height 800
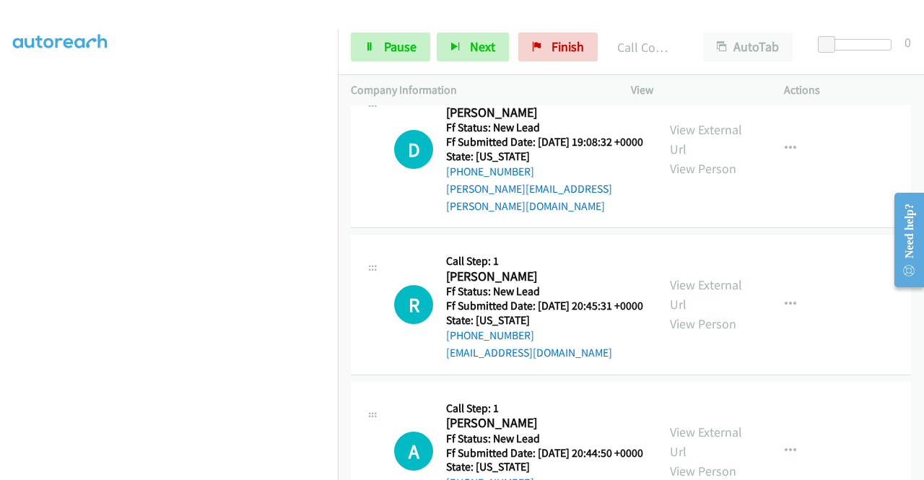
scroll to position [741, 0]
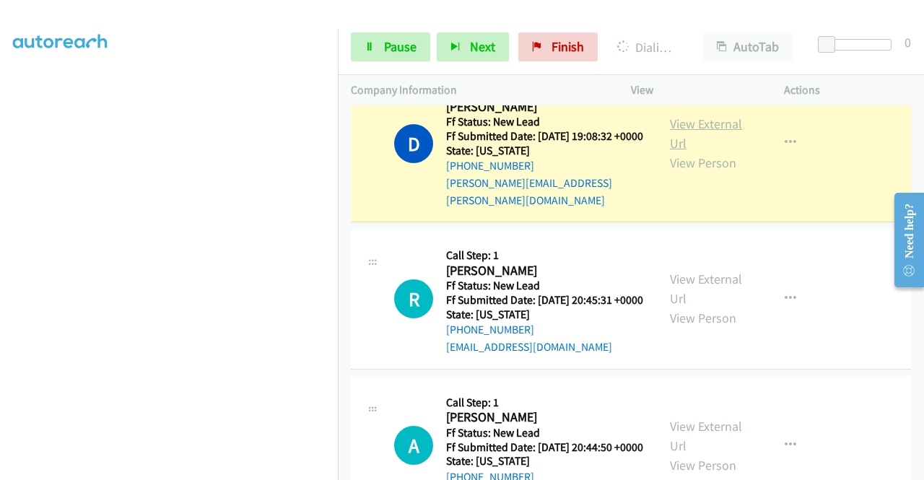
click at [691, 152] on link "View External Url" at bounding box center [706, 134] width 72 height 36
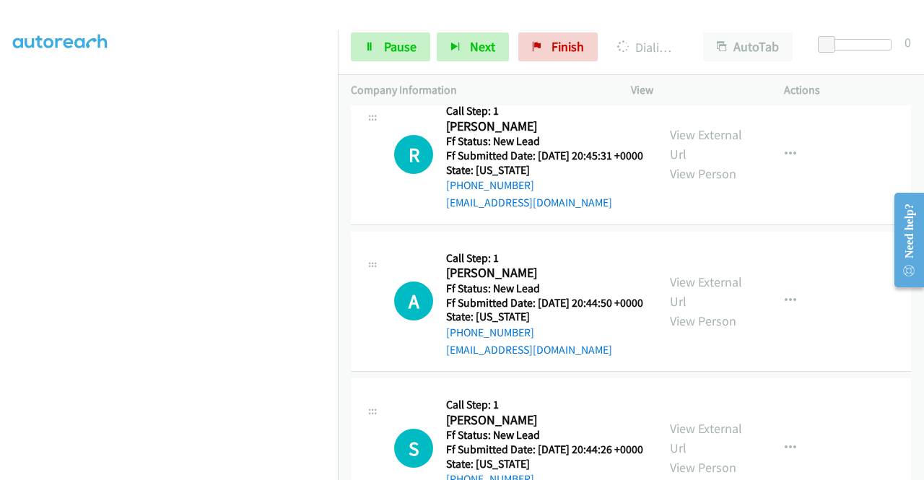
scroll to position [885, 0]
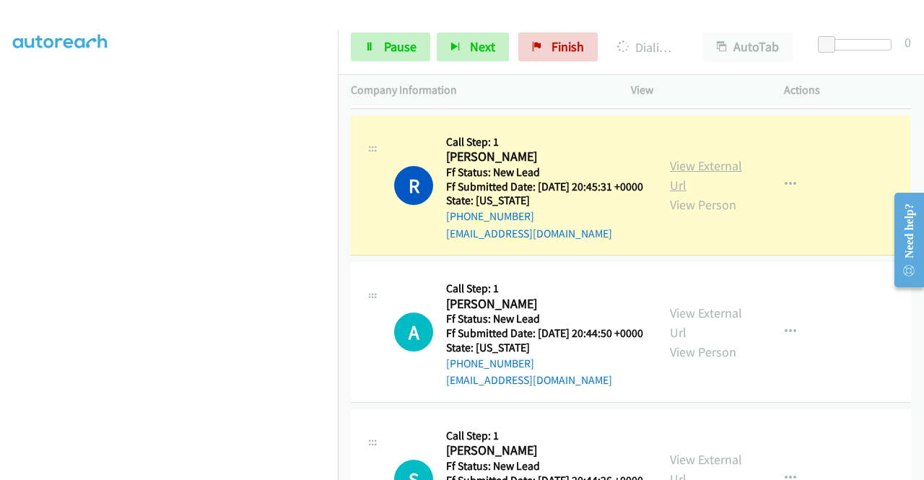
click at [709, 194] on link "View External Url" at bounding box center [706, 175] width 72 height 36
click at [396, 60] on link "Pause" at bounding box center [390, 47] width 79 height 29
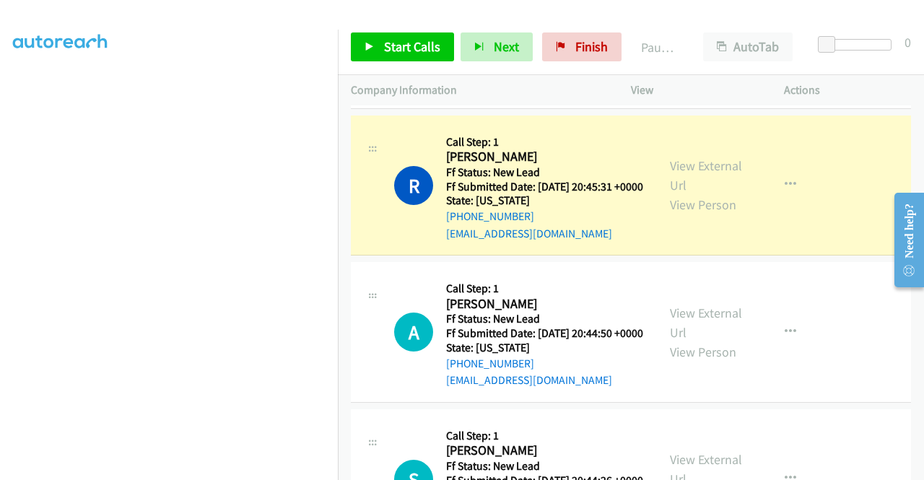
scroll to position [311, 0]
click at [785, 191] on icon "button" at bounding box center [791, 185] width 12 height 12
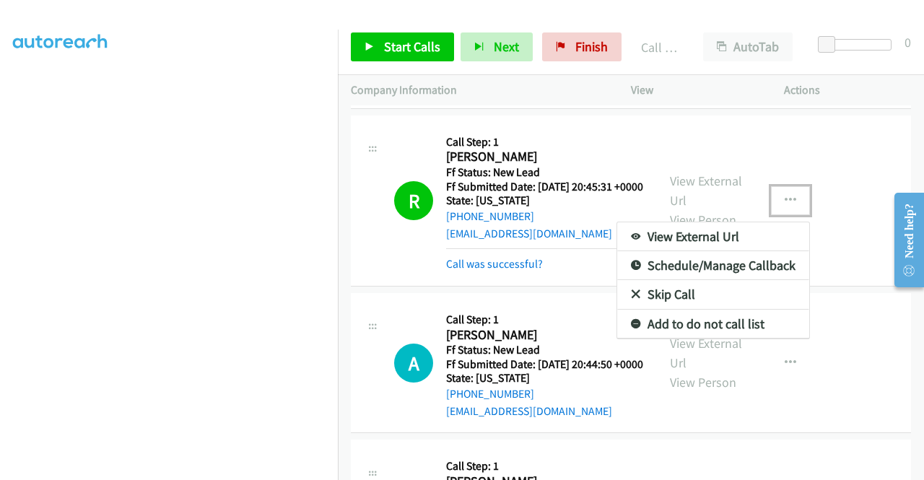
click at [673, 339] on link "Add to do not call list" at bounding box center [714, 324] width 192 height 29
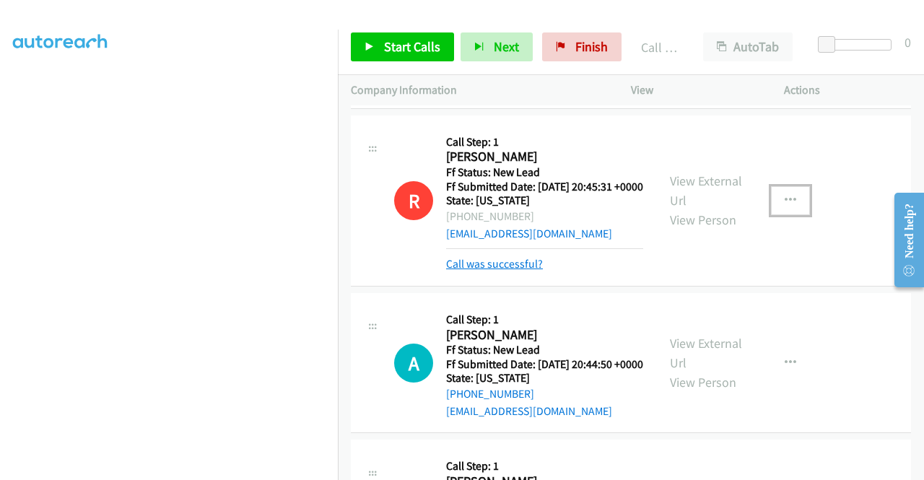
click at [482, 271] on link "Call was successful?" at bounding box center [494, 264] width 97 height 14
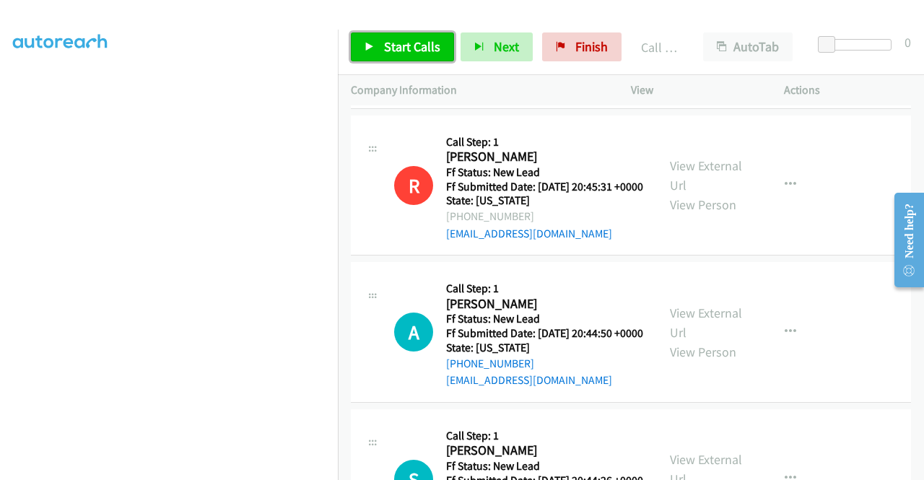
click at [403, 43] on span "Start Calls" at bounding box center [412, 46] width 56 height 17
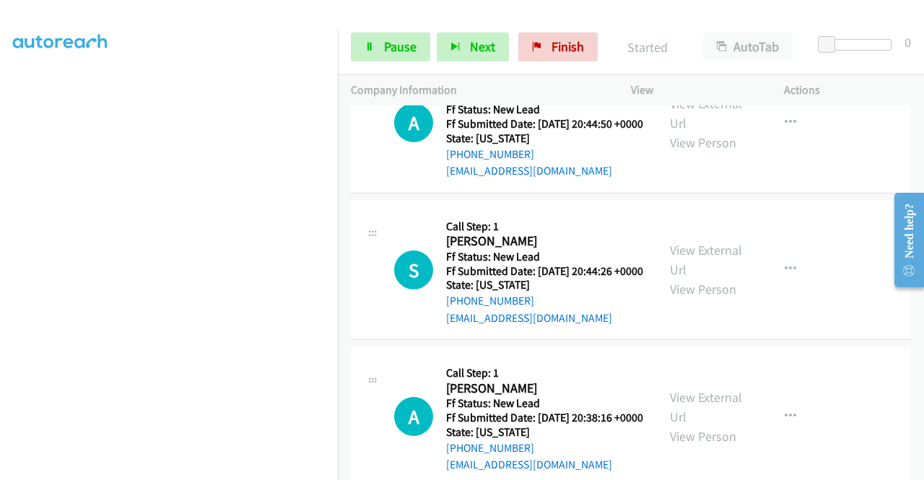
scroll to position [1101, 0]
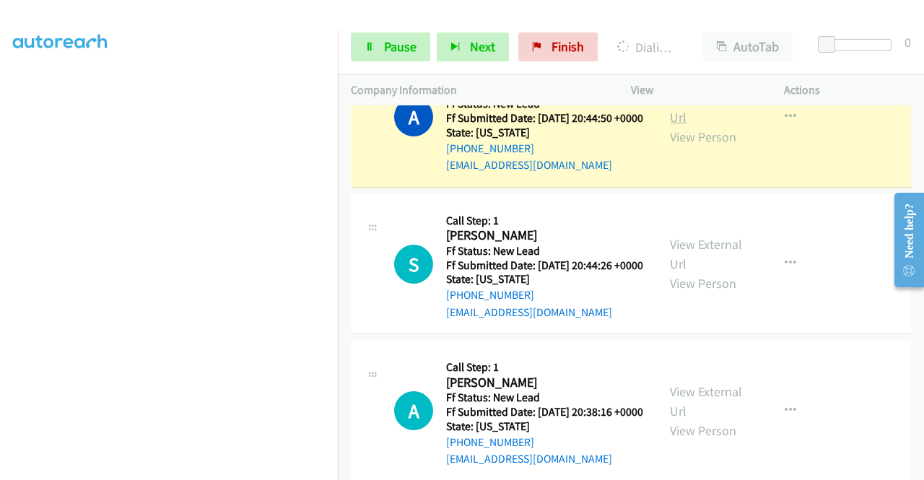
click at [672, 126] on link "View External Url" at bounding box center [706, 108] width 72 height 36
click at [0, 216] on aside "Dialing Mode: Power | Switch to Preview My Lists" at bounding box center [169, 119] width 338 height 800
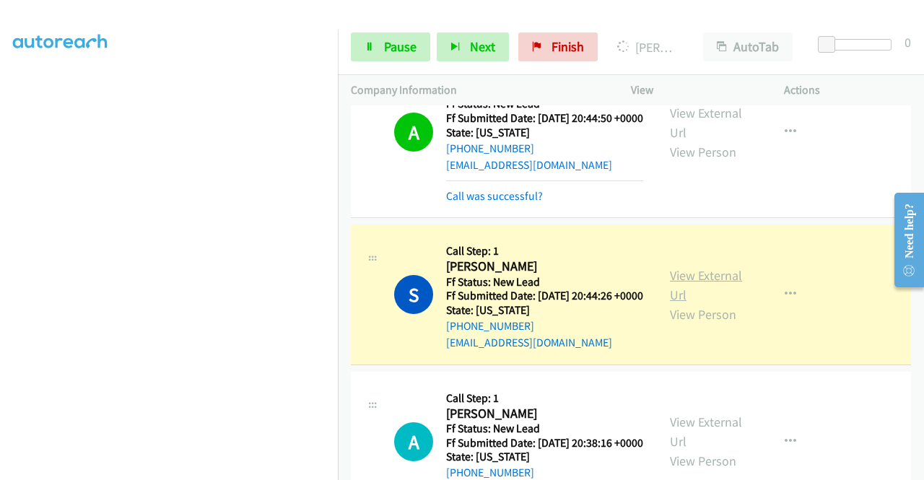
click at [698, 303] on link "View External Url" at bounding box center [706, 285] width 72 height 36
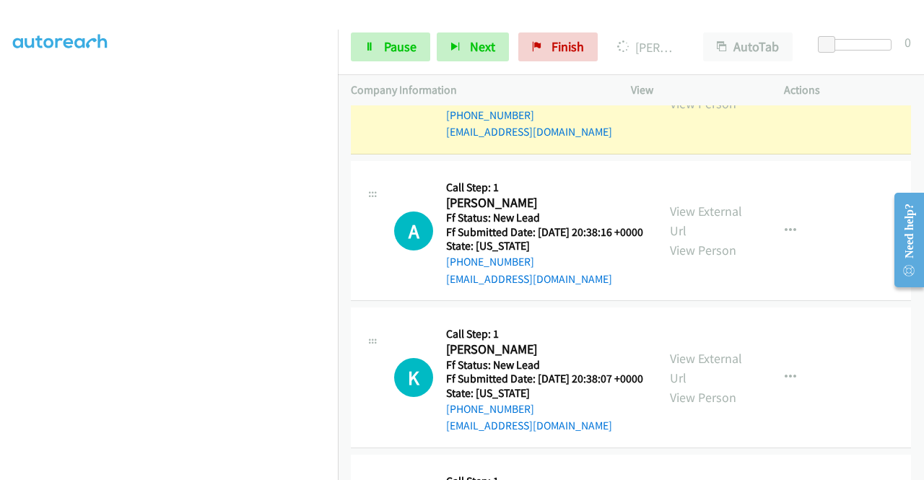
scroll to position [1312, 0]
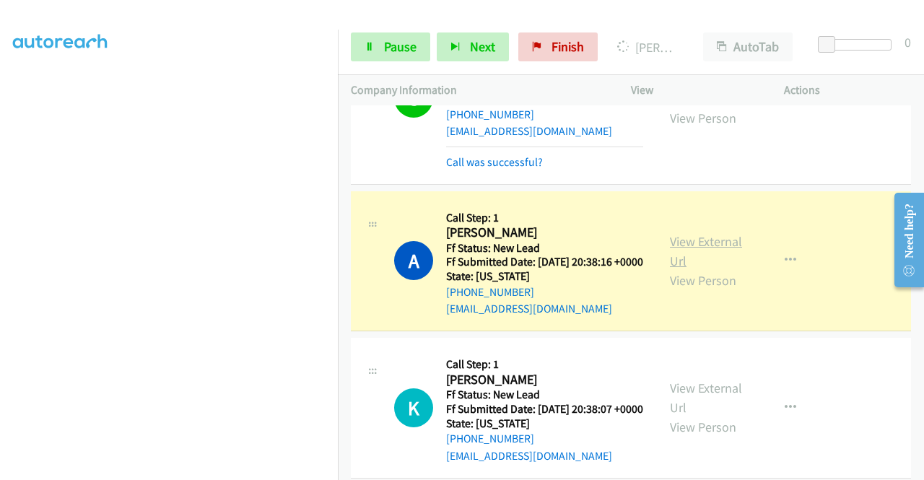
click at [672, 269] on link "View External Url" at bounding box center [706, 251] width 72 height 36
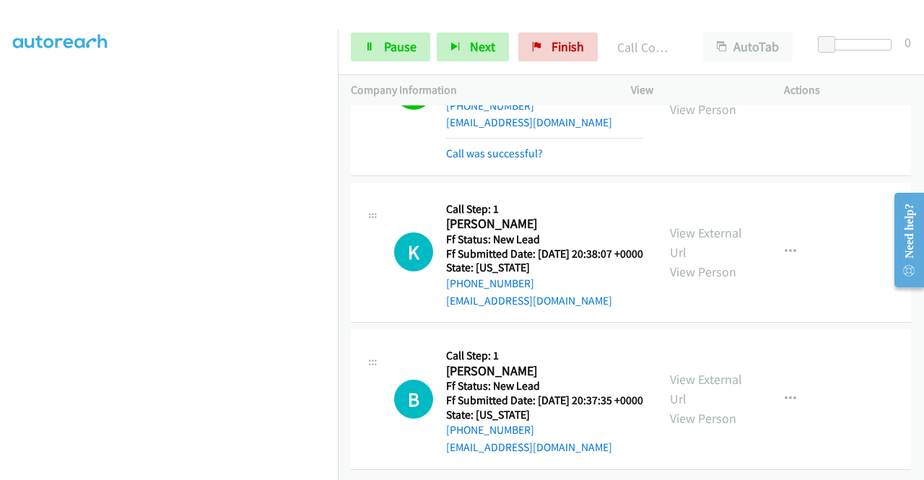
scroll to position [1627, 0]
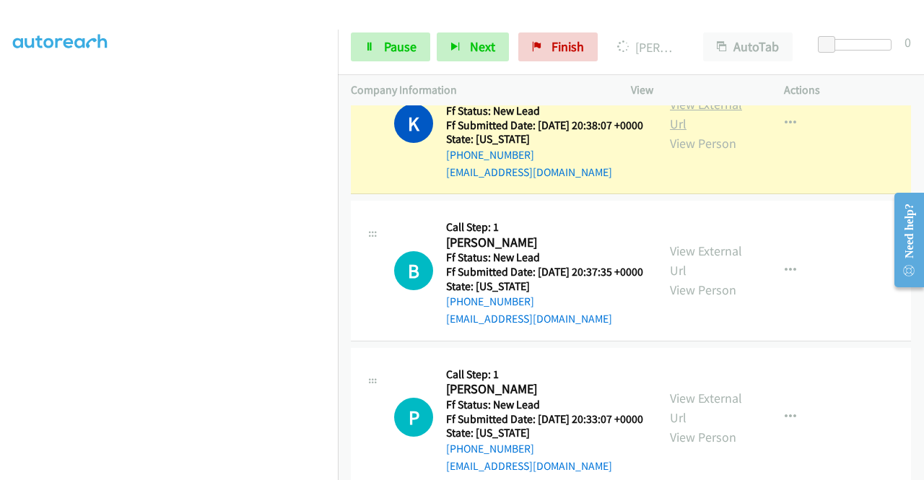
click at [683, 132] on link "View External Url" at bounding box center [706, 114] width 72 height 36
click at [391, 48] on span "Pause" at bounding box center [400, 46] width 33 height 17
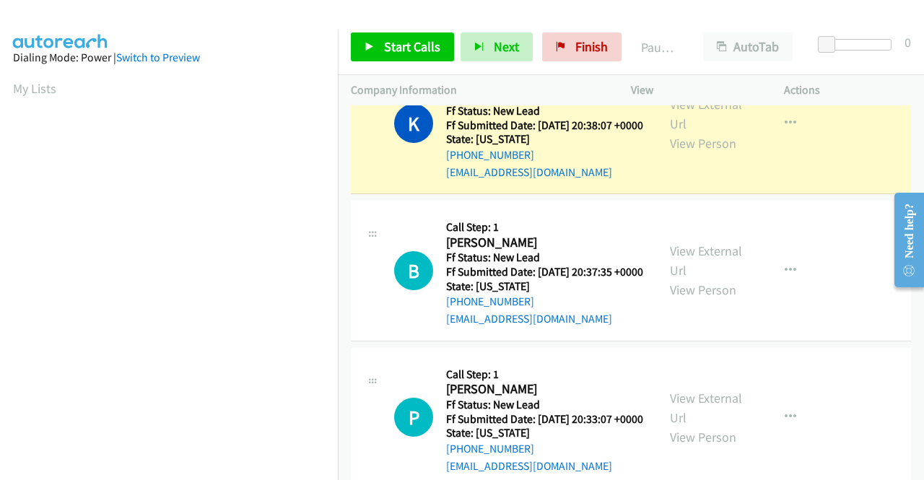
scroll to position [329, 0]
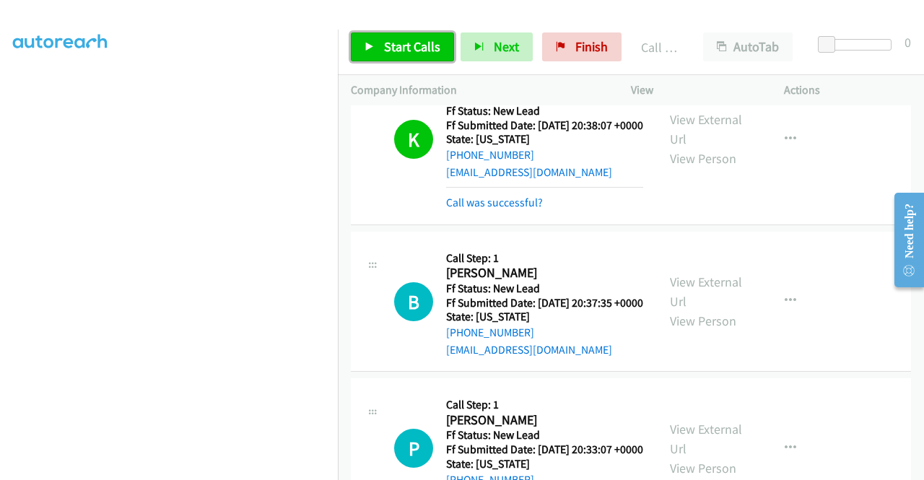
click at [389, 34] on link "Start Calls" at bounding box center [402, 47] width 103 height 29
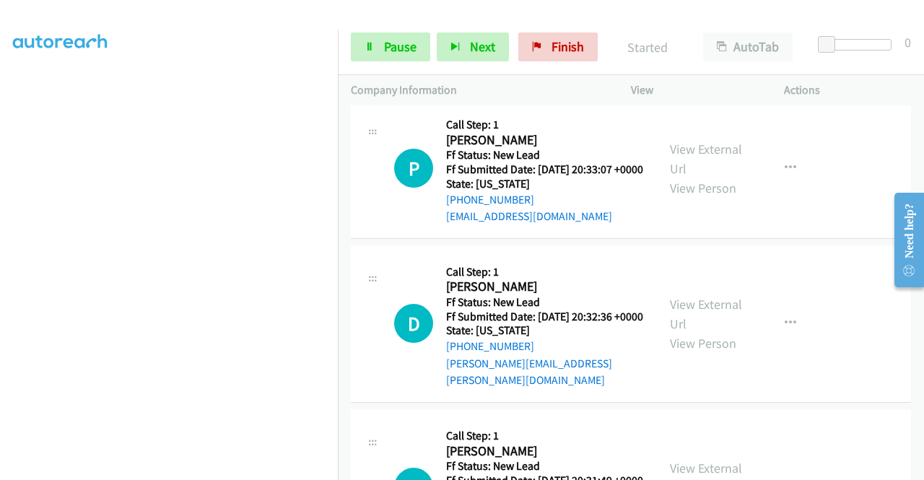
scroll to position [1825, 0]
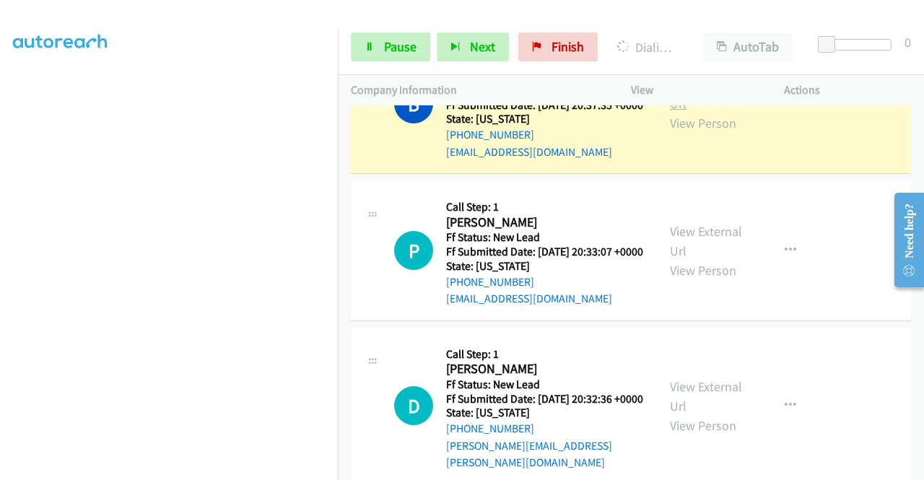
click at [689, 112] on link "View External Url" at bounding box center [706, 94] width 72 height 36
click at [0, 259] on aside "Dialing Mode: Power | Switch to Preview My Lists" at bounding box center [169, 110] width 338 height 800
click at [338, 157] on nav "Dialing Mode: Power | Switch to Preview My Lists" at bounding box center [169, 270] width 339 height 480
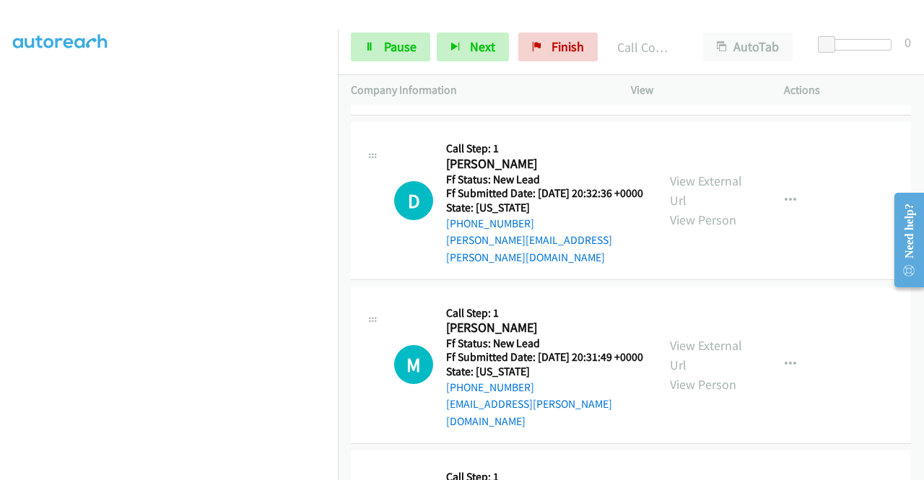
scroll to position [2066, 0]
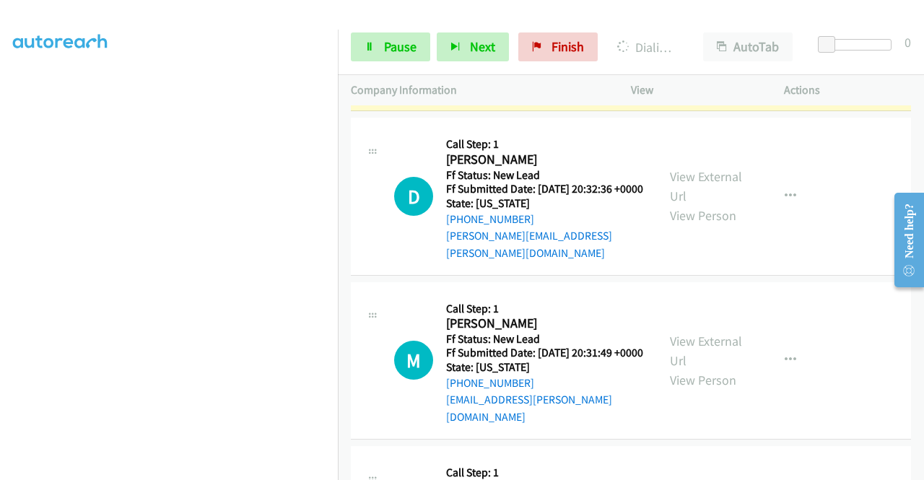
click at [688, 49] on link "View External Url" at bounding box center [706, 31] width 72 height 36
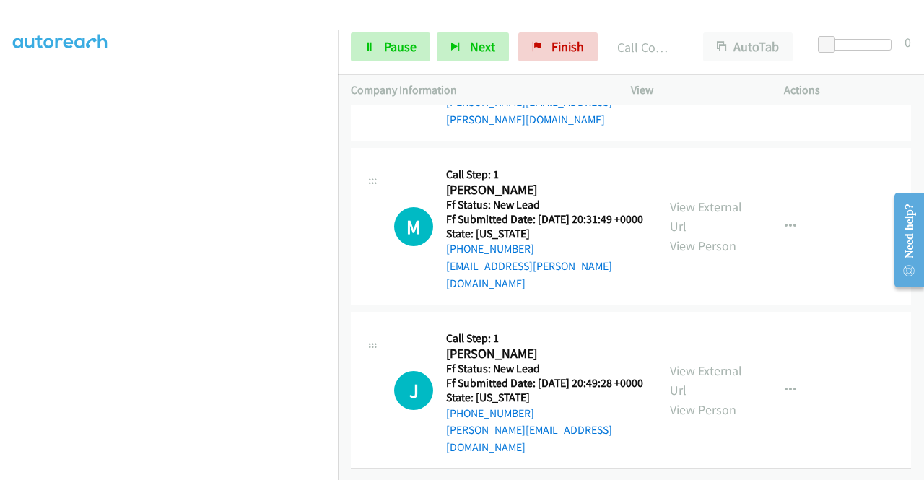
scroll to position [2238, 0]
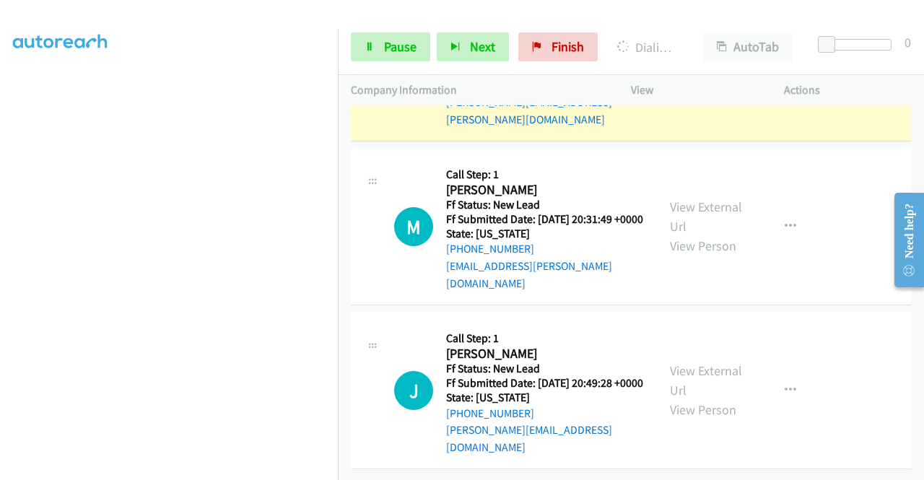
click at [701, 71] on link "View External Url" at bounding box center [706, 53] width 72 height 36
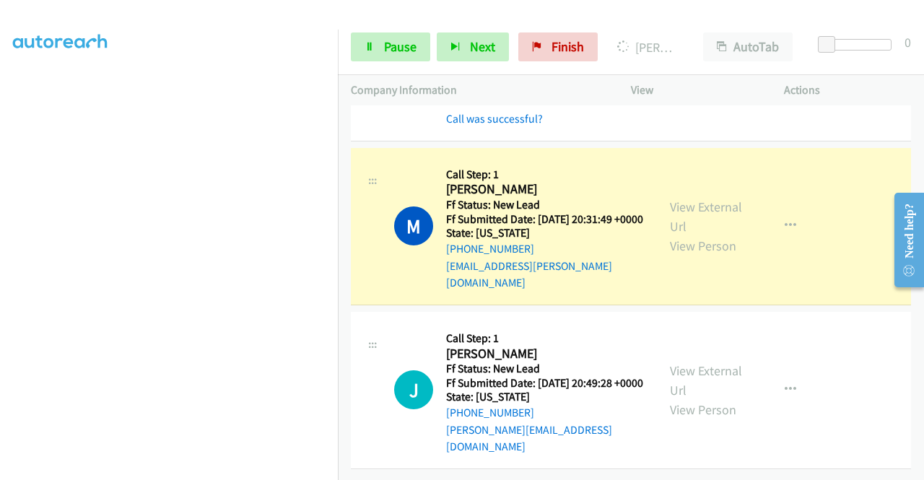
scroll to position [2394, 0]
click at [692, 206] on link "View External Url" at bounding box center [706, 217] width 72 height 36
click at [365, 58] on link "Pause" at bounding box center [390, 47] width 79 height 29
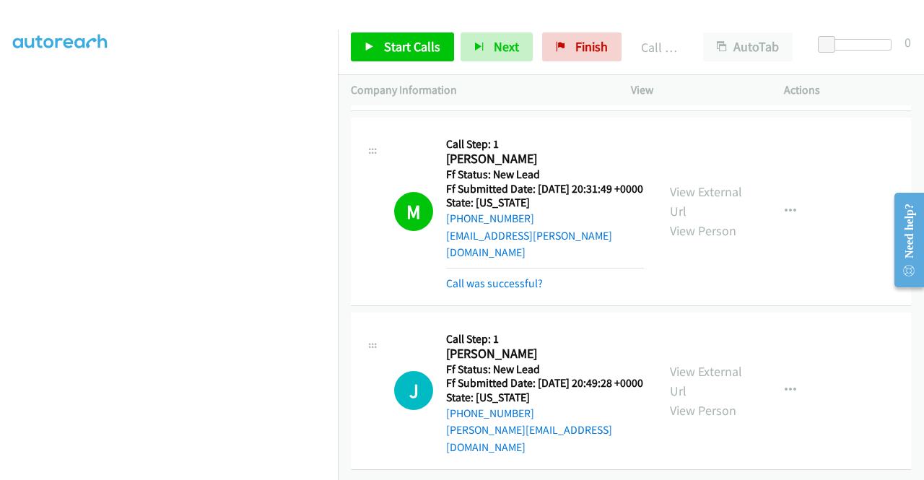
scroll to position [2424, 0]
click at [412, 56] on link "Start Calls" at bounding box center [402, 47] width 103 height 29
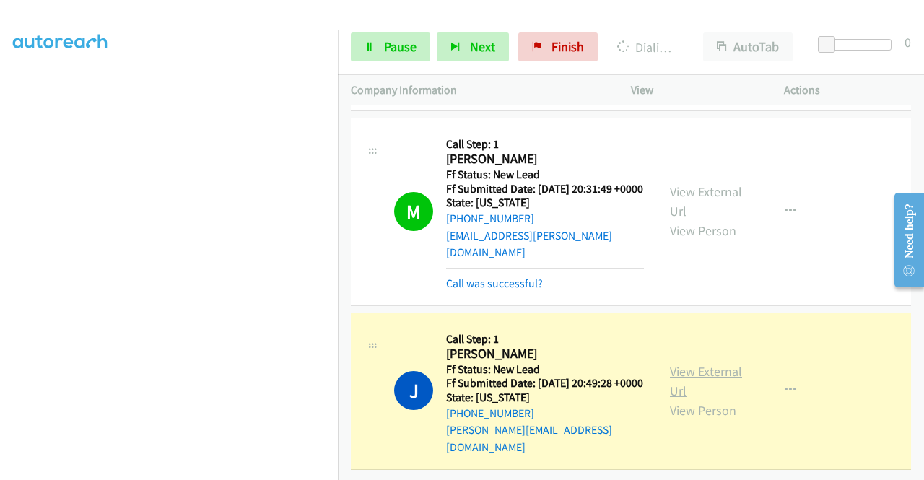
click at [678, 374] on link "View External Url" at bounding box center [706, 381] width 72 height 36
click at [0, 340] on aside "Dialing Mode: Power | Switch to Preview My Lists" at bounding box center [169, 430] width 338 height 800
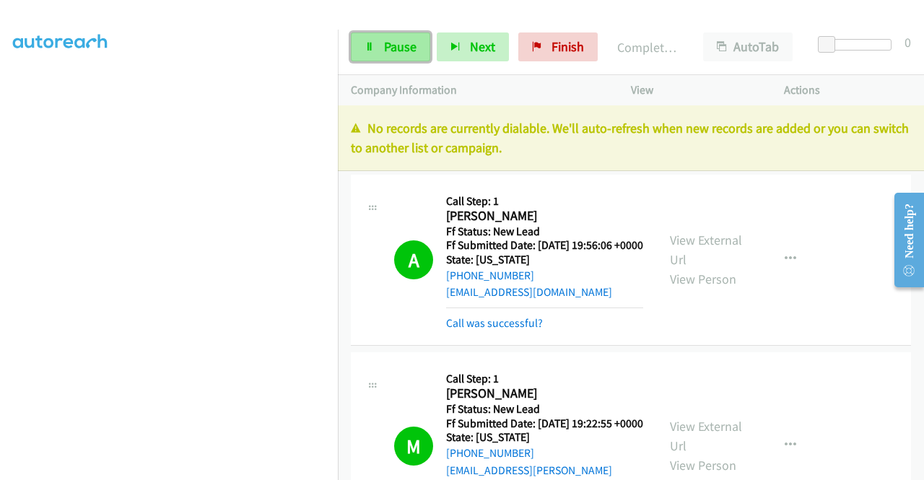
click at [387, 56] on link "Pause" at bounding box center [390, 47] width 79 height 29
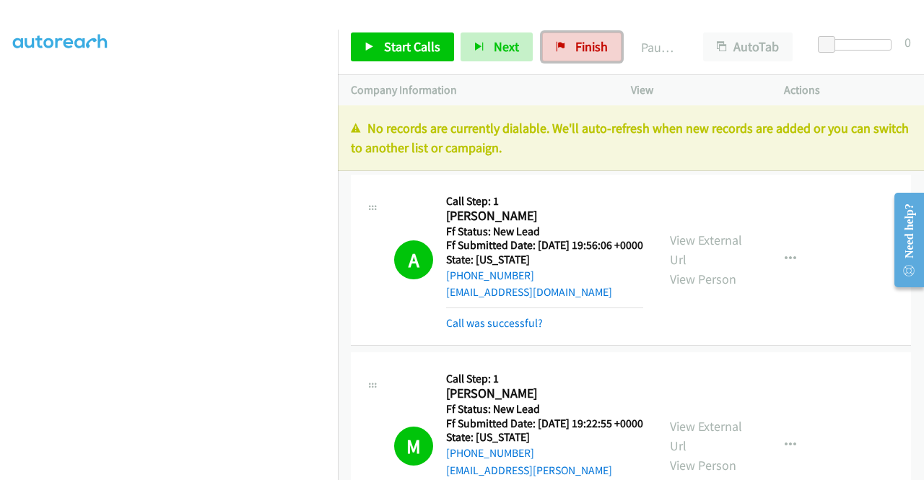
click at [558, 48] on icon at bounding box center [561, 48] width 10 height 10
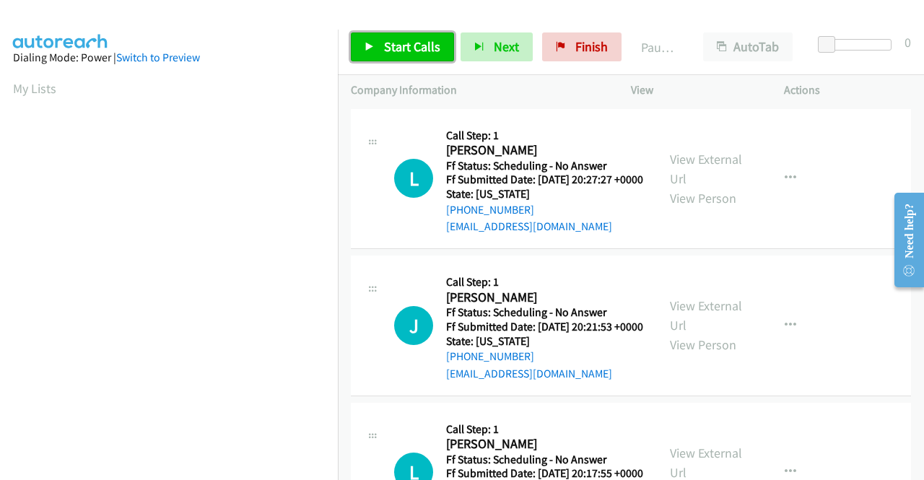
click at [436, 53] on span "Start Calls" at bounding box center [412, 46] width 56 height 17
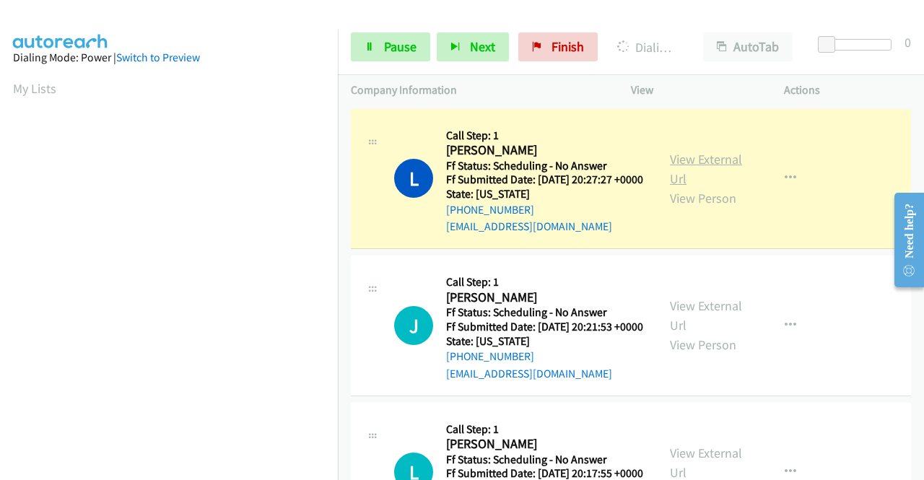
click at [680, 163] on link "View External Url" at bounding box center [706, 169] width 72 height 36
click at [387, 236] on div "L Callback Scheduled Call Step: 1 [PERSON_NAME] America/New_York Ff Status: Sch…" at bounding box center [504, 179] width 280 height 114
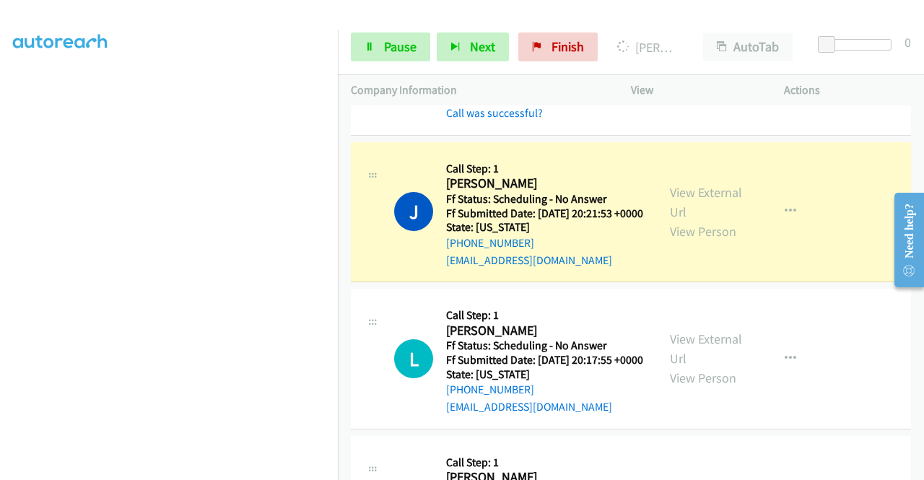
scroll to position [154, 0]
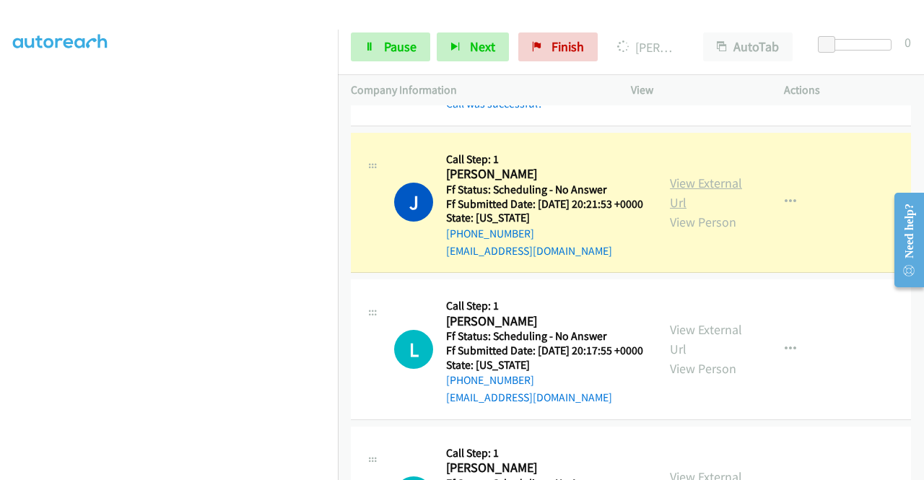
click at [718, 210] on link "View External Url" at bounding box center [706, 193] width 72 height 36
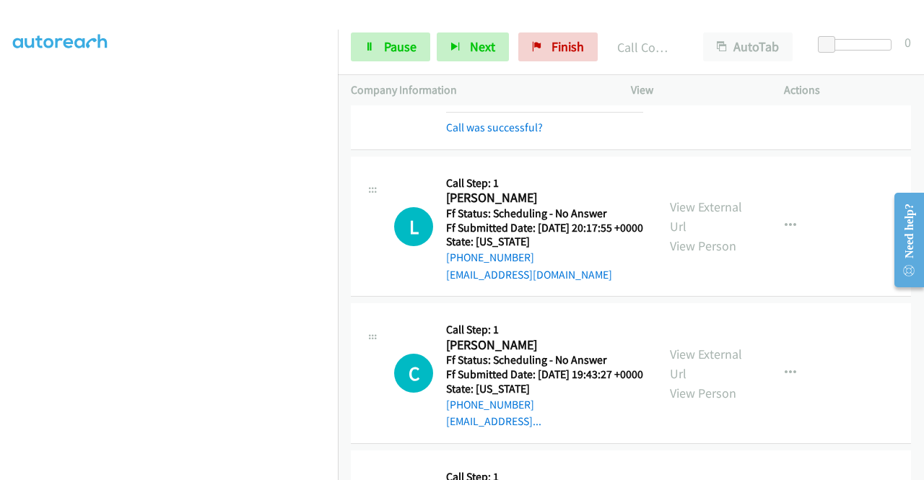
scroll to position [376, 0]
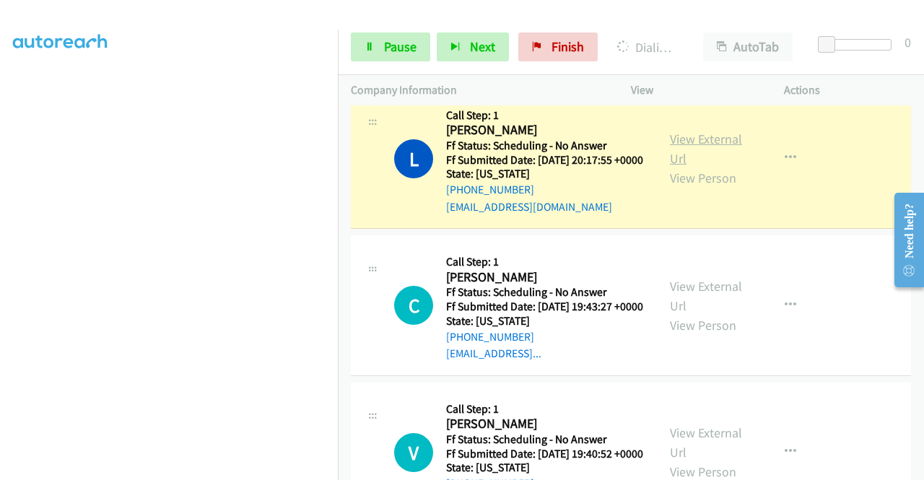
click at [698, 167] on link "View External Url" at bounding box center [706, 149] width 72 height 36
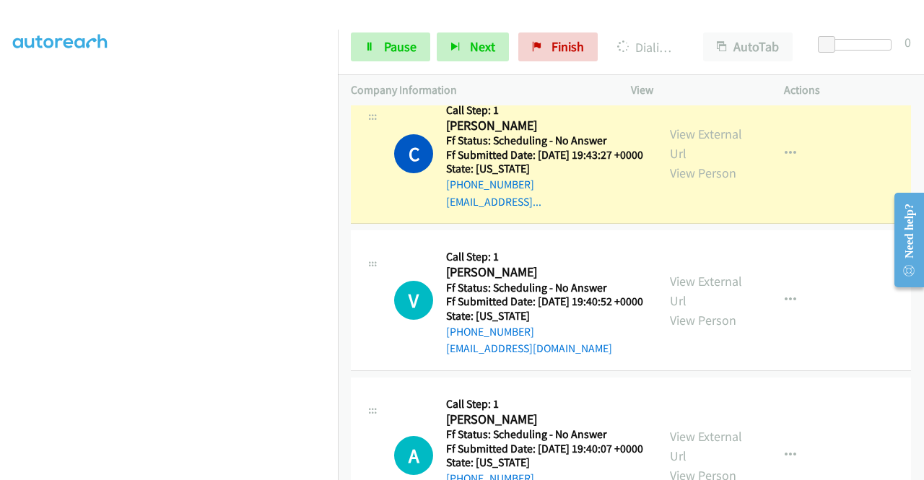
scroll to position [578, 0]
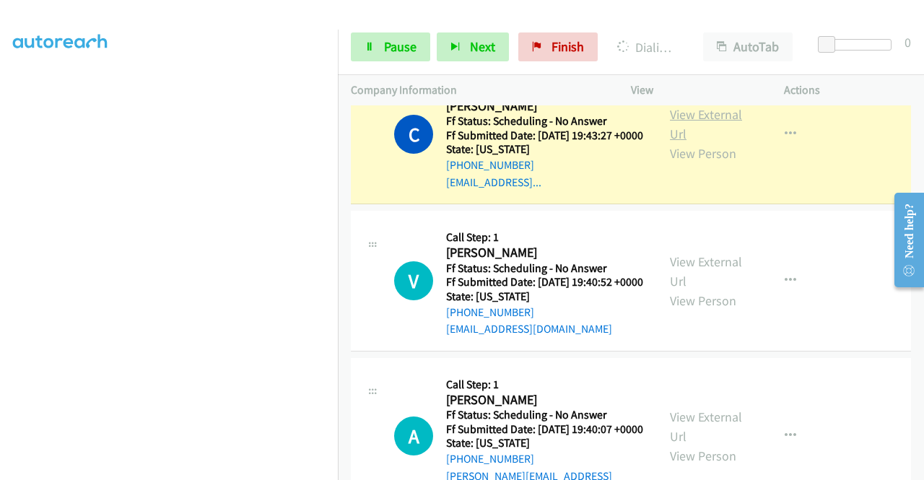
click at [706, 142] on link "View External Url" at bounding box center [706, 124] width 72 height 36
click at [339, 166] on td "C Callback Scheduled Call Step: 1 [PERSON_NAME] America/New_York Ff Status: Sch…" at bounding box center [631, 134] width 586 height 147
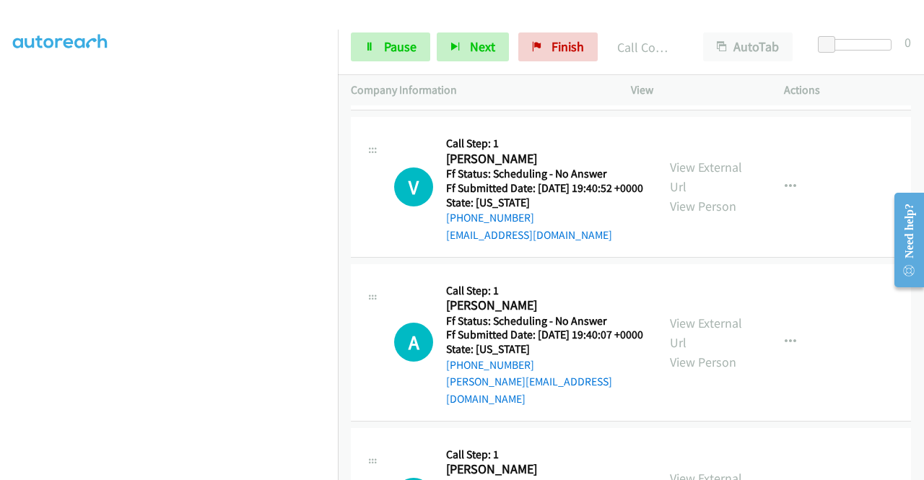
scroll to position [741, 0]
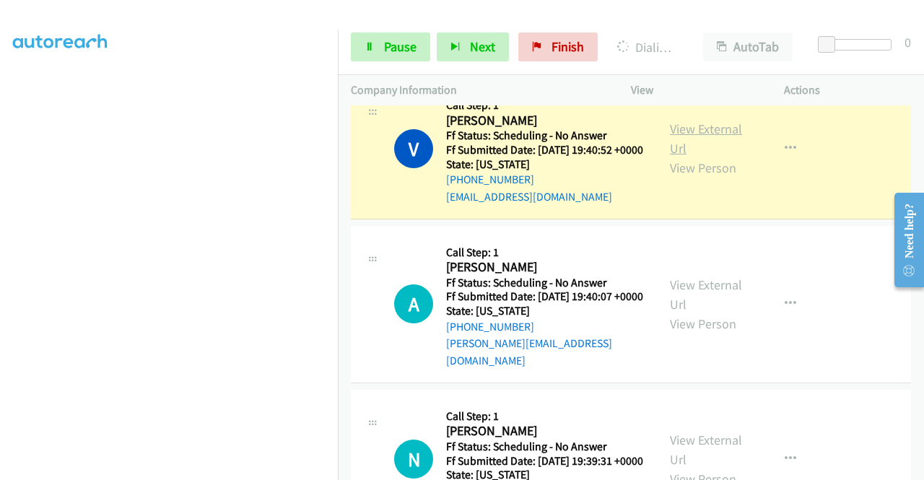
click at [699, 157] on link "View External Url" at bounding box center [706, 139] width 72 height 36
click at [380, 26] on div "Start Calls Pause Next Finish Dialing [PERSON_NAME] AutoTab AutoTab 0" at bounding box center [631, 48] width 586 height 56
click at [374, 35] on link "Pause" at bounding box center [390, 47] width 79 height 29
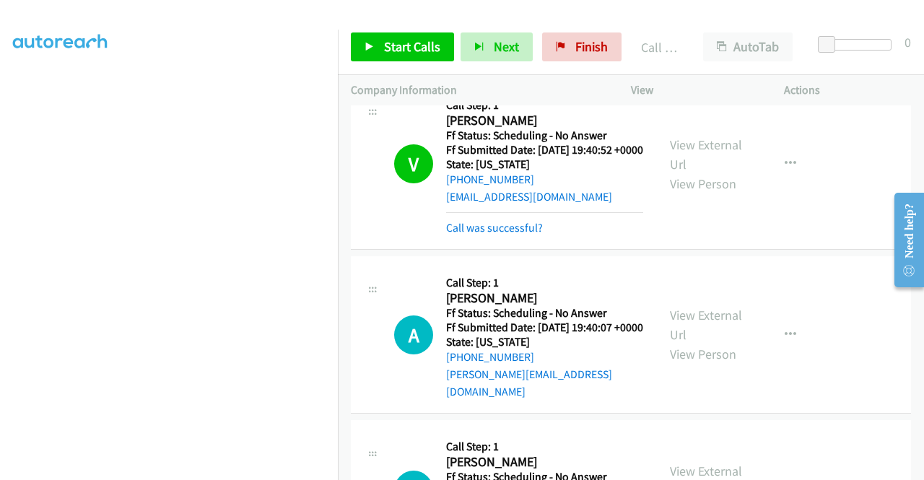
click at [578, 64] on div "Start Calls Pause Next Finish Call Completed AutoTab AutoTab 0" at bounding box center [631, 48] width 586 height 56
click at [565, 51] on link "Finish" at bounding box center [581, 47] width 79 height 29
